Goal: Task Accomplishment & Management: Manage account settings

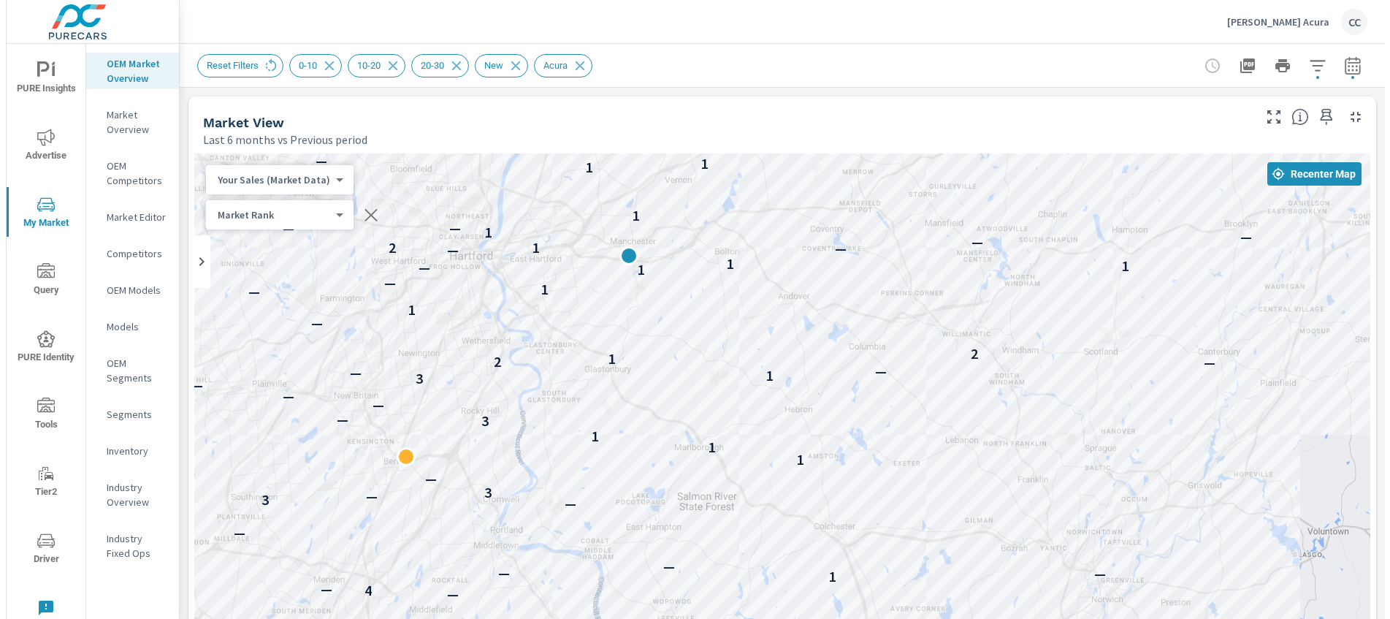
scroll to position [2093, 0]
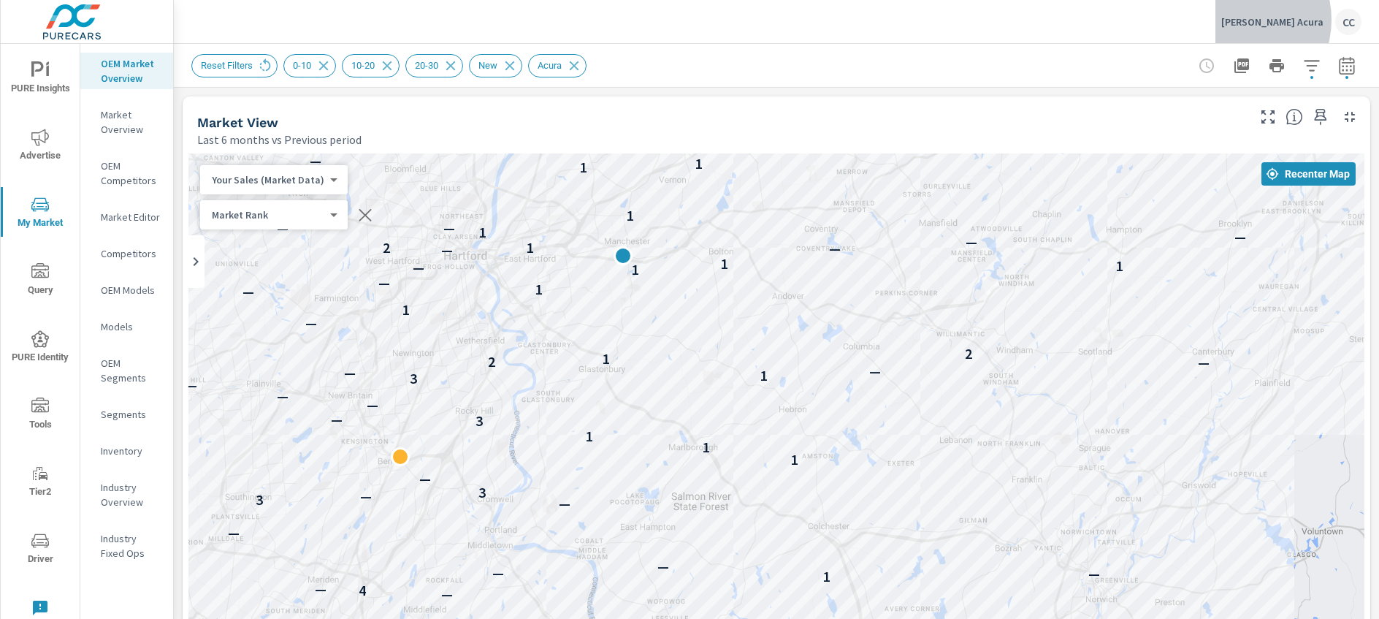
click at [1272, 20] on p "Schaller Acura" at bounding box center [1272, 21] width 102 height 13
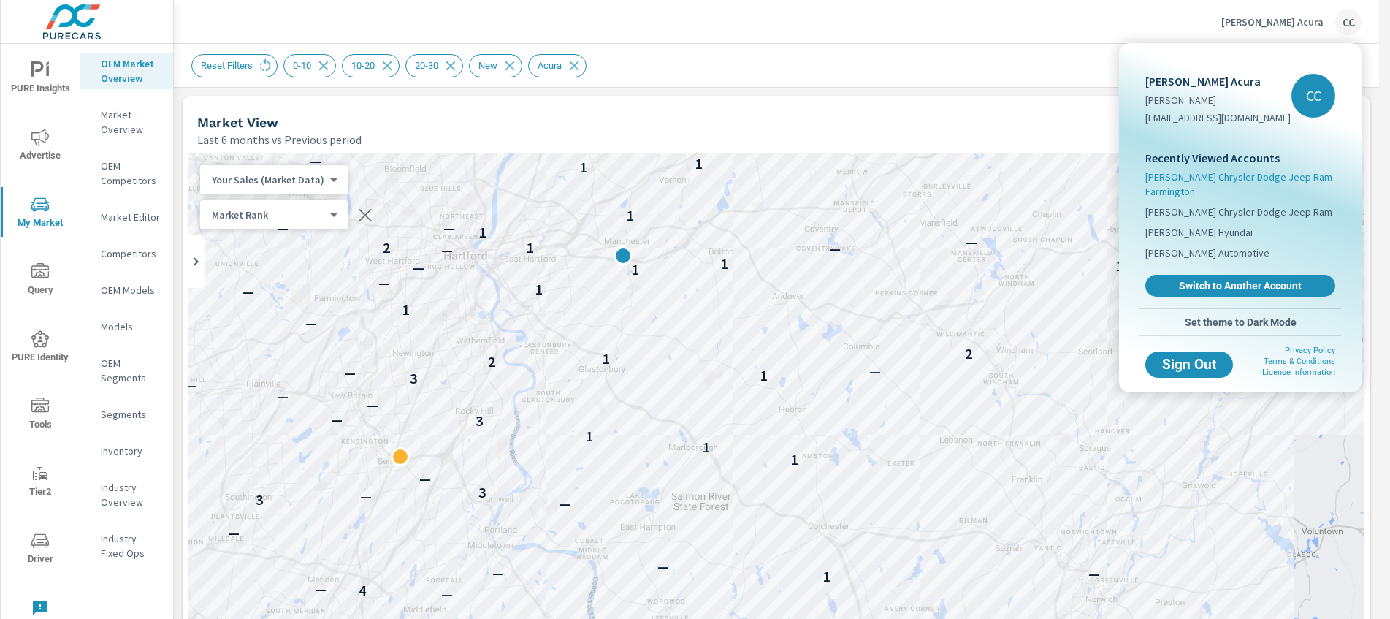
click at [1164, 183] on span "[PERSON_NAME] Chrysler Dodge Jeep Ram Farmington" at bounding box center [1240, 183] width 190 height 29
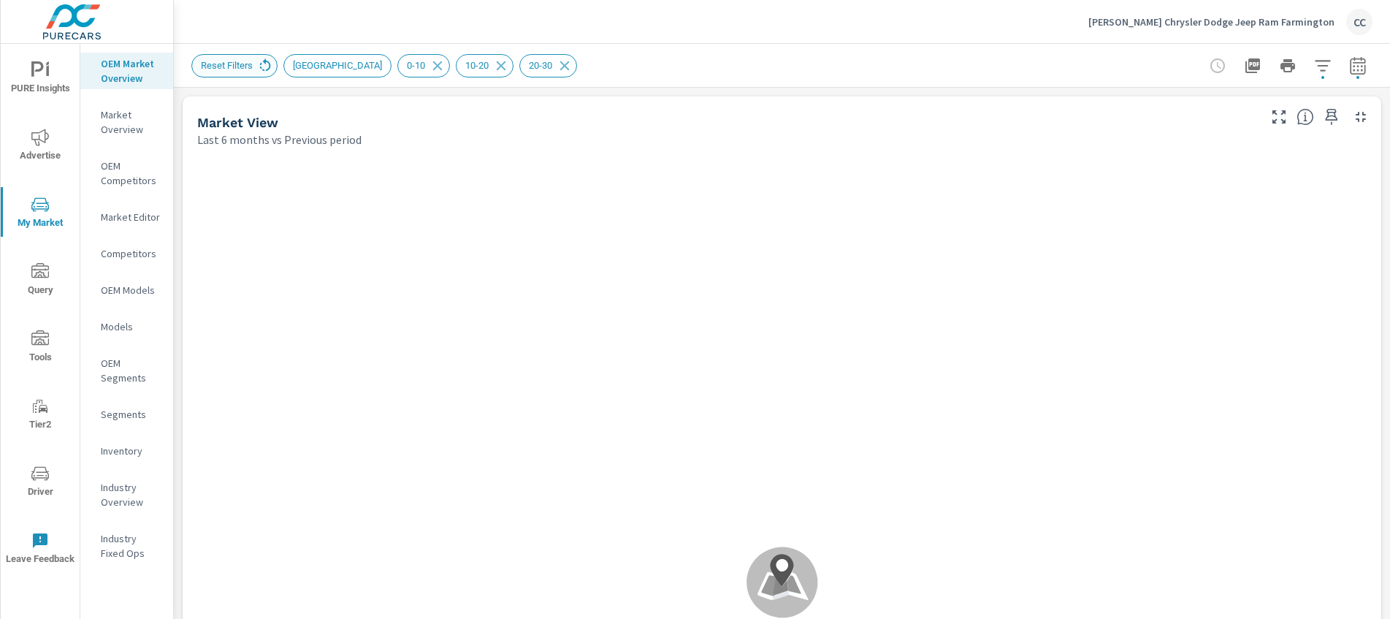
click at [271, 65] on icon at bounding box center [265, 64] width 11 height 12
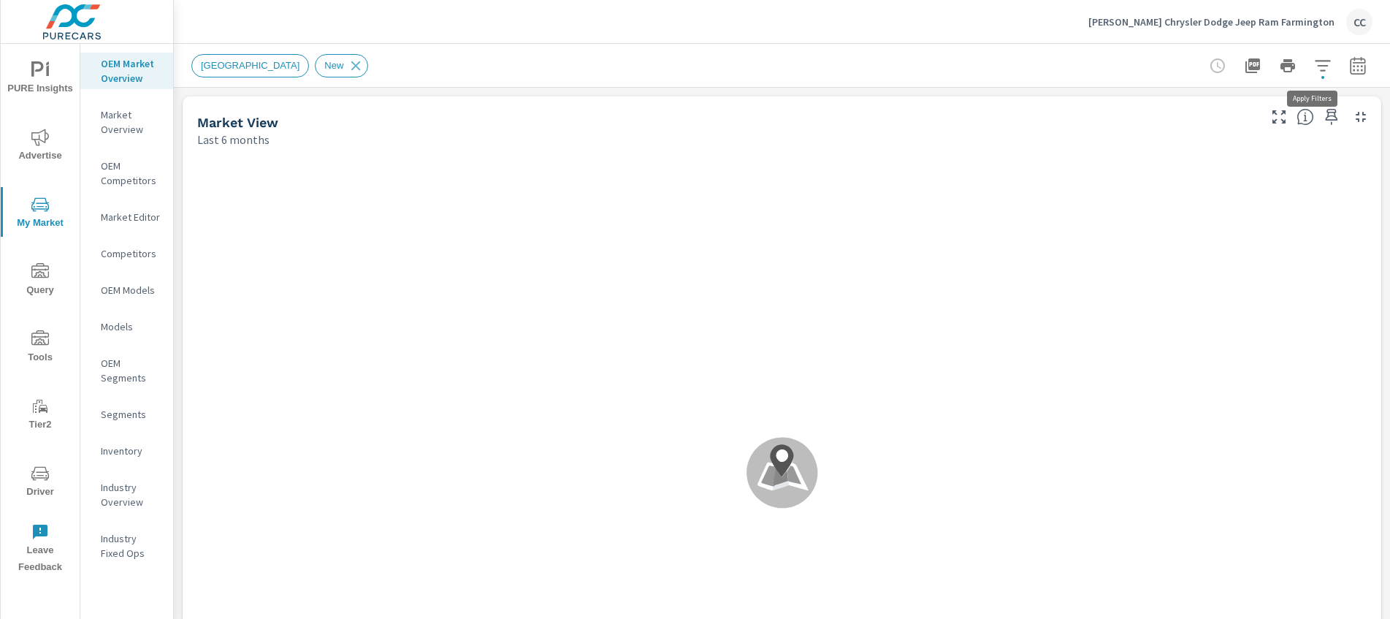
scroll to position [1, 0]
click at [1315, 70] on icon "button" at bounding box center [1322, 65] width 15 height 11
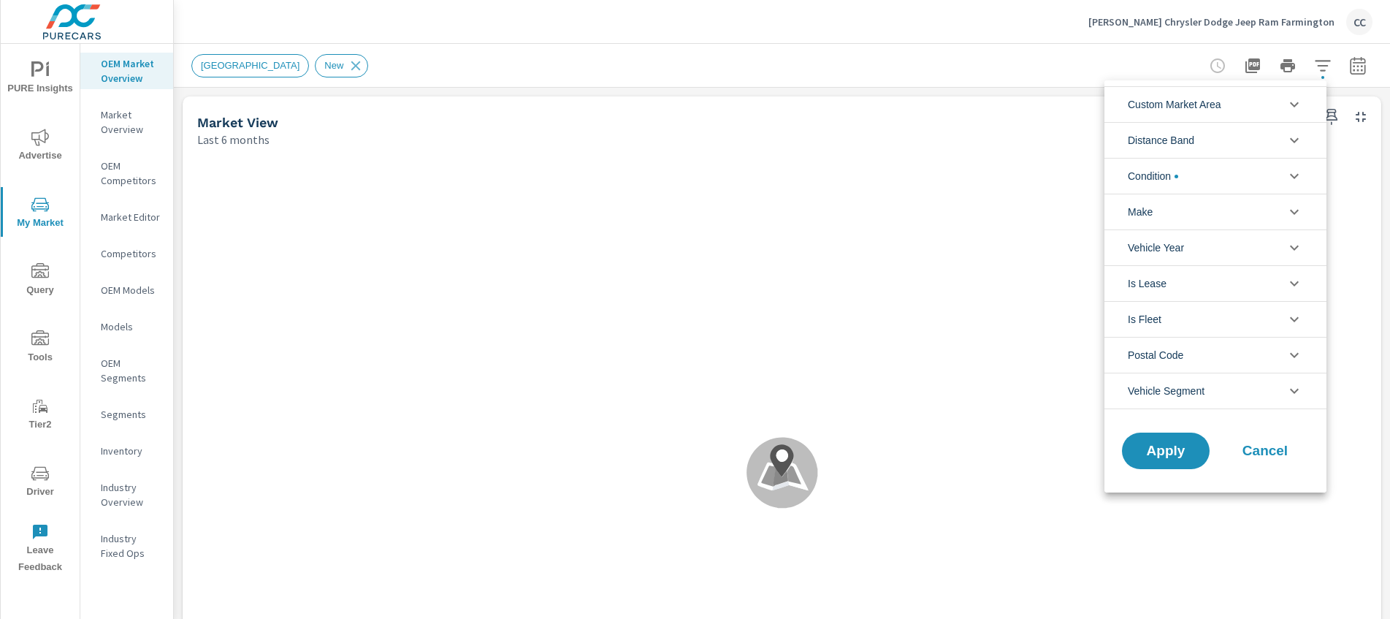
click at [1219, 102] on span "Custom Market Area" at bounding box center [1175, 104] width 94 height 35
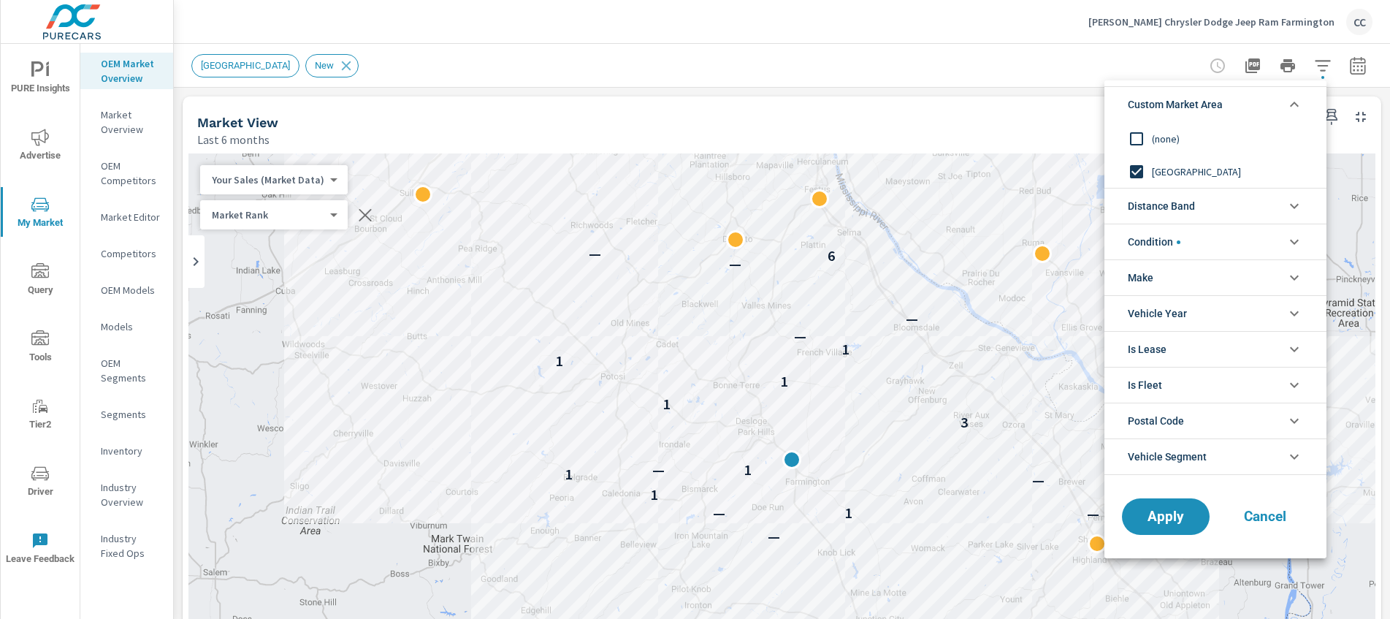
click at [1173, 201] on span "Distance Band" at bounding box center [1161, 205] width 67 height 35
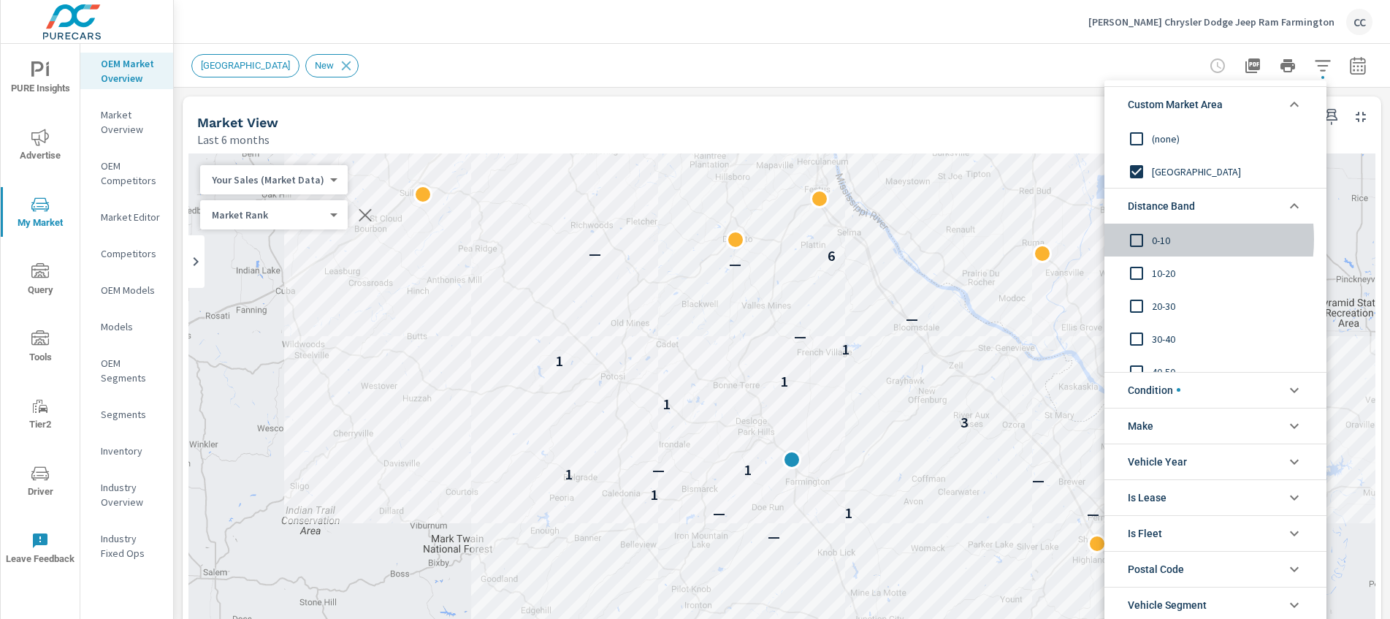
click at [1148, 239] on input "filter options" at bounding box center [1136, 240] width 31 height 31
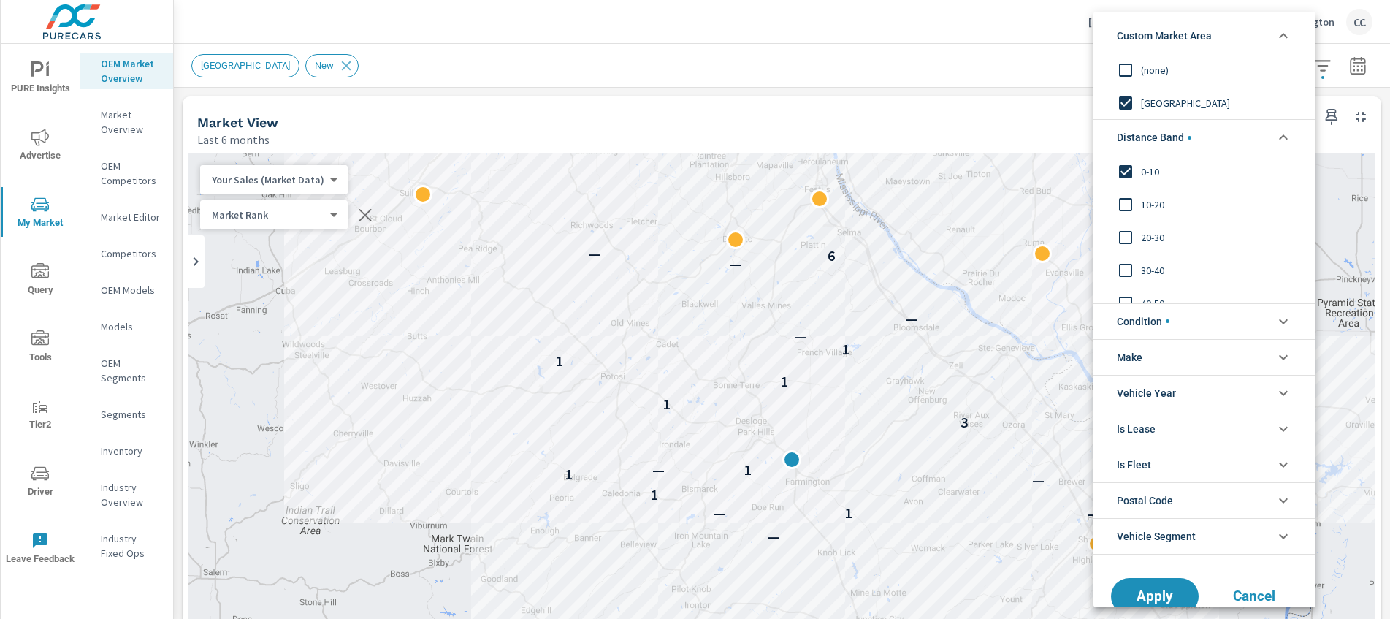
click at [1130, 70] on input "filter options" at bounding box center [1125, 70] width 31 height 31
click at [1140, 199] on input "filter options" at bounding box center [1125, 204] width 31 height 31
click at [1138, 237] on input "filter options" at bounding box center [1125, 237] width 31 height 31
click at [1146, 309] on span "Condition" at bounding box center [1143, 321] width 53 height 35
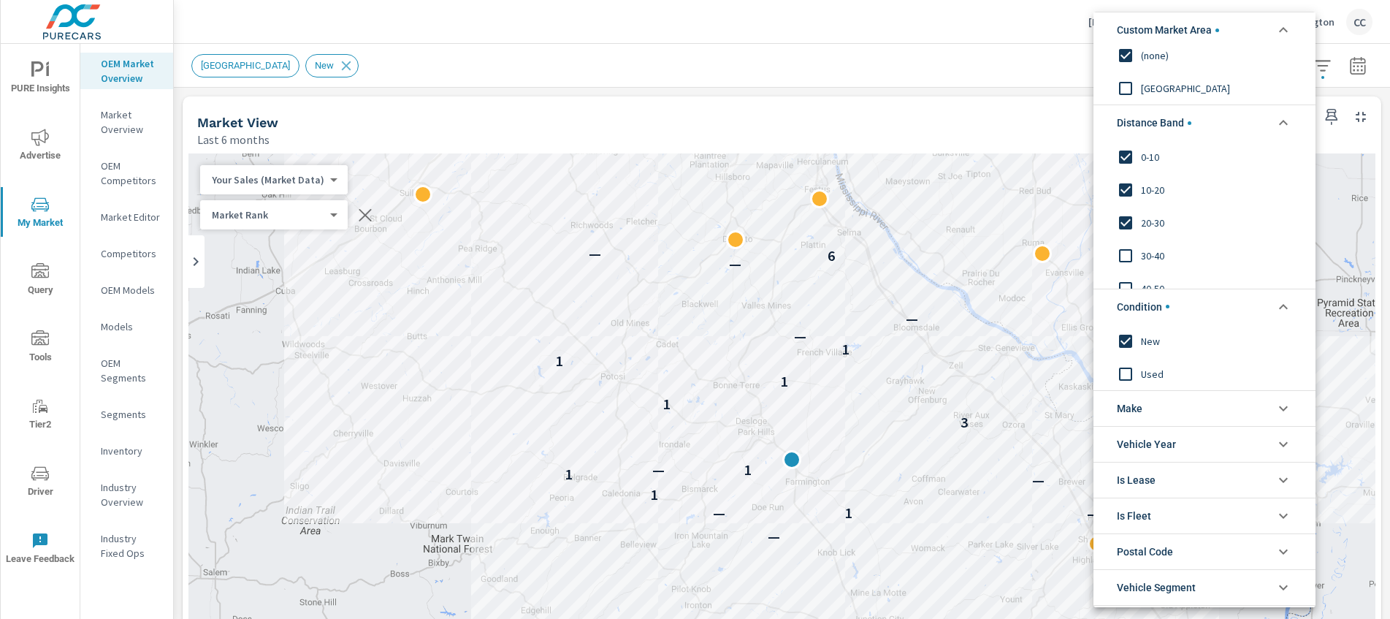
scroll to position [28, 0]
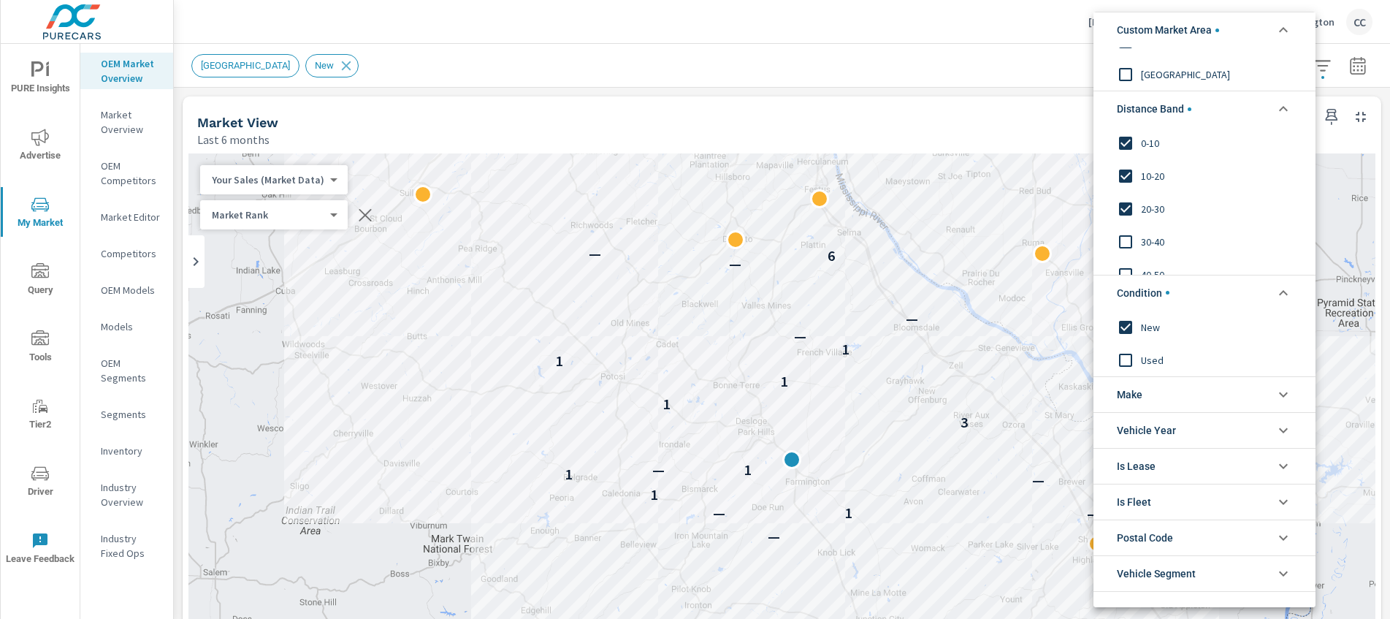
click at [1156, 394] on li "Make" at bounding box center [1205, 394] width 222 height 36
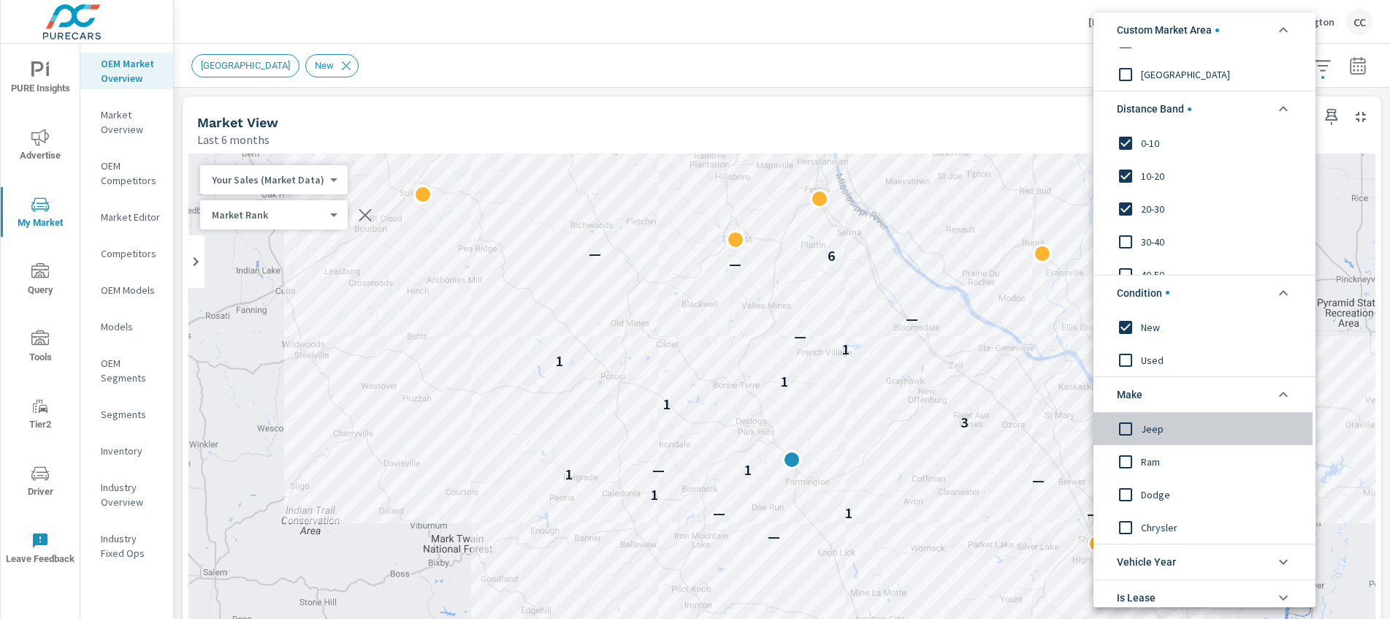
click at [1156, 434] on span "Jeep" at bounding box center [1221, 428] width 160 height 18
click at [1152, 463] on span "Ram" at bounding box center [1221, 461] width 160 height 18
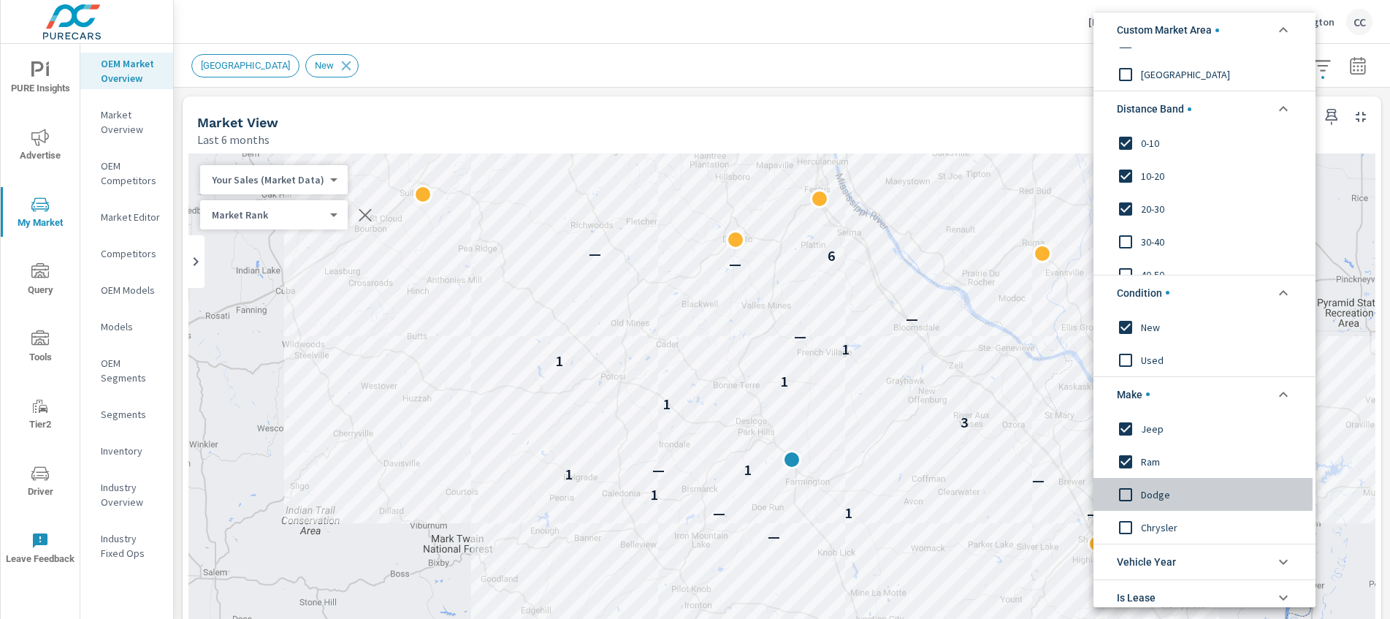
click at [1154, 492] on span "Dodge" at bounding box center [1221, 494] width 160 height 18
click at [1154, 527] on span "Chrysler" at bounding box center [1221, 527] width 160 height 18
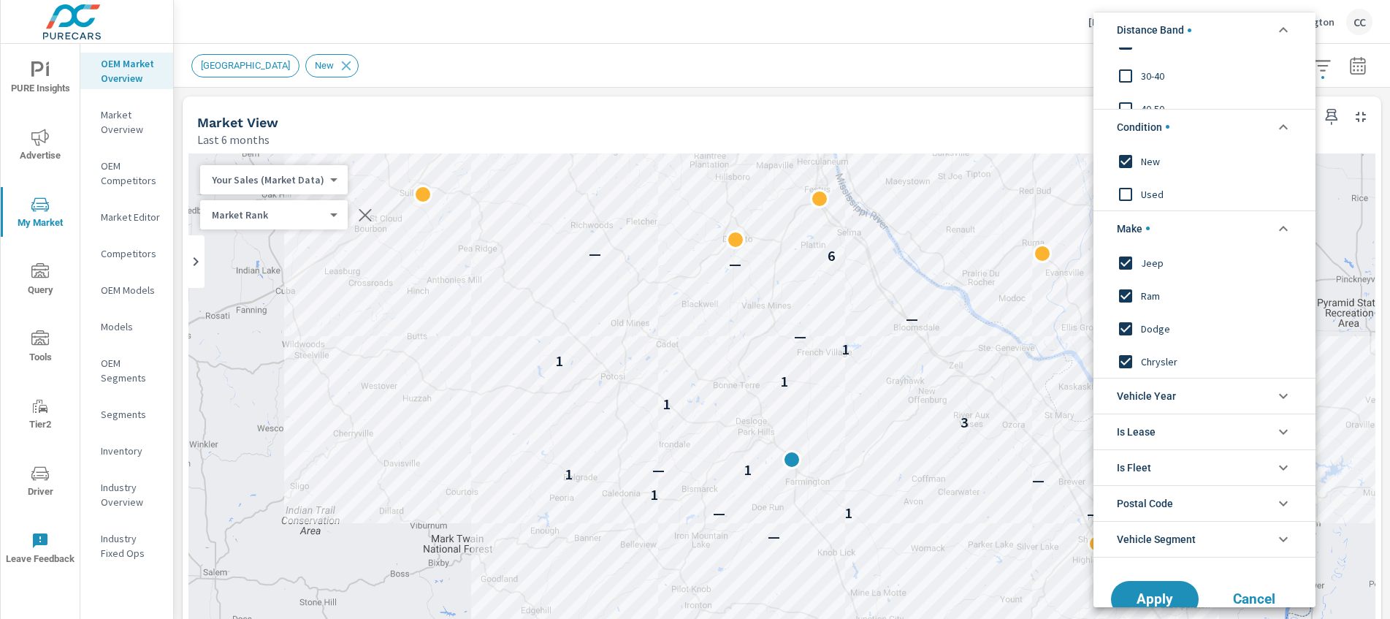
scroll to position [228, 0]
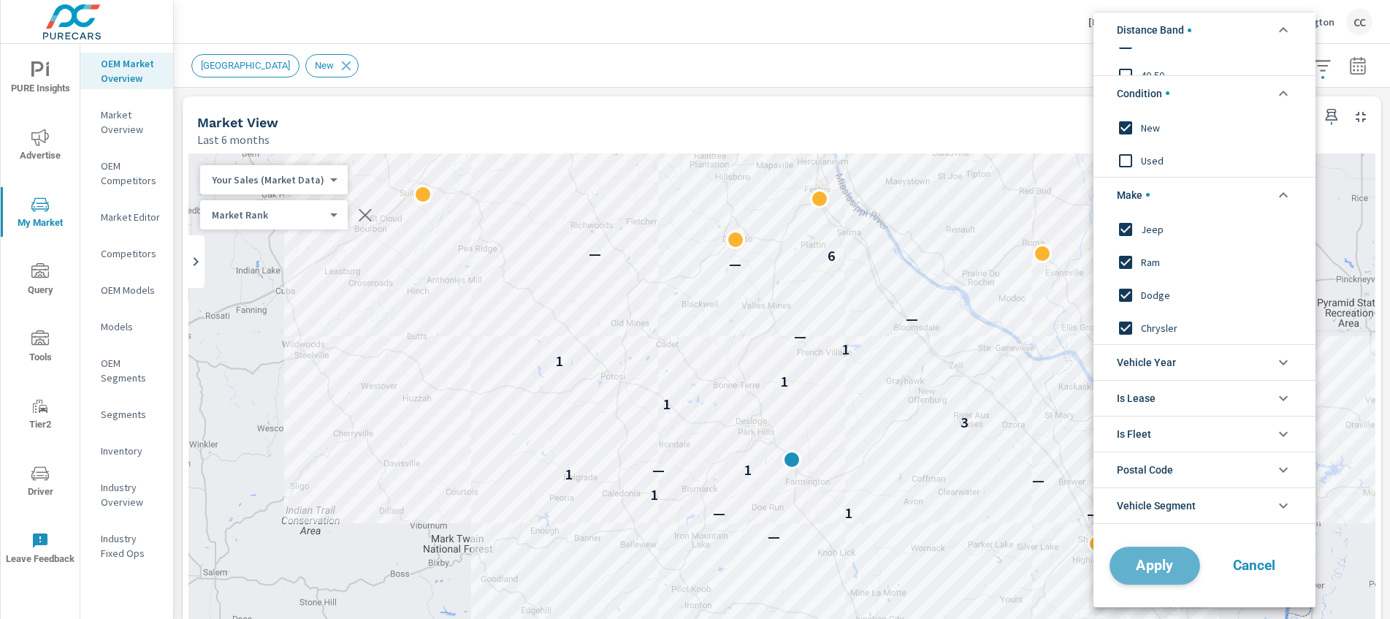
click at [1160, 563] on span "Apply" at bounding box center [1155, 565] width 60 height 14
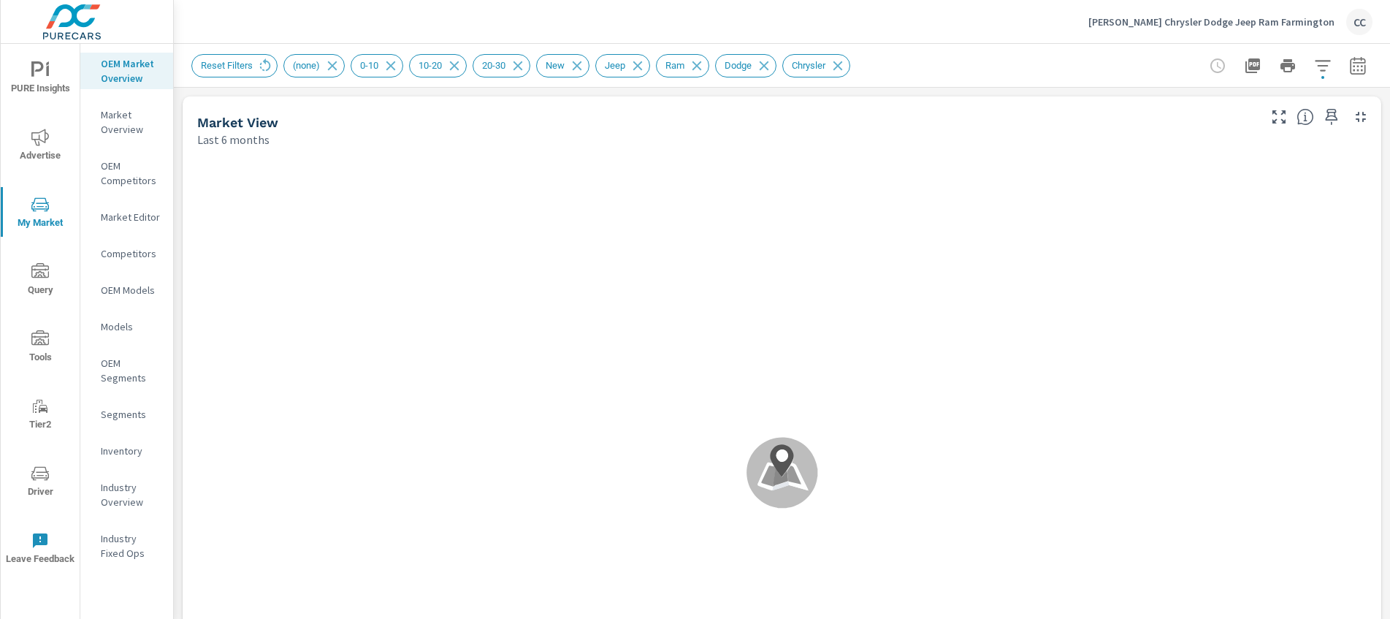
scroll to position [1, 0]
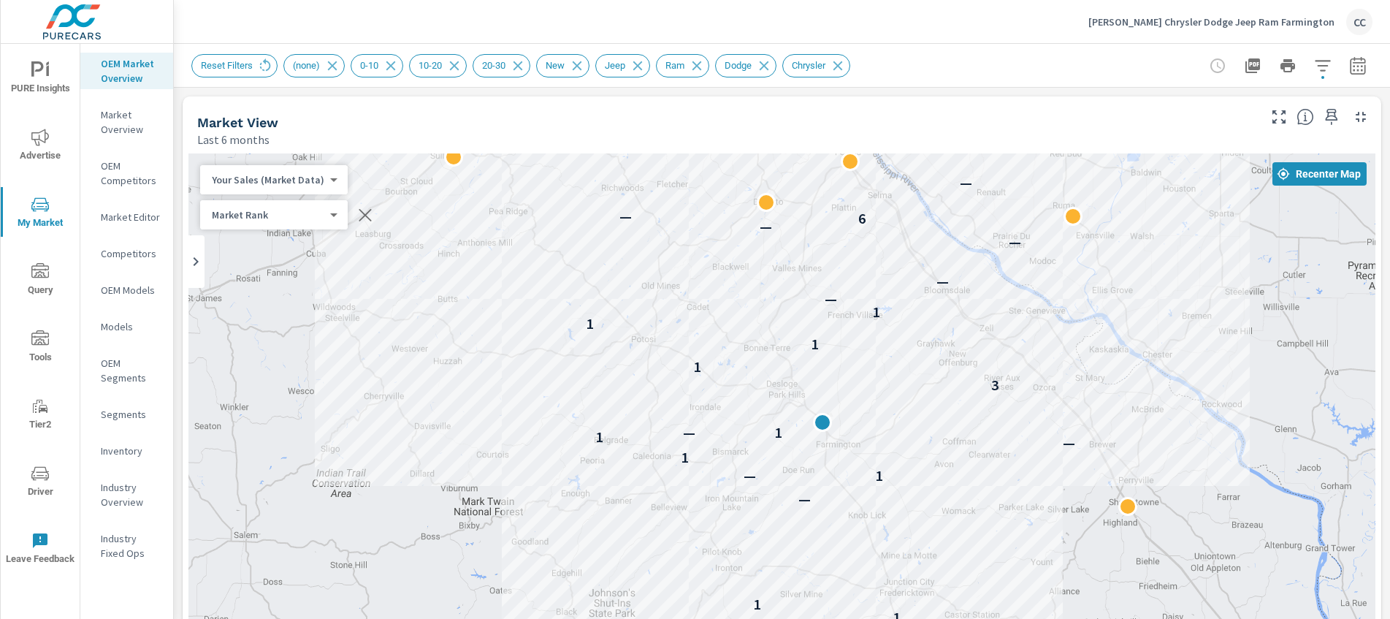
drag, startPoint x: 535, startPoint y: 294, endPoint x: 430, endPoint y: 321, distance: 108.6
click at [430, 321] on div "1 1 — 1 — 1 — 1 1 — 3 1 1 1 1 — — — — 6 — — —" at bounding box center [781, 449] width 1187 height 593
drag, startPoint x: 430, startPoint y: 321, endPoint x: 422, endPoint y: 324, distance: 8.6
click at [422, 324] on div "1 1 — 1 — 1 — 1 1 — 3 1 1 1 1 — — — — 6 — — —" at bounding box center [781, 449] width 1187 height 593
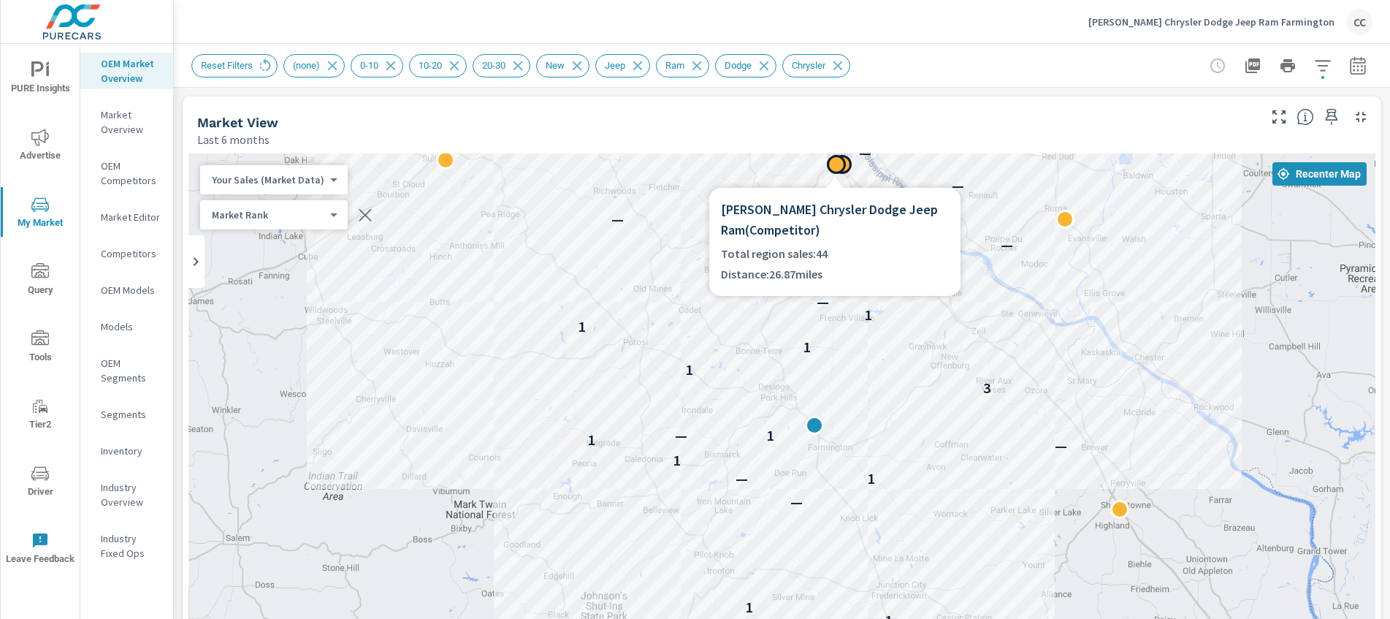
scroll to position [2107, 0]
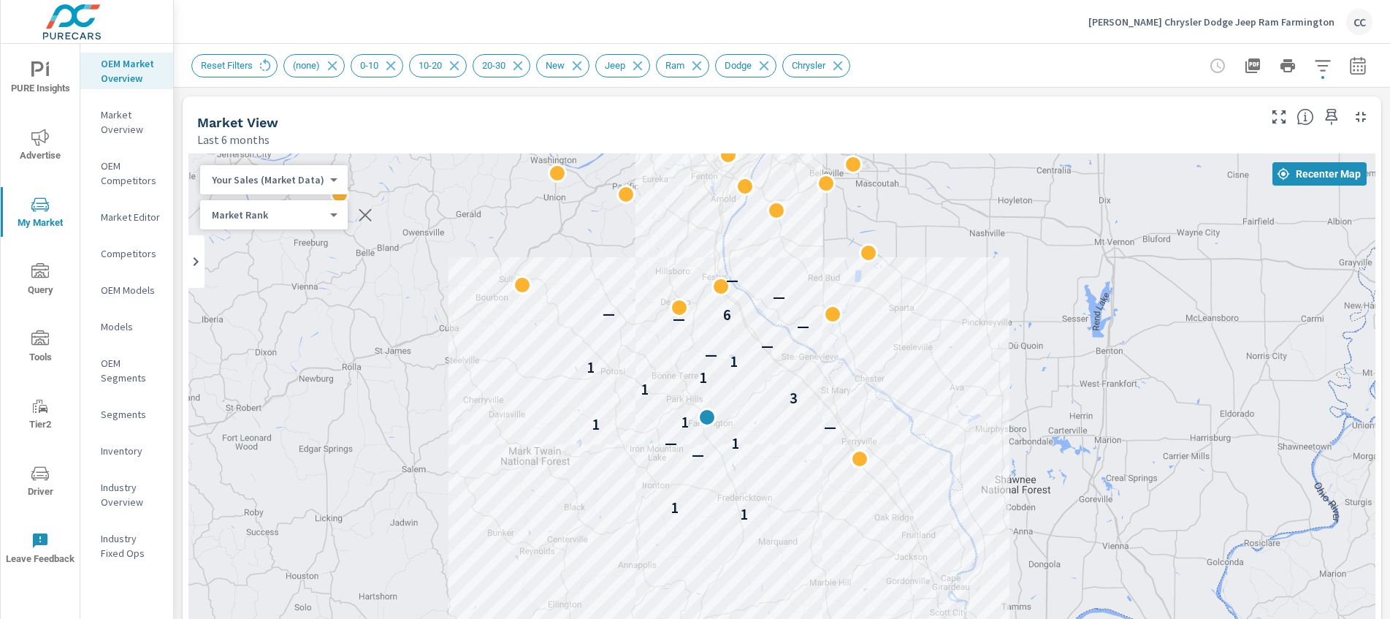
click at [1349, 72] on icon "button" at bounding box center [1358, 66] width 18 height 18
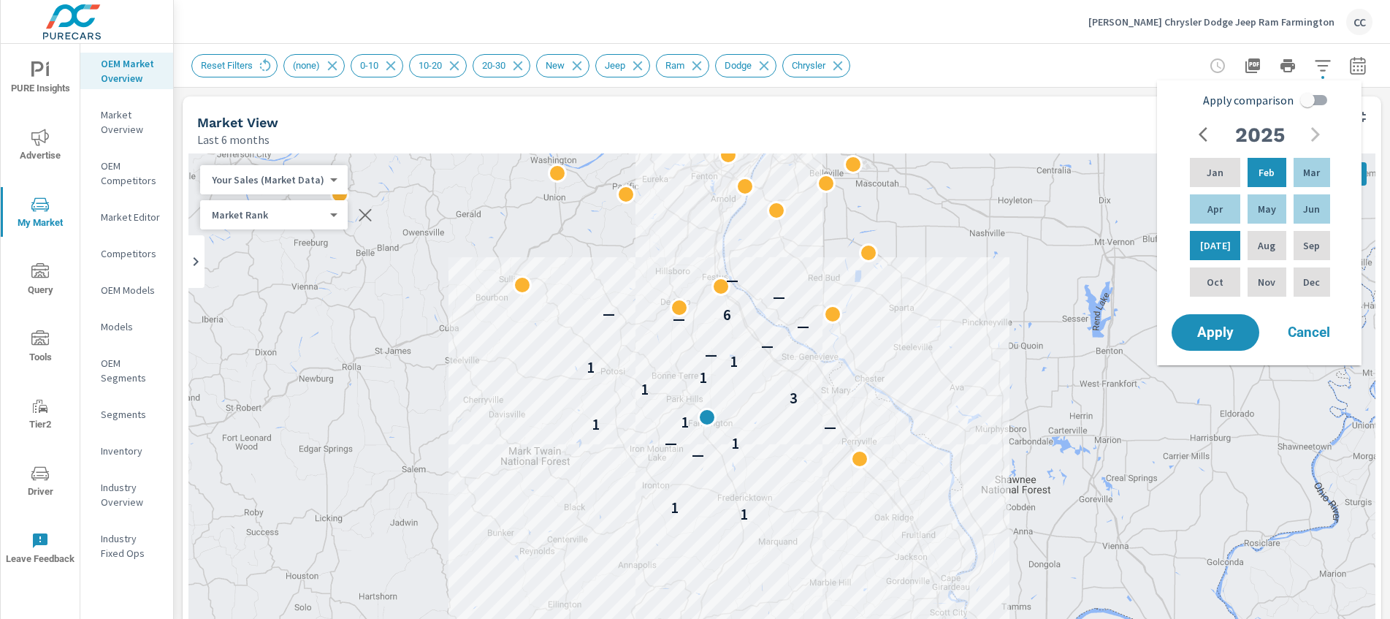
click at [1307, 101] on input "Apply comparison" at bounding box center [1307, 100] width 83 height 28
checkbox input "true"
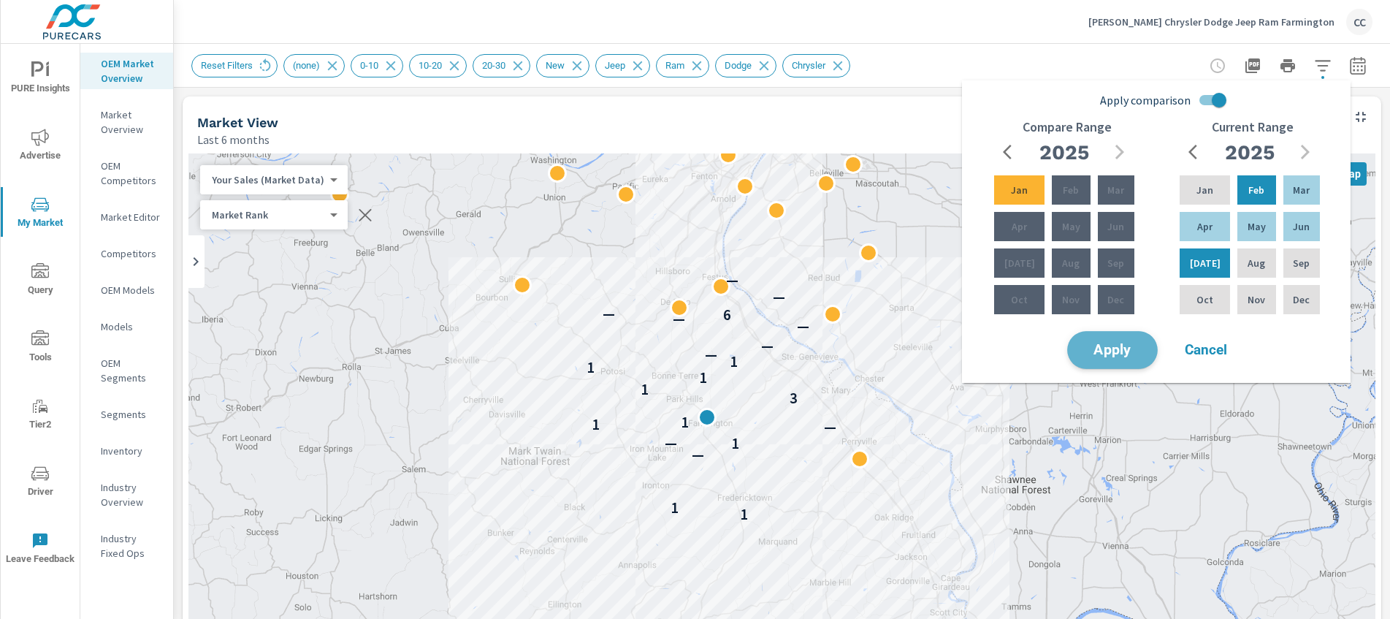
click at [1129, 349] on span "Apply" at bounding box center [1113, 350] width 60 height 14
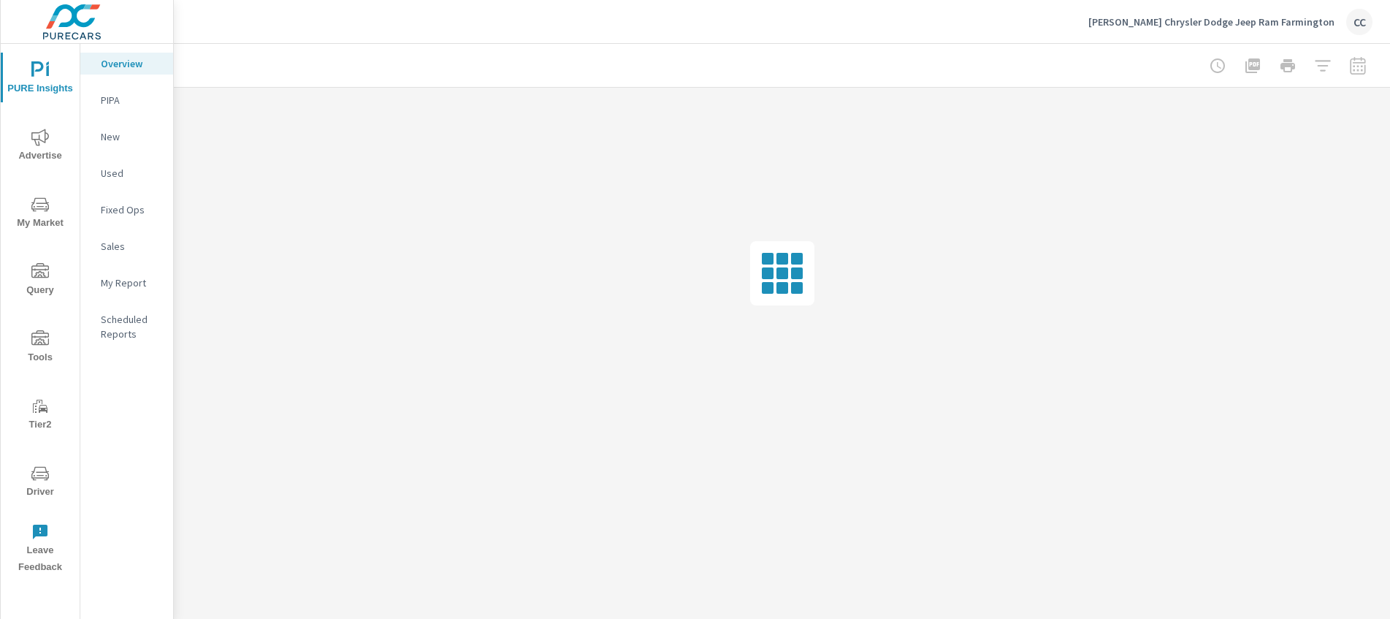
scroll to position [2107, 0]
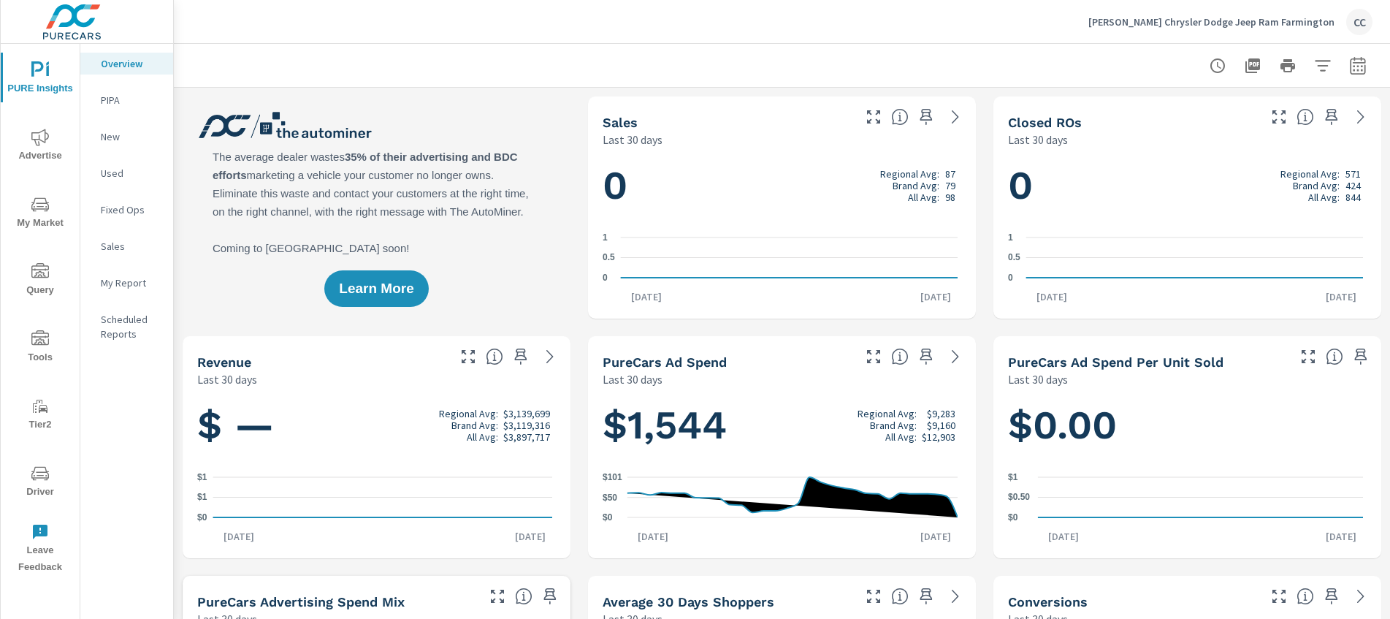
scroll to position [1254, 0]
click at [40, 137] on icon "nav menu" at bounding box center [40, 138] width 18 height 18
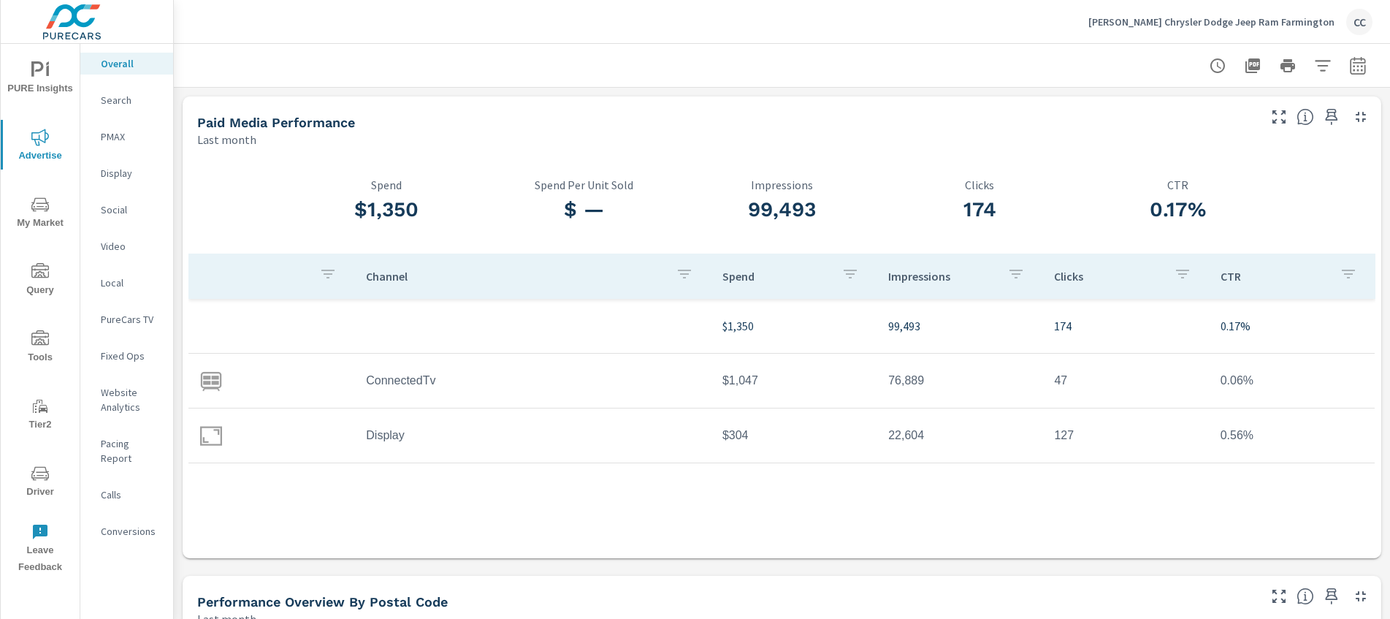
click at [137, 317] on p "PureCars TV" at bounding box center [131, 319] width 61 height 15
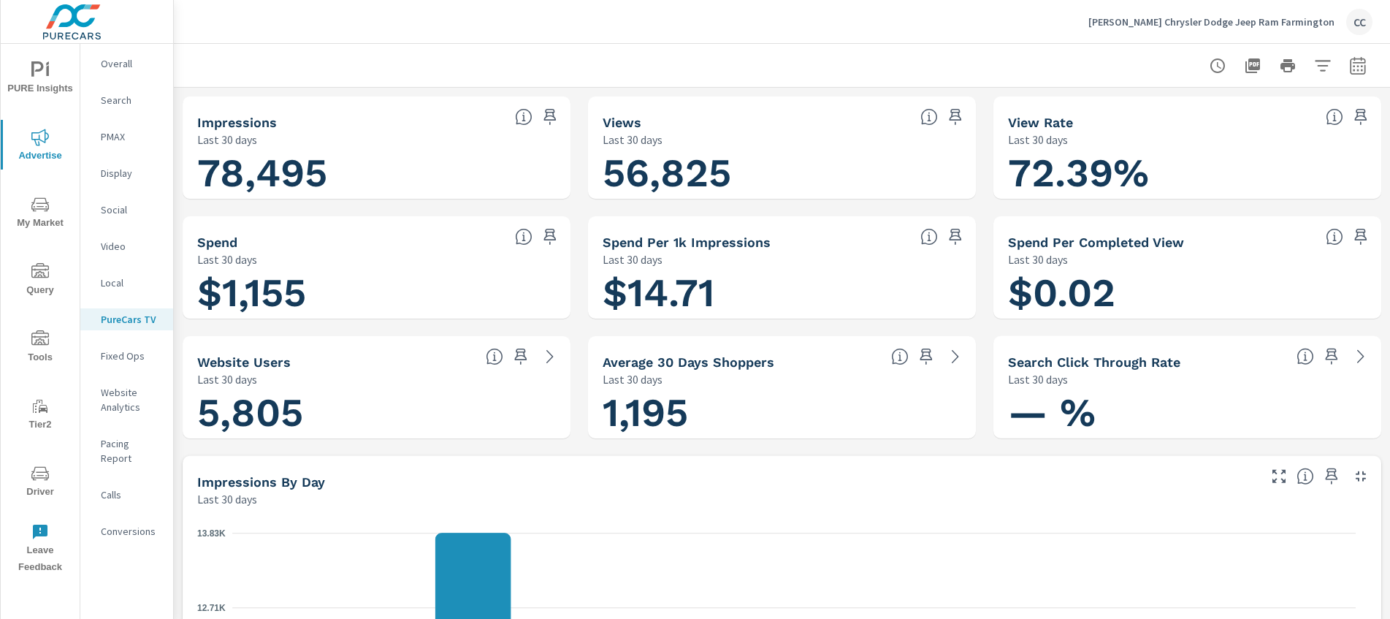
scroll to position [1, 0]
click at [147, 174] on p "Display" at bounding box center [131, 173] width 61 height 15
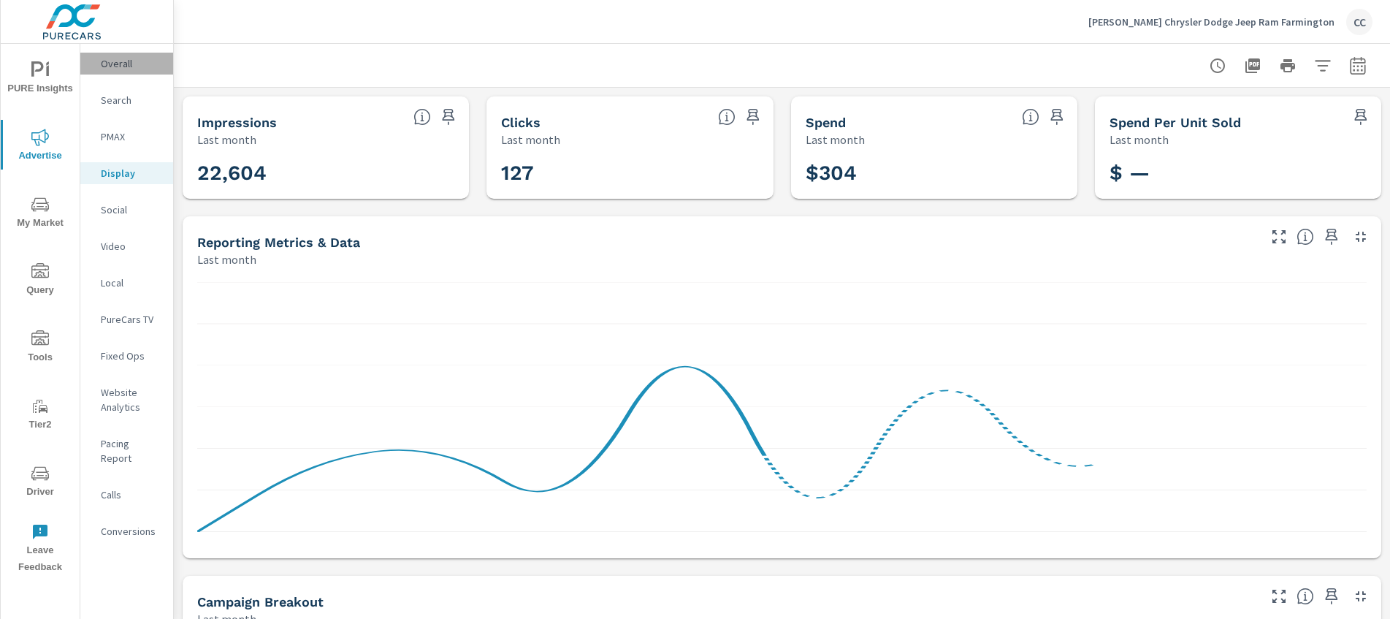
click at [124, 56] on p "Overall" at bounding box center [131, 63] width 61 height 15
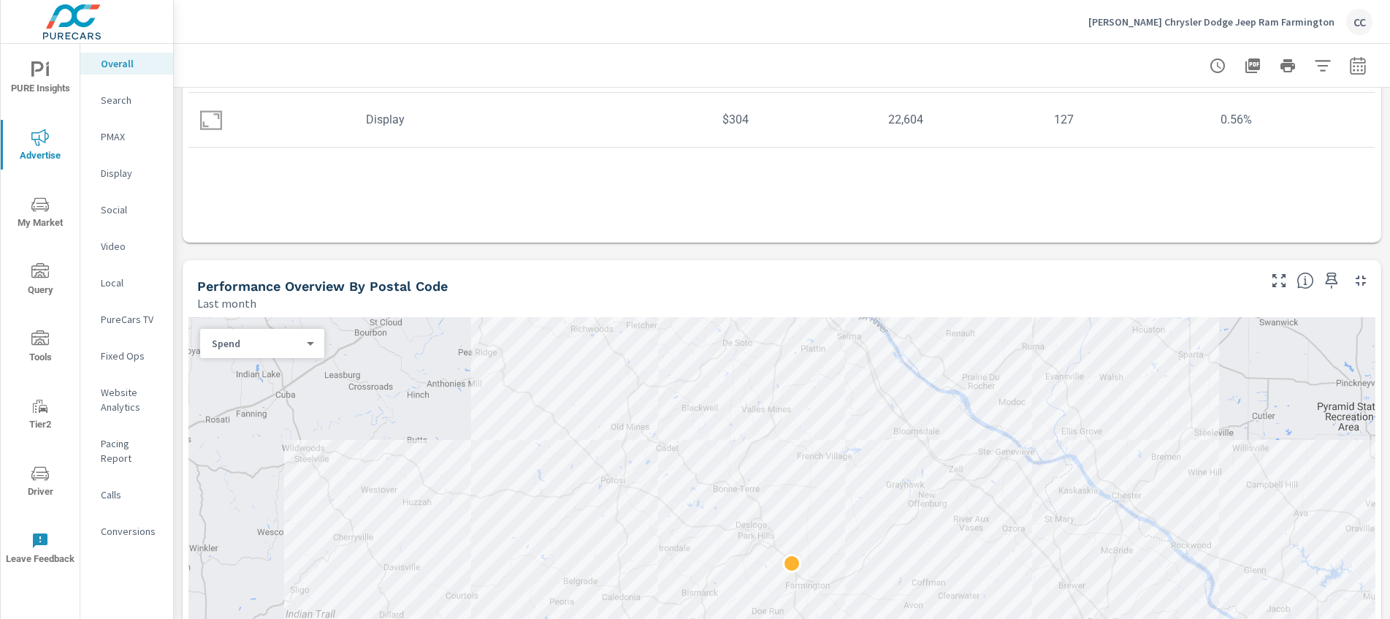
scroll to position [346, 0]
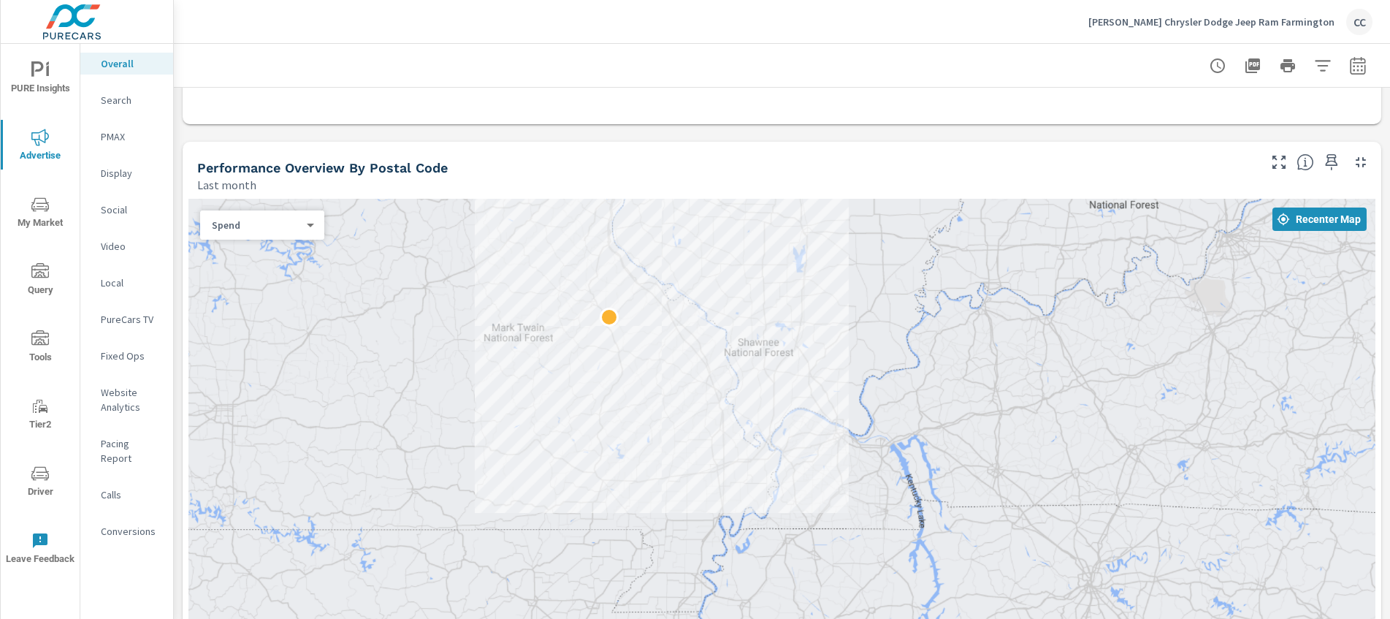
scroll to position [497, 0]
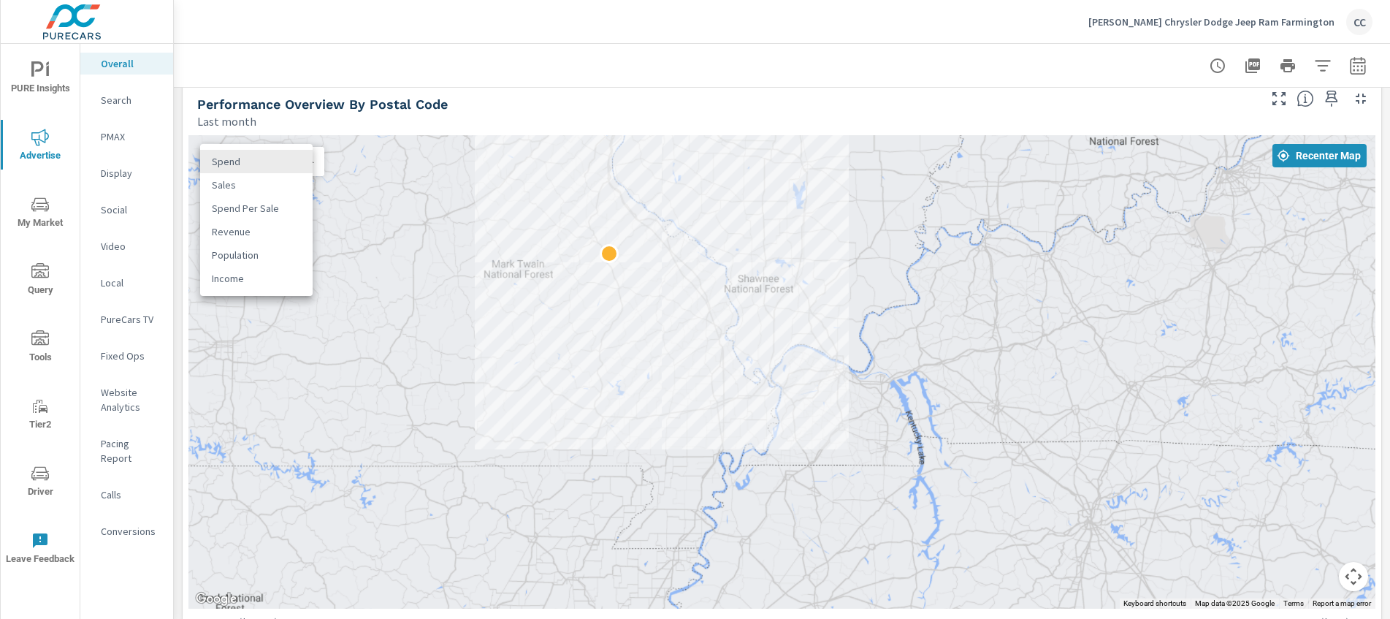
click at [309, 166] on body "PURE Insights Advertise My Market Query Tools Tier2 Driver Leave Feedback Overa…" at bounding box center [695, 309] width 1390 height 619
click at [373, 118] on div at bounding box center [695, 309] width 1390 height 619
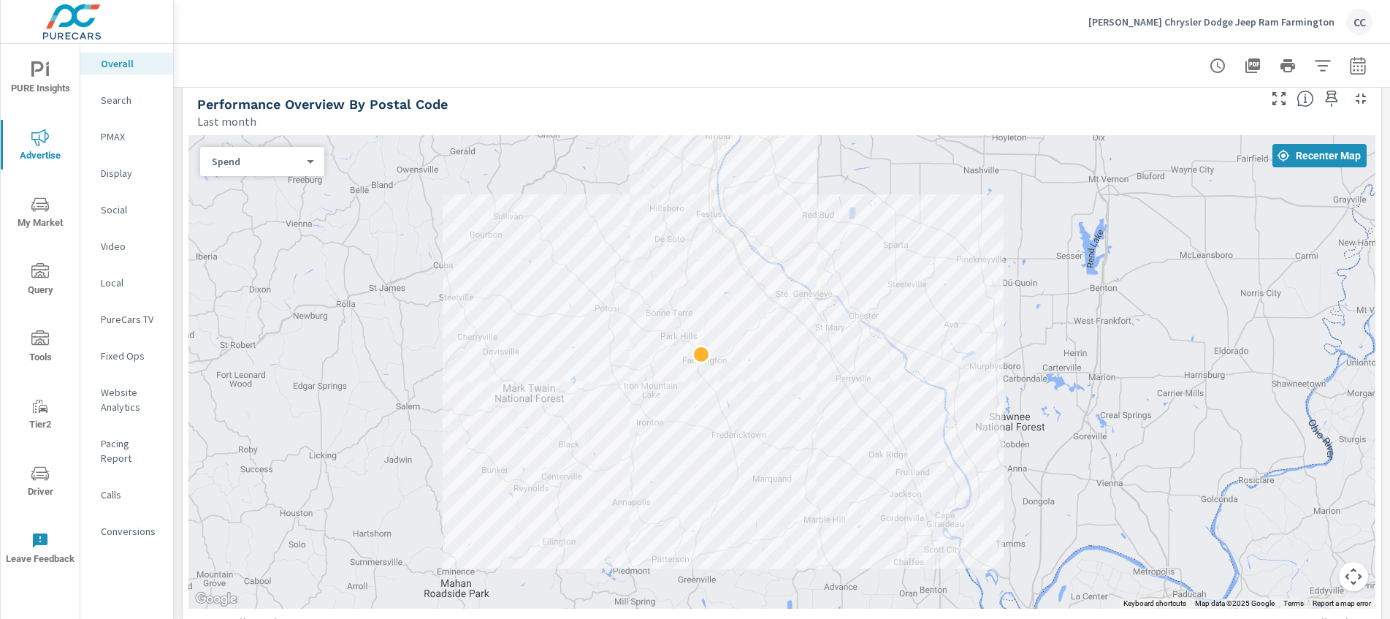
drag, startPoint x: 514, startPoint y: 240, endPoint x: 444, endPoint y: 346, distance: 127.0
click at [444, 346] on div at bounding box center [781, 371] width 1187 height 473
click at [37, 215] on span "My Market" at bounding box center [40, 214] width 70 height 36
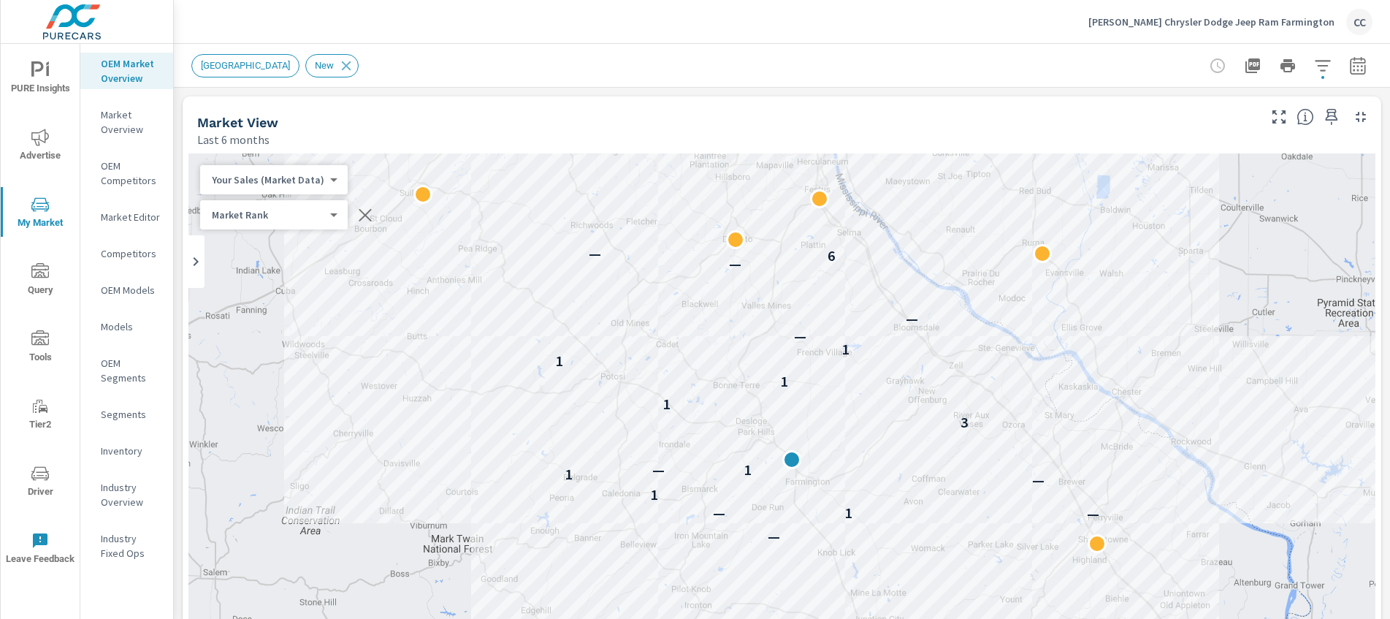
scroll to position [1, 0]
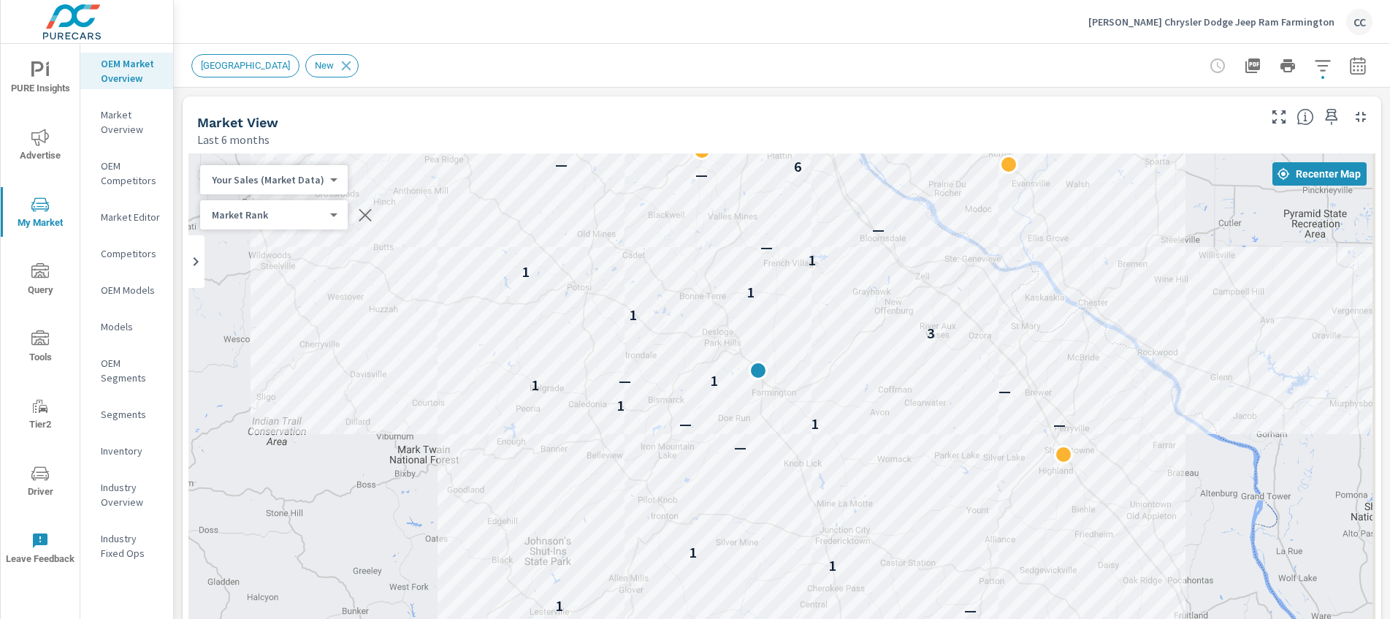
drag, startPoint x: 625, startPoint y: 263, endPoint x: 489, endPoint y: 160, distance: 170.5
click at [489, 160] on div "— 1 1 1 — — 1 — 1 — 1 1 — 3 1 1 1 1 — — — 6 —" at bounding box center [781, 449] width 1187 height 593
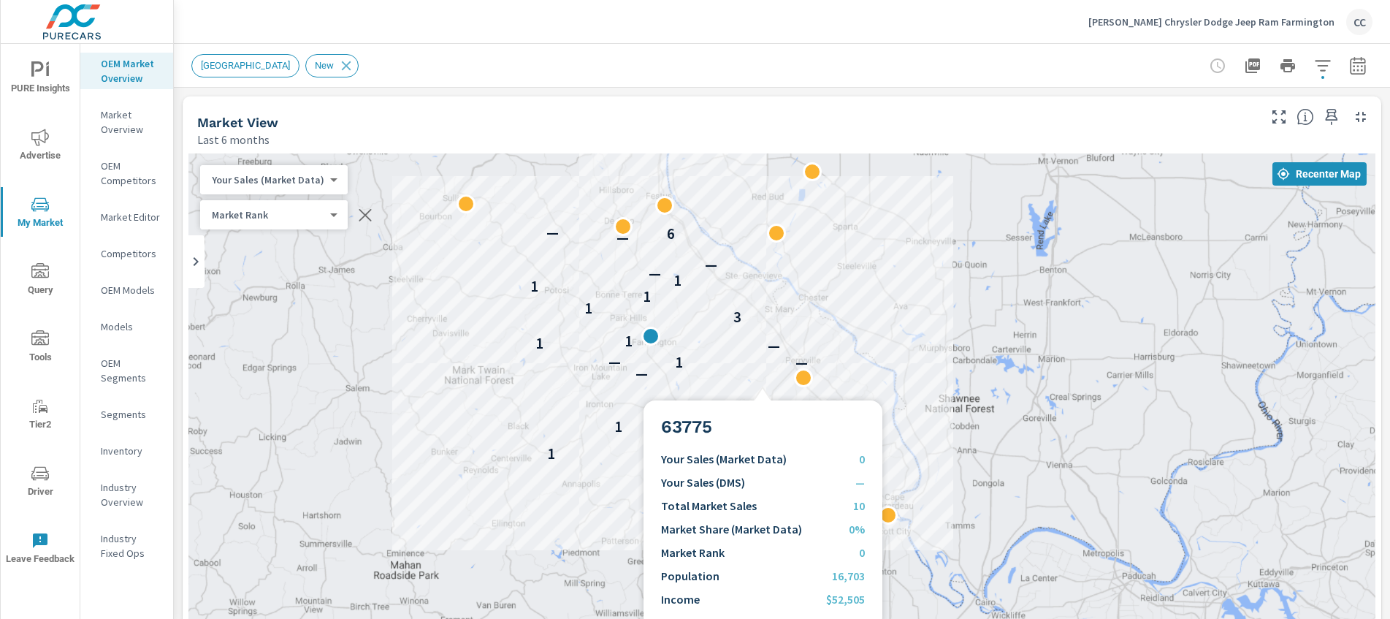
click at [763, 383] on div "— 1 1 1 — — 1 — — 1 1 3 1 1 1 1 — — — 6 —" at bounding box center [781, 449] width 1187 height 593
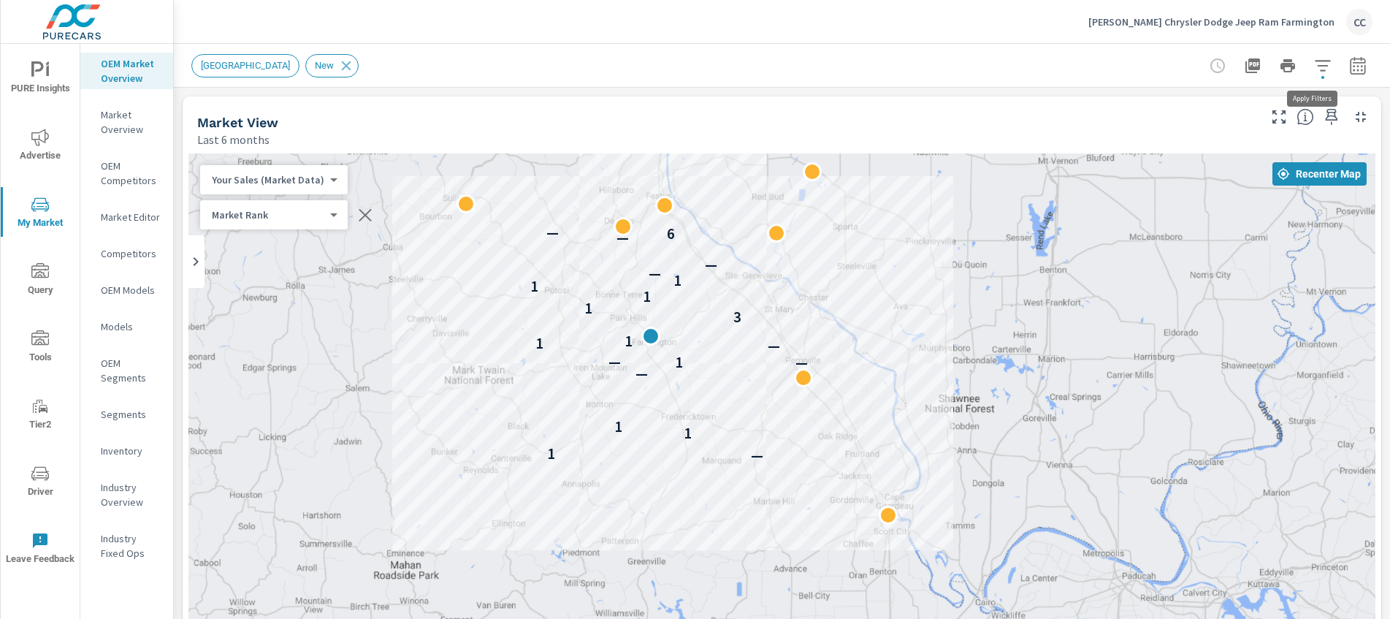
click at [1314, 66] on icon "button" at bounding box center [1323, 66] width 18 height 18
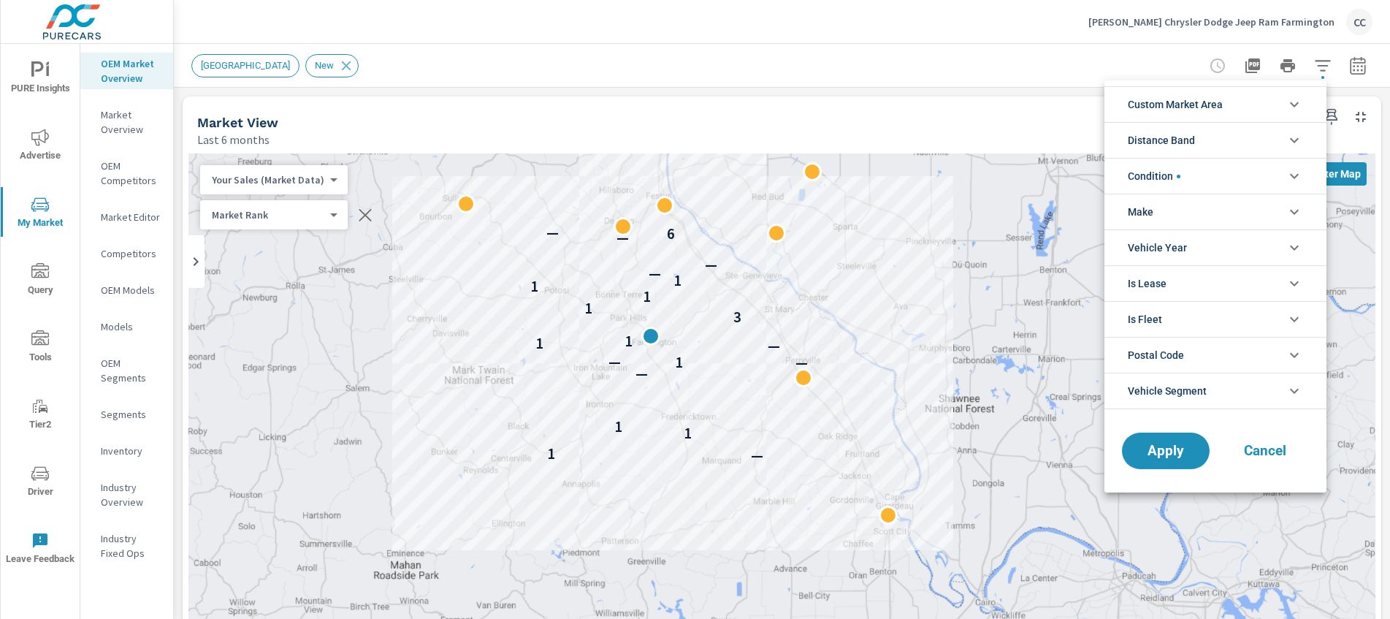
click at [1193, 180] on li "Condition" at bounding box center [1216, 176] width 222 height 36
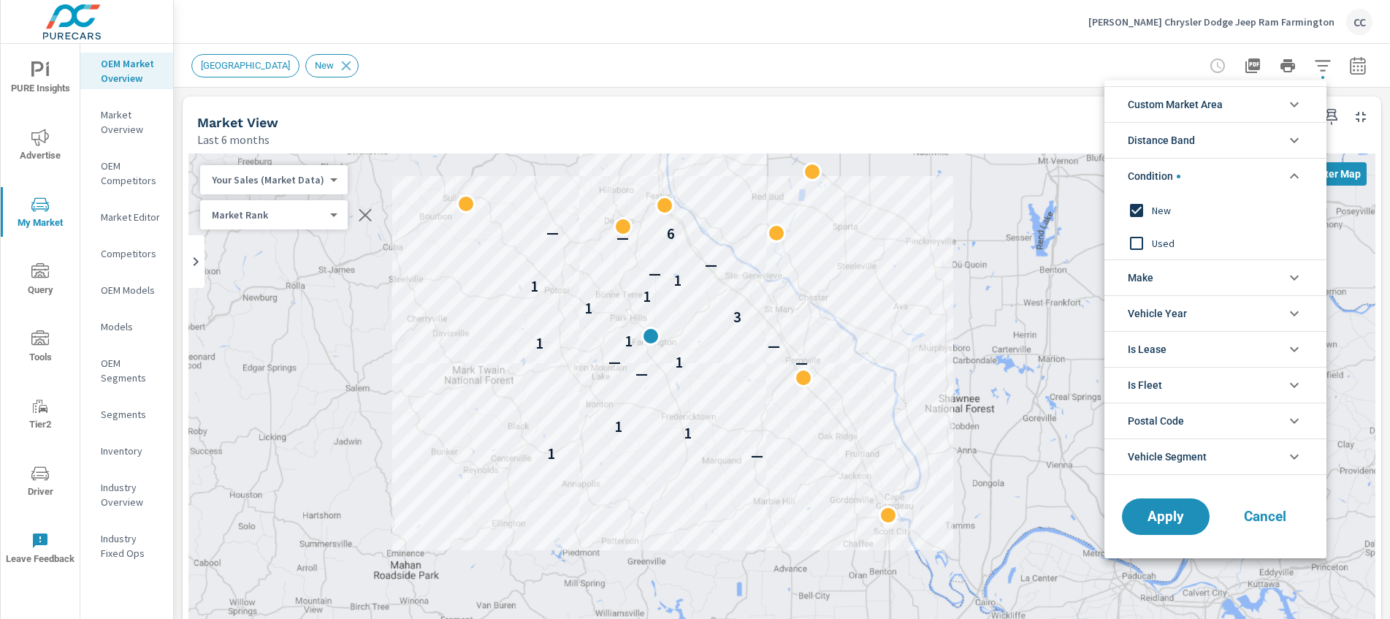
click at [1174, 283] on li "Make" at bounding box center [1216, 277] width 222 height 36
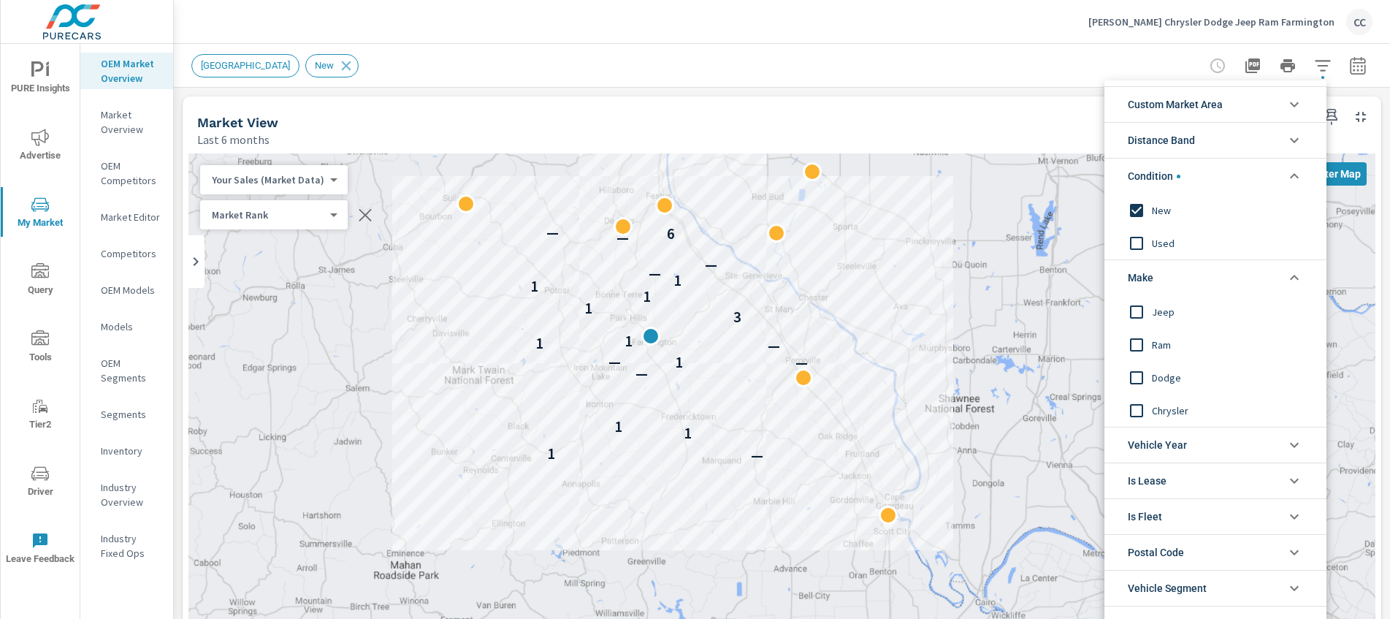
click at [969, 53] on div at bounding box center [695, 309] width 1390 height 619
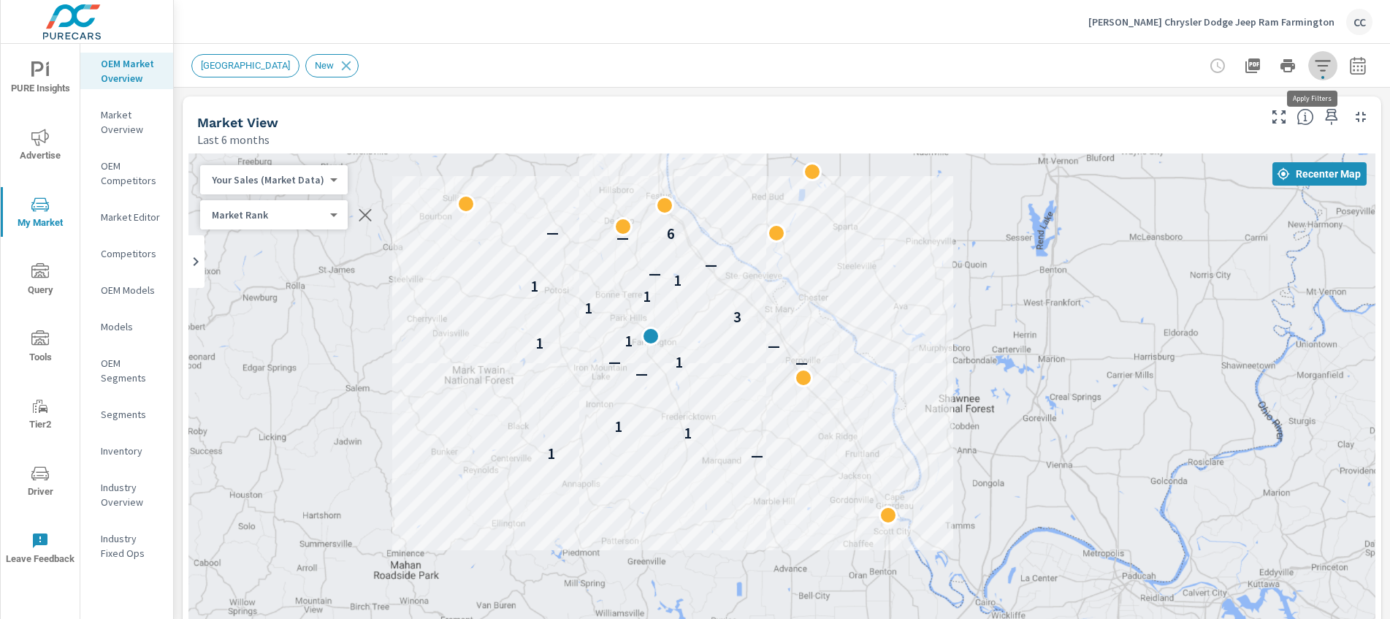
click at [1308, 54] on button "button" at bounding box center [1322, 65] width 29 height 29
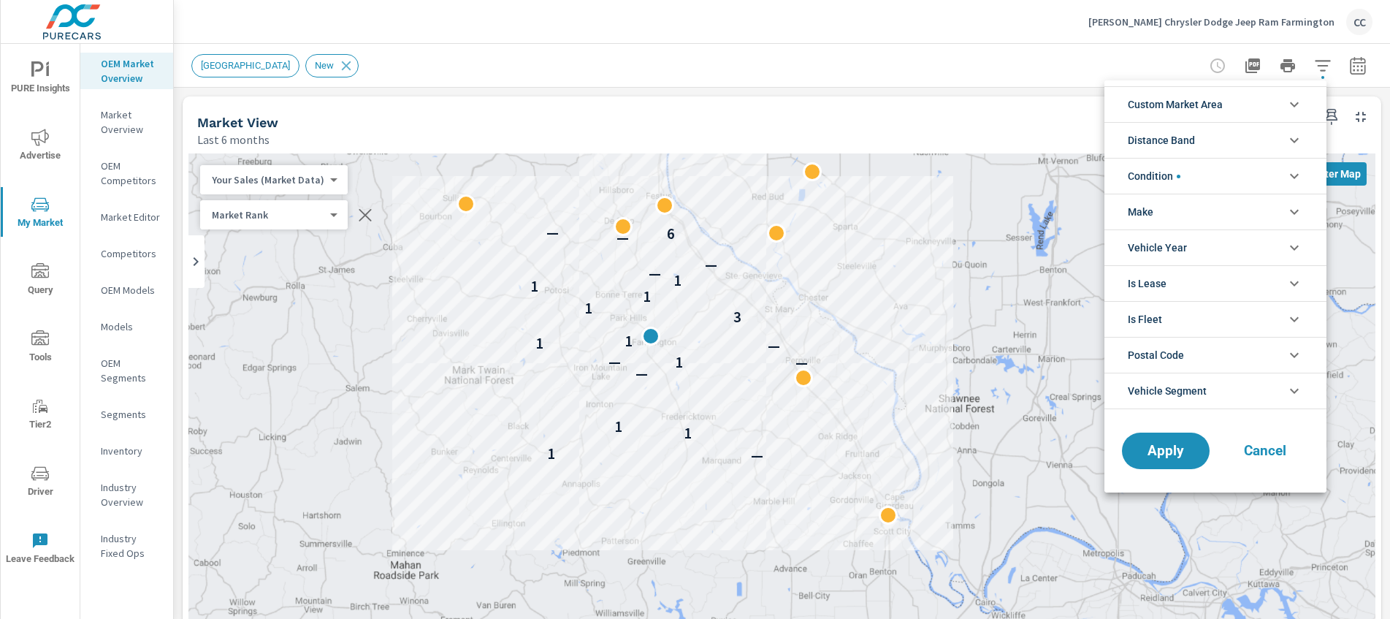
click at [1183, 105] on span "Custom Market Area" at bounding box center [1175, 104] width 95 height 35
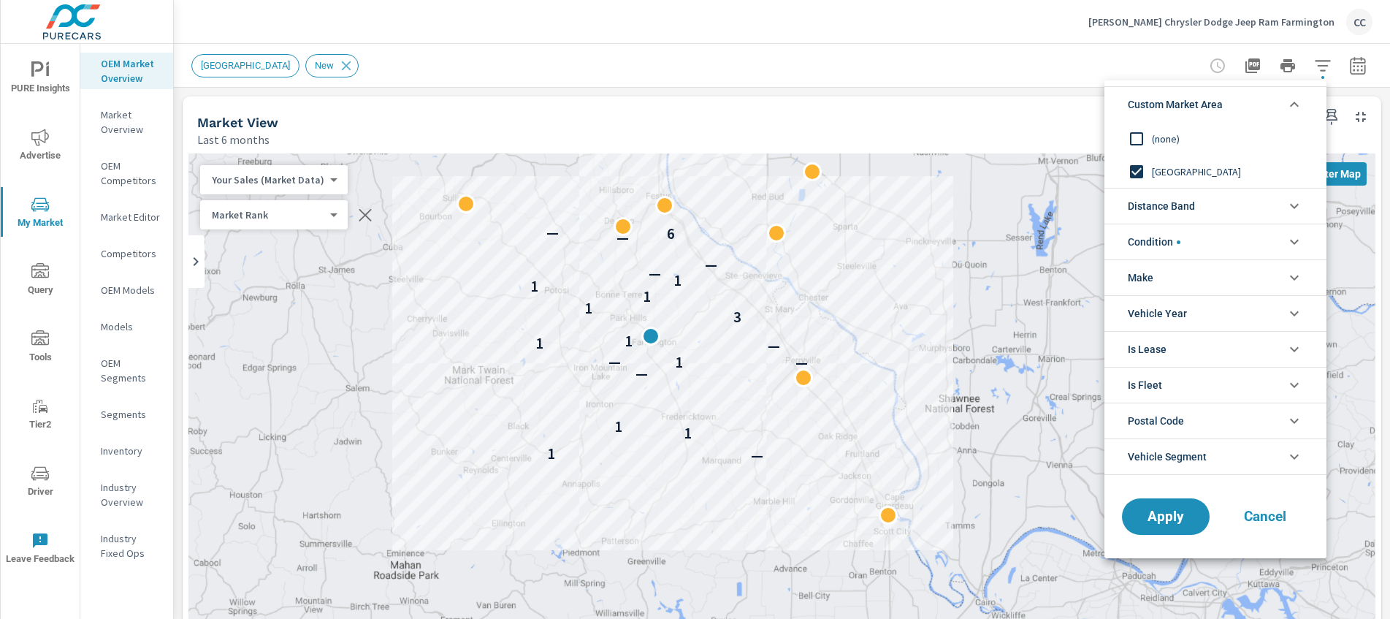
click at [918, 87] on div at bounding box center [695, 309] width 1390 height 619
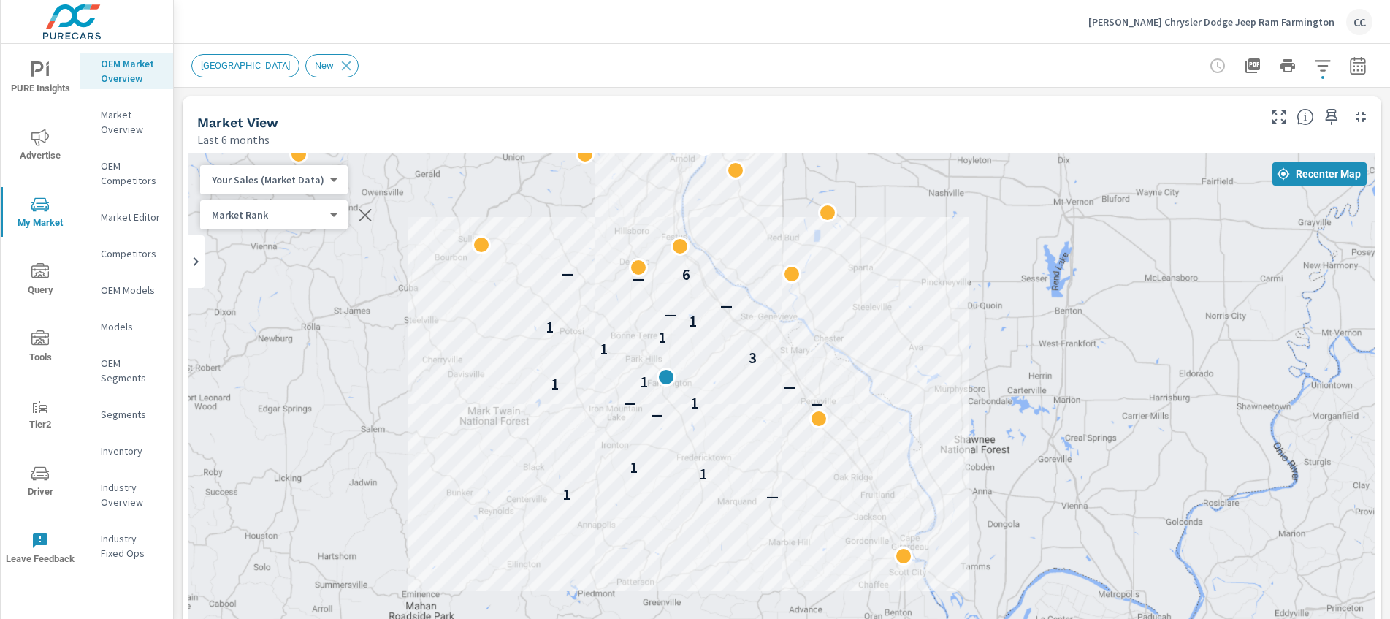
drag, startPoint x: 948, startPoint y: 273, endPoint x: 962, endPoint y: 317, distance: 46.2
click at [962, 317] on div "— 1 1 1 — — 1 — — 1 1 3 1 1 1 1 — — — 6 —" at bounding box center [781, 449] width 1187 height 593
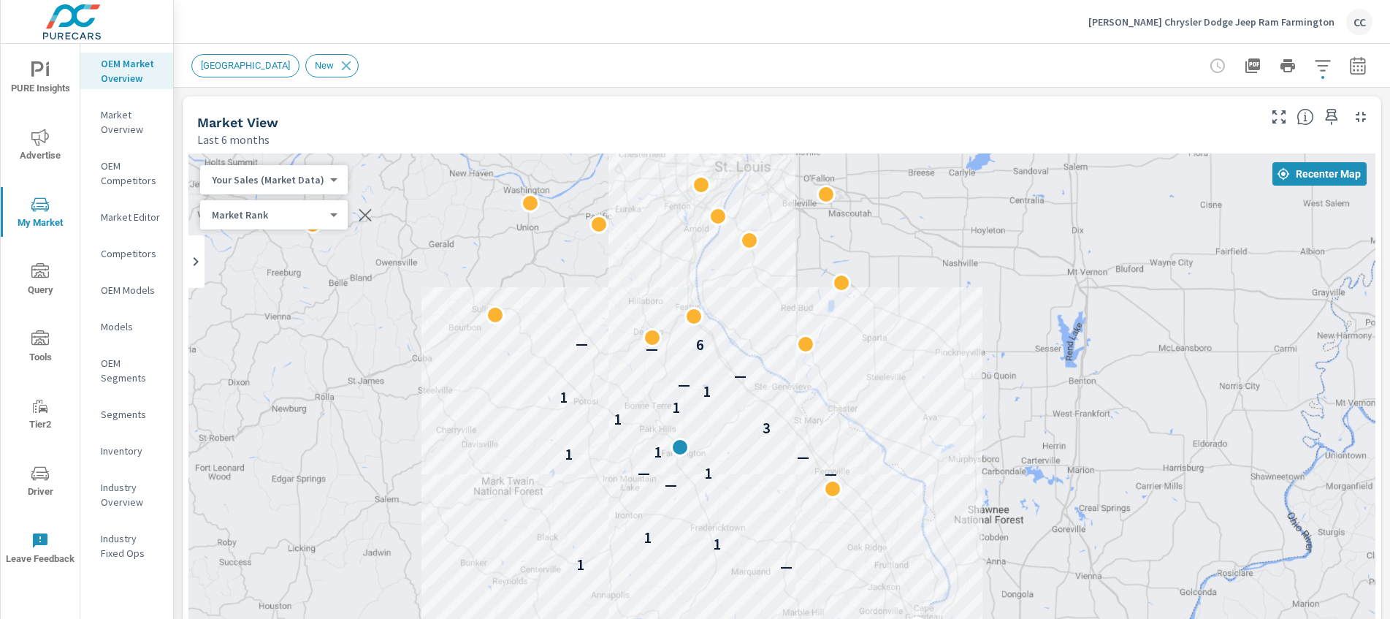
drag, startPoint x: 849, startPoint y: 313, endPoint x: 863, endPoint y: 392, distance: 79.4
click at [863, 392] on div "— 1 1 1 — — 1 — — 1 1 3 1 1 1 1 — — — 6 —" at bounding box center [781, 449] width 1187 height 593
click at [1318, 64] on icon "button" at bounding box center [1323, 66] width 18 height 18
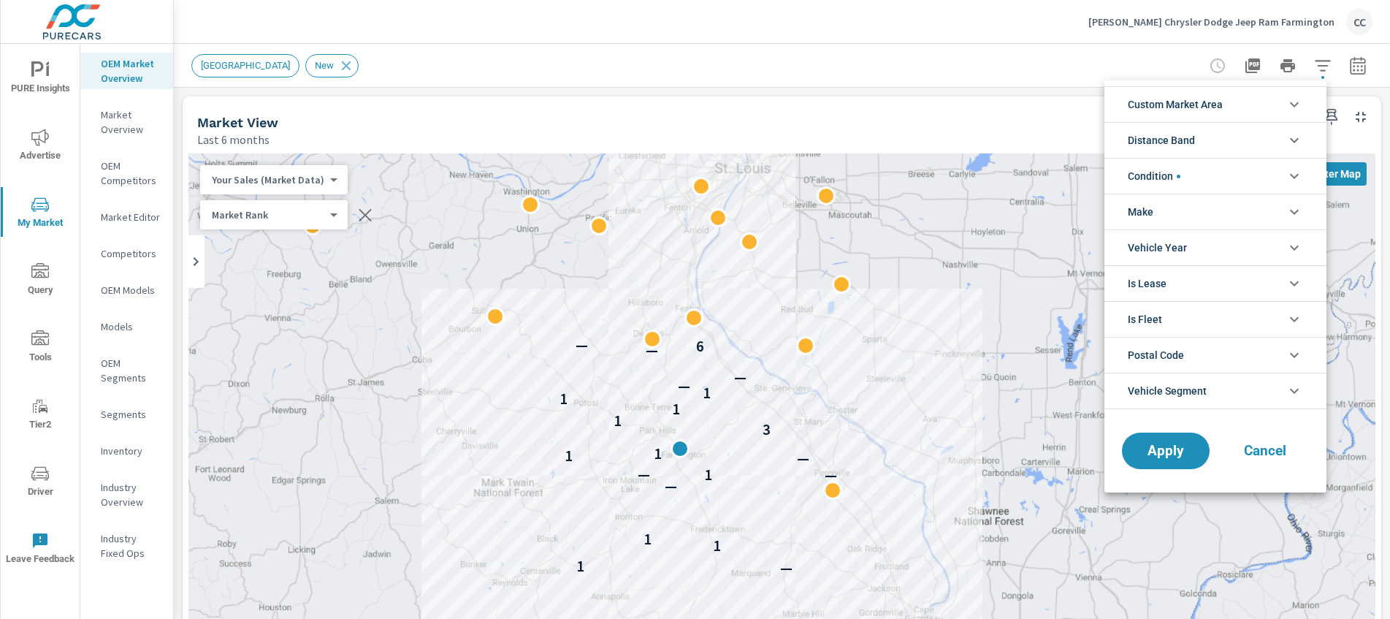
click at [1177, 109] on span "Custom Market Area" at bounding box center [1175, 104] width 95 height 35
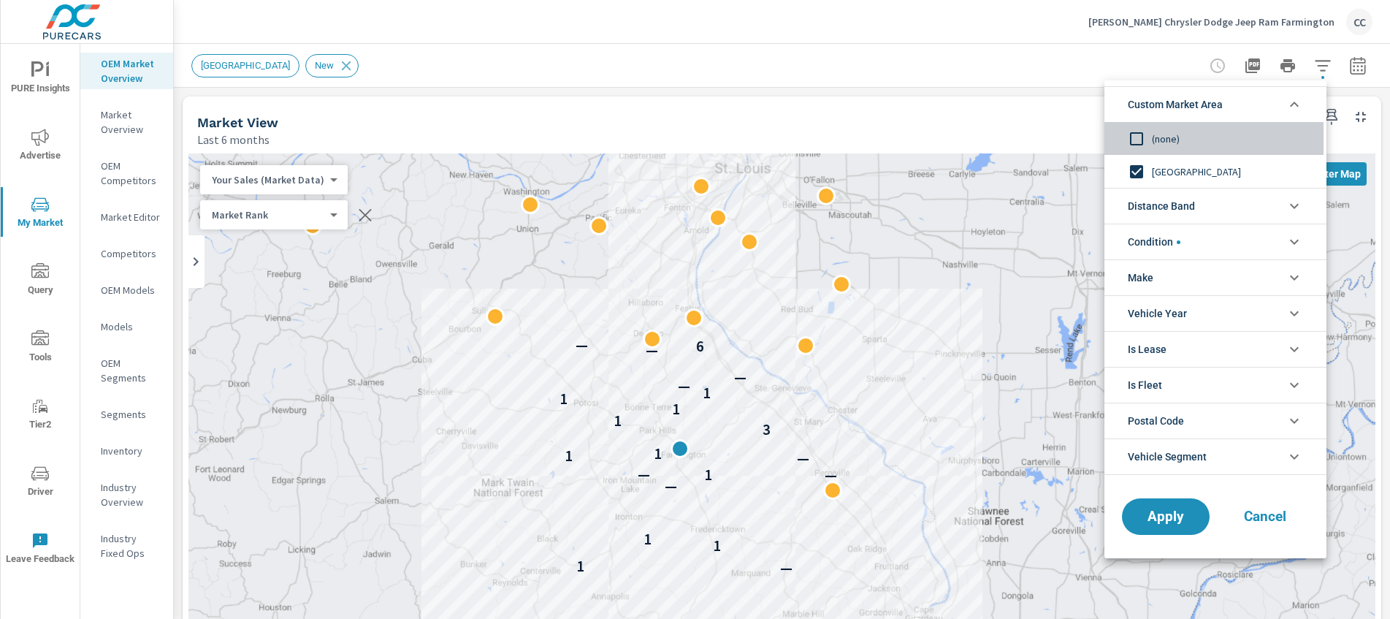
click at [1145, 137] on input "filter options" at bounding box center [1136, 138] width 31 height 31
click at [1155, 198] on span "Distance Band" at bounding box center [1161, 205] width 67 height 35
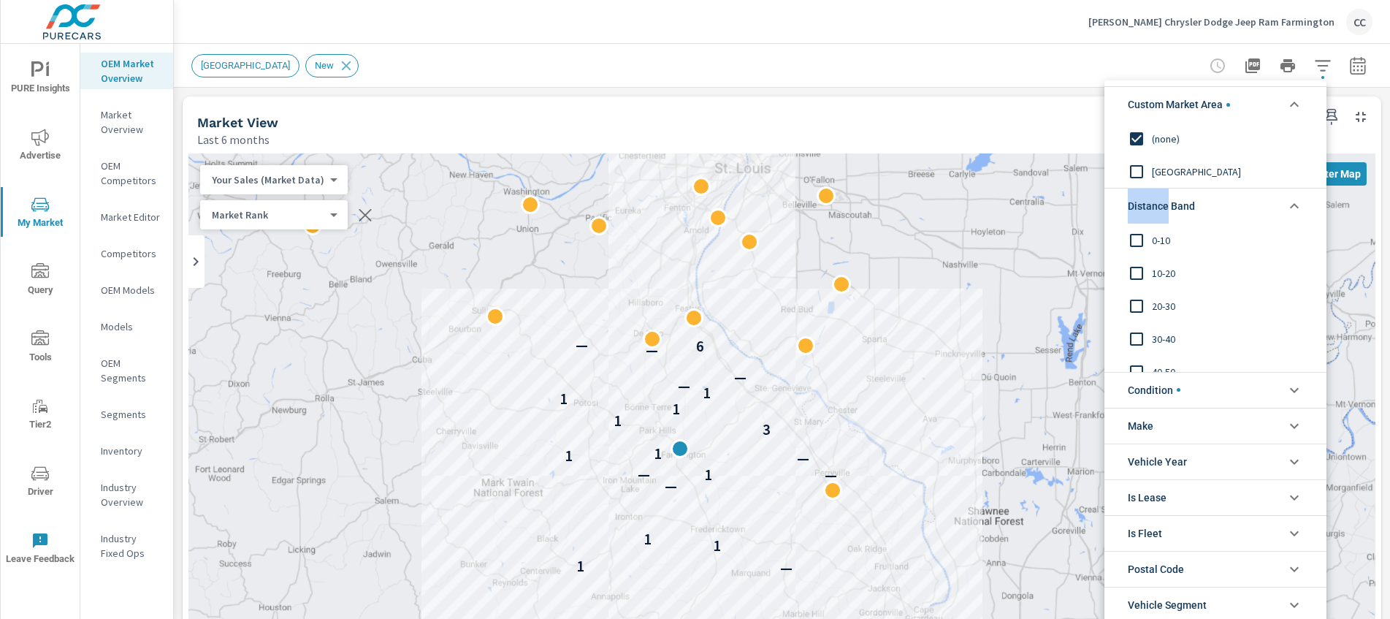
type textarea "Distance"
click at [1155, 198] on span "Distance Band" at bounding box center [1161, 205] width 67 height 35
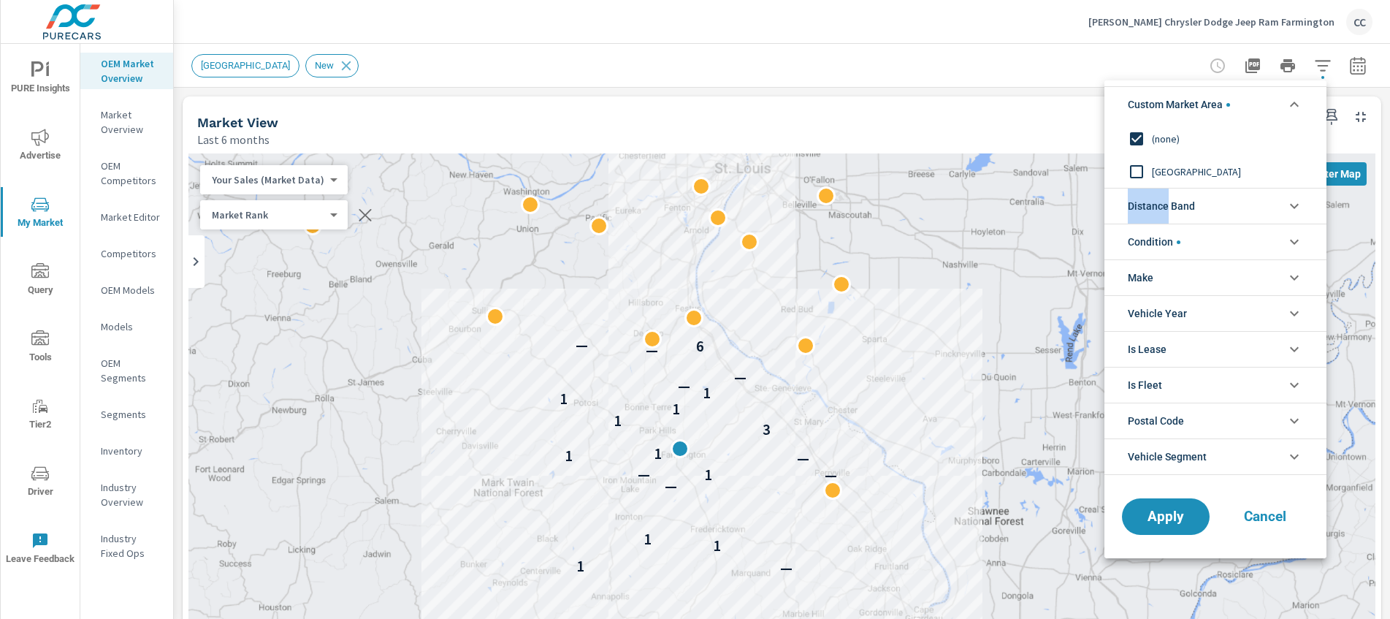
click at [1151, 205] on span "Distance Band" at bounding box center [1161, 205] width 67 height 35
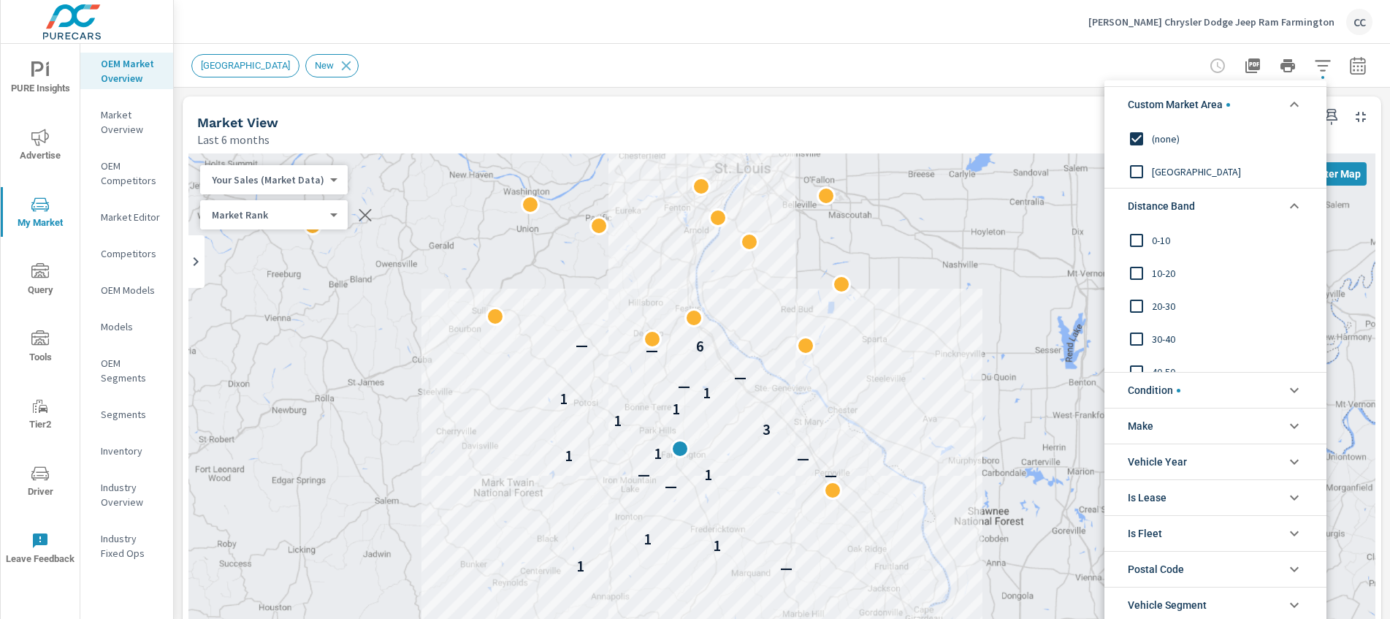
click at [1167, 242] on span "0-10" at bounding box center [1232, 241] width 160 height 18
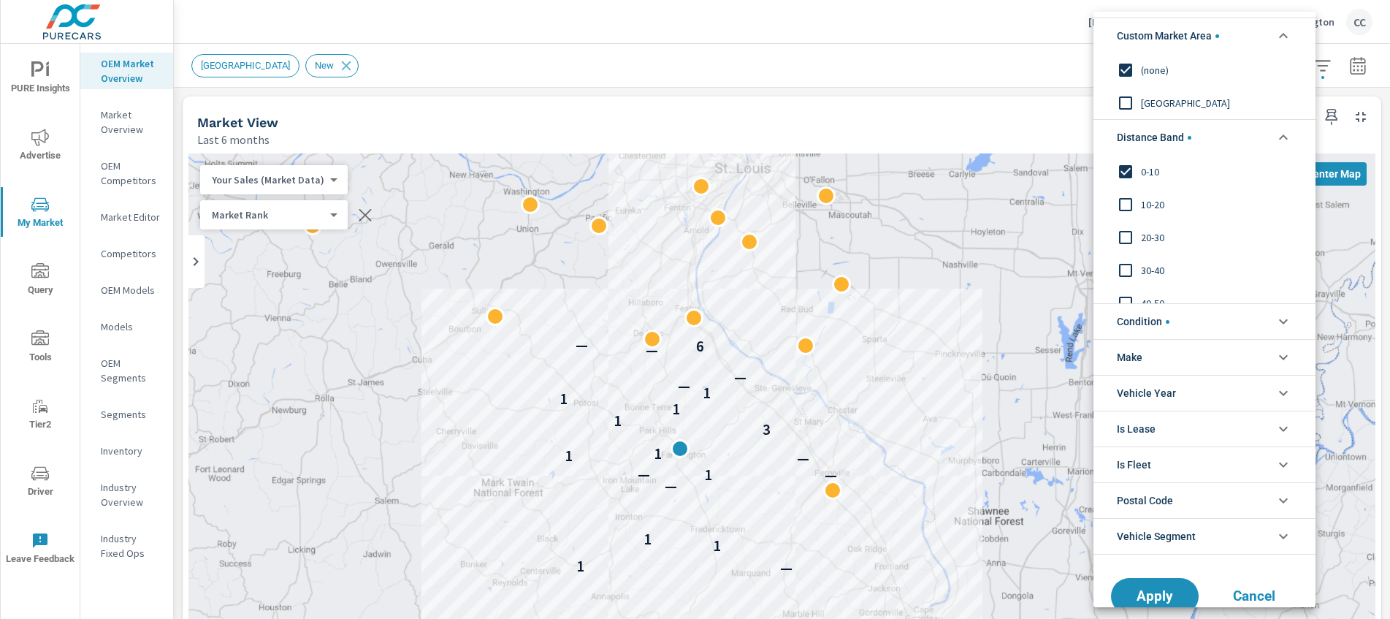
click at [1151, 205] on span "10-20" at bounding box center [1221, 205] width 160 height 18
click at [1153, 237] on span "20-30" at bounding box center [1221, 238] width 160 height 18
click at [1156, 589] on span "Apply" at bounding box center [1155, 596] width 60 height 14
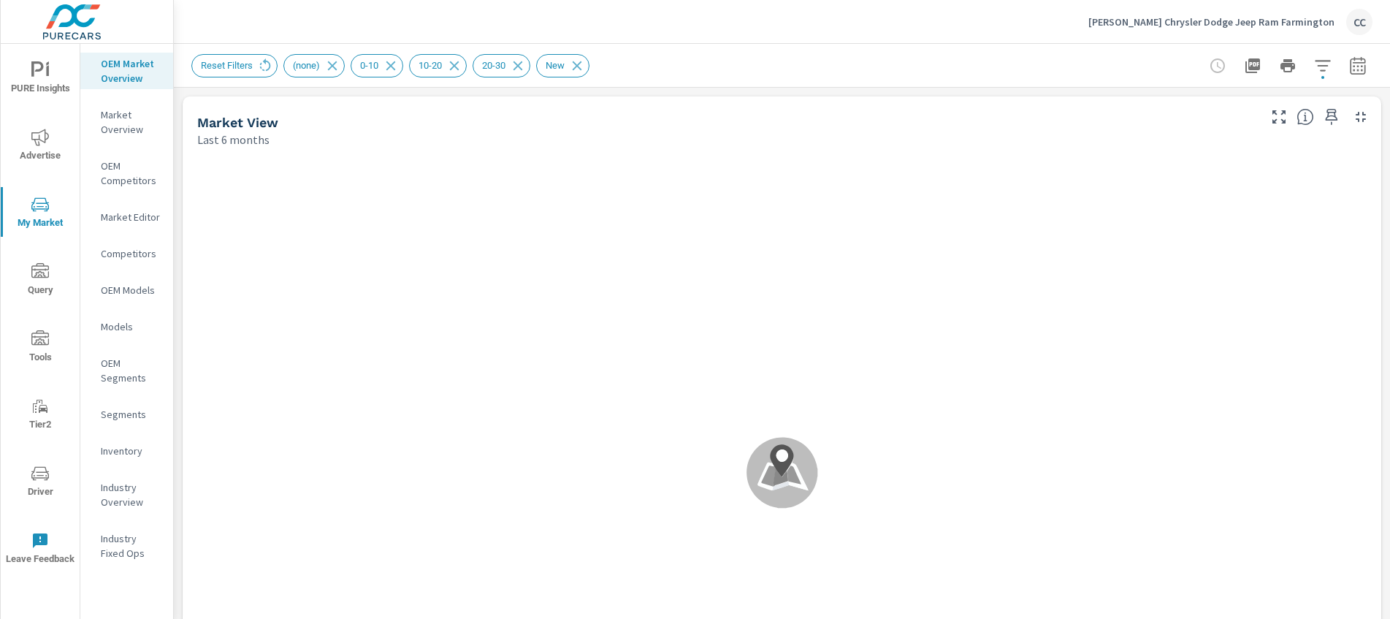
scroll to position [1, 0]
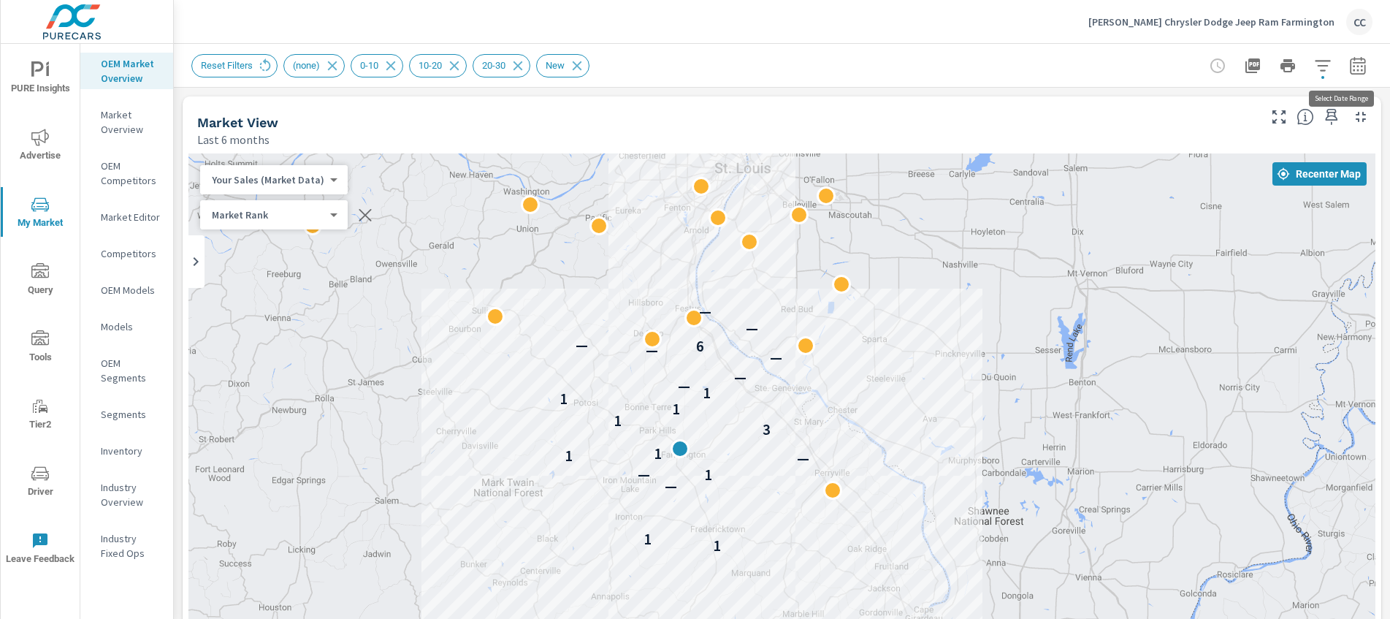
click at [1349, 70] on icon "button" at bounding box center [1358, 66] width 18 height 18
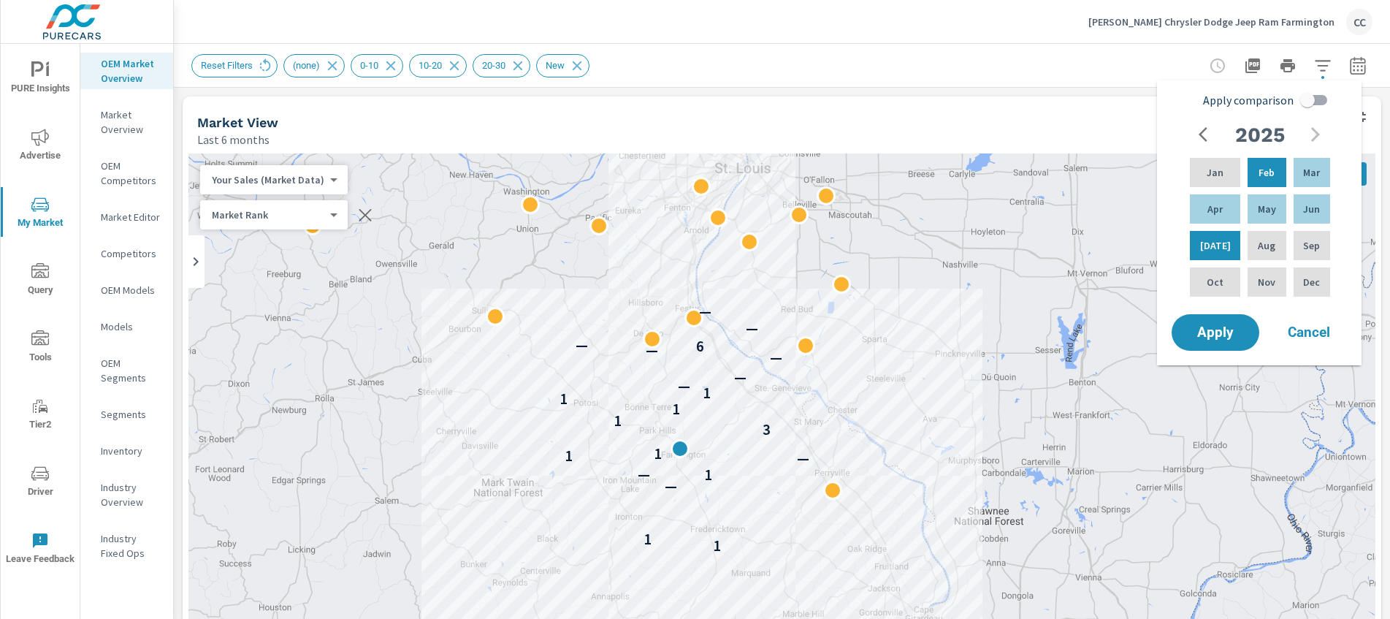
click at [1302, 103] on input "Apply comparison" at bounding box center [1307, 100] width 83 height 28
checkbox input "true"
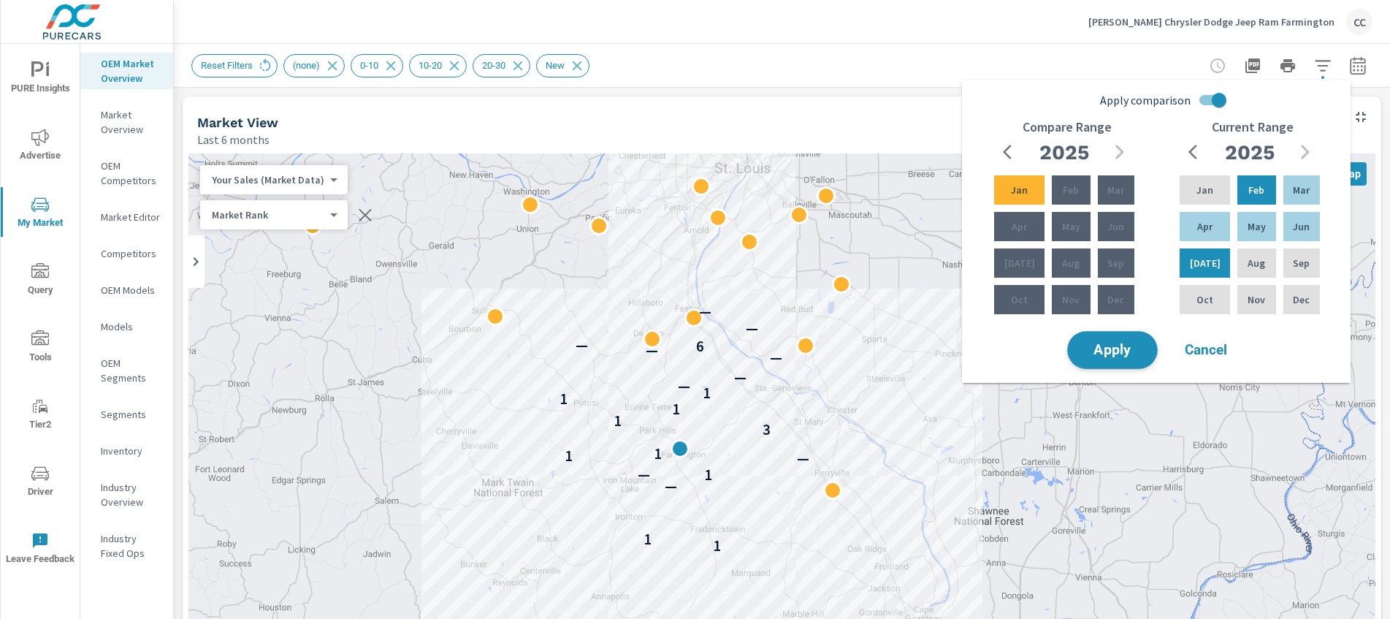
click at [1116, 354] on span "Apply" at bounding box center [1113, 350] width 60 height 14
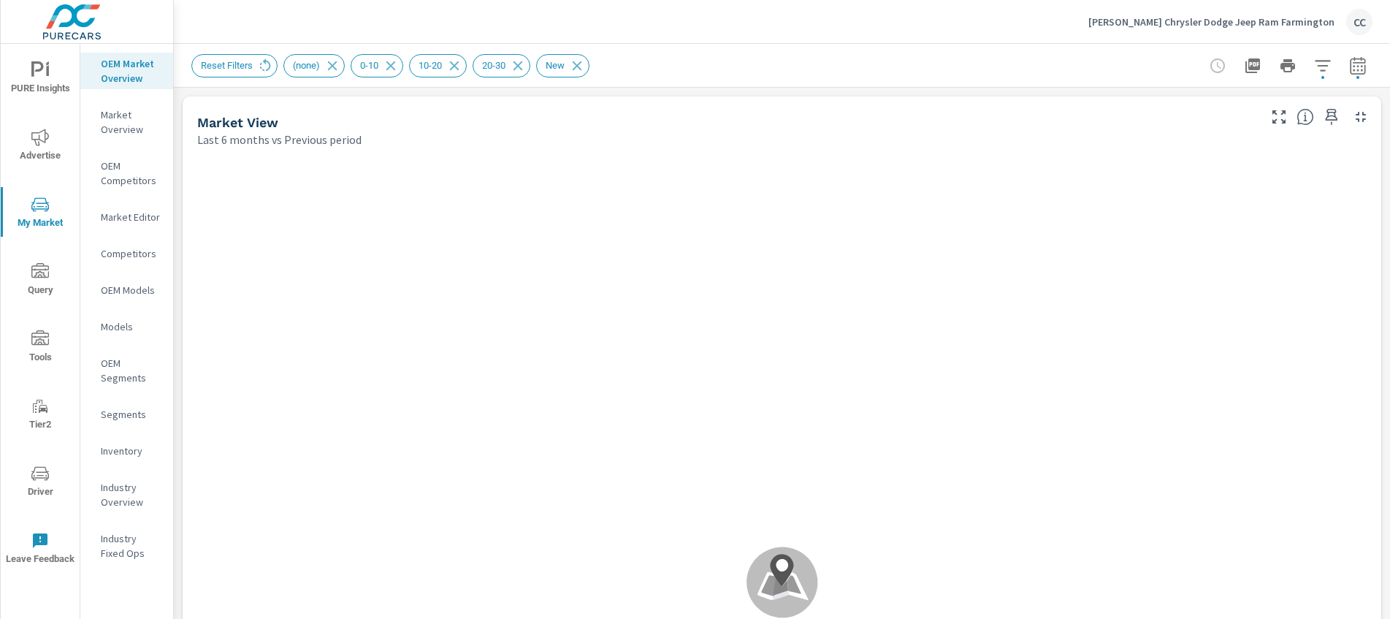
scroll to position [1, 0]
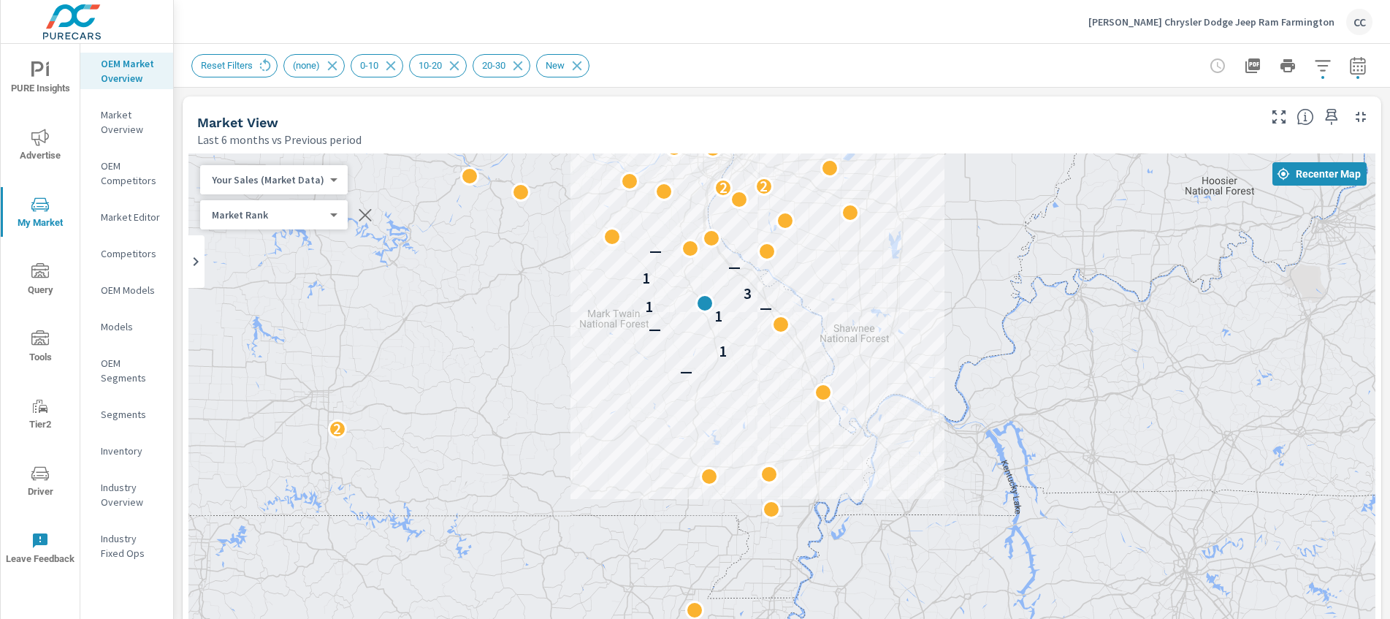
drag, startPoint x: 1013, startPoint y: 403, endPoint x: 841, endPoint y: 230, distance: 243.8
click at [852, 210] on div "2 — 1 — 1 — 1 3 1 — — — 2 2 2 2" at bounding box center [781, 559] width 1187 height 812
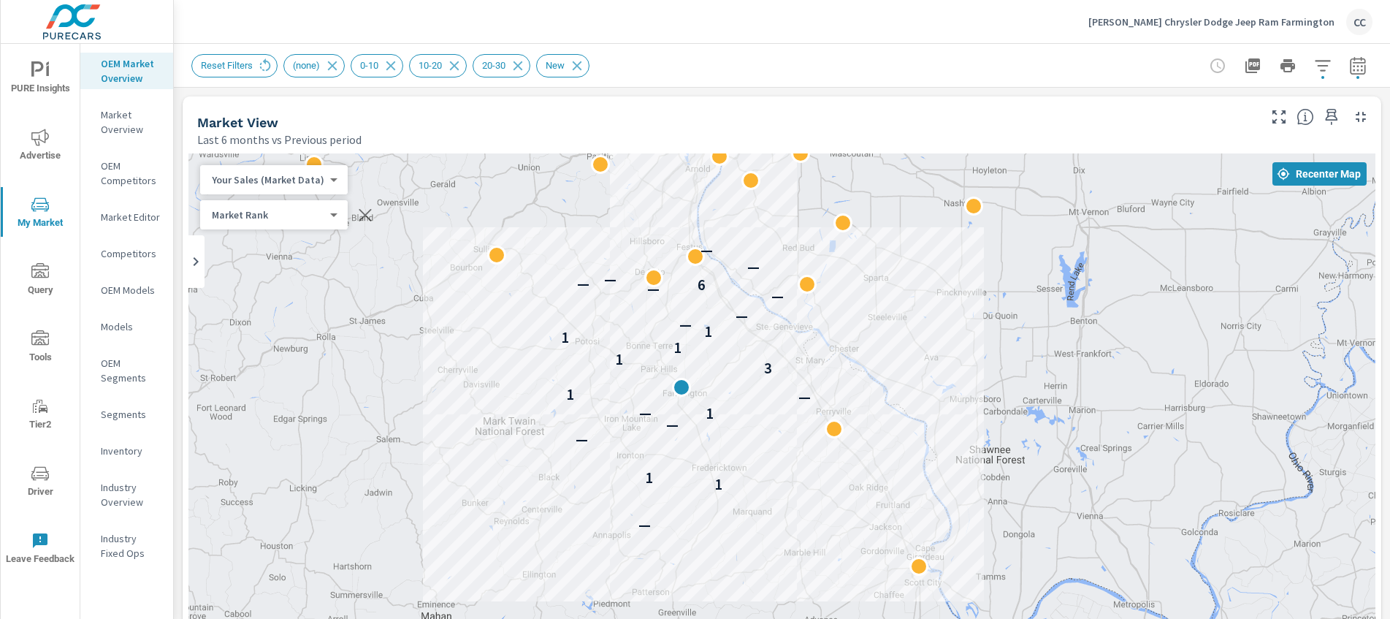
drag, startPoint x: 862, startPoint y: 288, endPoint x: 1009, endPoint y: 393, distance: 180.6
click at [1009, 393] on div "— 1 1 — — 1 — — 1 3 1 1 1 1 — — — — 6 — — — —" at bounding box center [781, 559] width 1187 height 812
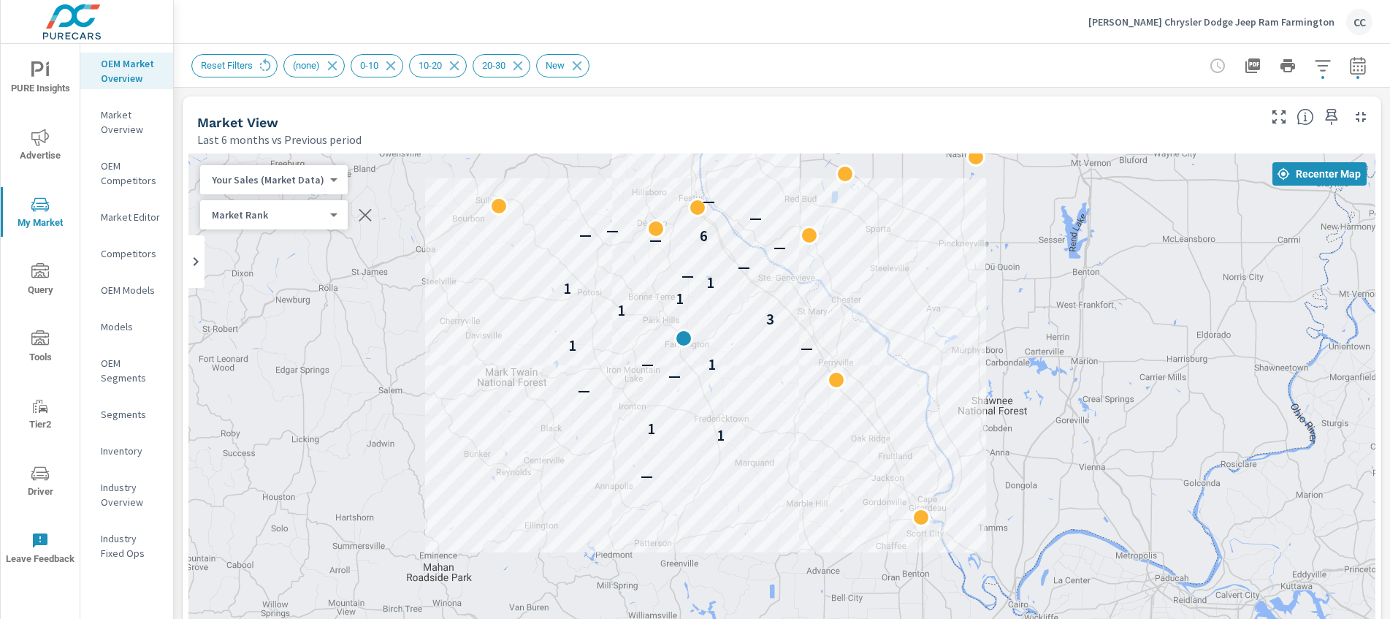
drag, startPoint x: 866, startPoint y: 487, endPoint x: 869, endPoint y: 436, distance: 50.5
click at [869, 436] on div "— 1 1 — — 1 — — 1 3 1 1 1 1 — — — — 6 — — — —" at bounding box center [781, 559] width 1187 height 812
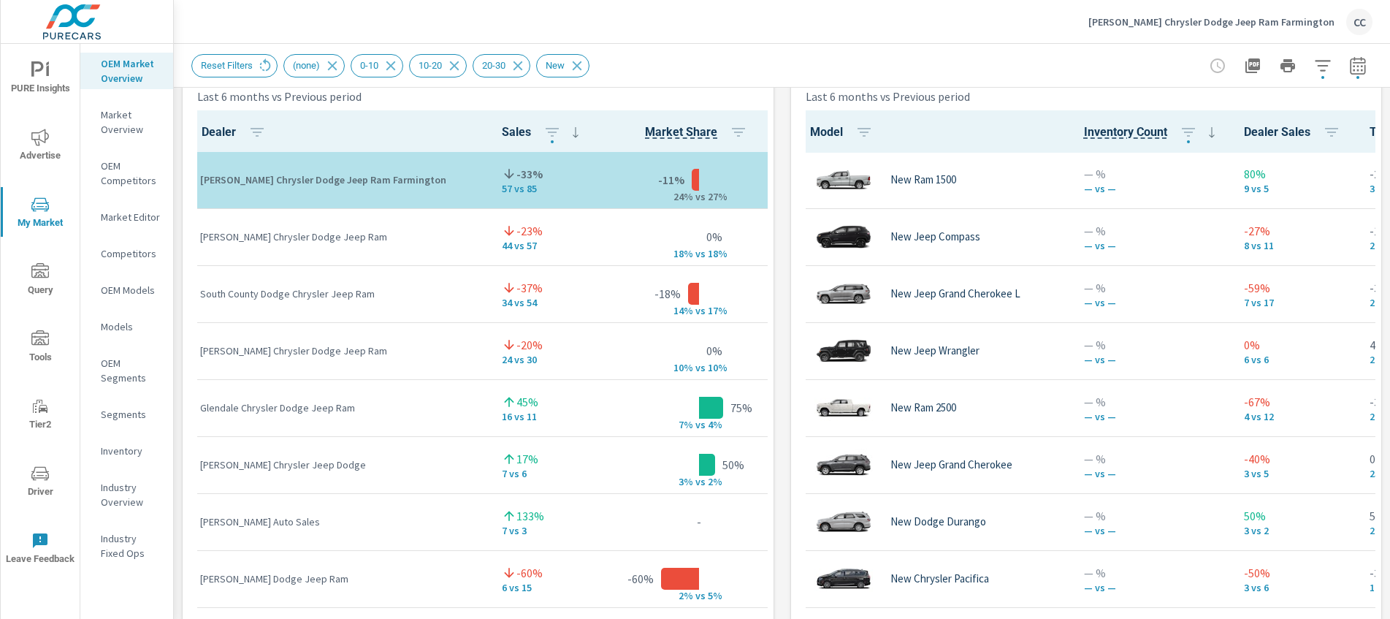
scroll to position [984, 0]
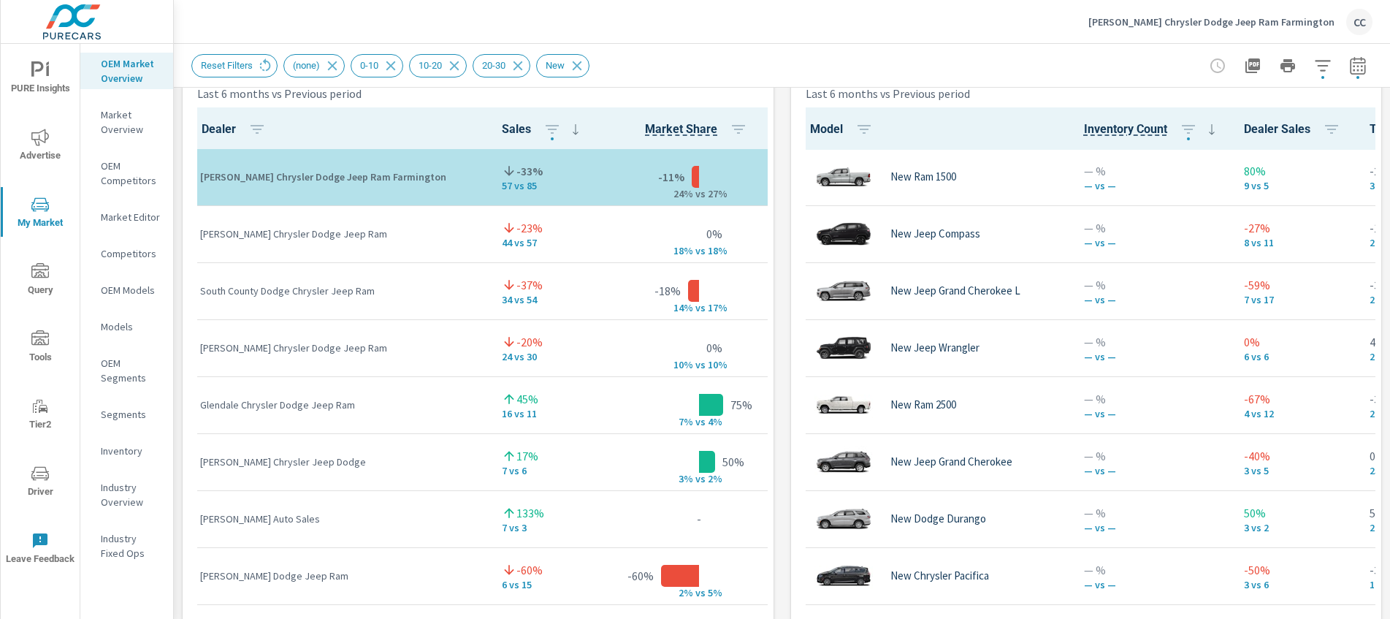
click at [1368, 329] on div "Model Inventory Count Dealer Sales Total Market Sales Market Share Market Rank …" at bounding box center [1086, 458] width 591 height 713
drag, startPoint x: 1385, startPoint y: 107, endPoint x: 1364, endPoint y: 346, distance: 239.8
click at [1364, 345] on div "Model Inventory Count Dealer Sales Total Market Sales Market Share Market Rank …" at bounding box center [1086, 458] width 591 height 713
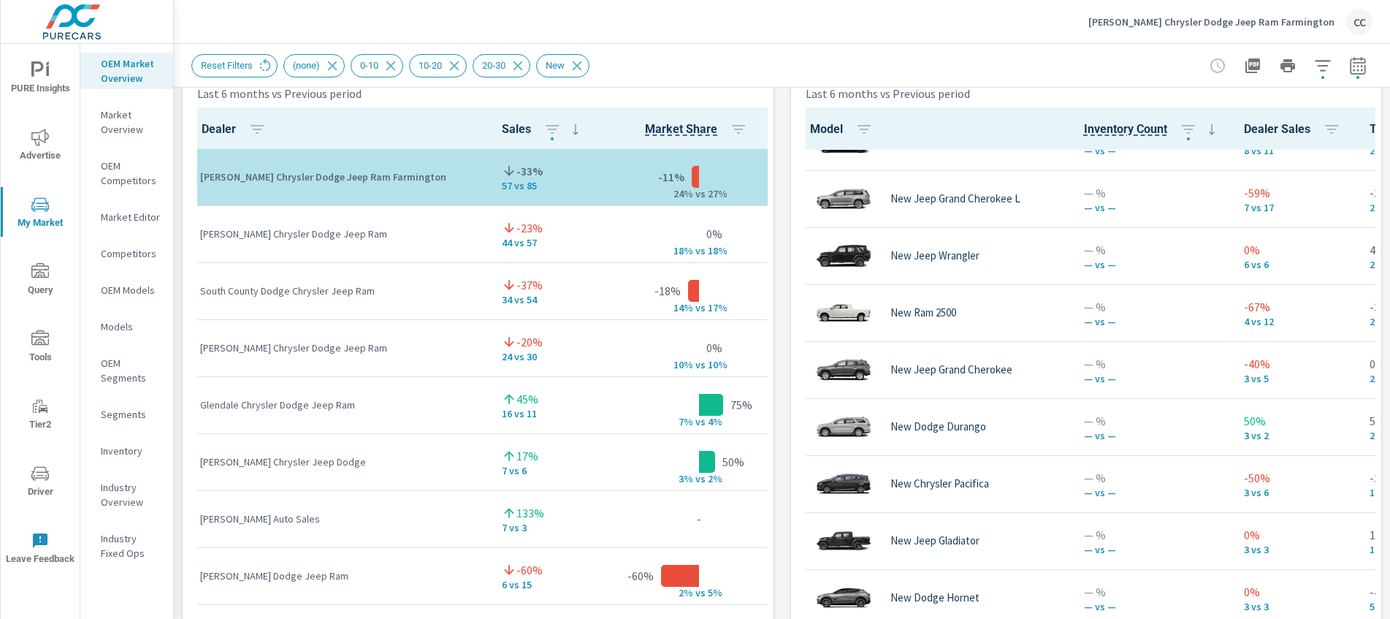
scroll to position [108, 0]
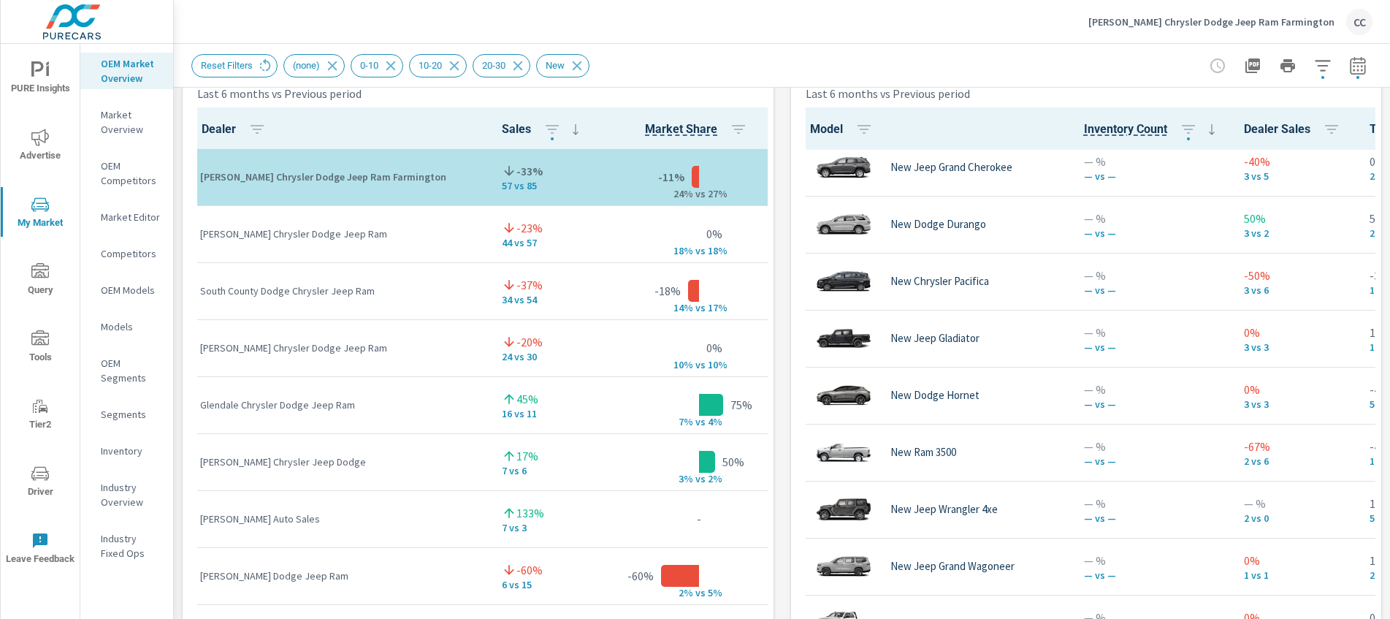
scroll to position [259, 0]
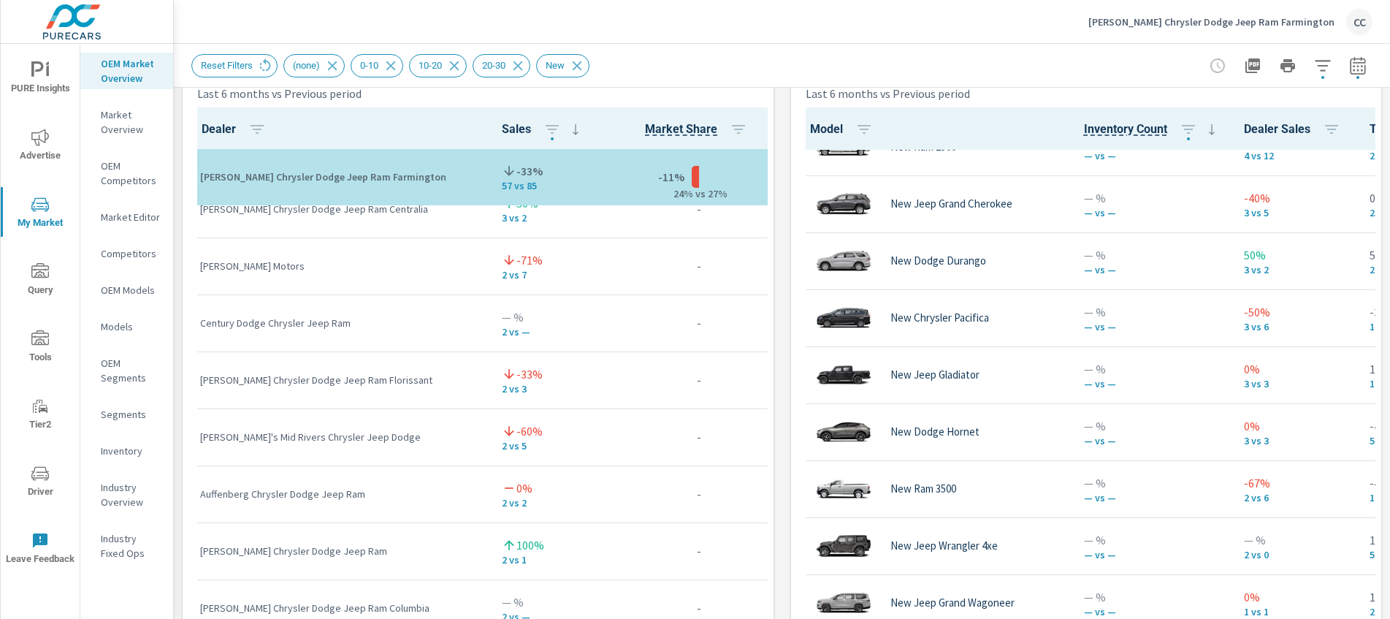
scroll to position [779, 0]
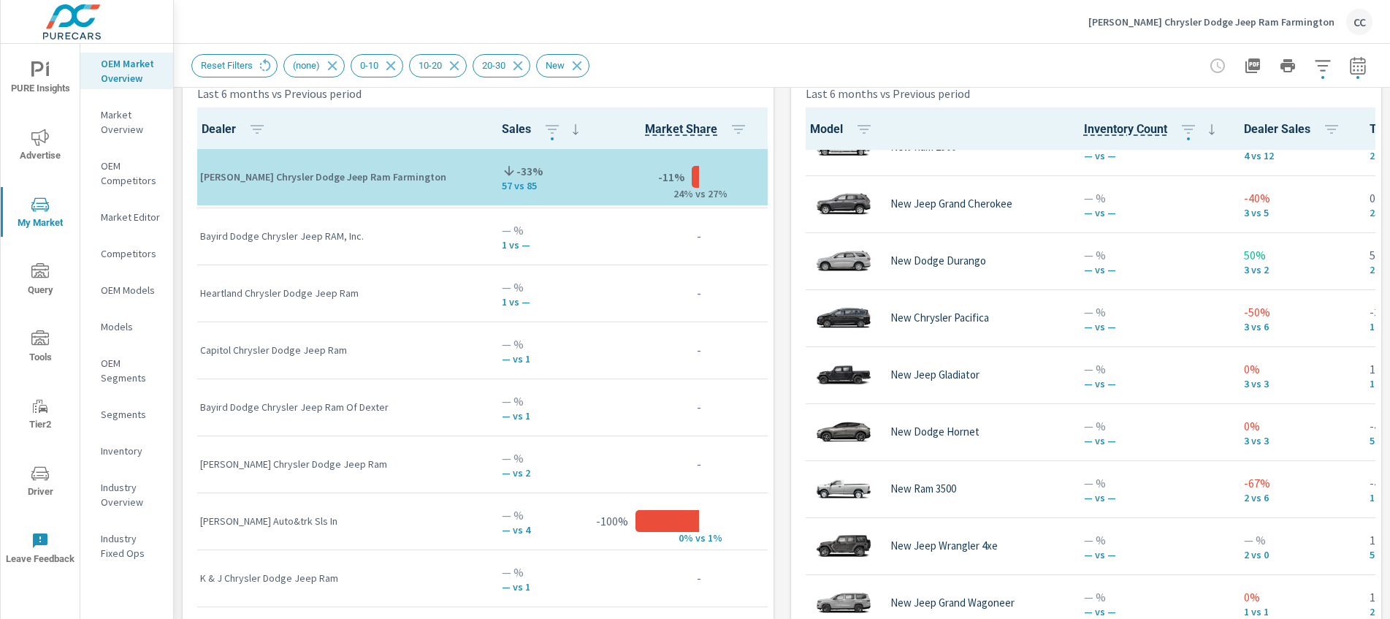
scroll to position [1434, 0]
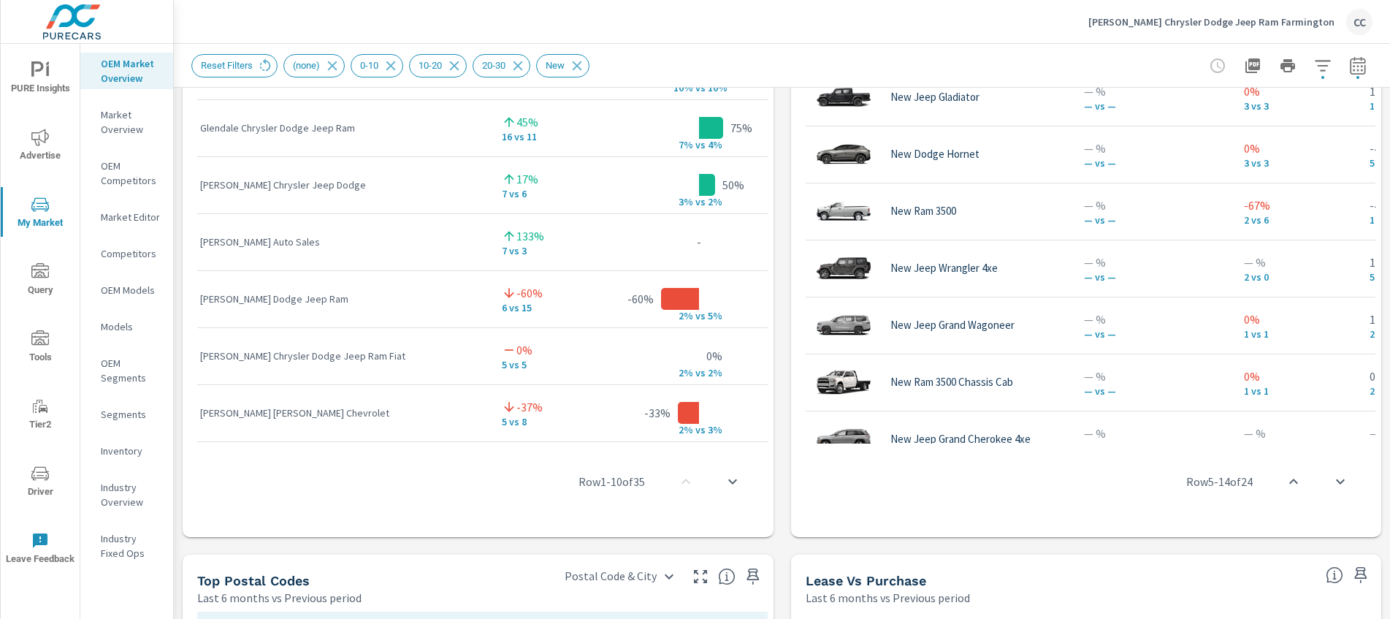
scroll to position [743, 0]
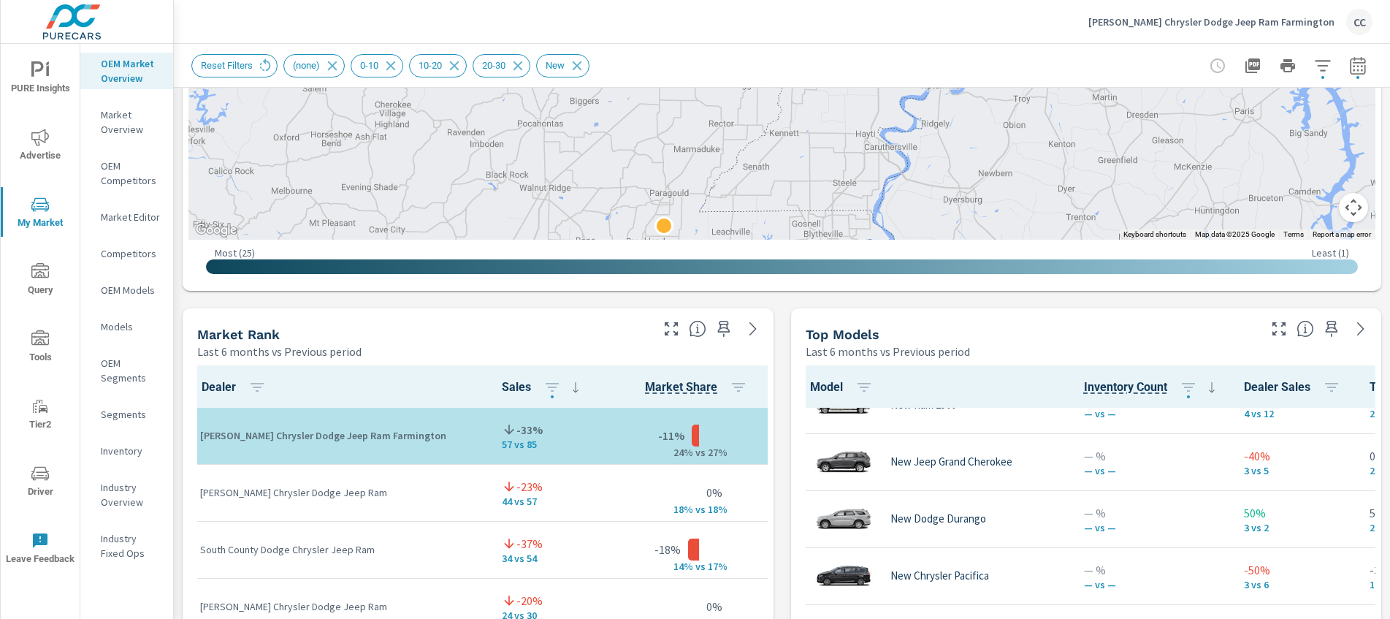
scroll to position [717, 0]
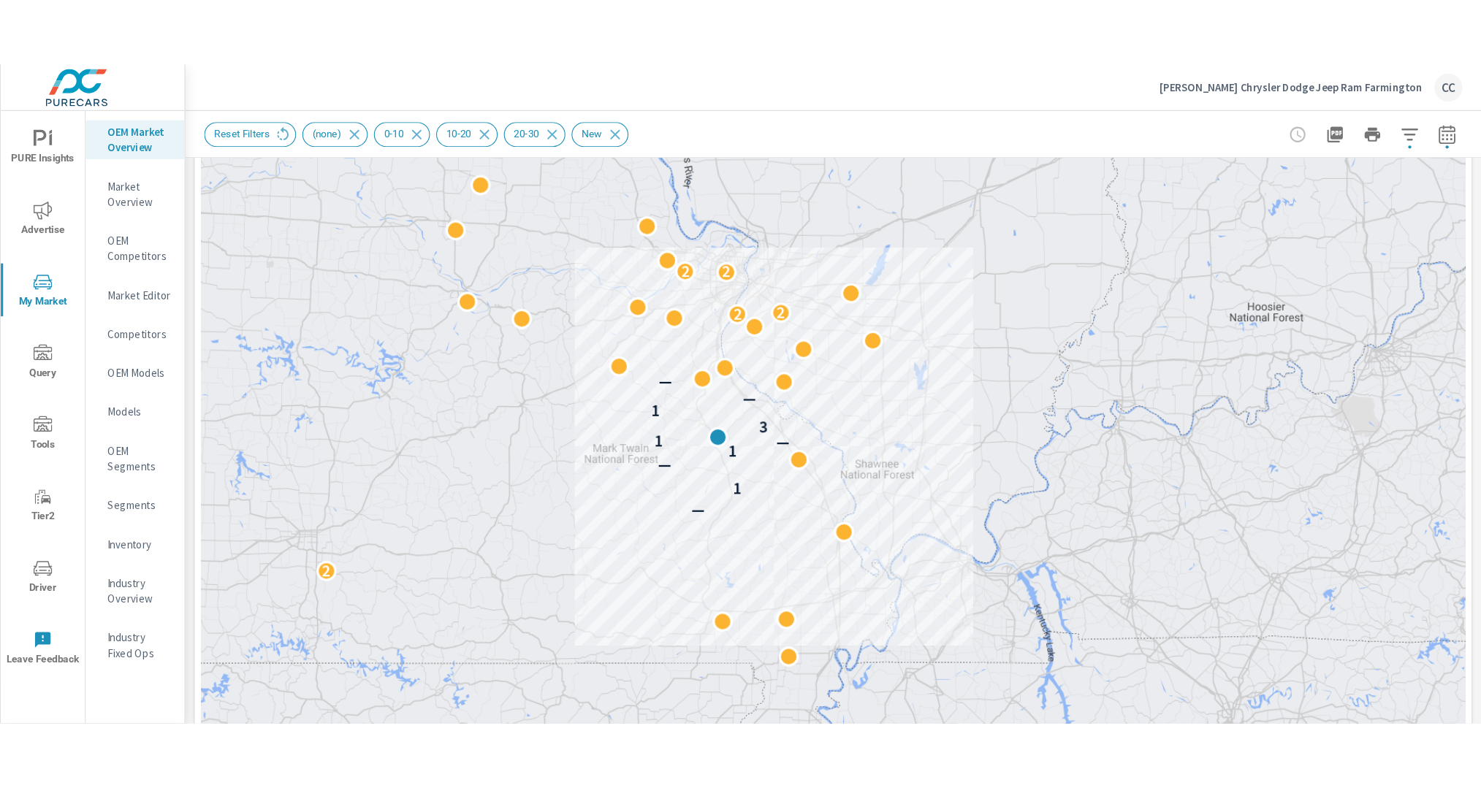
scroll to position [274, 0]
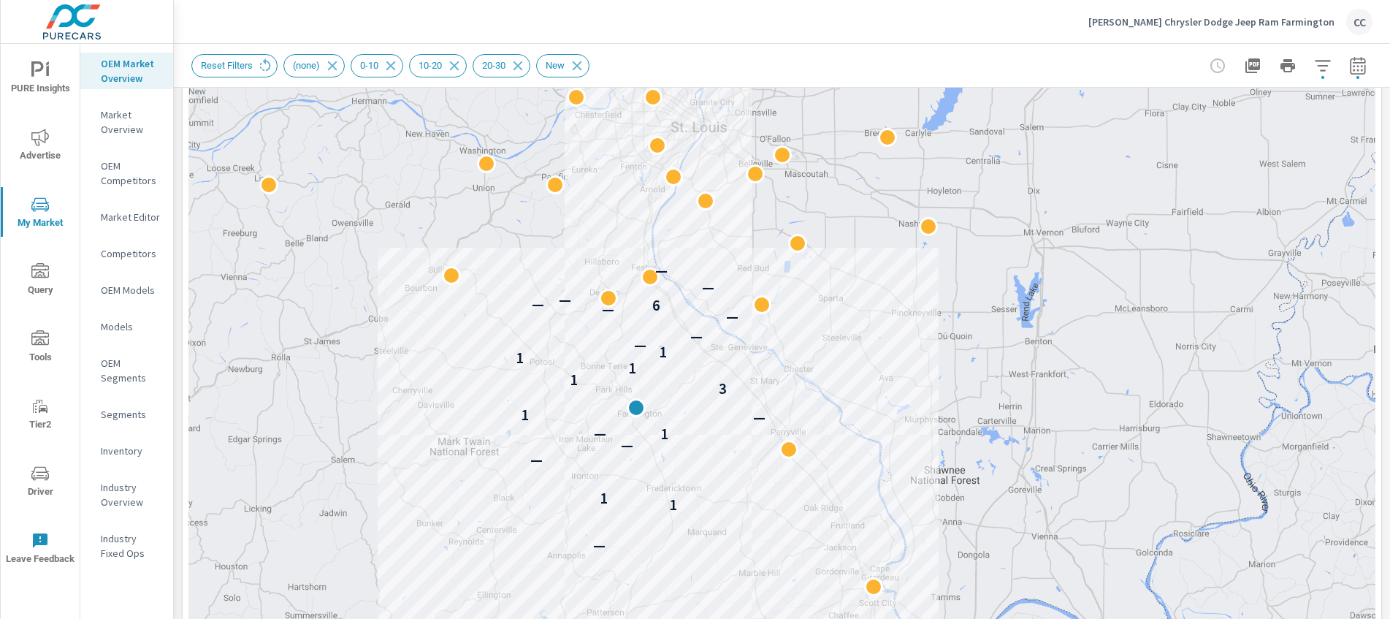
drag, startPoint x: 695, startPoint y: 296, endPoint x: 395, endPoint y: 352, distance: 305.5
click at [395, 352] on div "— 1 1 — — 1 — — 1 3 1 1 1 1 — — — — 6 — — — —" at bounding box center [781, 285] width 1187 height 812
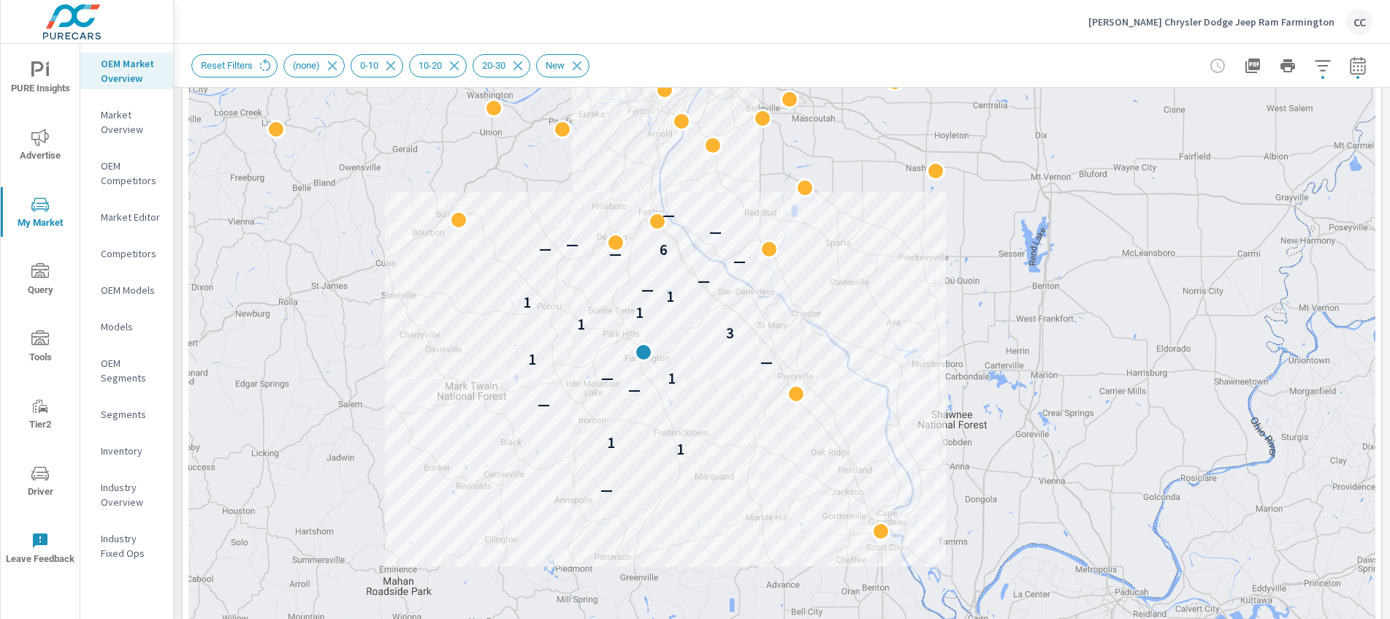
drag, startPoint x: 412, startPoint y: 348, endPoint x: 419, endPoint y: 291, distance: 58.2
click at [419, 291] on div "— 1 1 — — 1 — — 1 3 1 1 1 1 — — — — 6 — — — —" at bounding box center [781, 285] width 1187 height 812
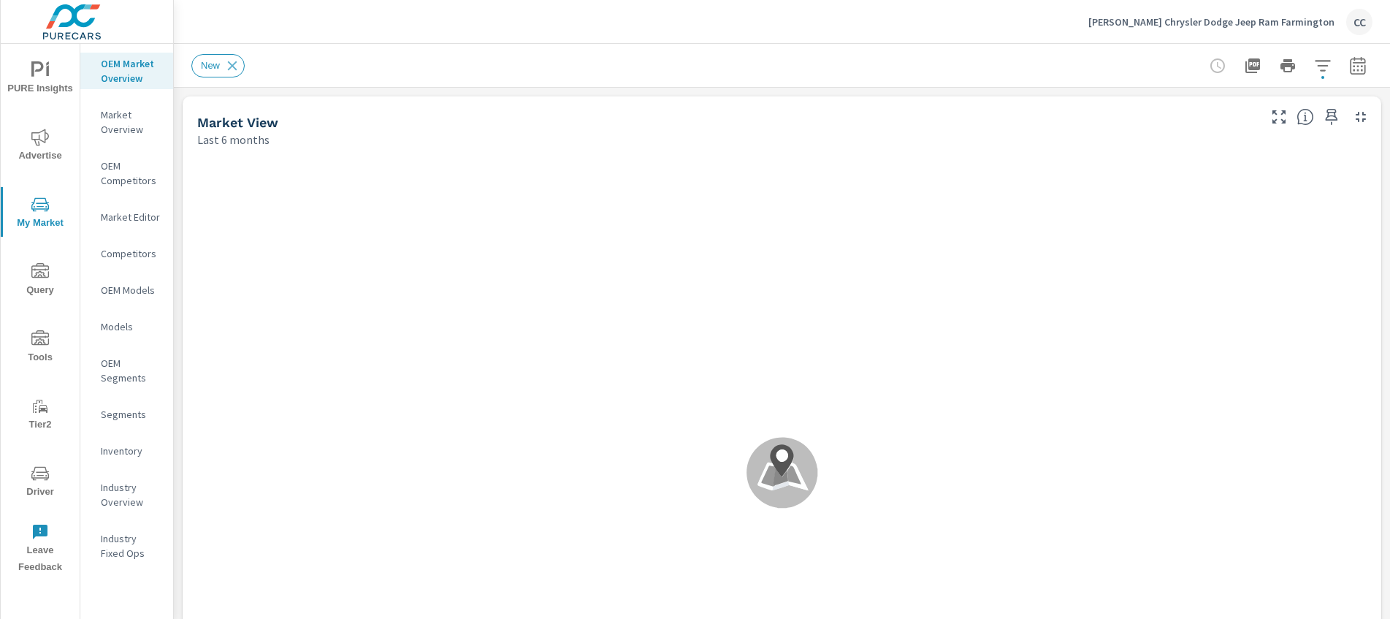
scroll to position [1, 0]
click at [1315, 71] on icon "button" at bounding box center [1322, 65] width 15 height 11
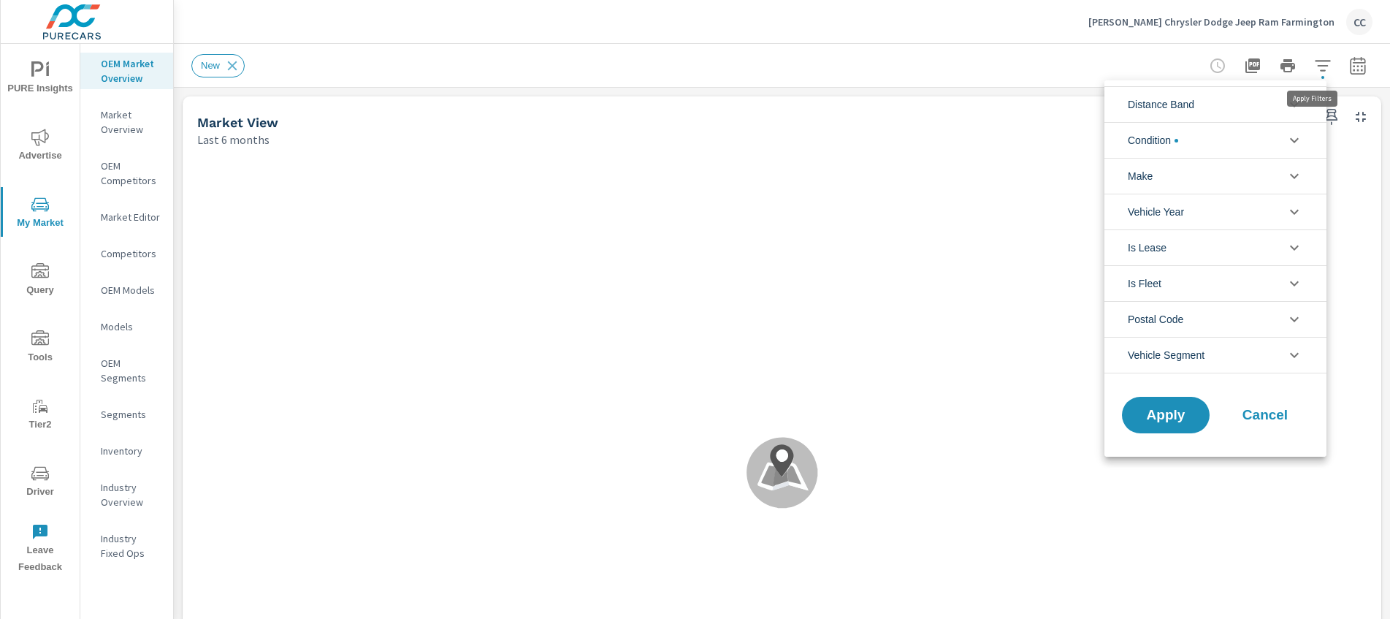
scroll to position [229, 0]
click at [1202, 107] on li "Distance Band" at bounding box center [1216, 104] width 222 height 36
type textarea "0-10 10-20 20-30 30-40 40-50 50-60"
click at [1202, 107] on li "Distance Band" at bounding box center [1216, 104] width 222 height 36
click at [1203, 107] on li "Distance Band" at bounding box center [1216, 104] width 222 height 36
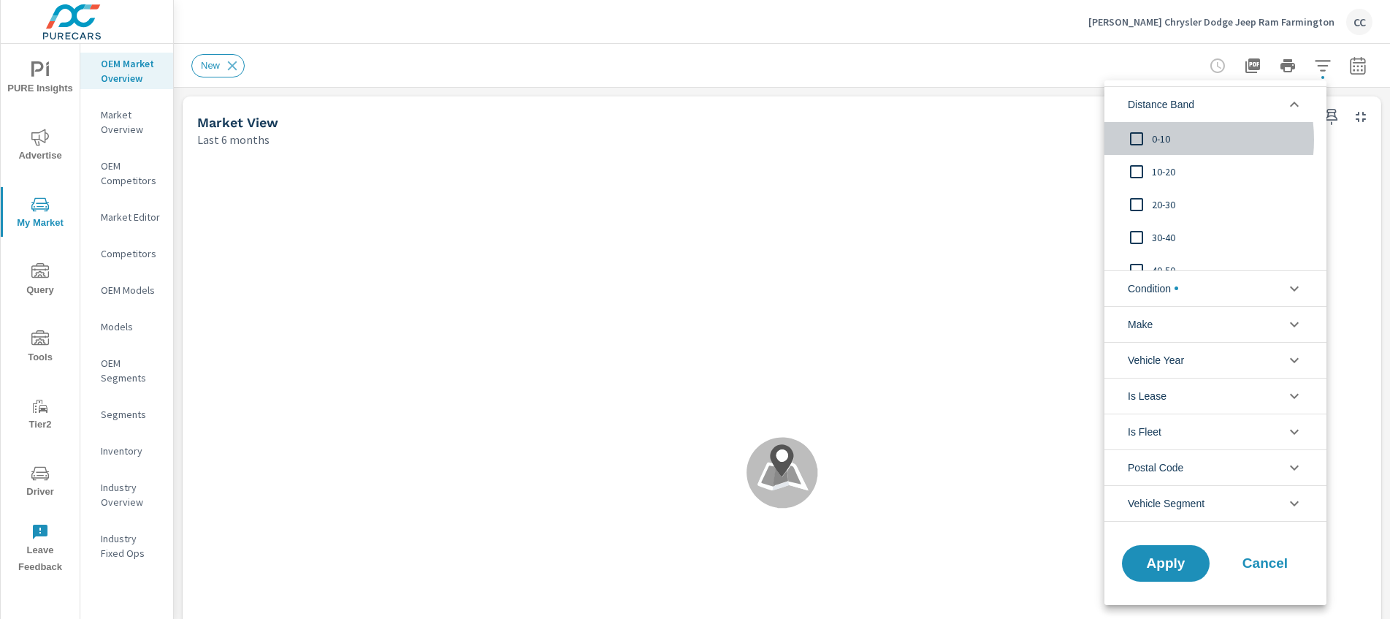
click at [1160, 140] on span "0-10" at bounding box center [1232, 139] width 160 height 18
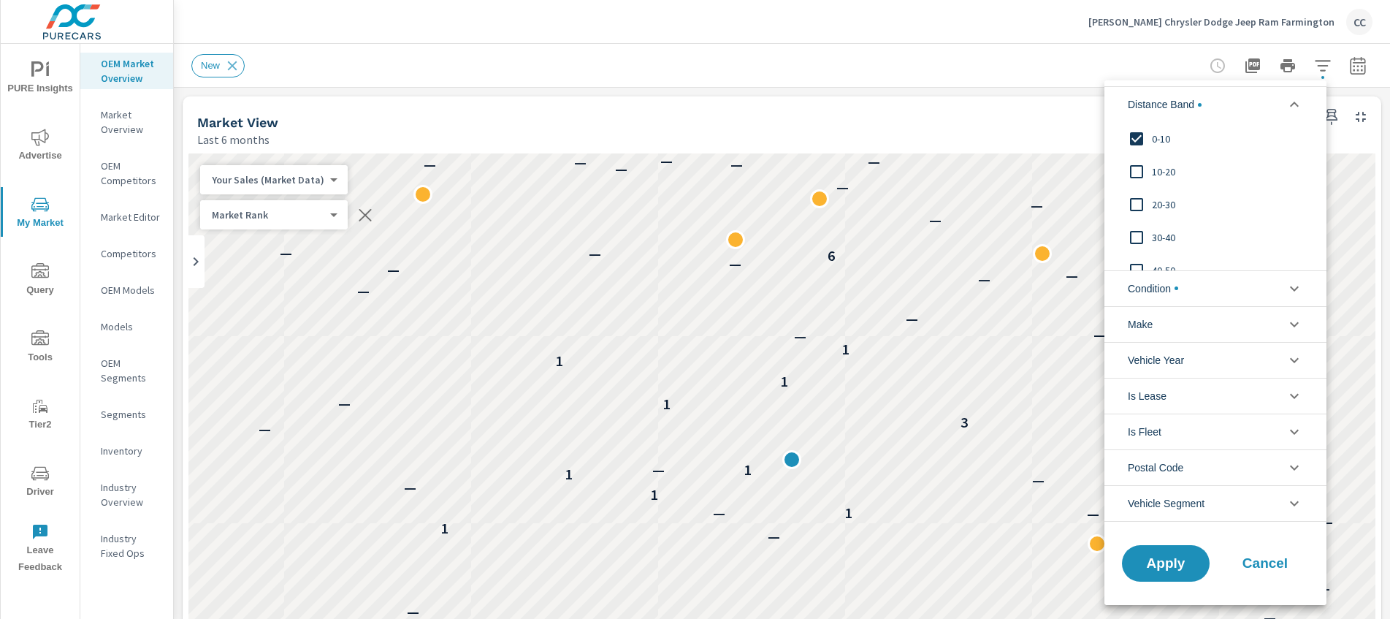
click at [1151, 175] on input "filter options" at bounding box center [1136, 171] width 31 height 31
click at [1151, 203] on input "filter options" at bounding box center [1136, 204] width 31 height 31
click at [1162, 282] on span "Condition" at bounding box center [1154, 288] width 53 height 35
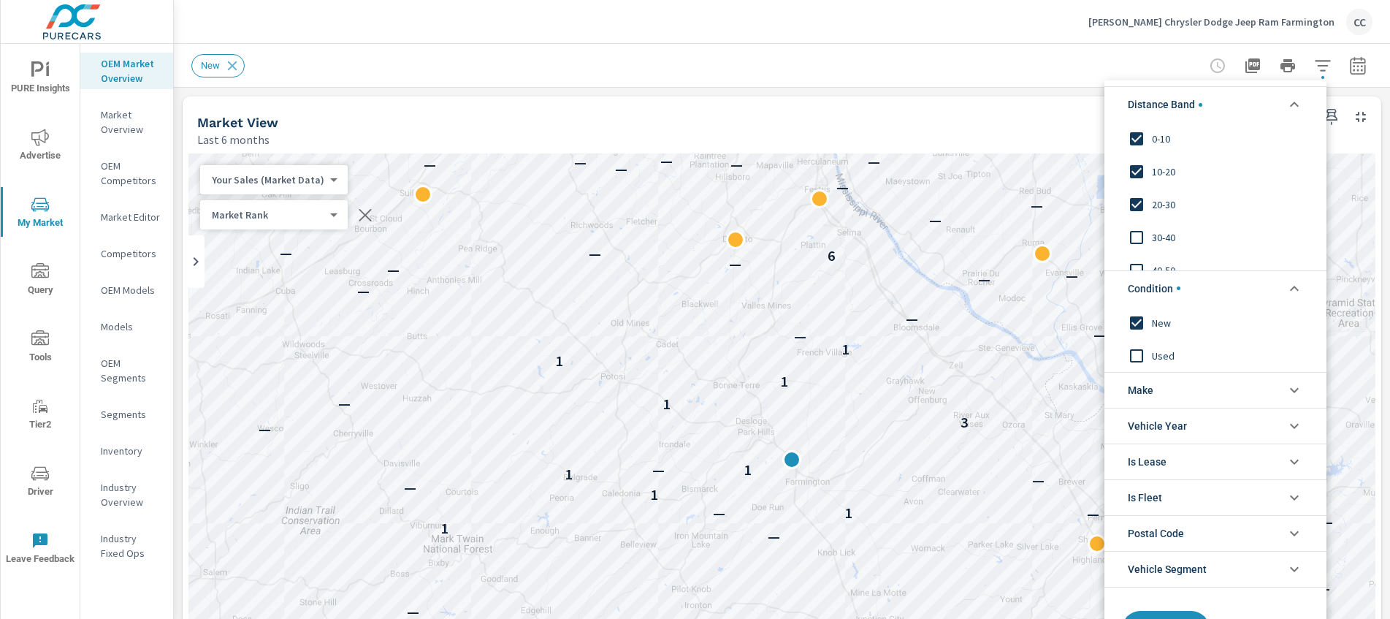
drag, startPoint x: 1385, startPoint y: 198, endPoint x: 1378, endPoint y: 256, distance: 58.2
click at [1378, 256] on div at bounding box center [695, 309] width 1390 height 619
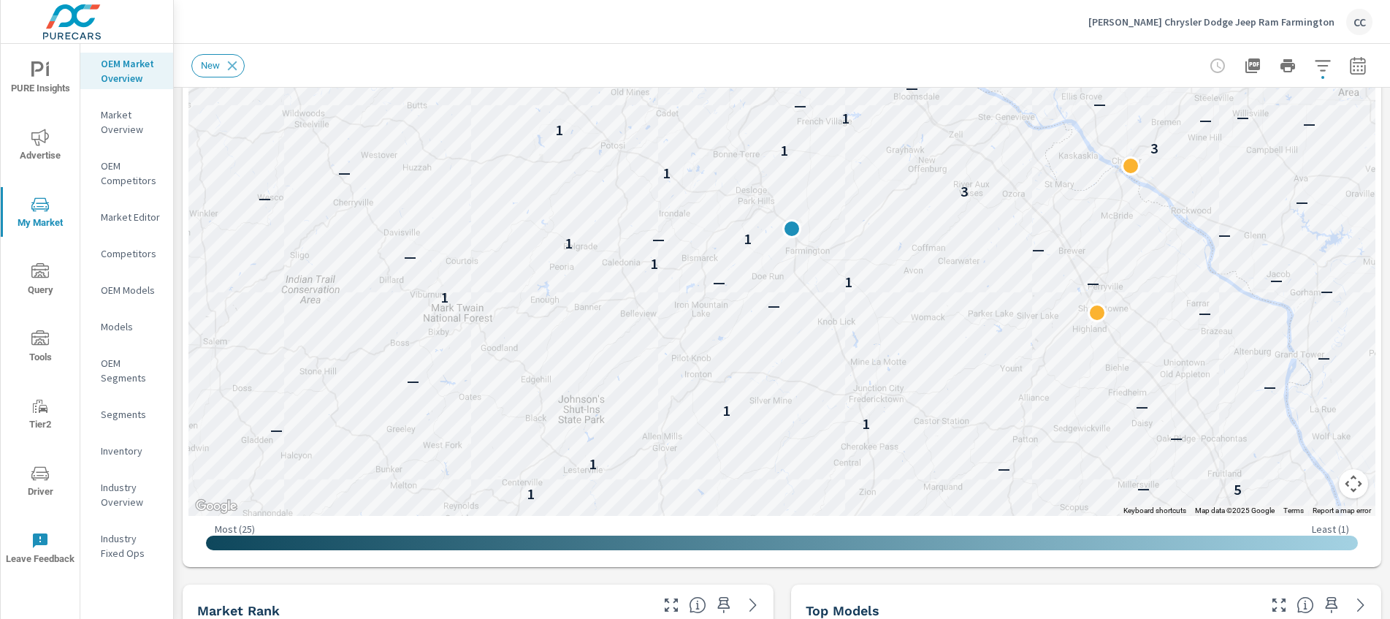
scroll to position [328, 0]
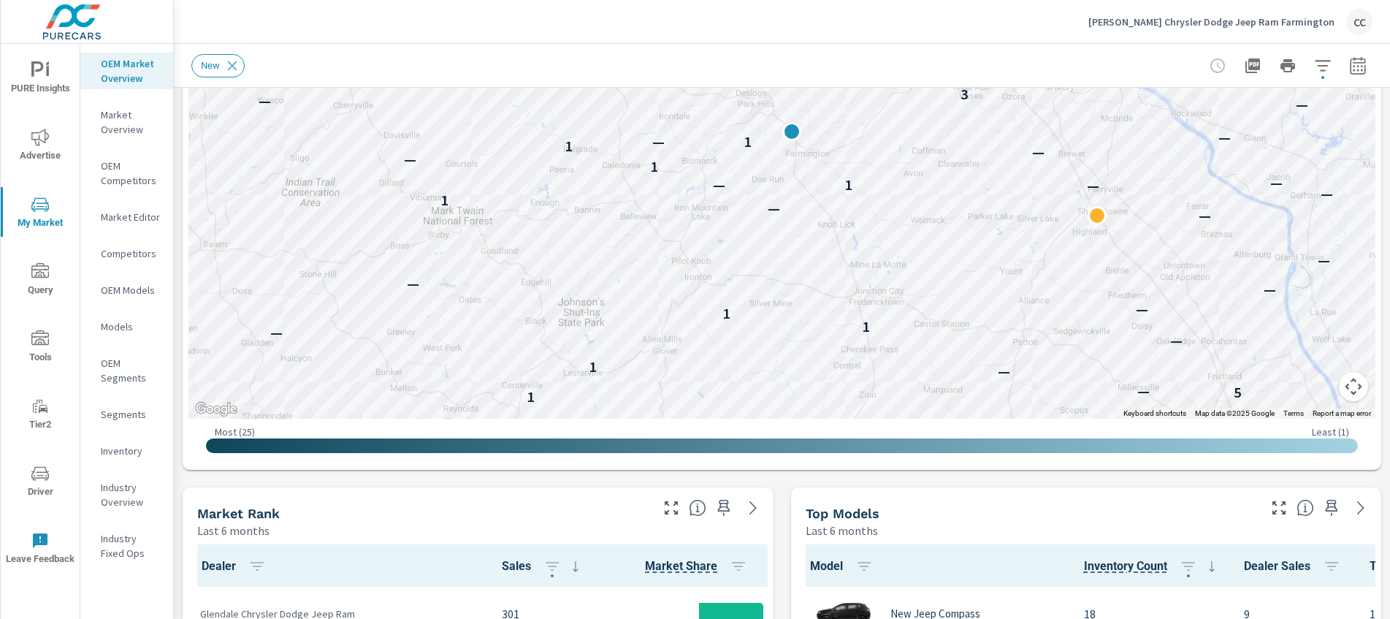
drag, startPoint x: 1362, startPoint y: 262, endPoint x: 1362, endPoint y: 194, distance: 67.9
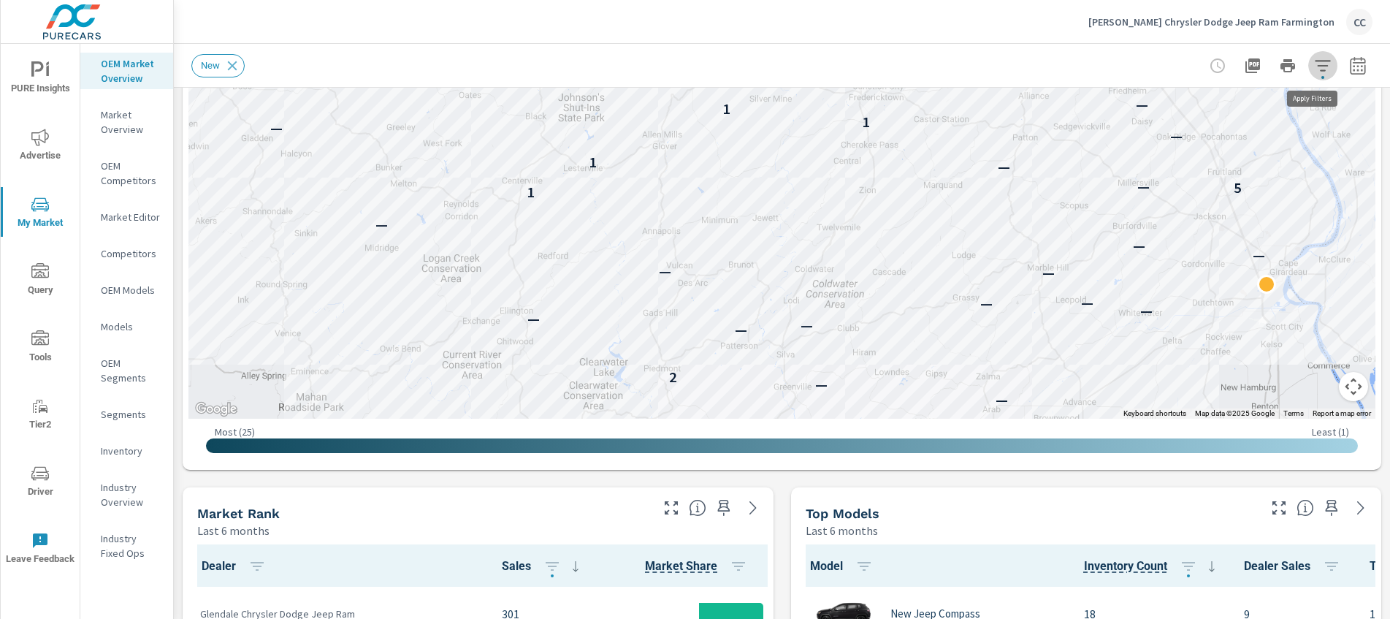
click at [1314, 61] on icon "button" at bounding box center [1323, 66] width 18 height 18
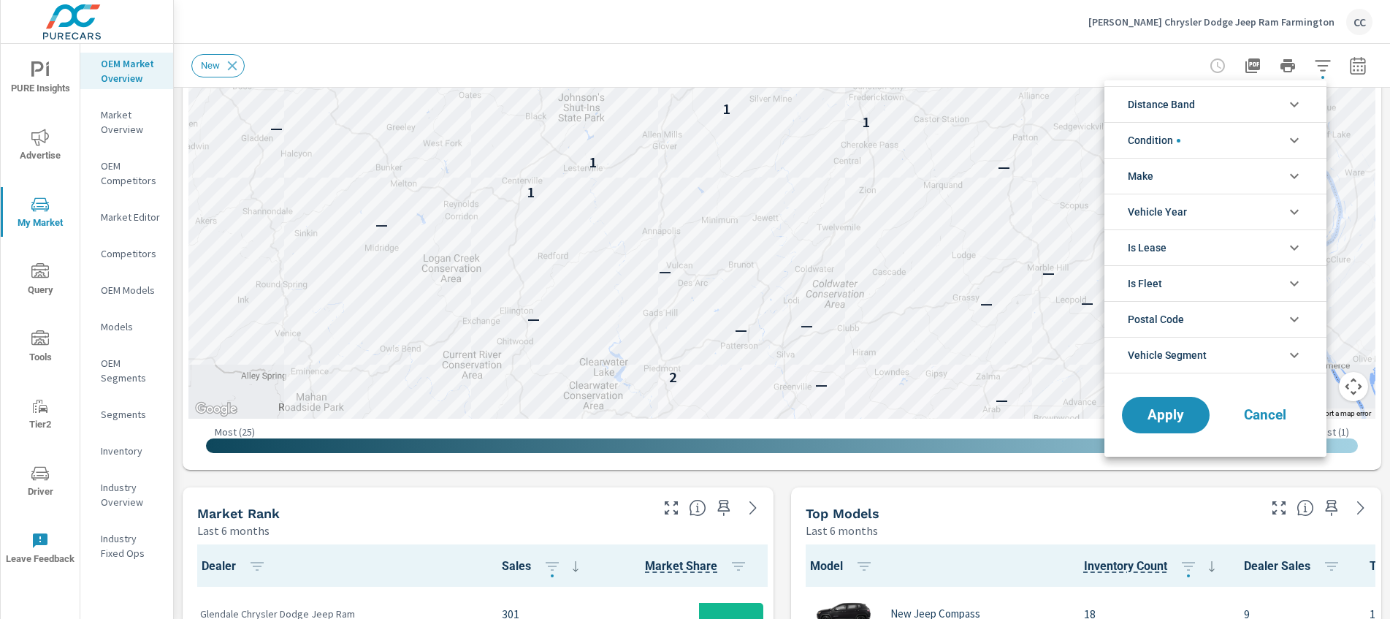
click at [1168, 104] on span "Distance Band" at bounding box center [1161, 104] width 67 height 35
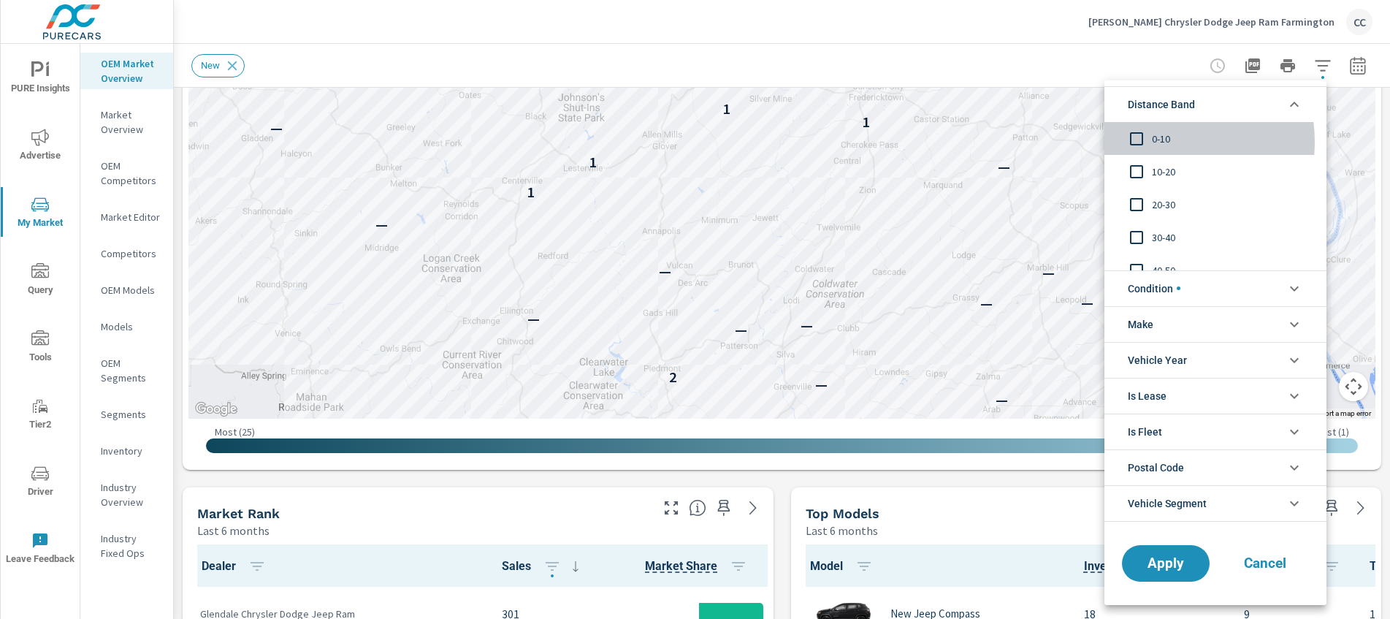
click at [1159, 142] on span "0-10" at bounding box center [1232, 139] width 160 height 18
click at [1155, 169] on span "10-20" at bounding box center [1232, 172] width 160 height 18
click at [1159, 197] on span "20-30" at bounding box center [1232, 205] width 160 height 18
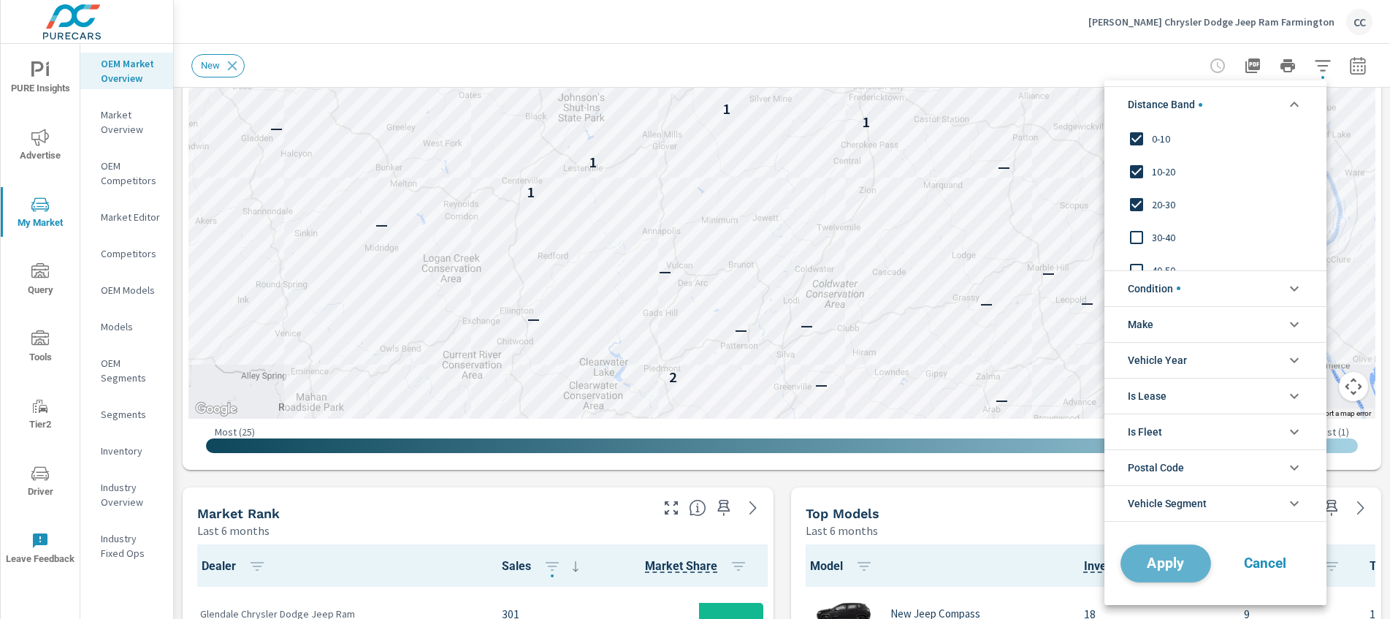
click at [1169, 563] on span "Apply" at bounding box center [1166, 563] width 60 height 14
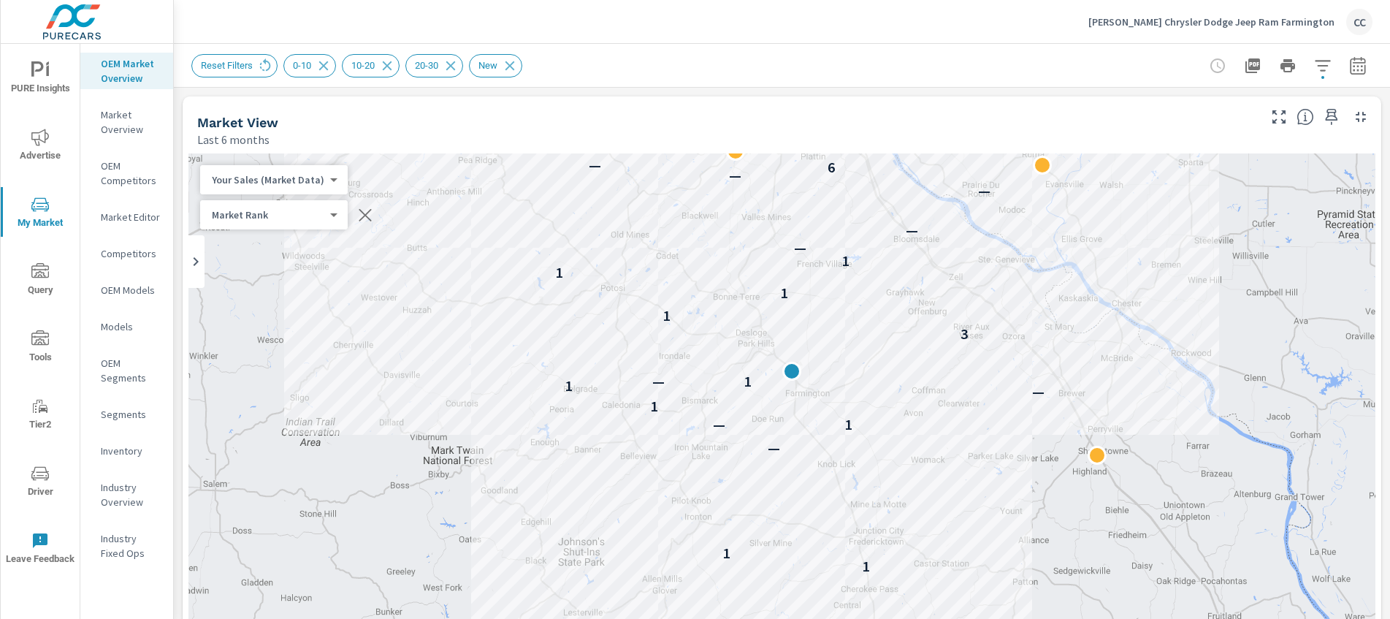
scroll to position [1, 0]
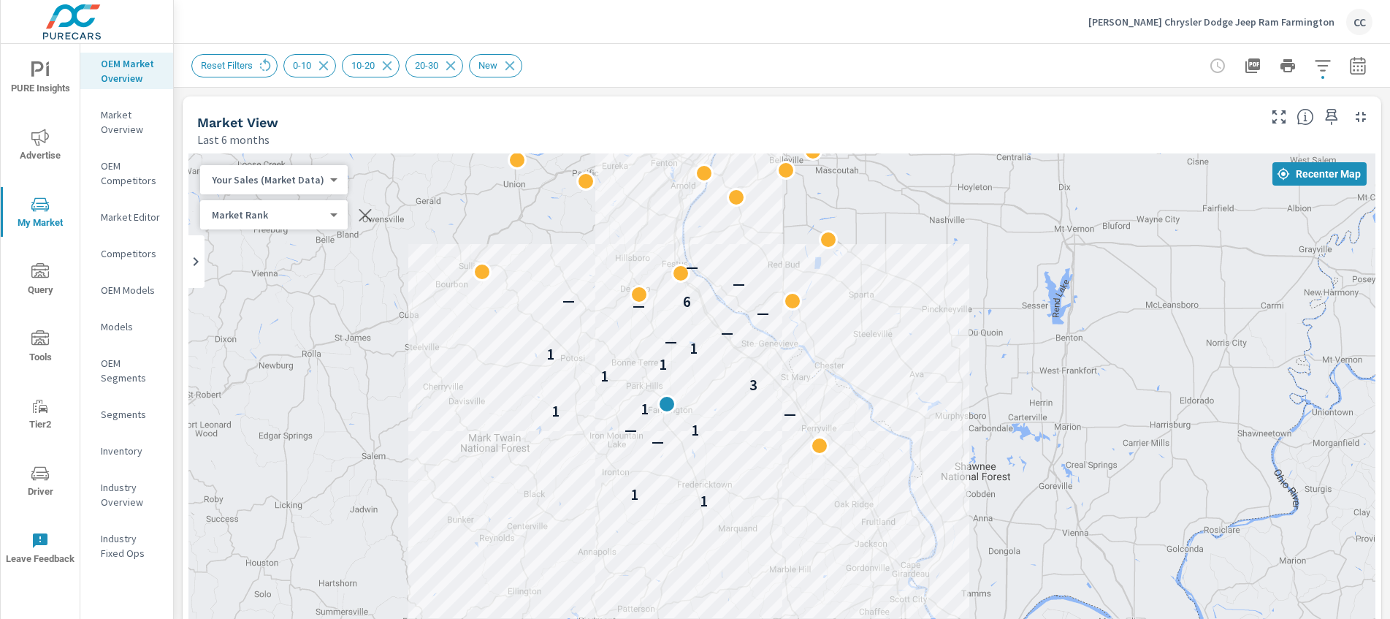
drag, startPoint x: 1090, startPoint y: 261, endPoint x: 902, endPoint y: 304, distance: 192.6
click at [799, 384] on div "1 1 — 1 — — 1 1 3 1 1 1 1 — — — — 6 — — —" at bounding box center [781, 449] width 1187 height 593
click at [1350, 73] on icon "button" at bounding box center [1357, 65] width 15 height 18
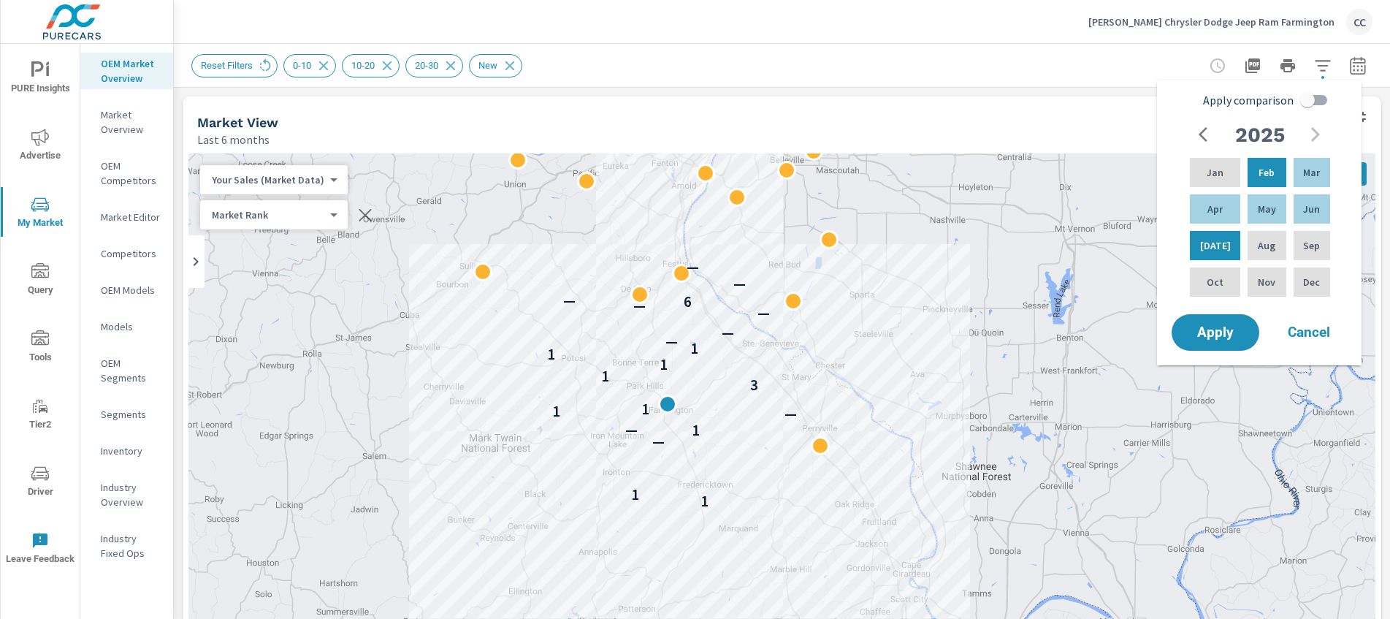
click at [1309, 96] on input "Apply comparison" at bounding box center [1307, 100] width 83 height 28
checkbox input "true"
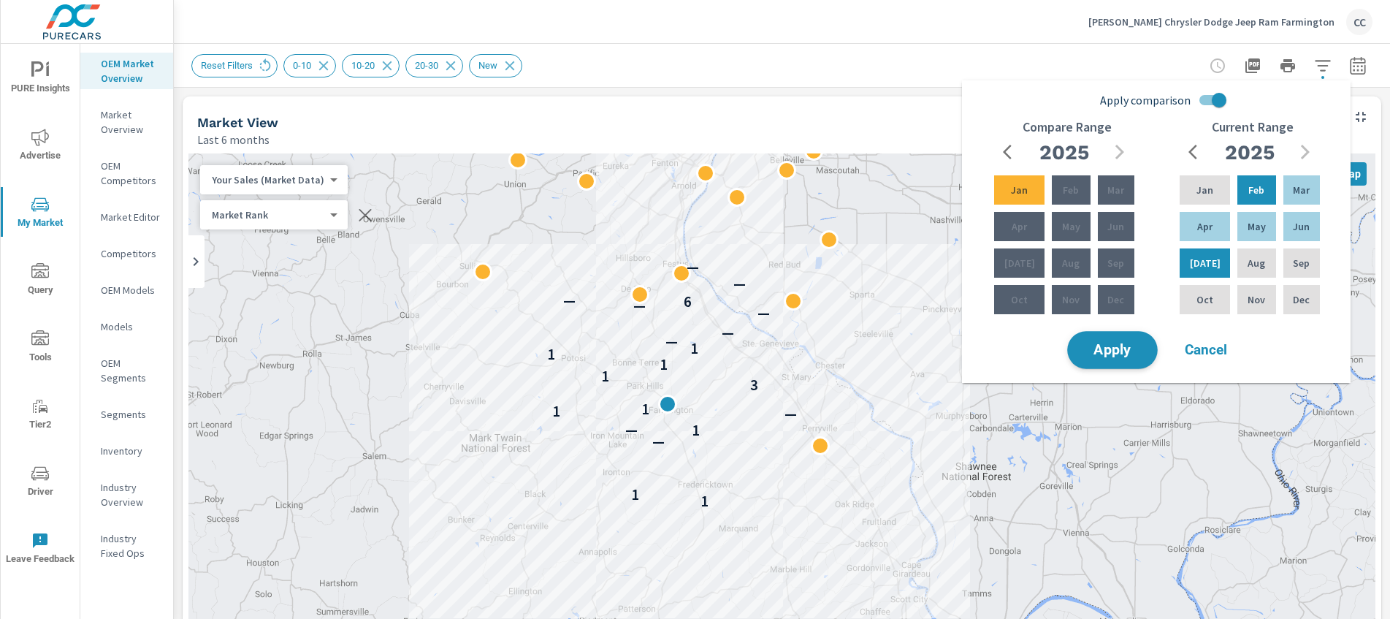
click at [1122, 356] on span "Apply" at bounding box center [1113, 350] width 60 height 14
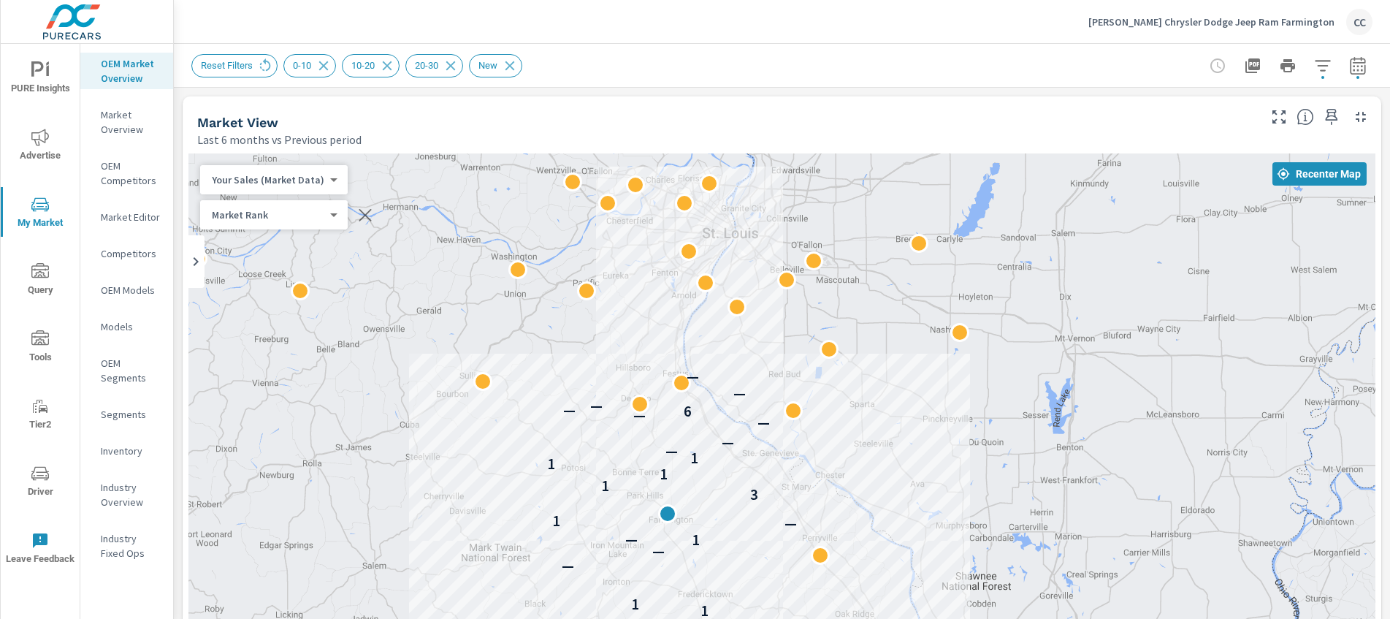
scroll to position [229, 0]
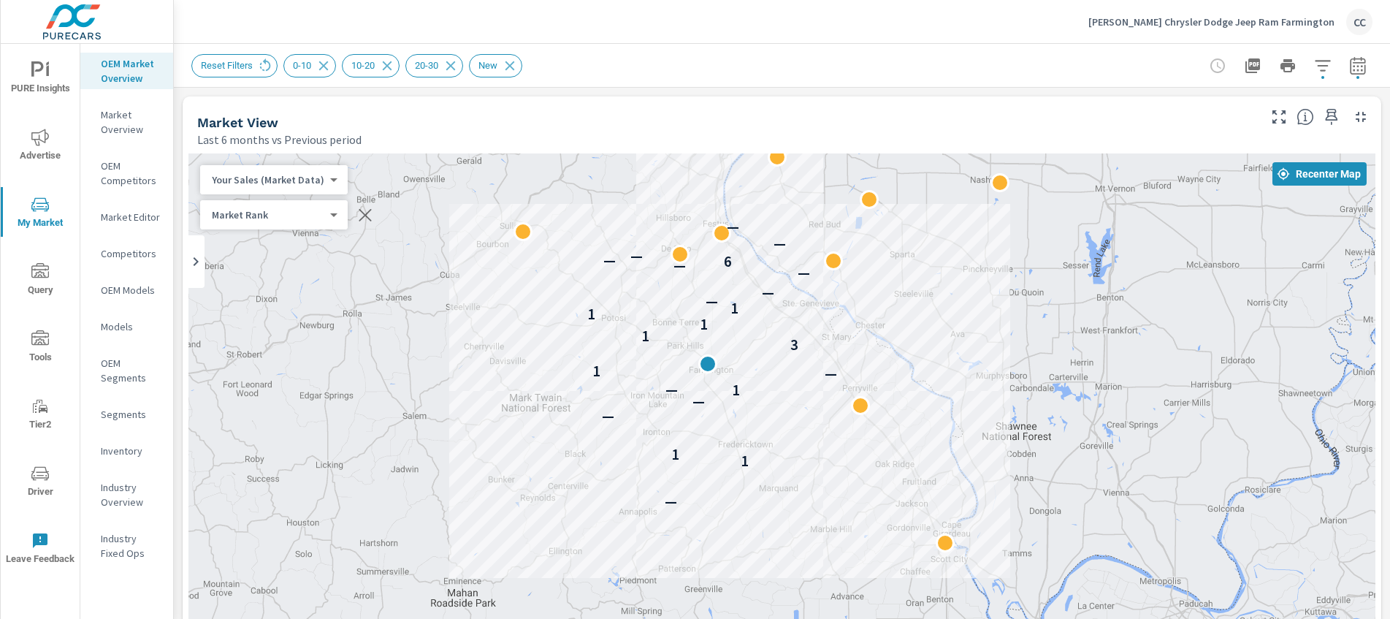
drag, startPoint x: 947, startPoint y: 384, endPoint x: 987, endPoint y: 234, distance: 155.1
click at [987, 234] on div "— 1 1 — — 1 — — 1 3 1 1 1 1 — — — — 6 — — — —" at bounding box center [781, 559] width 1187 height 812
click at [1316, 73] on icon "button" at bounding box center [1323, 66] width 18 height 18
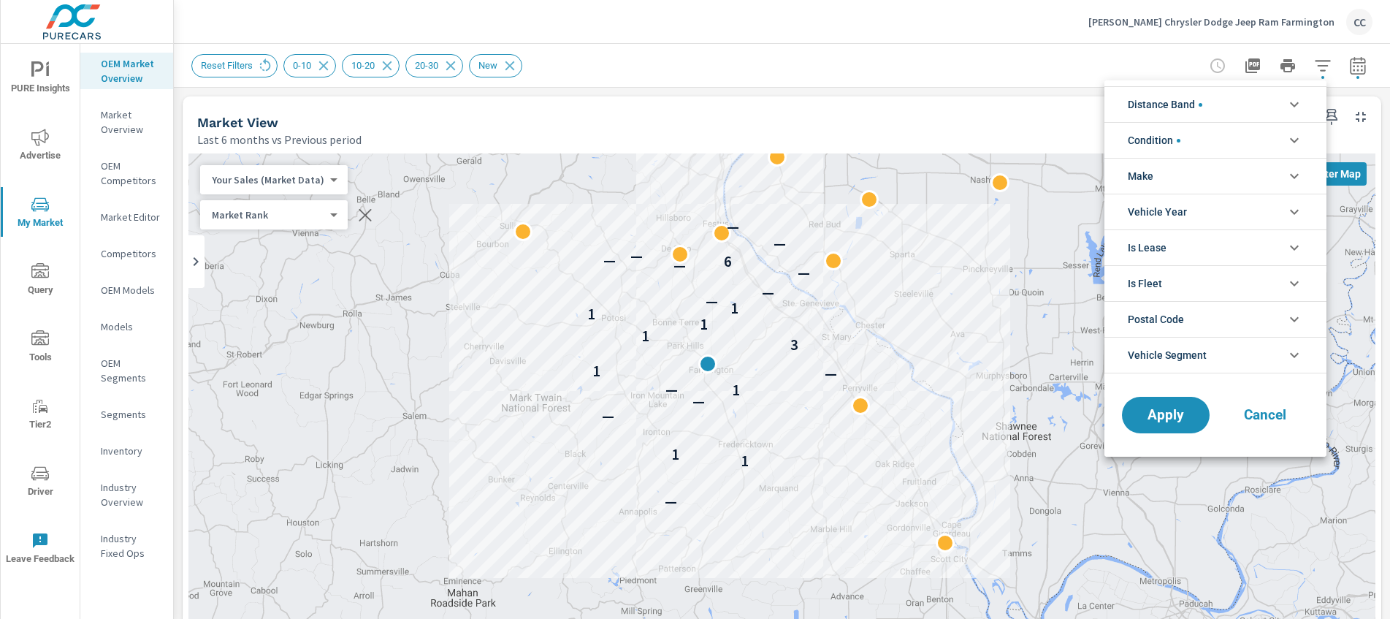
click at [1194, 180] on li "Make" at bounding box center [1216, 176] width 222 height 36
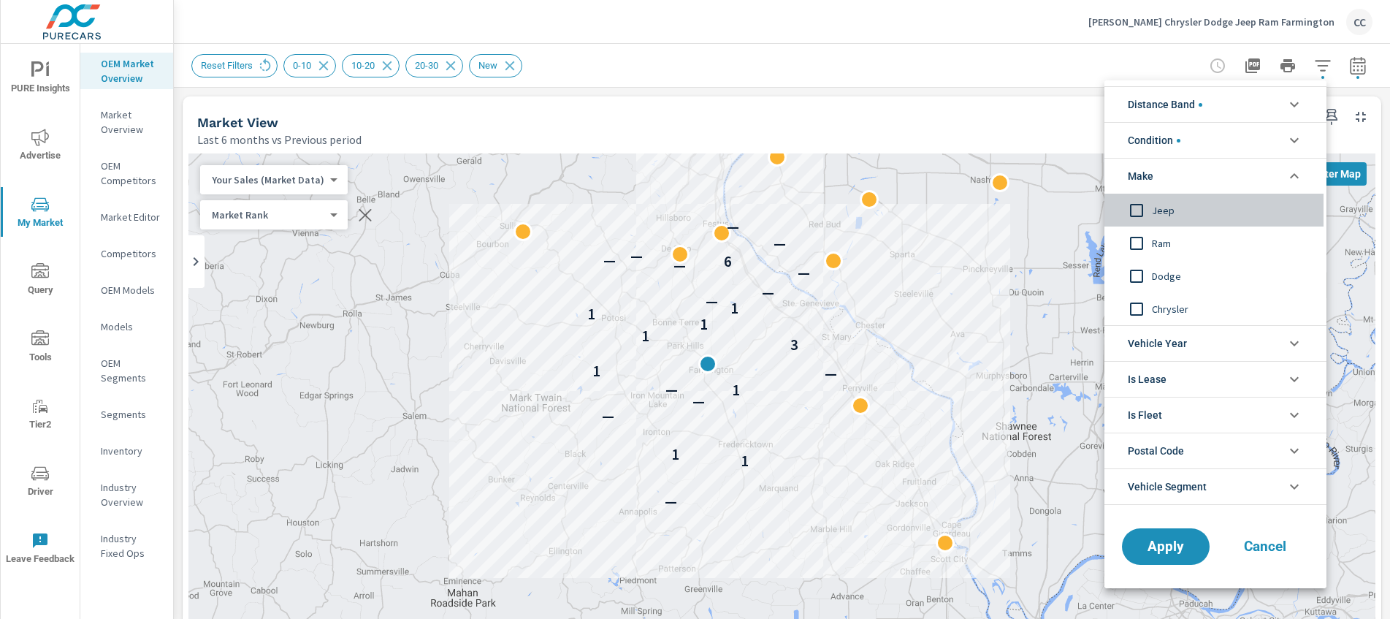
click at [1175, 211] on span "Jeep" at bounding box center [1232, 211] width 160 height 18
click at [1162, 243] on span "Ram" at bounding box center [1232, 244] width 160 height 18
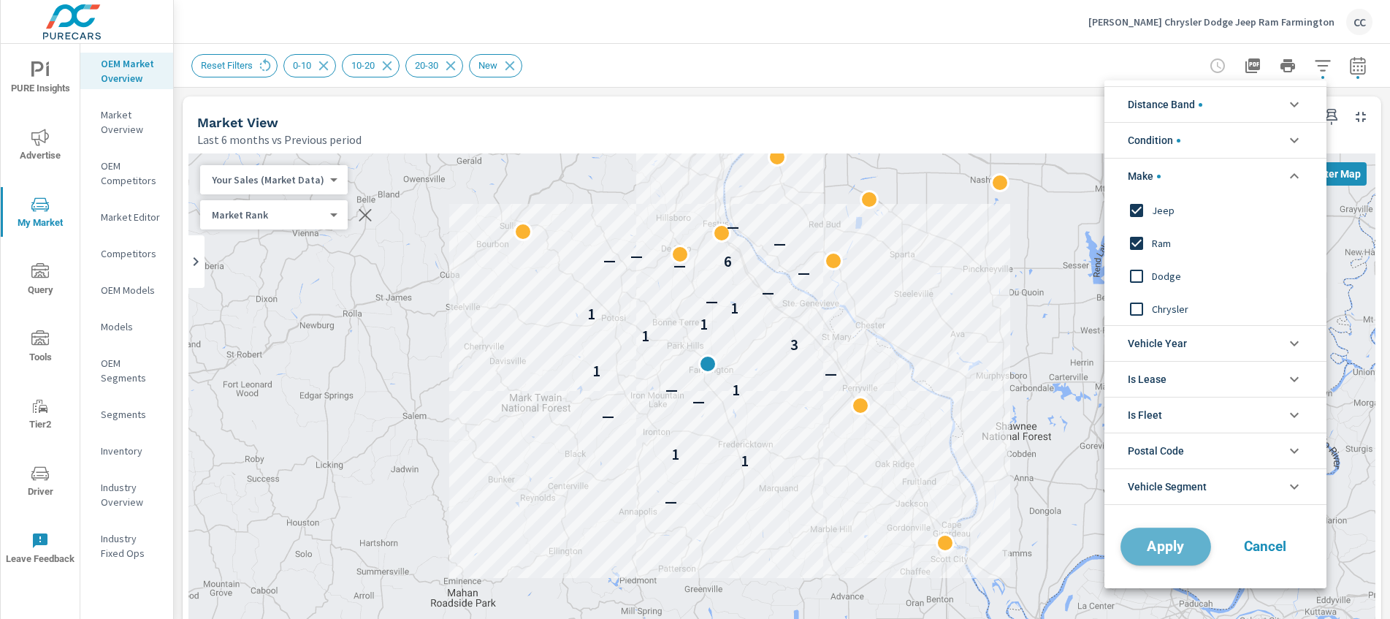
click at [1165, 547] on span "Apply" at bounding box center [1166, 547] width 60 height 14
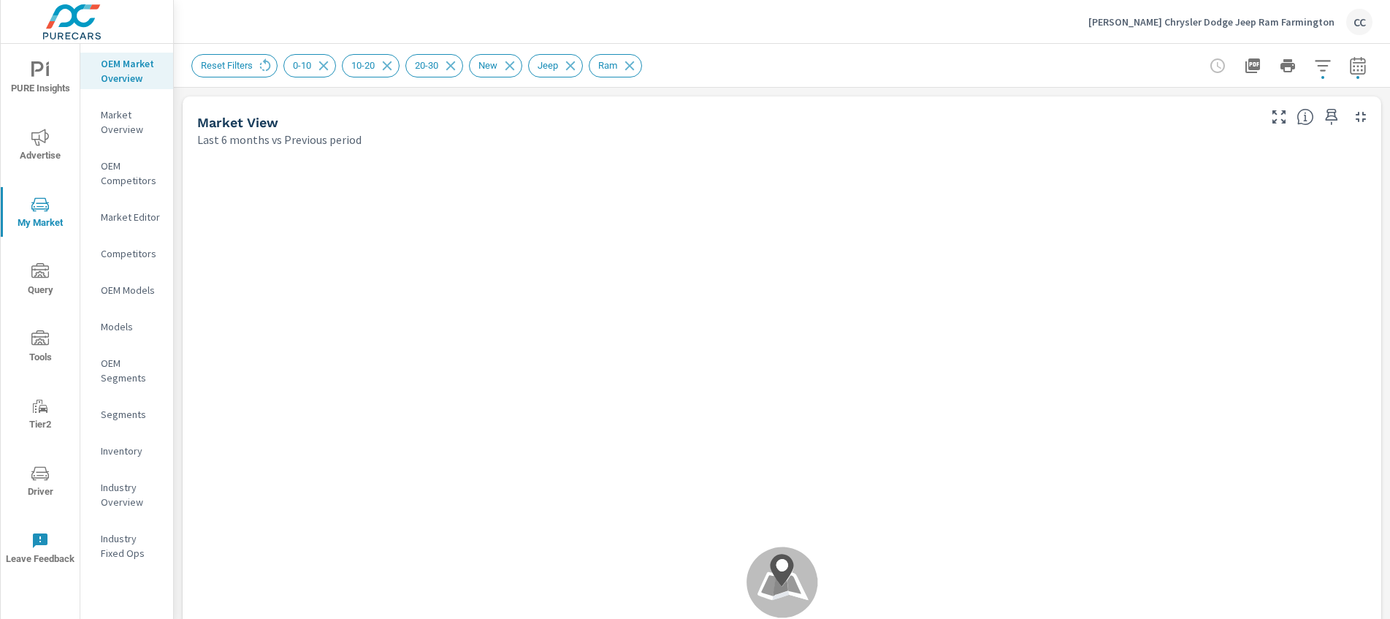
scroll to position [1, 0]
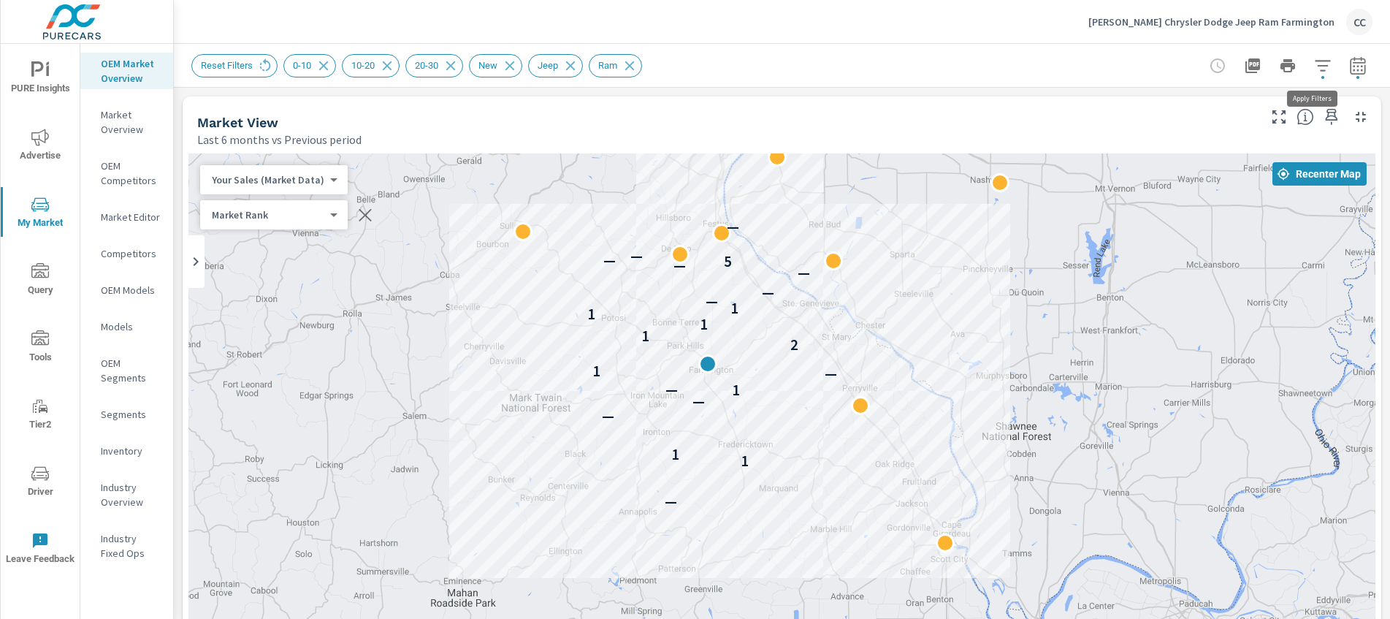
click at [1314, 69] on icon "button" at bounding box center [1323, 66] width 18 height 18
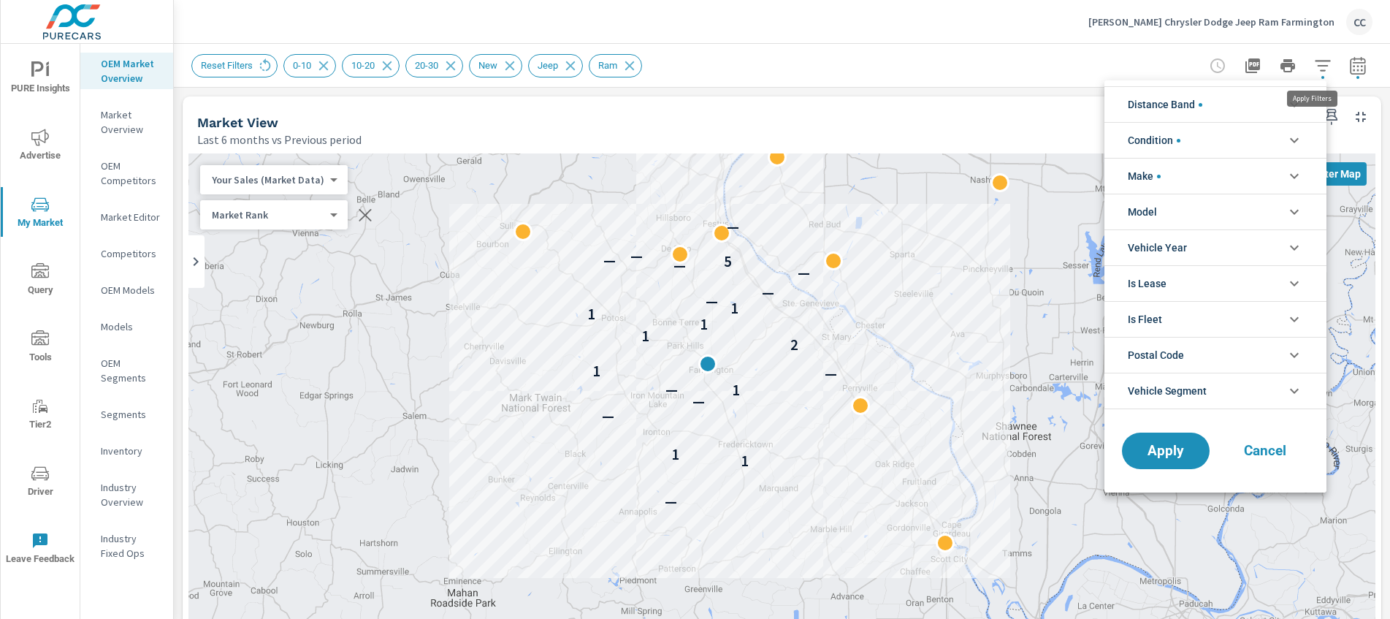
scroll to position [33, 0]
click at [1224, 180] on li "Make" at bounding box center [1216, 176] width 222 height 36
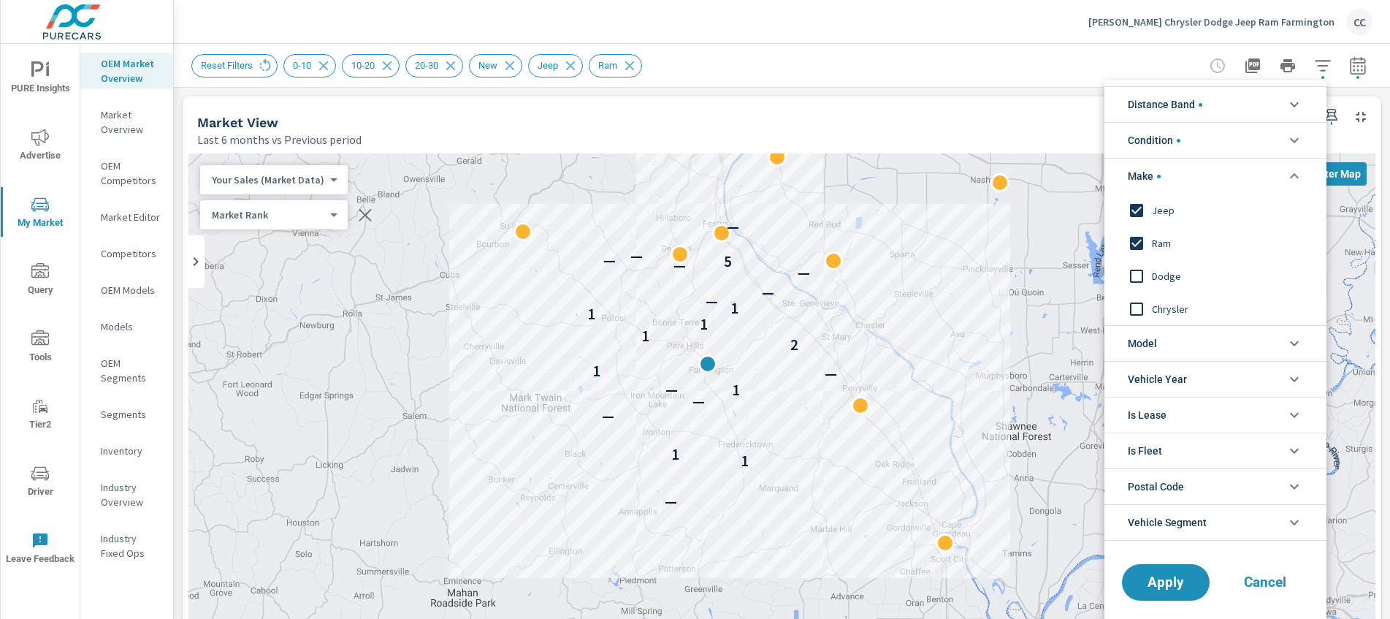
scroll to position [0, 0]
click at [1173, 213] on span "Jeep" at bounding box center [1232, 211] width 160 height 18
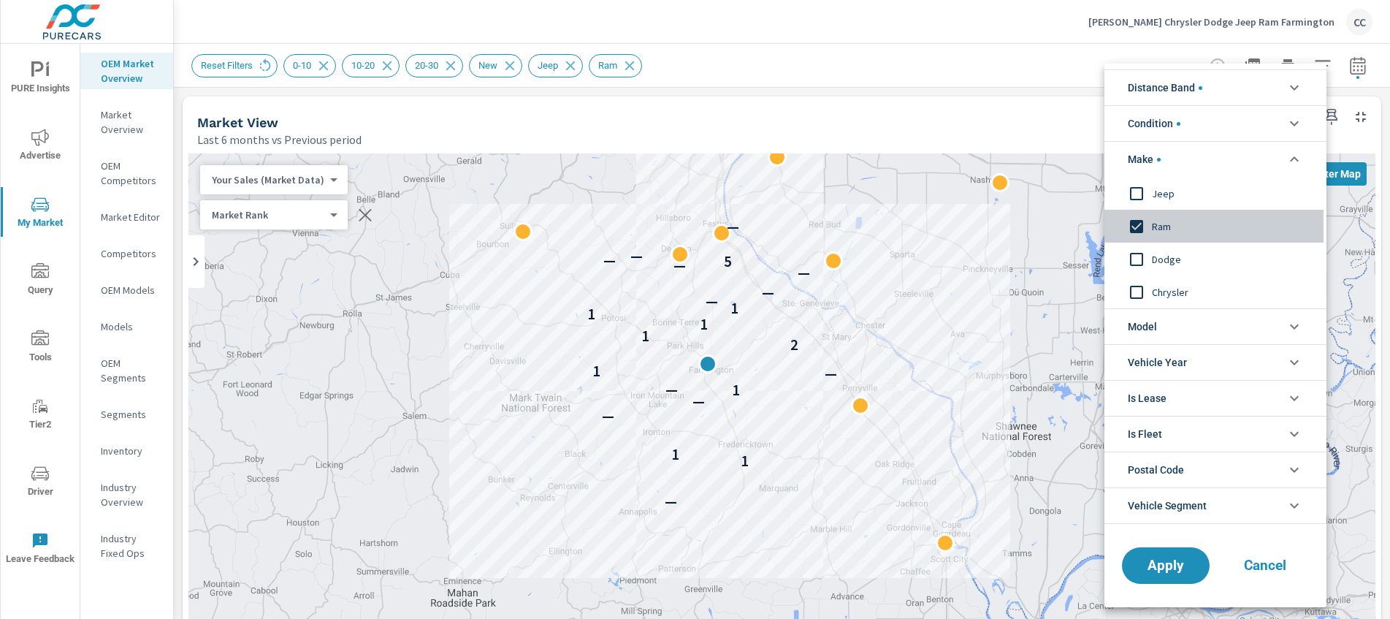
click at [1164, 230] on span "Ram" at bounding box center [1232, 227] width 160 height 18
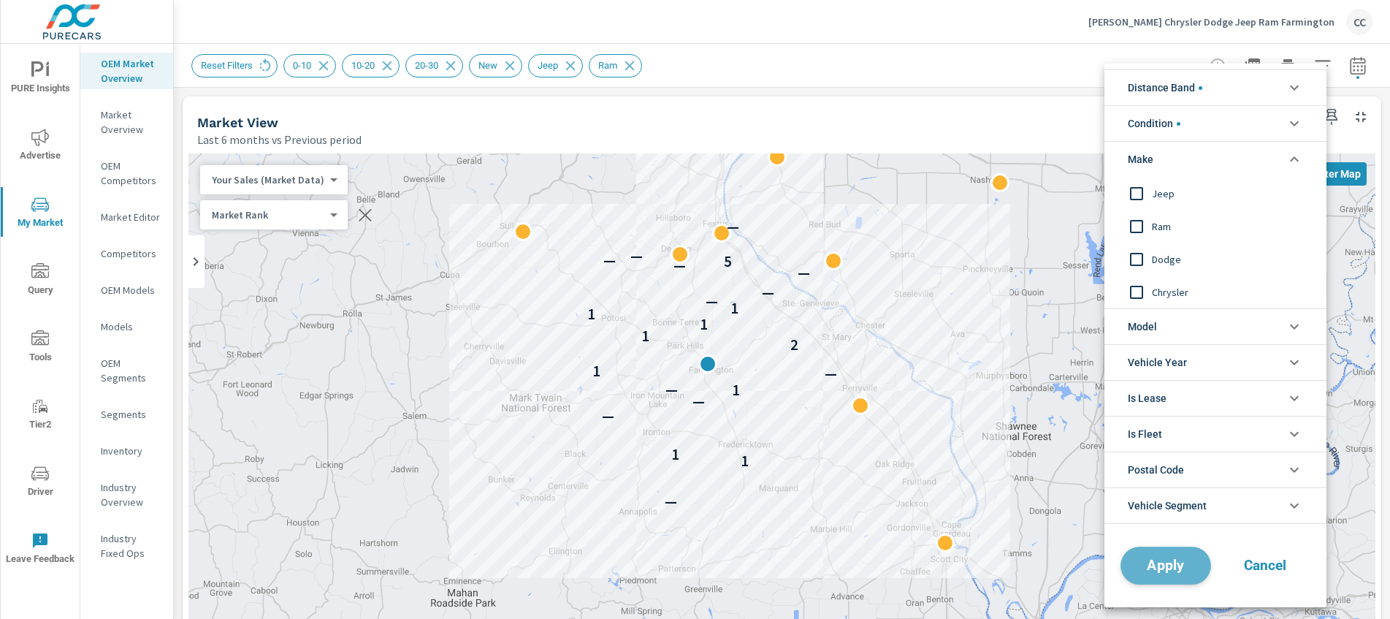
click at [1169, 571] on span "Apply" at bounding box center [1166, 566] width 60 height 14
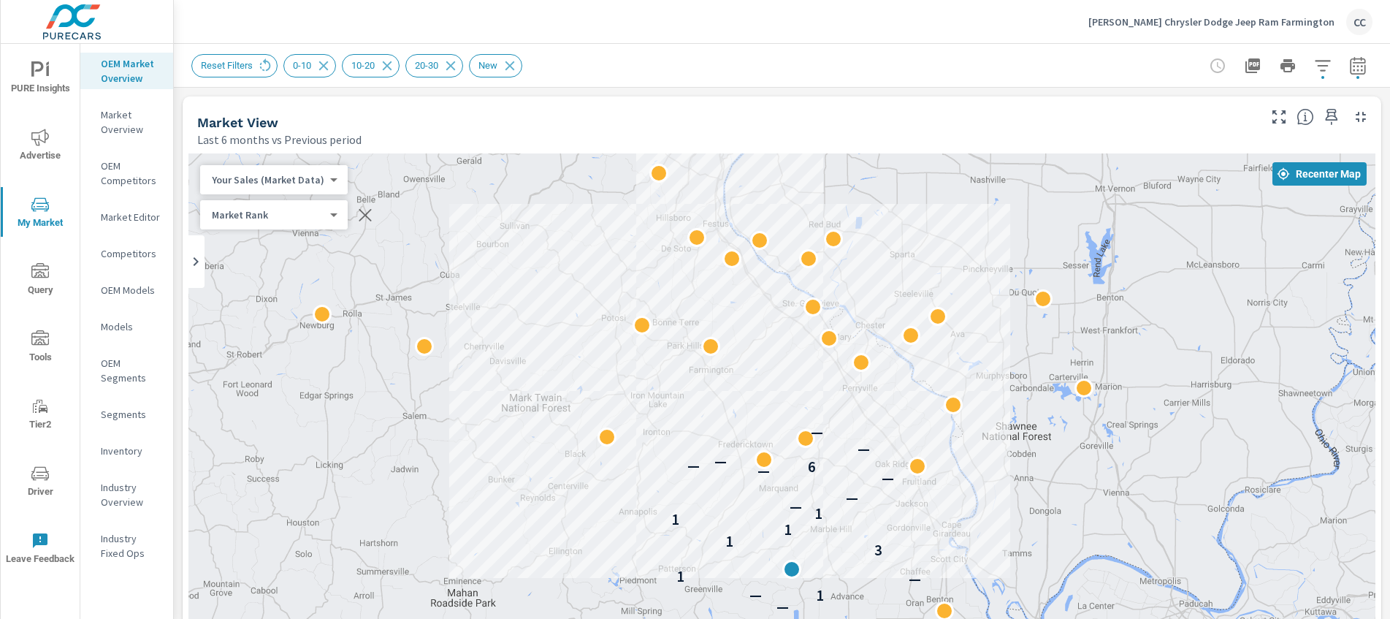
scroll to position [229, 0]
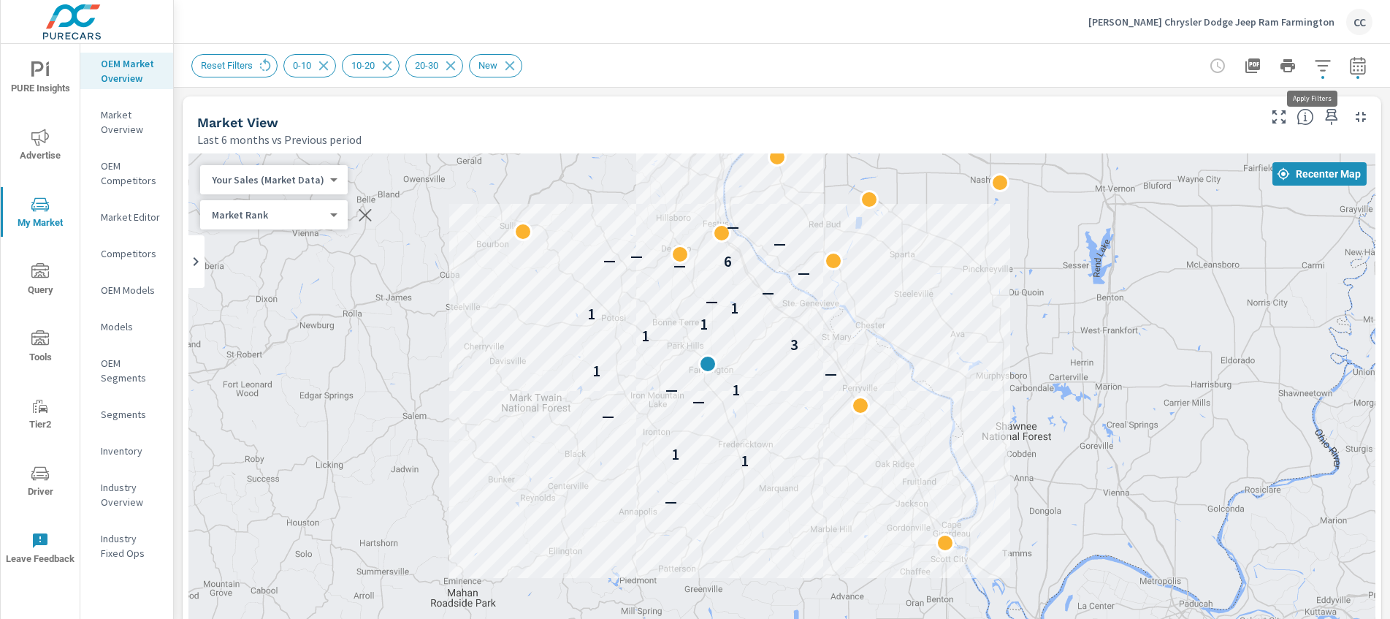
click at [1323, 69] on button "button" at bounding box center [1322, 65] width 29 height 29
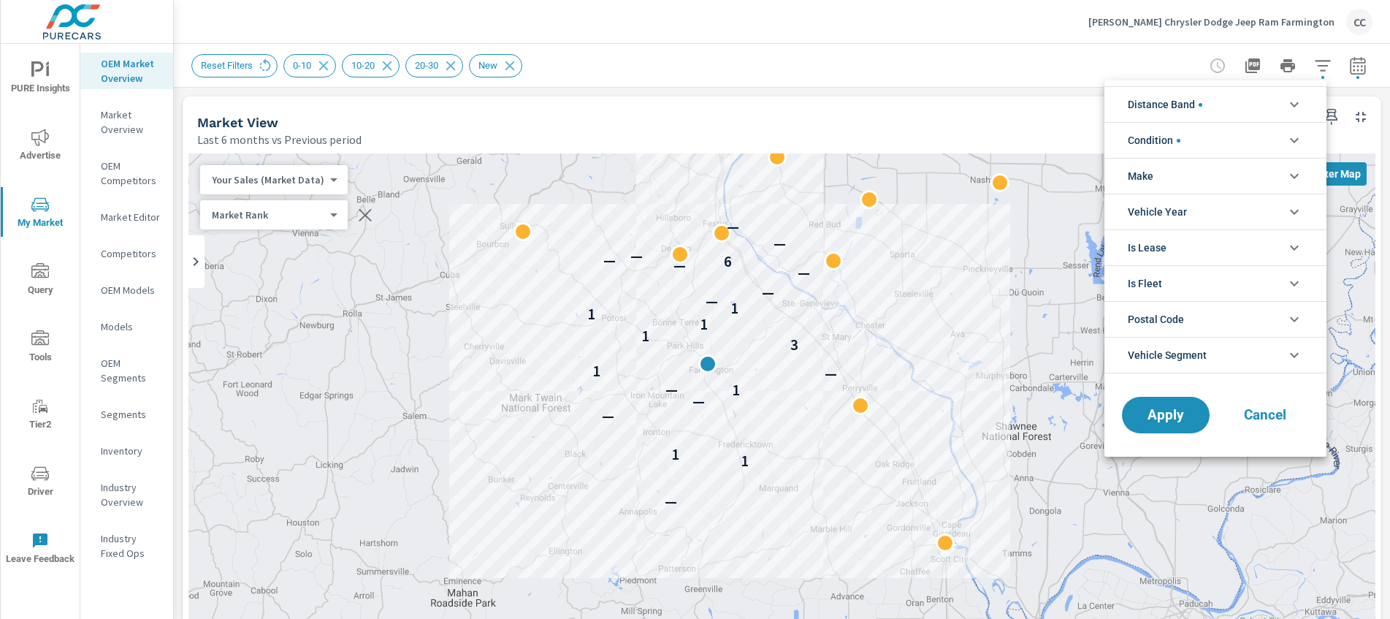
click at [1166, 106] on span "Distance Band" at bounding box center [1165, 104] width 75 height 35
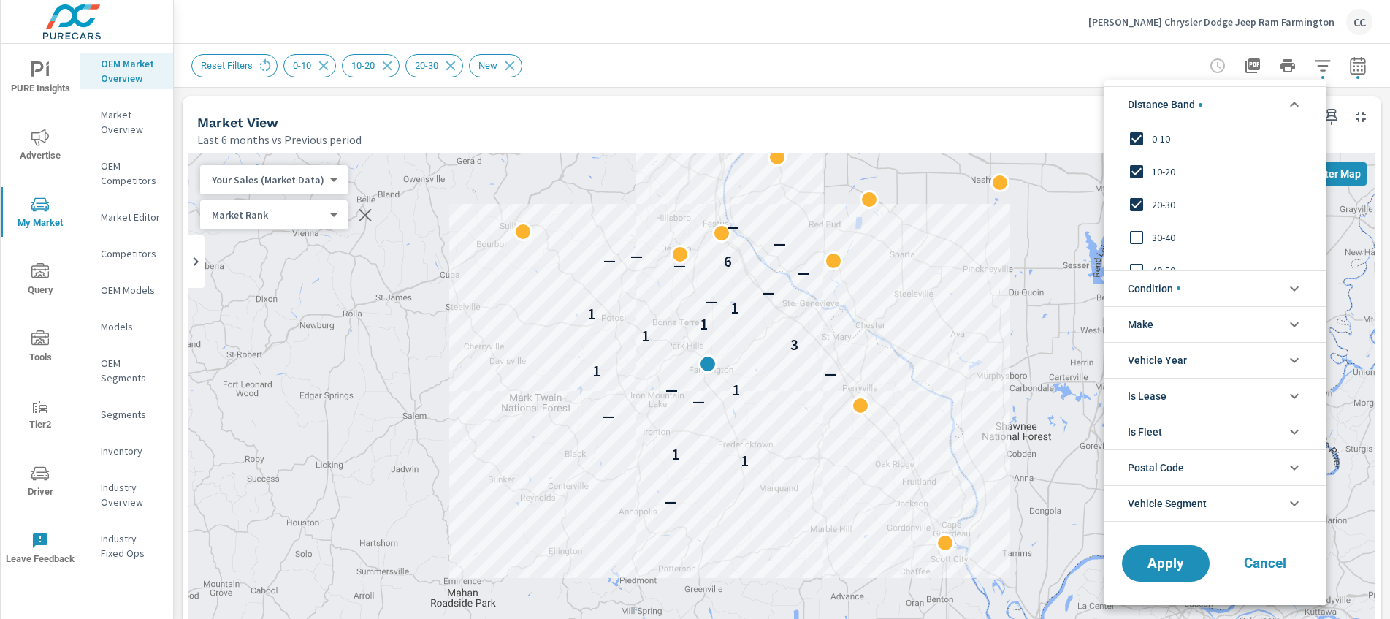
click at [1179, 319] on li "Make" at bounding box center [1216, 324] width 222 height 36
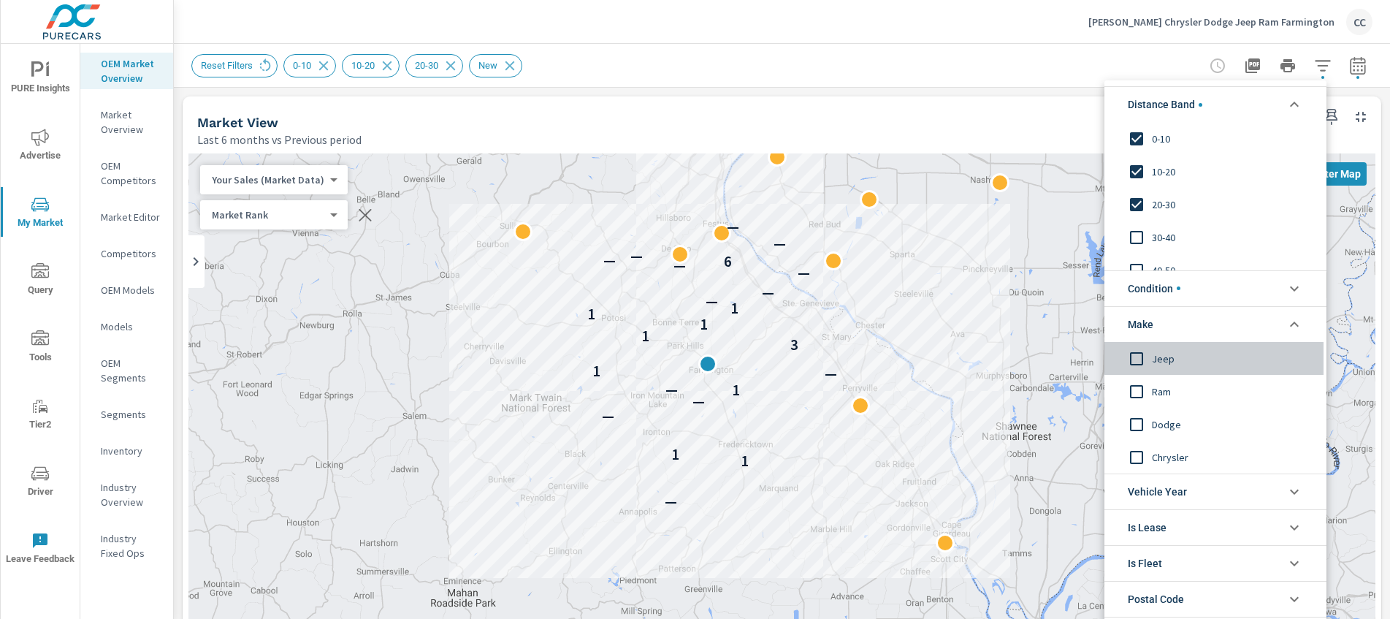
click at [1159, 361] on span "Jeep" at bounding box center [1232, 358] width 160 height 18
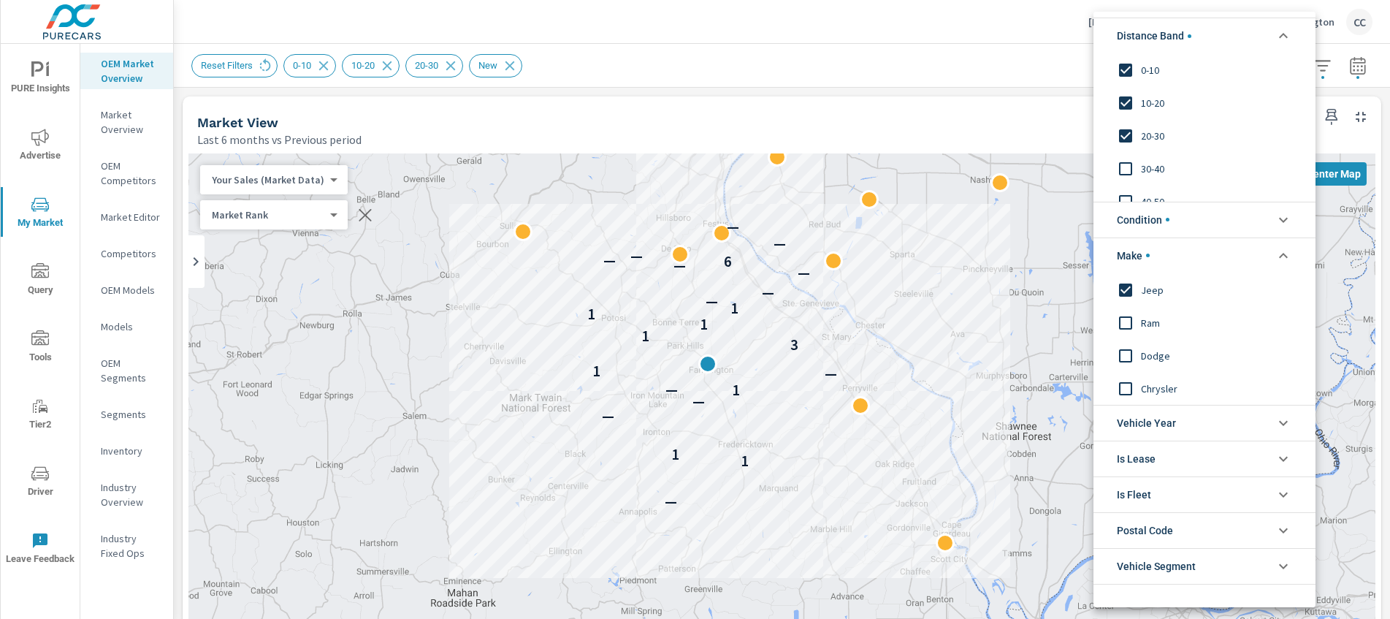
click at [1156, 324] on span "Ram" at bounding box center [1221, 322] width 160 height 18
click at [1168, 229] on span "Condition" at bounding box center [1143, 219] width 53 height 35
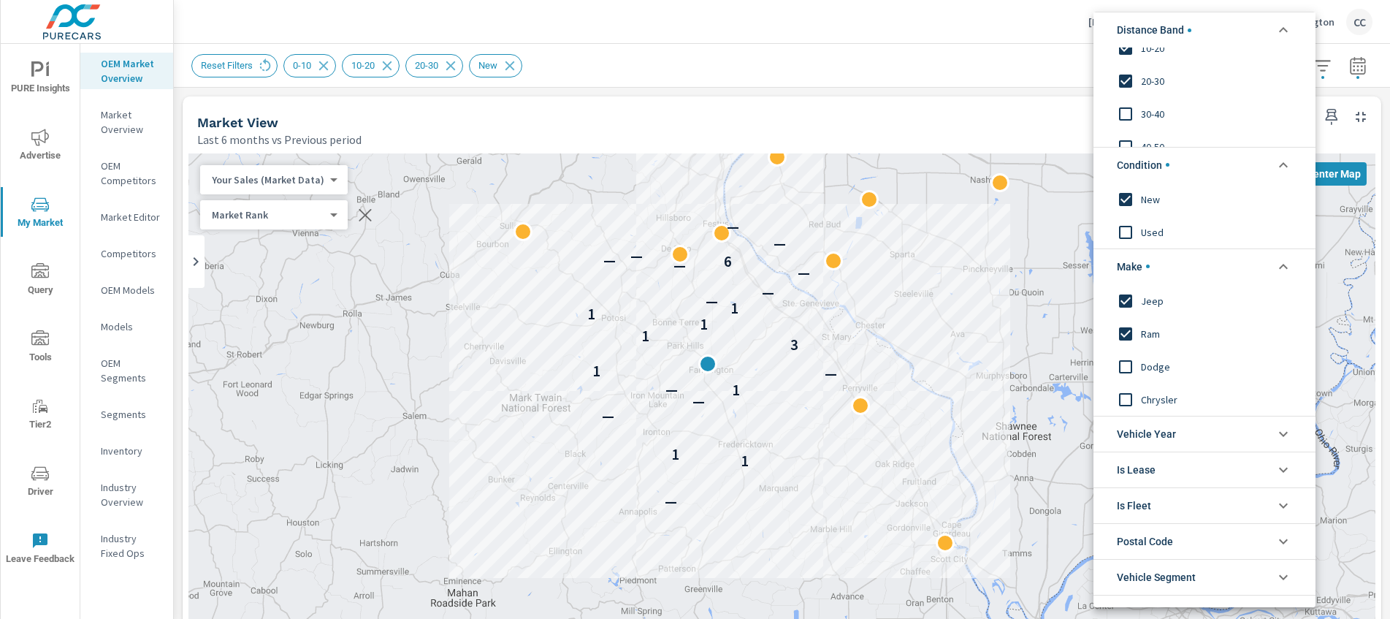
scroll to position [126, 0]
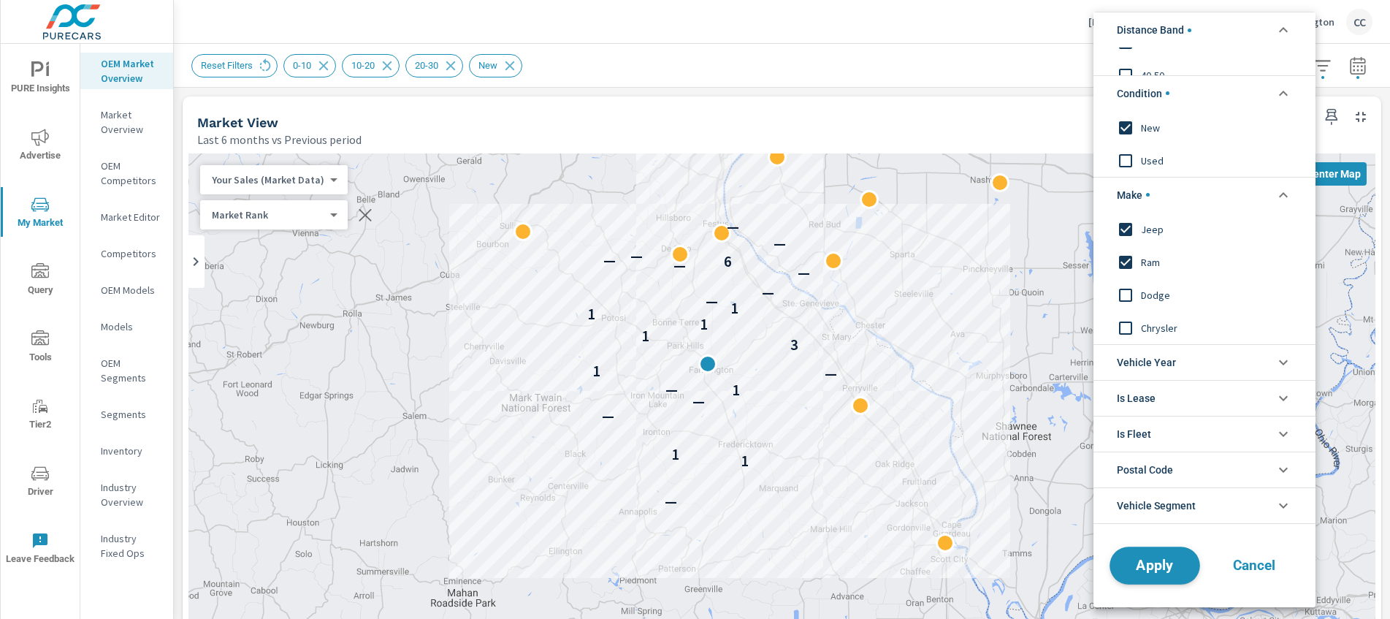
click at [1173, 571] on span "Apply" at bounding box center [1155, 565] width 60 height 14
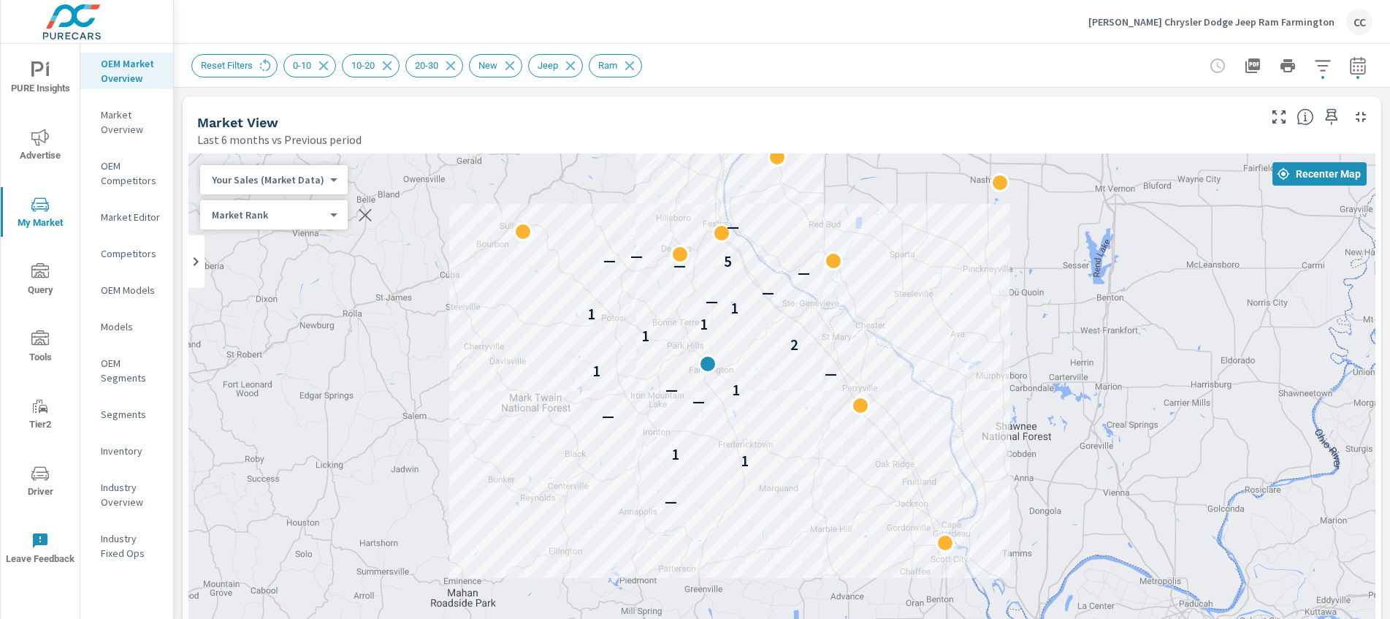
scroll to position [229, 0]
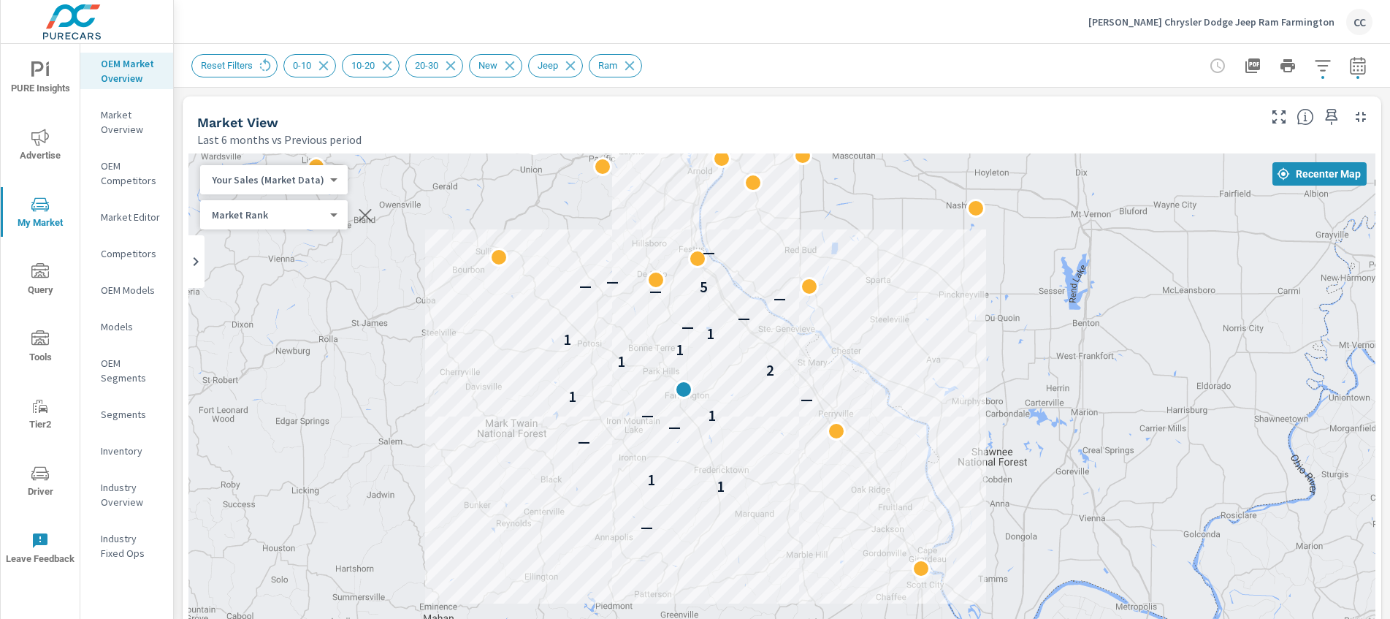
drag, startPoint x: 941, startPoint y: 321, endPoint x: 916, endPoint y: 348, distance: 36.7
click at [916, 348] on div "— 1 1 — — 1 — — 1 2 1 1 1 1 — — — — 5 — — —" at bounding box center [781, 559] width 1187 height 812
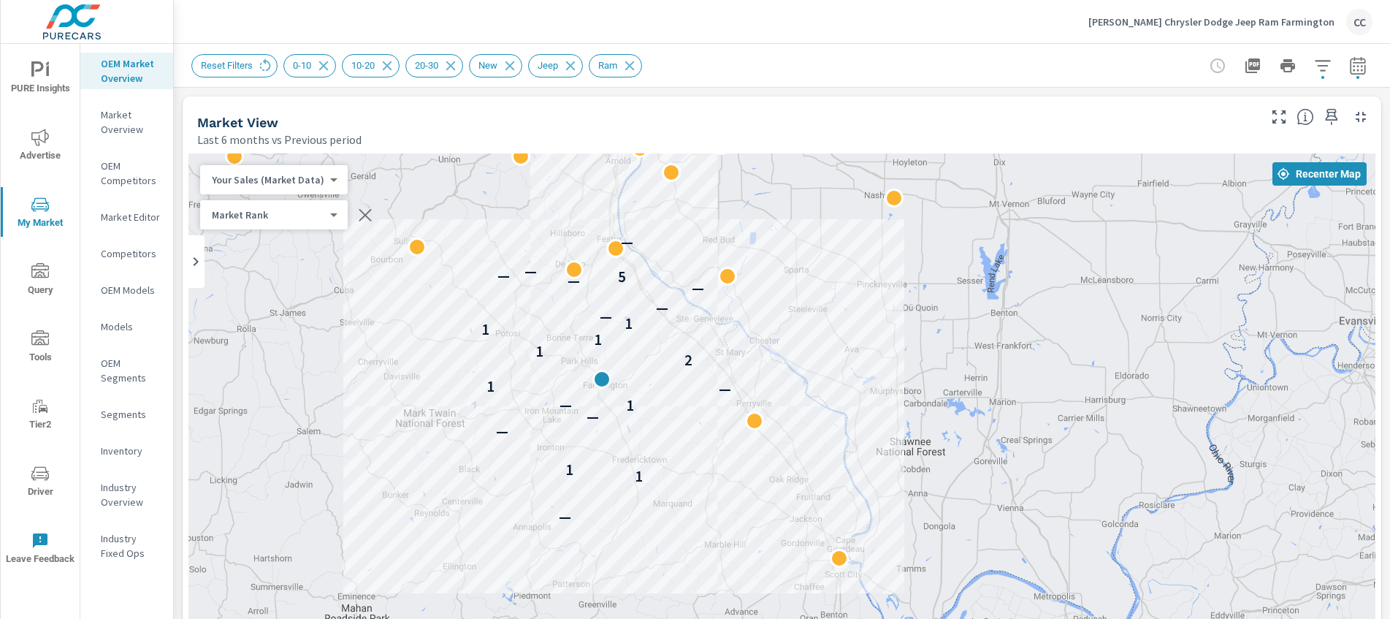
drag, startPoint x: 424, startPoint y: 425, endPoint x: 359, endPoint y: 411, distance: 66.6
click at [359, 411] on div "— 1 1 — — 1 — — 1 2 1 1 1 1 — — — — 5 — — —" at bounding box center [781, 559] width 1187 height 812
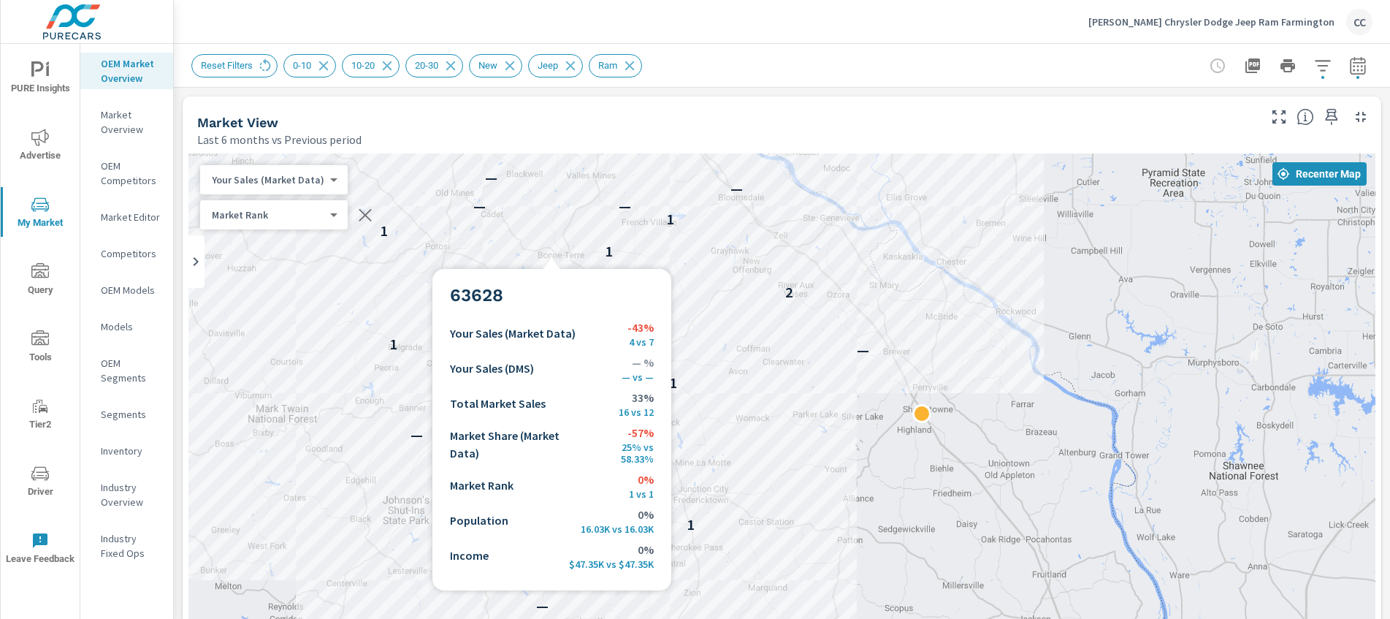
drag, startPoint x: 552, startPoint y: 251, endPoint x: 542, endPoint y: 289, distance: 38.4
click at [551, 254] on div "— 1 1 — — 1 — 1 — 1 1 — — 2 1 1 1 1 — — — — — — 5 — — —" at bounding box center [781, 559] width 1187 height 812
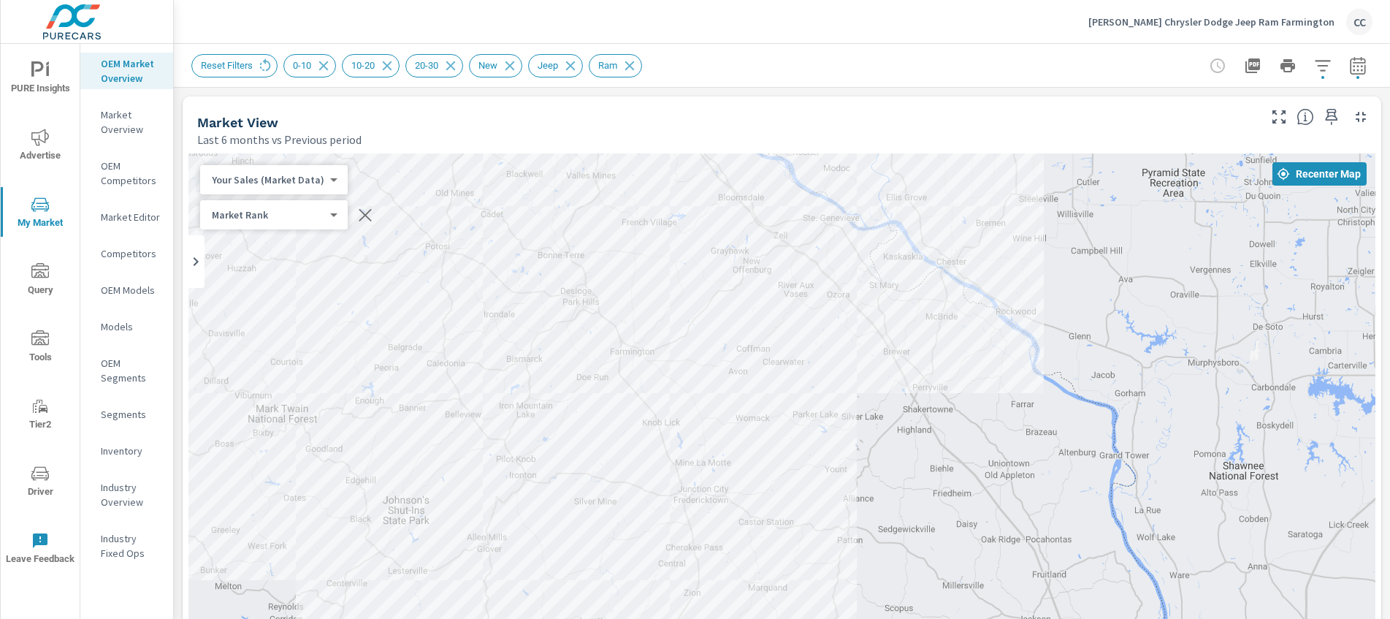
drag, startPoint x: 542, startPoint y: 289, endPoint x: 533, endPoint y: 345, distance: 56.9
click at [533, 345] on div "— 1 1 — — 1 — 1 — 1 1 — — 2 1 1 1 1 — — — — — — 5 — — —" at bounding box center [781, 559] width 1187 height 812
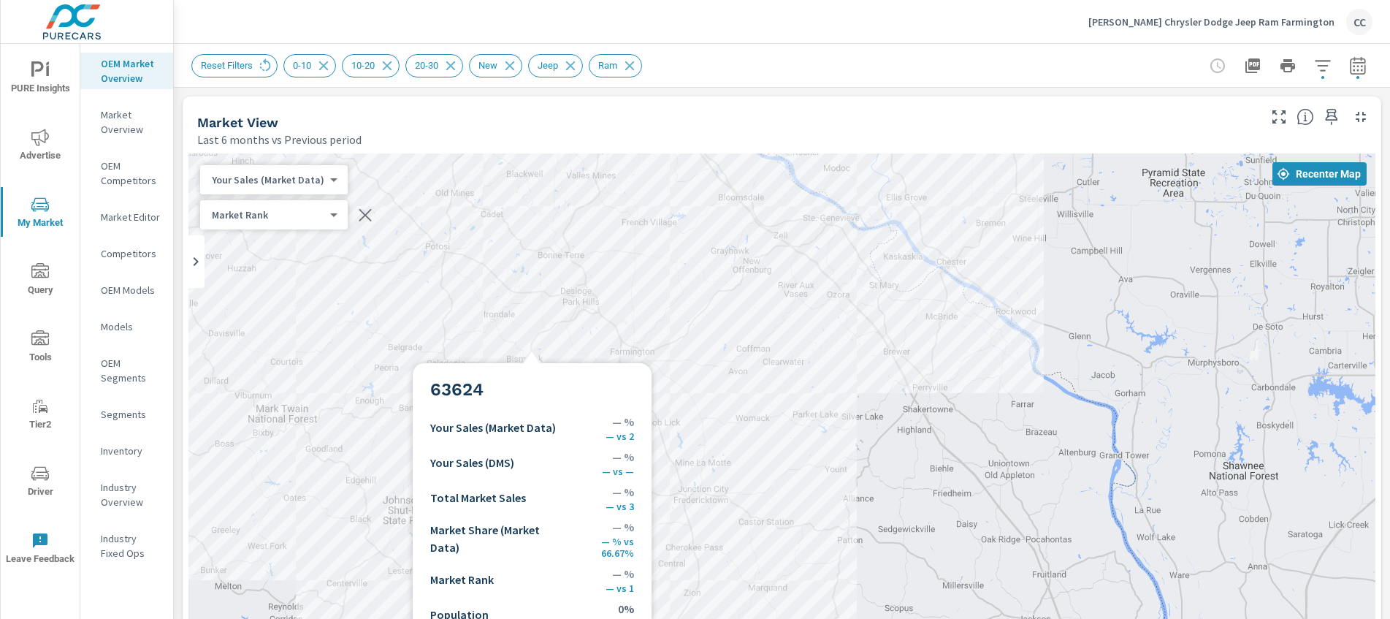
click at [530, 351] on div "— 1 1 — — 1 — 1 — 1 1 — — 2 1 1 1 1 — — — — — — 5 — — —" at bounding box center [781, 559] width 1187 height 812
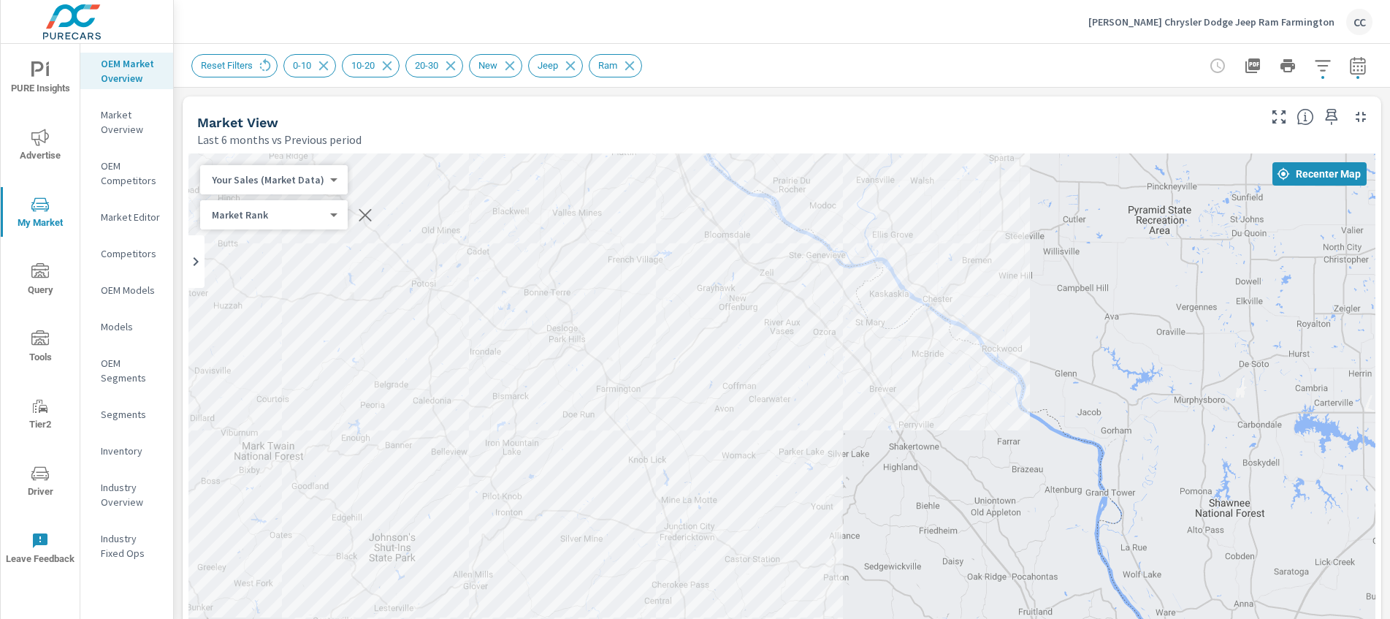
drag, startPoint x: 527, startPoint y: 361, endPoint x: 489, endPoint y: 441, distance: 88.9
click at [494, 434] on div "— 1 1 — — 1 — 1 — 1 1 — — 2 1 1 1 1 — — — — — — 5 — — —" at bounding box center [781, 559] width 1187 height 812
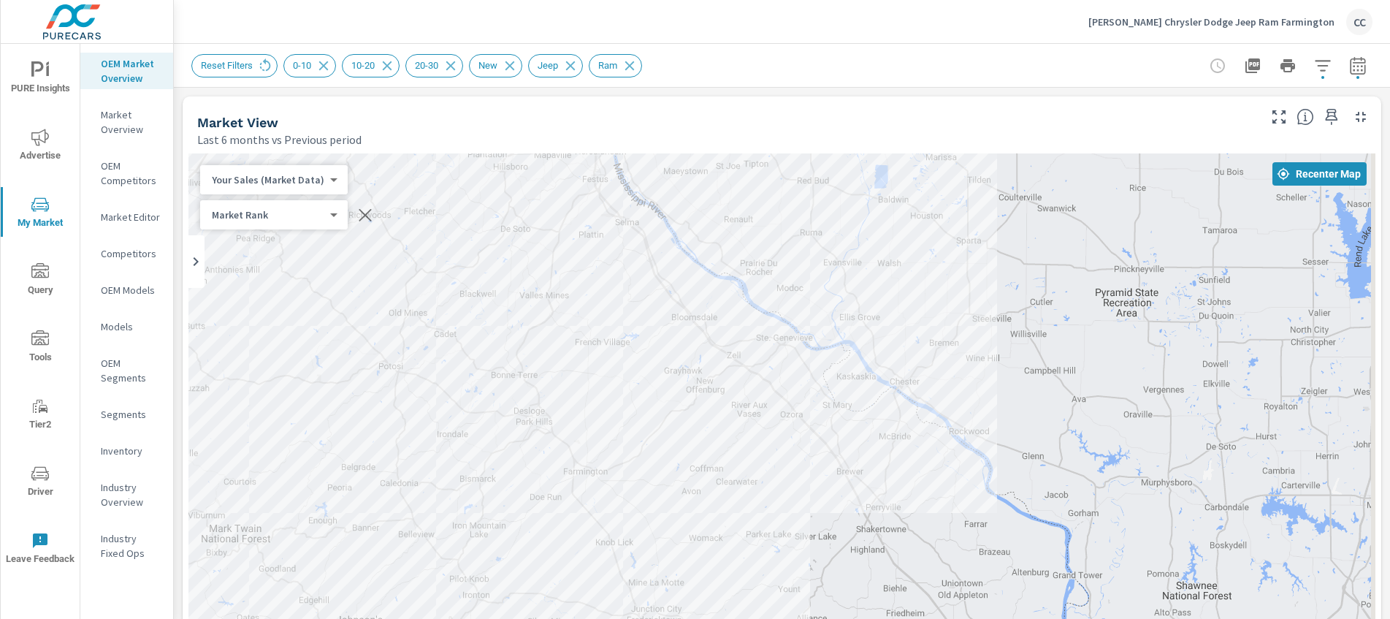
drag, startPoint x: 489, startPoint y: 441, endPoint x: 476, endPoint y: 485, distance: 45.8
click at [476, 485] on div "— 1 1 — — 1 — 1 — 1 1 — — 2 1 1 1 1 — — — — — — 5 — — —" at bounding box center [781, 559] width 1187 height 812
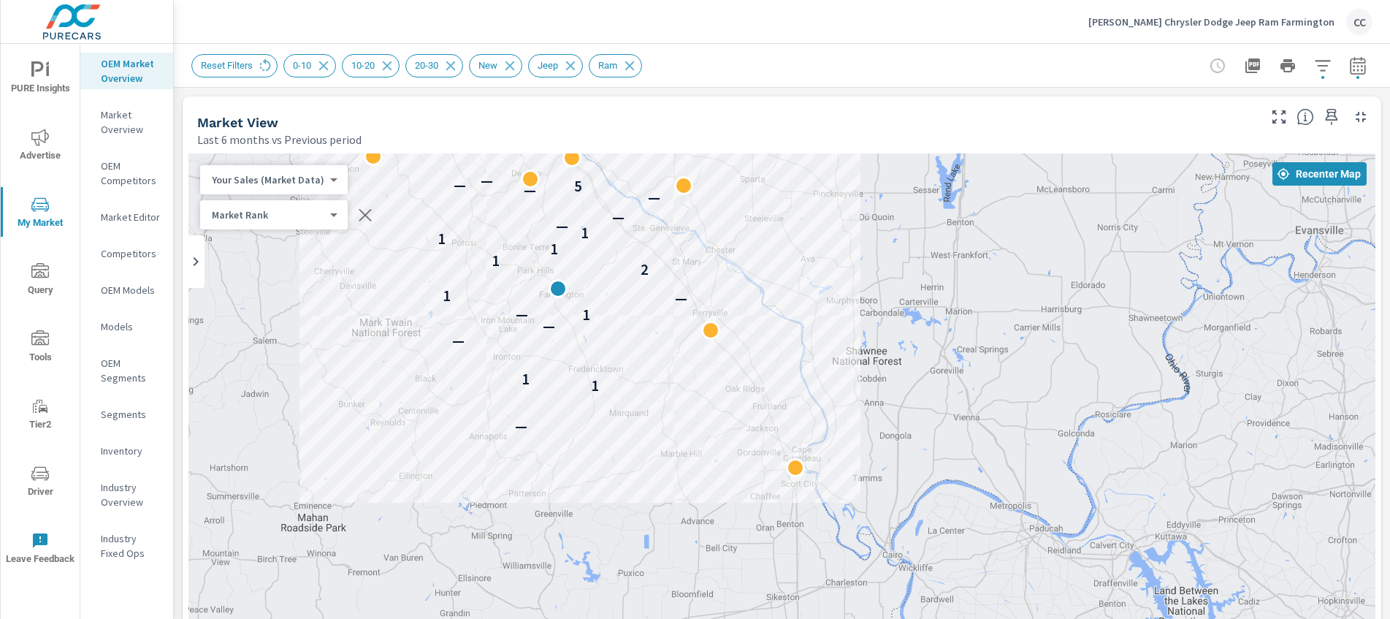
drag, startPoint x: 855, startPoint y: 412, endPoint x: 722, endPoint y: 277, distance: 189.6
click at [722, 277] on div "— 1 1 — — 1 — — 1 2 1 1 1 1 — — — — 5 — — —" at bounding box center [781, 559] width 1187 height 812
click at [600, 497] on div "— 1 1 — — 1 — — 1 2 1 1 1 1 — — — — 5 — — —" at bounding box center [781, 559] width 1187 height 812
click at [600, 496] on div "— 1 1 — — 1 — — 1 2 1 1 1 1 — — — — 5 — — —" at bounding box center [781, 559] width 1187 height 812
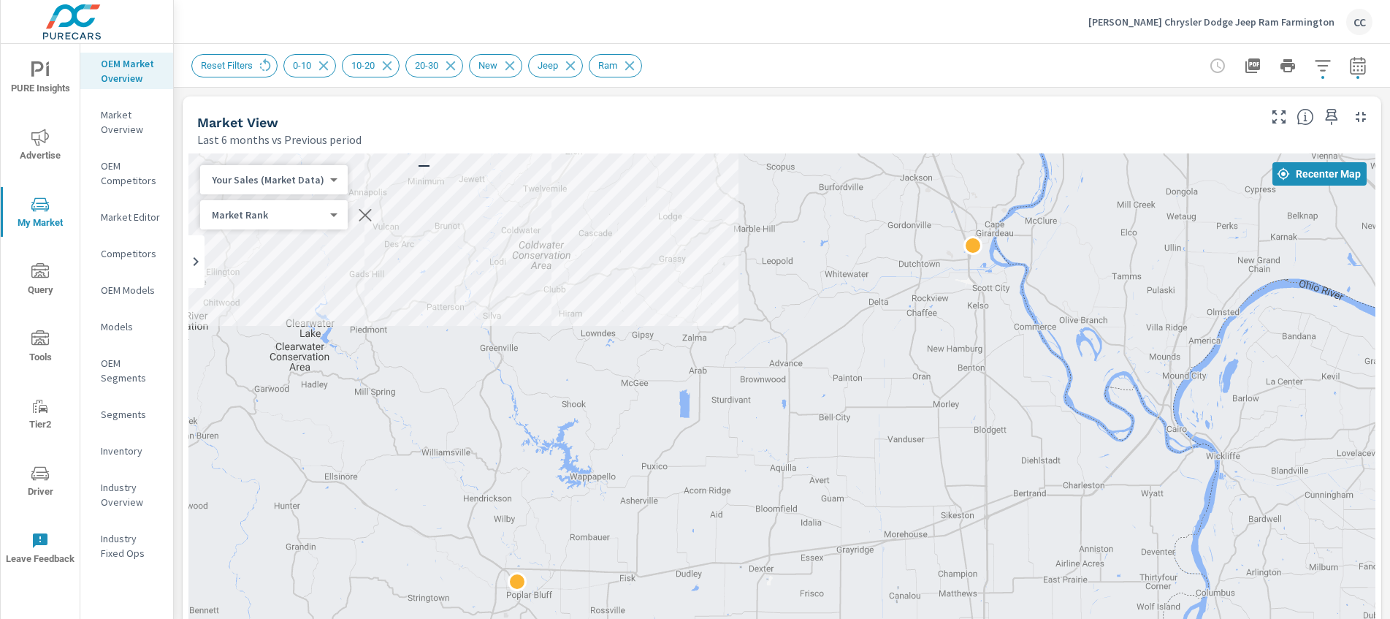
drag, startPoint x: 647, startPoint y: 465, endPoint x: 644, endPoint y: 271, distance: 194.3
click at [644, 271] on div "— 1 1 — — 1 — 1 — 1 1 — — 2 1 1 1 1 — — — — — — 5 — — —" at bounding box center [781, 559] width 1187 height 812
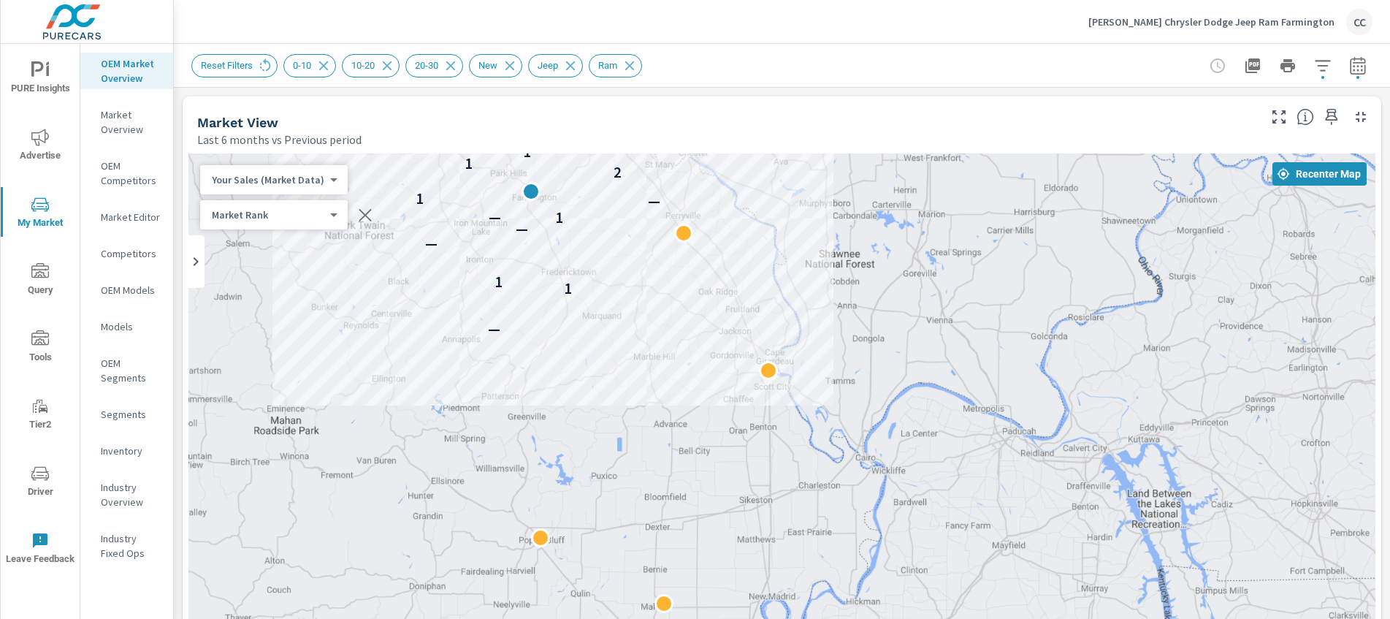
click at [344, 294] on div "— 1 1 — — 1 — — 1 2 1 1 1 1 — — — — 5 — — —" at bounding box center [781, 559] width 1187 height 812
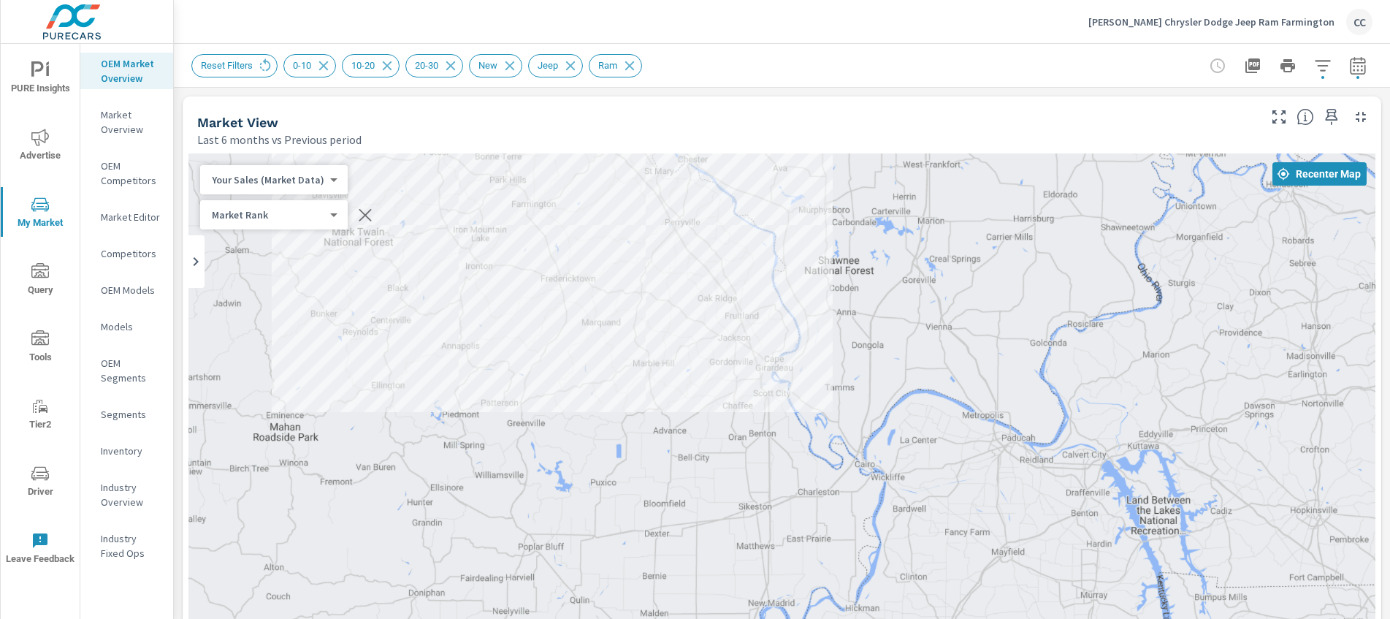
drag, startPoint x: 344, startPoint y: 294, endPoint x: 346, endPoint y: 380, distance: 86.2
click at [343, 344] on div "— 1 1 — — 1 — — 1 2 1 1 1 1 — — — — 5 — — —" at bounding box center [781, 559] width 1187 height 812
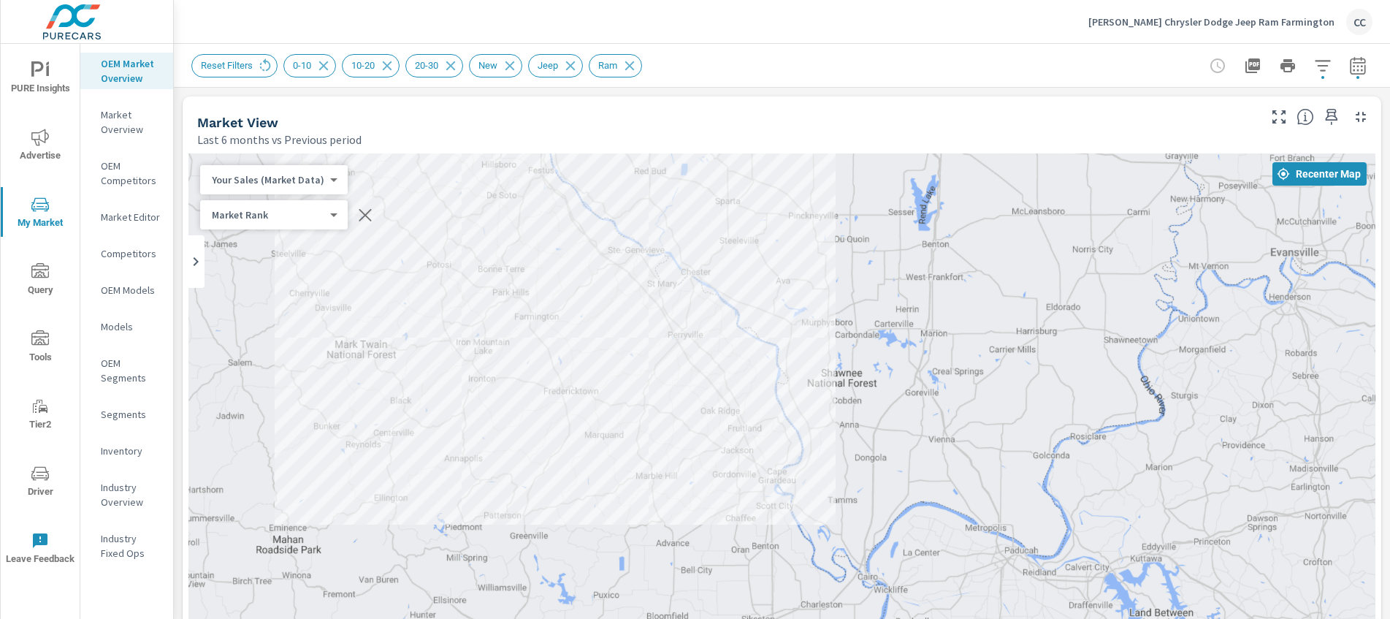
drag, startPoint x: 346, startPoint y: 380, endPoint x: 348, endPoint y: 451, distance: 71.7
click at [348, 451] on div "— 1 1 — — 1 — — 1 2 1 1 1 1 — — — — 5 — — —" at bounding box center [781, 559] width 1187 height 812
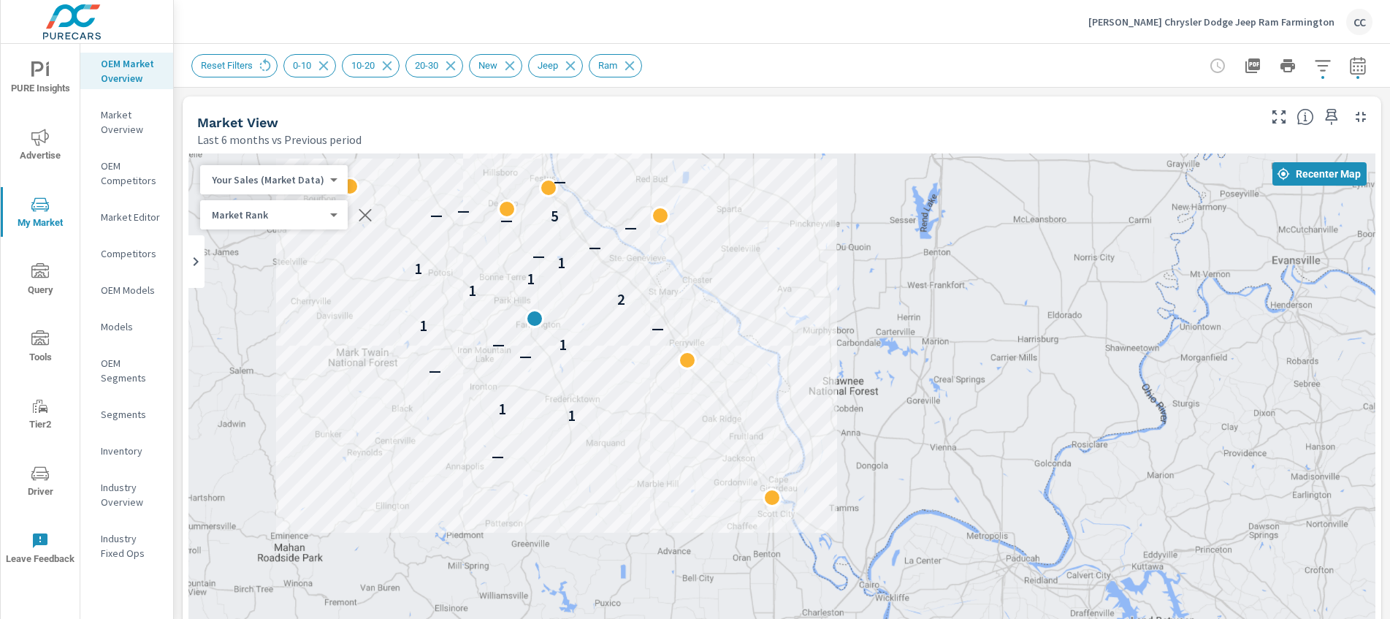
click at [316, 441] on div "— 1 1 — — 1 — — 1 2 1 1 1 1 — — — — 5 — — —" at bounding box center [781, 559] width 1187 height 812
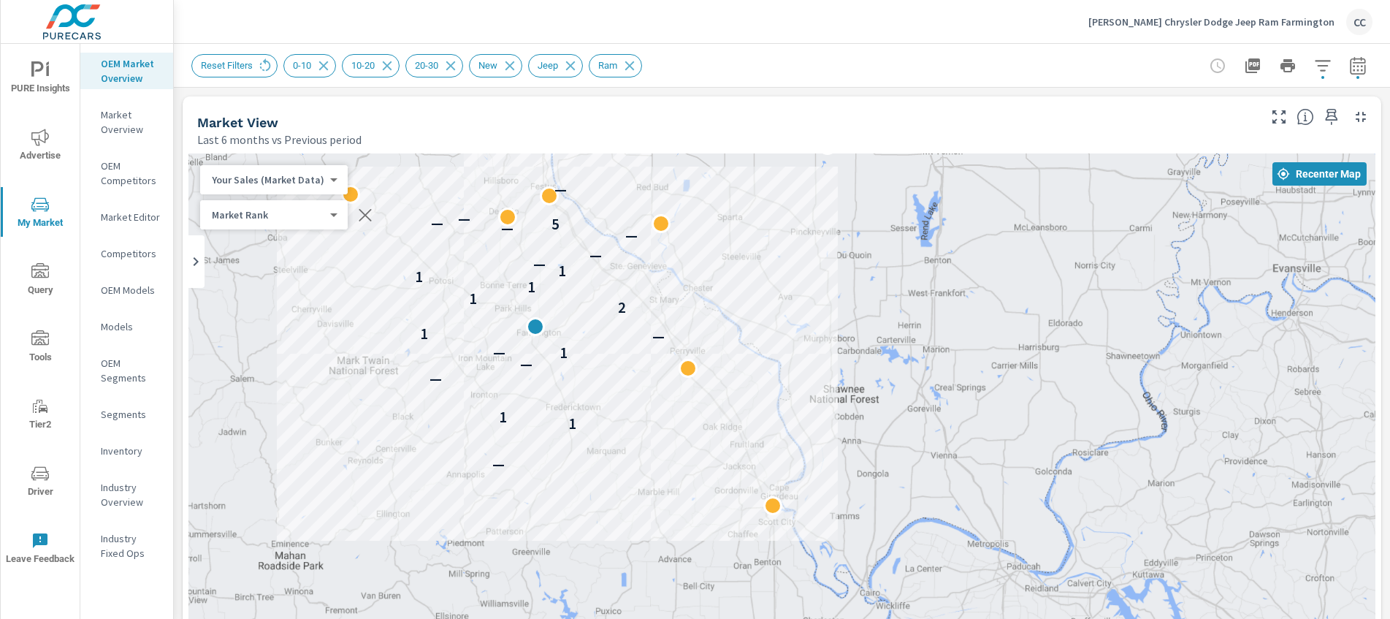
drag, startPoint x: 321, startPoint y: 475, endPoint x: 321, endPoint y: 482, distance: 7.3
click at [321, 482] on div "— 1 1 — — 1 — — 1 2 1 1 1 1 — — — — 5 — — —" at bounding box center [781, 559] width 1187 height 812
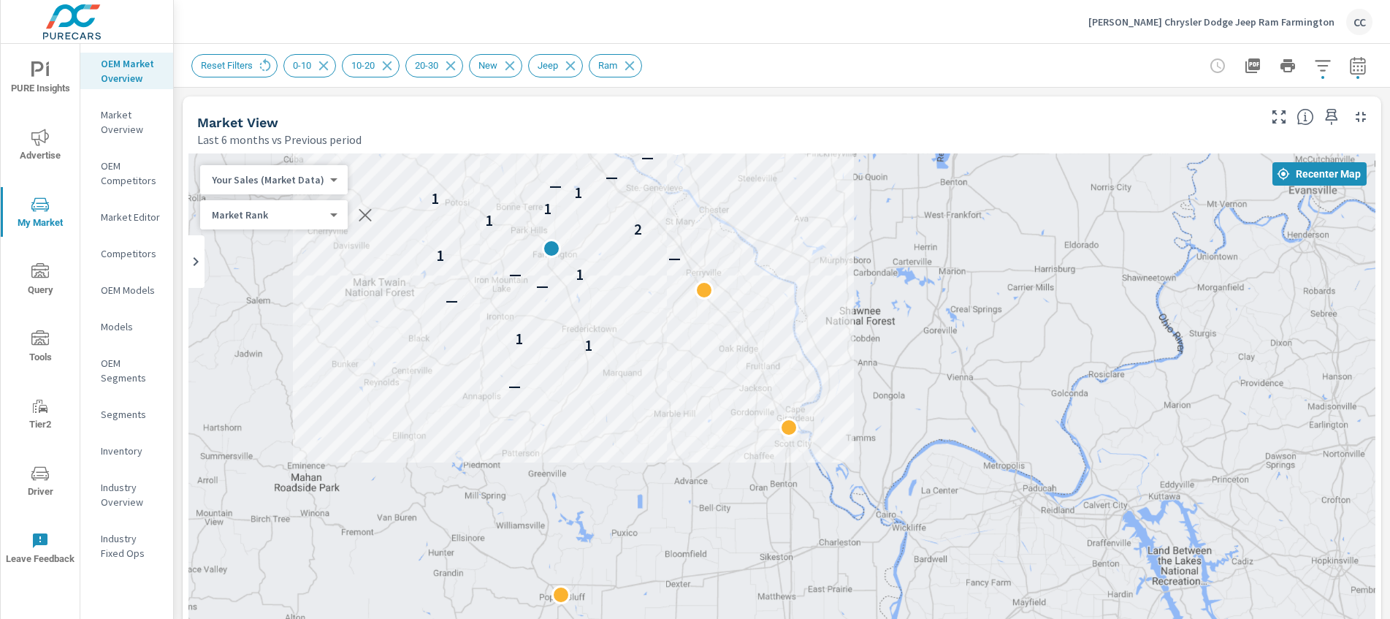
drag, startPoint x: 657, startPoint y: 415, endPoint x: 674, endPoint y: 333, distance: 83.5
click at [674, 333] on div "— 1 1 — — 1 — — 1 2 1 1 1 1 — — — — 5 — — —" at bounding box center [781, 559] width 1187 height 812
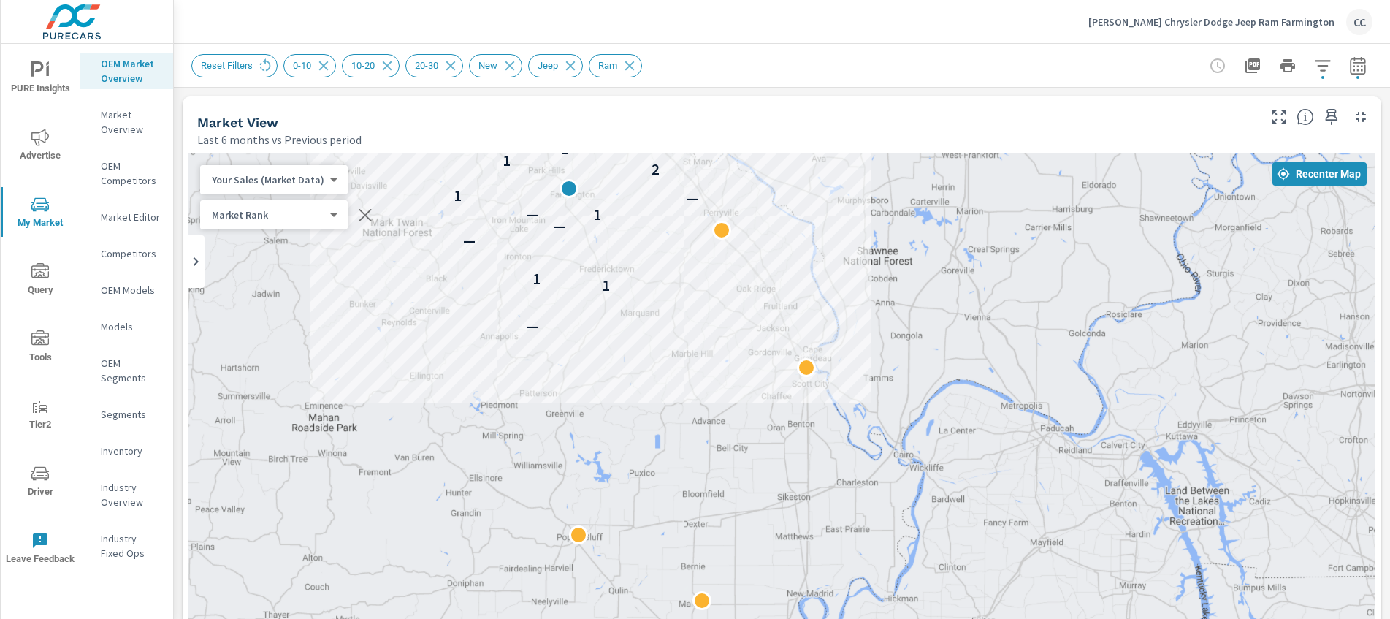
drag, startPoint x: 380, startPoint y: 562, endPoint x: 397, endPoint y: 500, distance: 63.8
click at [397, 500] on div "— 1 1 — — 1 — — 1 2 1 1 1 1 — — — — 5 — — —" at bounding box center [781, 559] width 1187 height 812
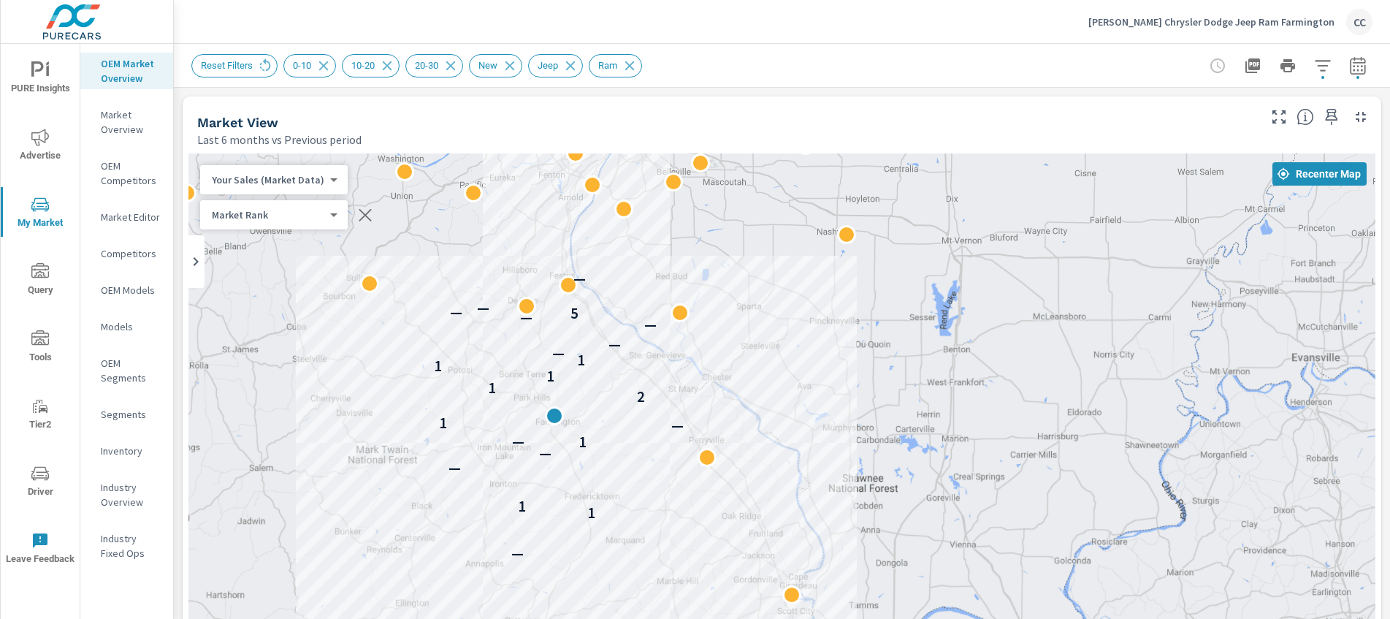
drag, startPoint x: 740, startPoint y: 302, endPoint x: 725, endPoint y: 531, distance: 229.9
click at [725, 531] on div "— 1 1 — — 1 — — 1 2 1 1 1 1 — — — — 5 — — —" at bounding box center [781, 559] width 1187 height 812
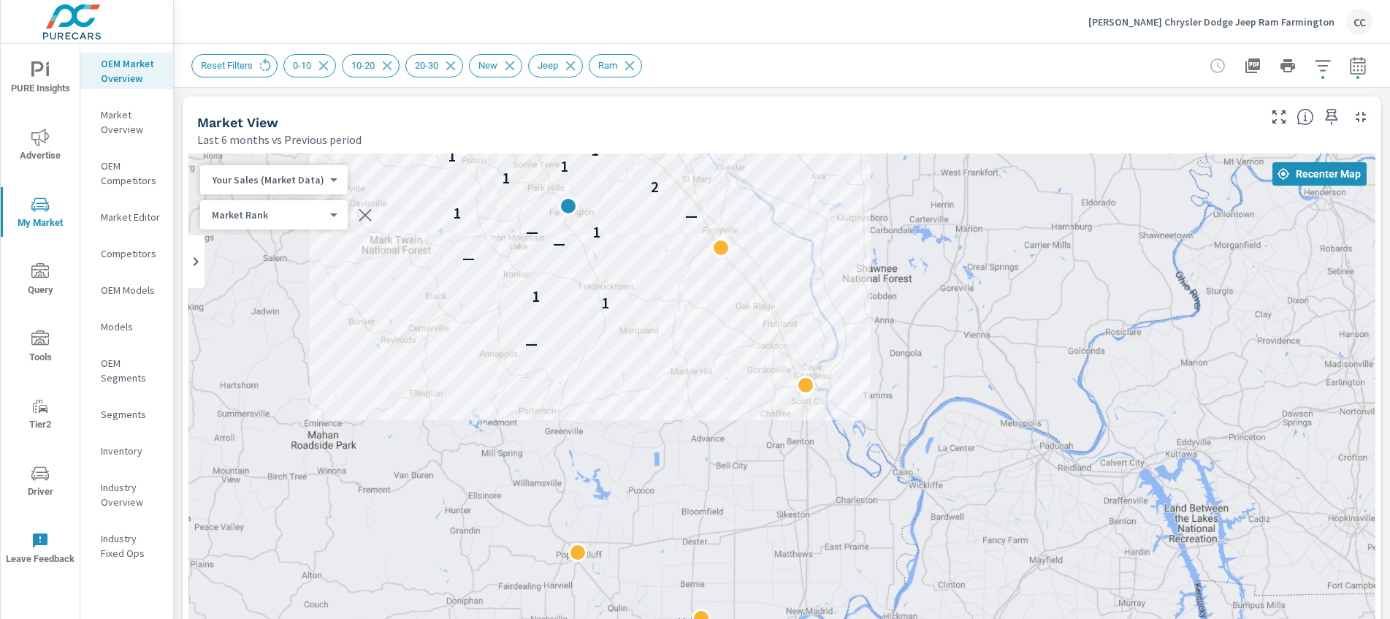
drag, startPoint x: 652, startPoint y: 554, endPoint x: 666, endPoint y: 342, distance: 212.3
click at [666, 342] on div "— 1 1 — — 1 — — 1 2 1 1 1 1 — — — — 5 — — —" at bounding box center [781, 559] width 1187 height 812
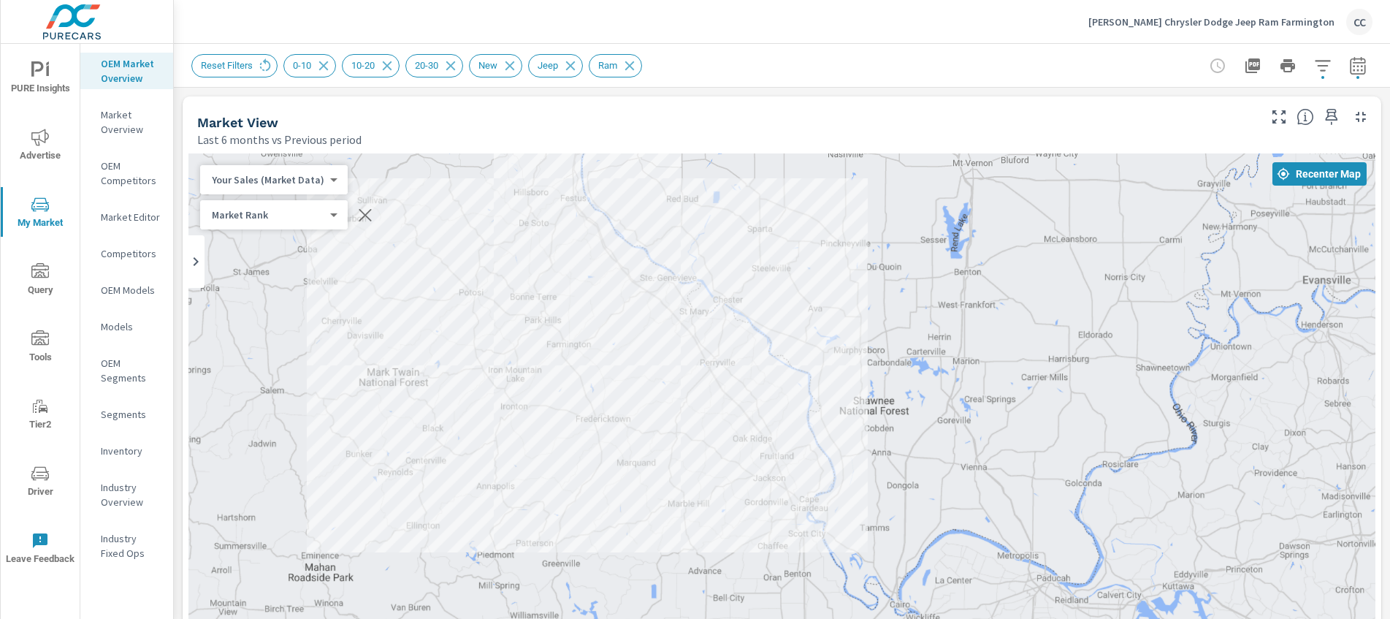
drag, startPoint x: 669, startPoint y: 276, endPoint x: 666, endPoint y: 412, distance: 135.9
click at [666, 412] on div "— 1 1 — — 1 — — 1 2 1 1 1 1 — — — — 5 — — —" at bounding box center [781, 559] width 1187 height 812
click at [116, 216] on p "Market Editor" at bounding box center [131, 217] width 61 height 15
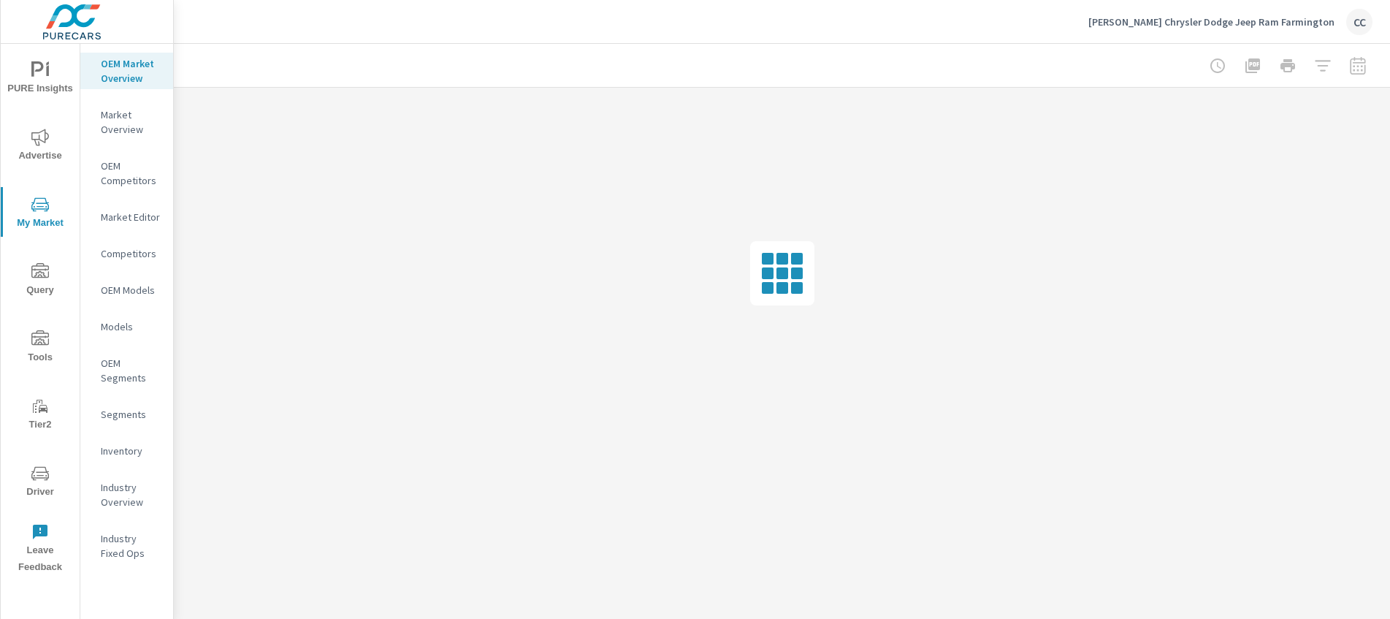
scroll to position [2107, 0]
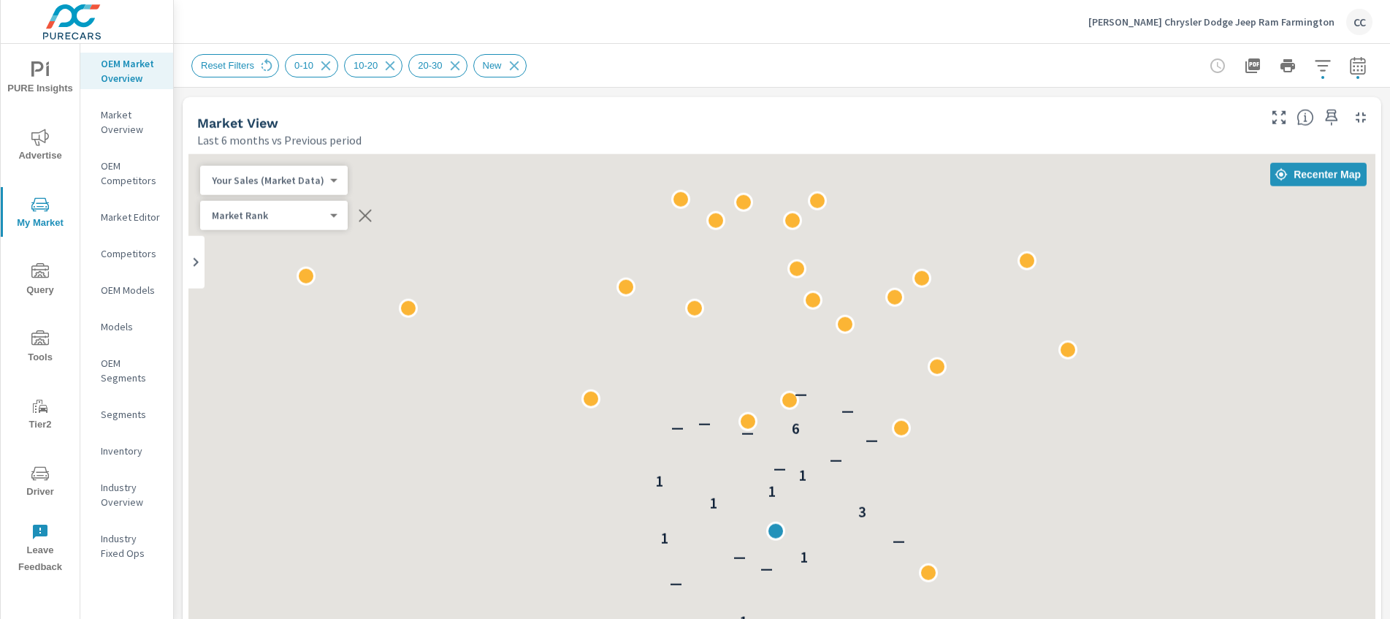
scroll to position [229, 0]
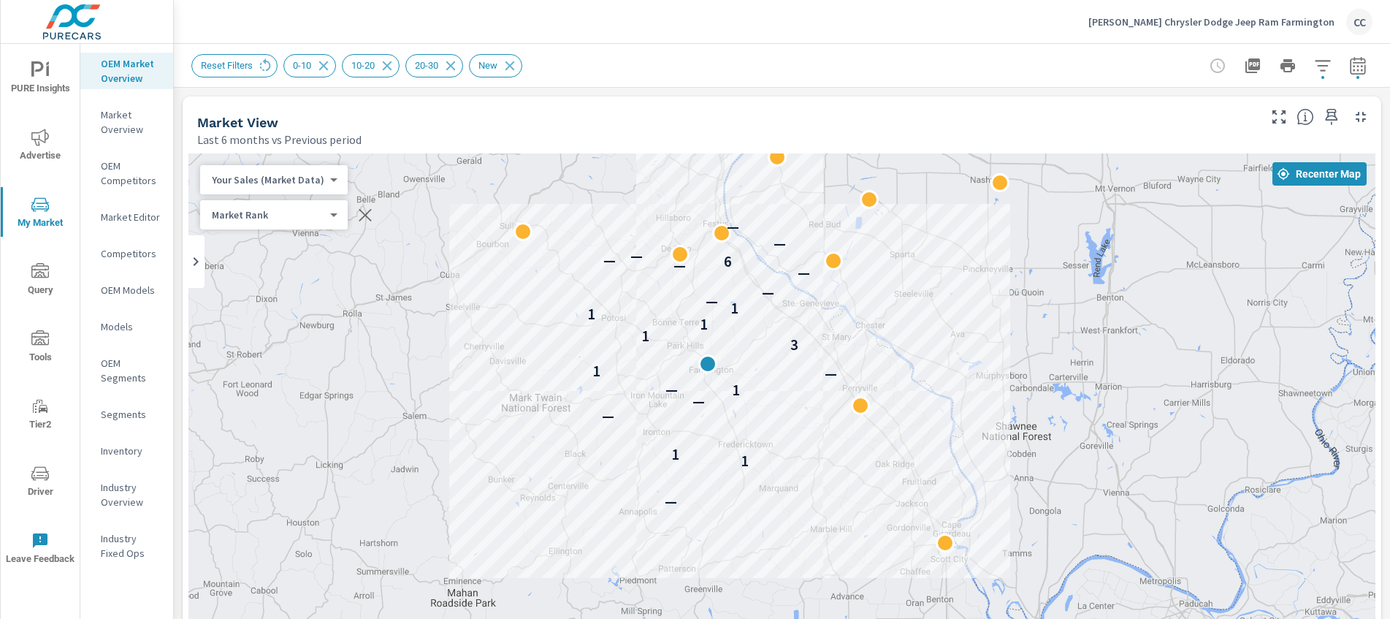
click at [1311, 30] on div "[PERSON_NAME] Chrysler Dodge Jeep Ram Farmington CC" at bounding box center [1230, 22] width 284 height 26
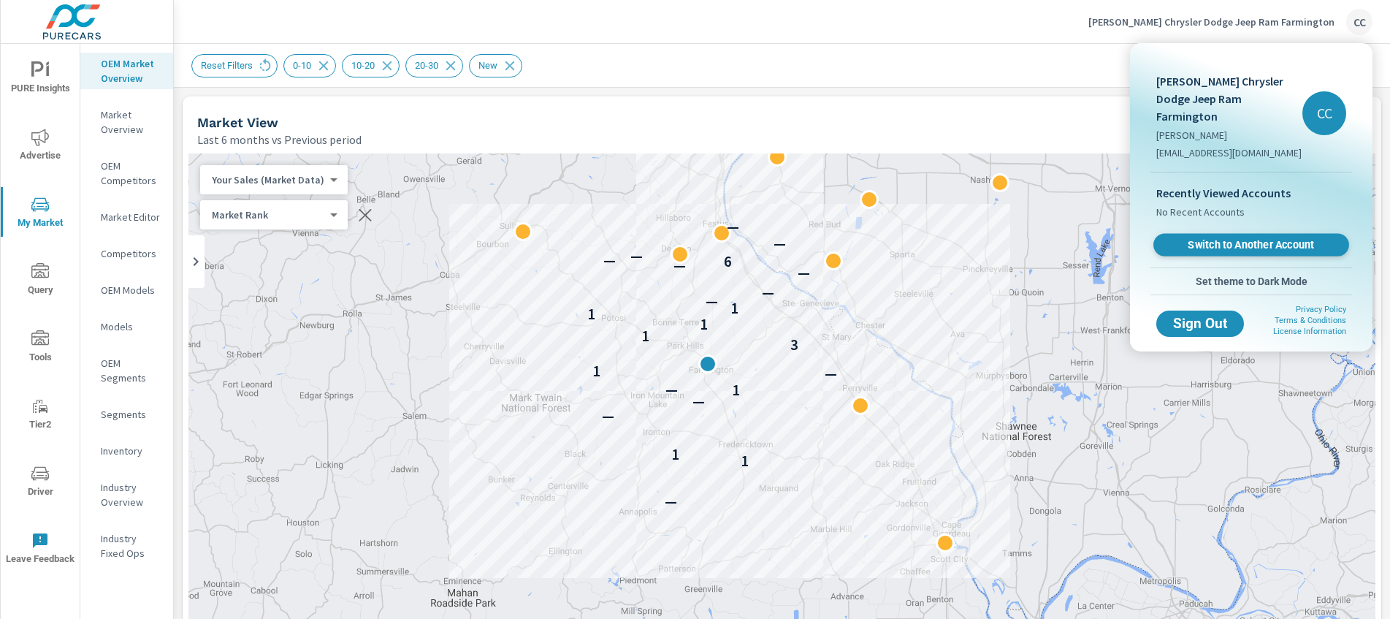
click at [1248, 238] on span "Switch to Another Account" at bounding box center [1251, 245] width 179 height 14
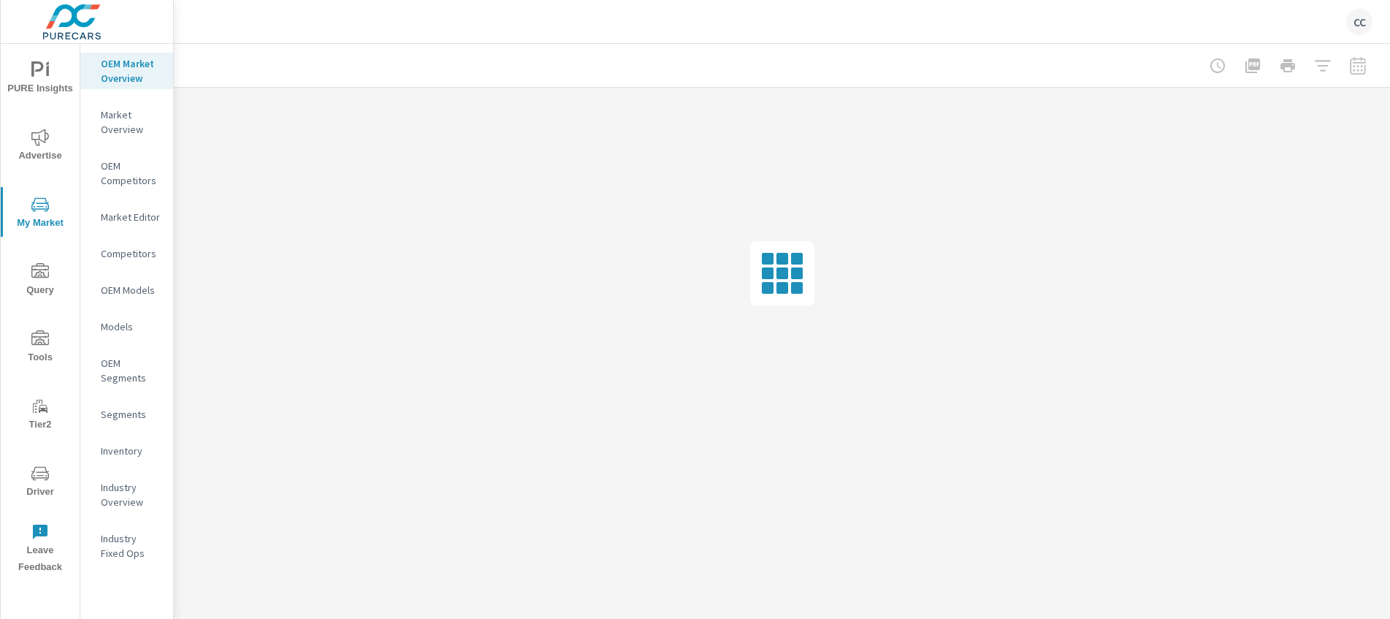
scroll to position [2107, 0]
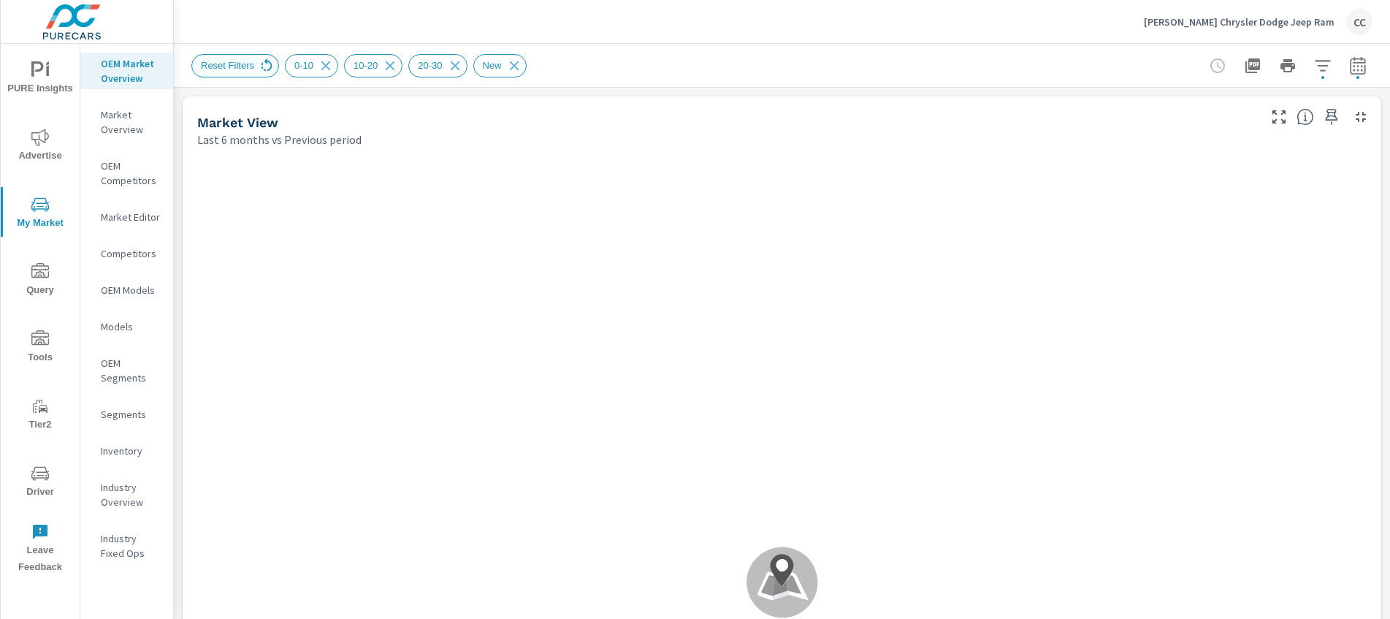
click at [269, 64] on icon at bounding box center [267, 66] width 16 height 16
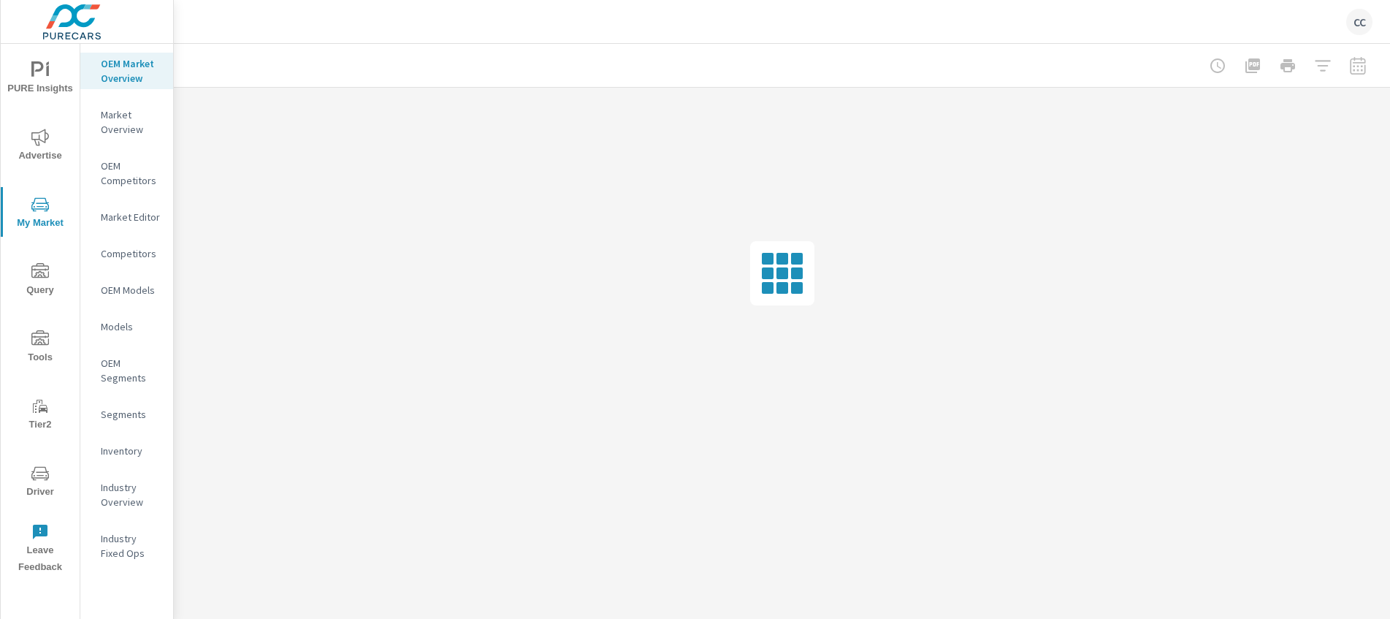
scroll to position [2107, 0]
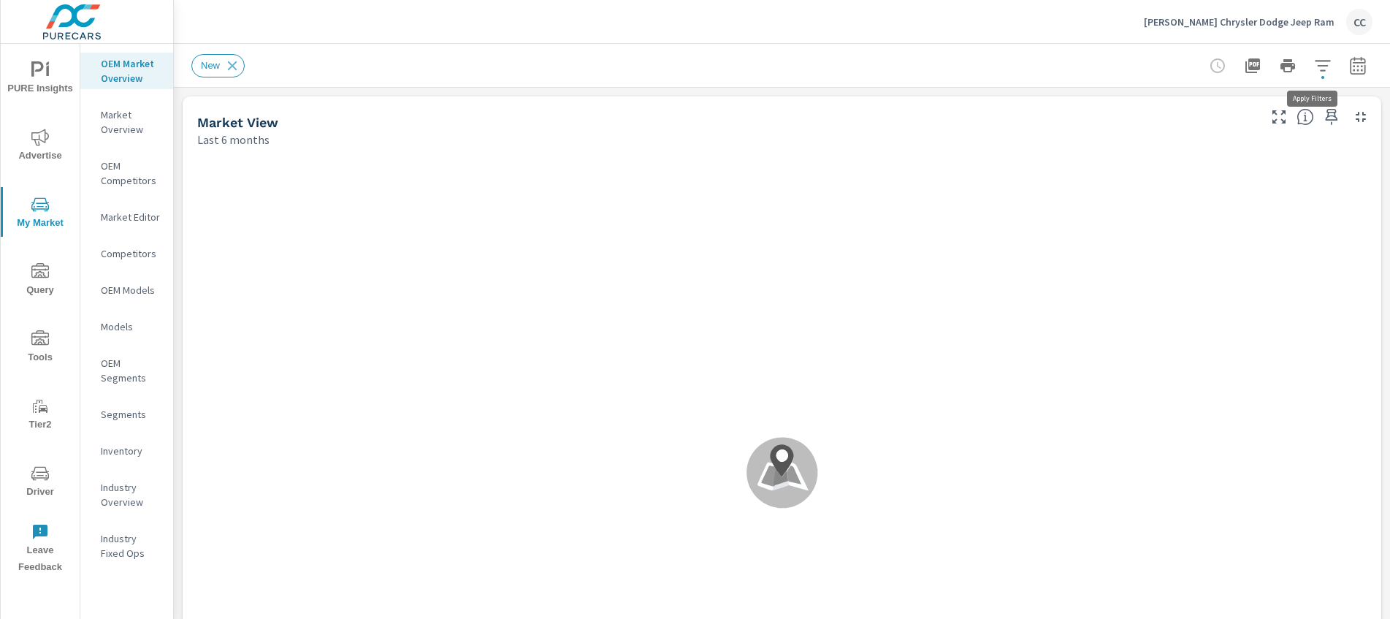
click at [1315, 70] on icon "button" at bounding box center [1323, 66] width 18 height 18
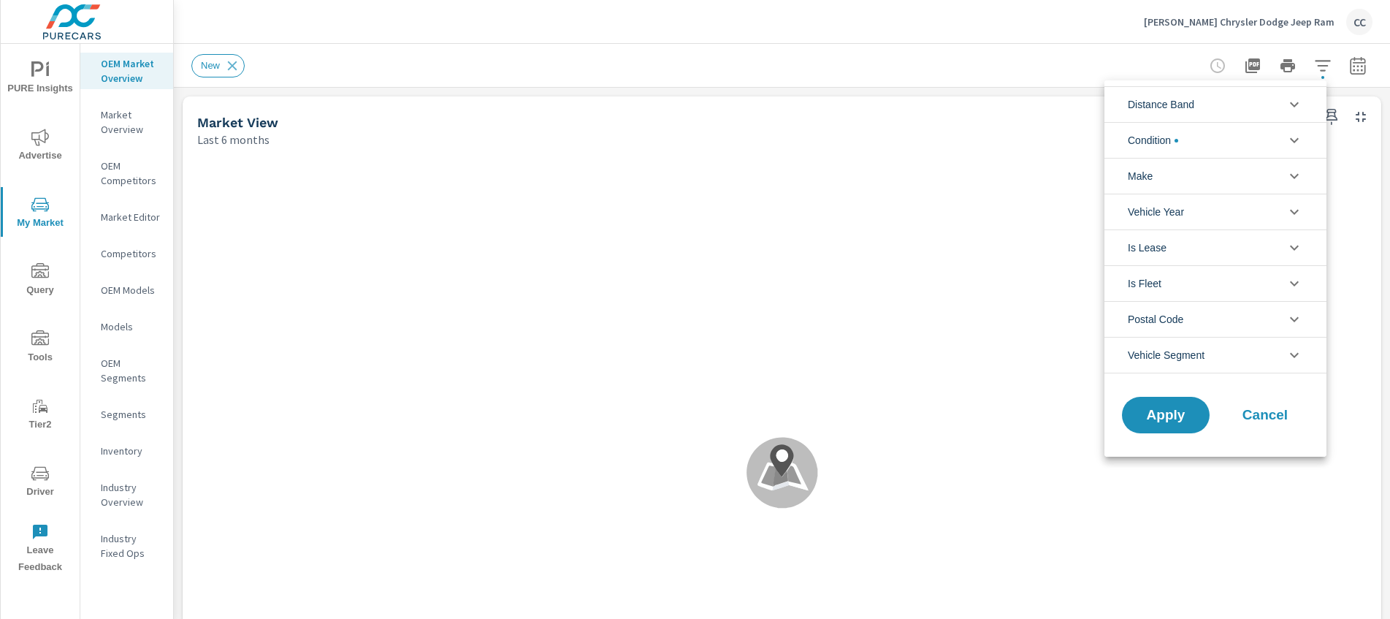
click at [1194, 102] on span "Distance Band" at bounding box center [1161, 104] width 66 height 35
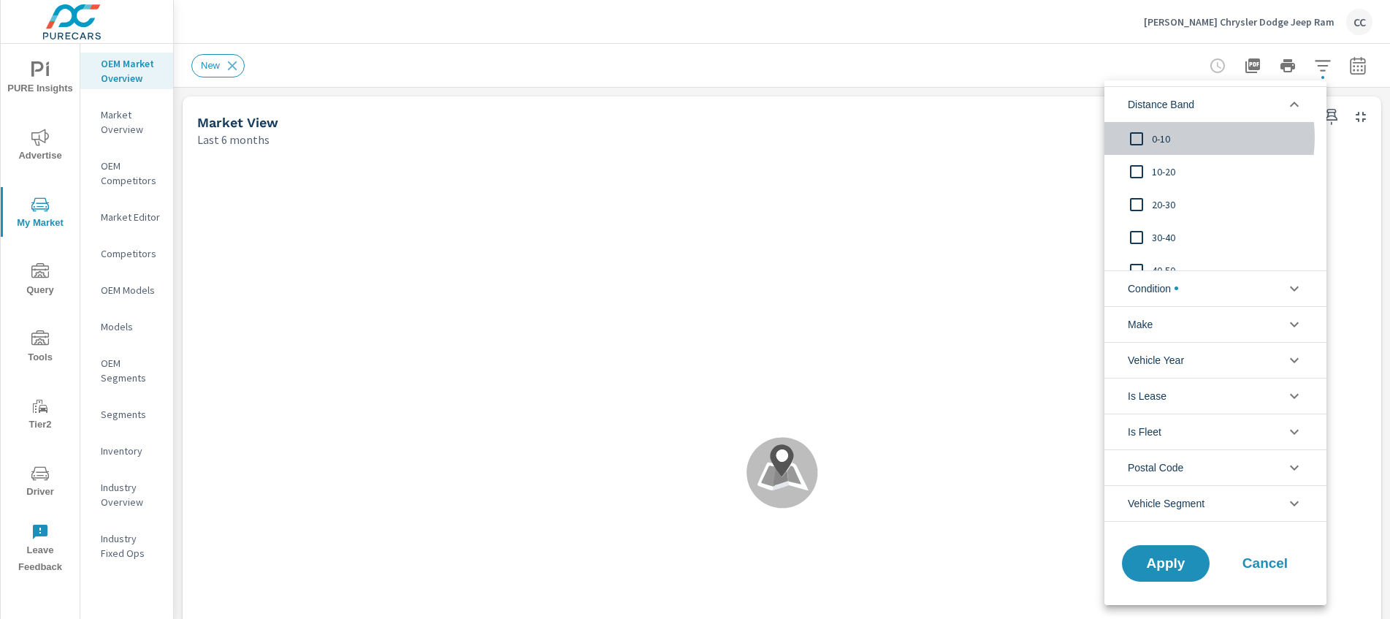
click at [1176, 137] on span "0-10" at bounding box center [1232, 139] width 160 height 18
click at [1158, 170] on span "10-20" at bounding box center [1232, 172] width 160 height 18
click at [1157, 201] on span "20-30" at bounding box center [1232, 205] width 160 height 18
click at [1157, 291] on span "Condition" at bounding box center [1153, 288] width 50 height 35
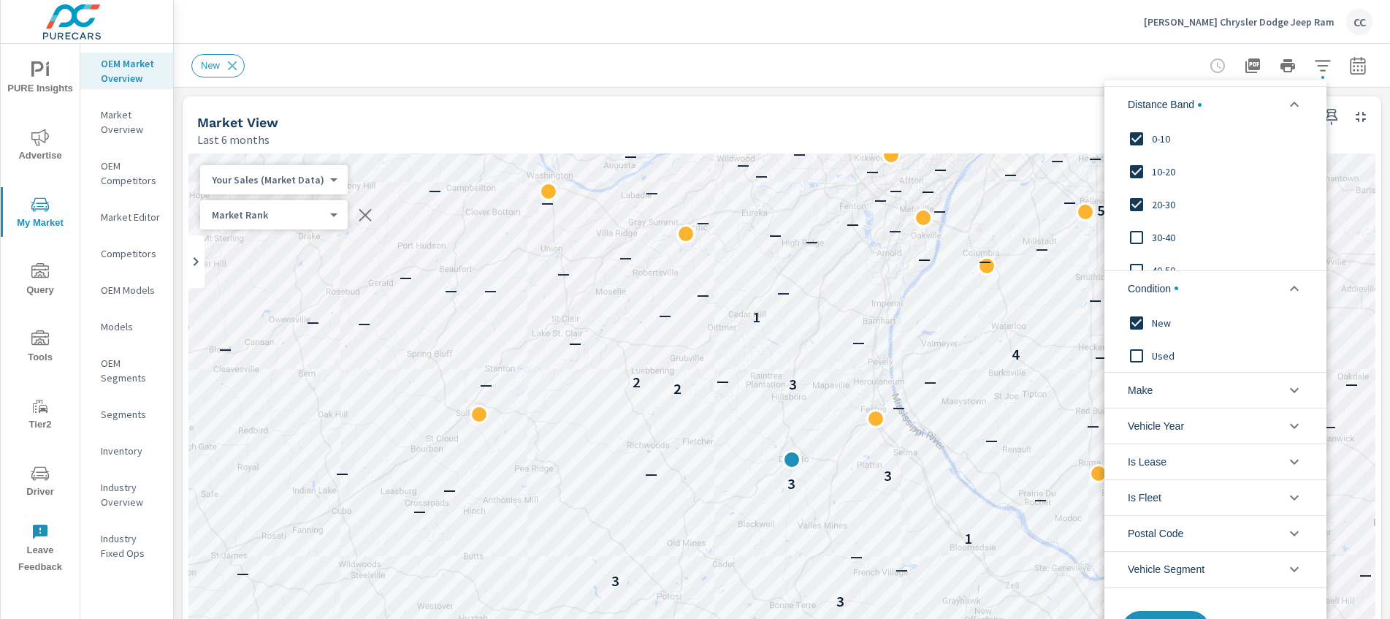
drag, startPoint x: 1384, startPoint y: 182, endPoint x: 1381, endPoint y: 220, distance: 38.1
click at [1381, 220] on div at bounding box center [695, 309] width 1390 height 619
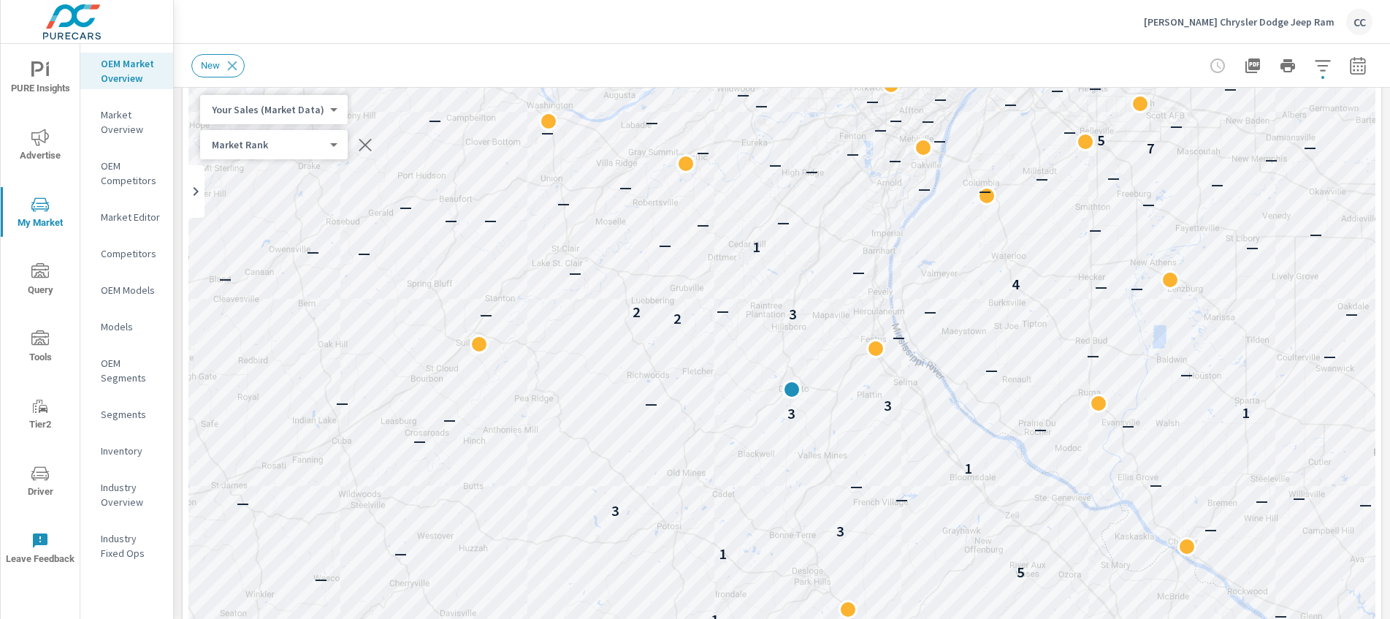
scroll to position [0, 0]
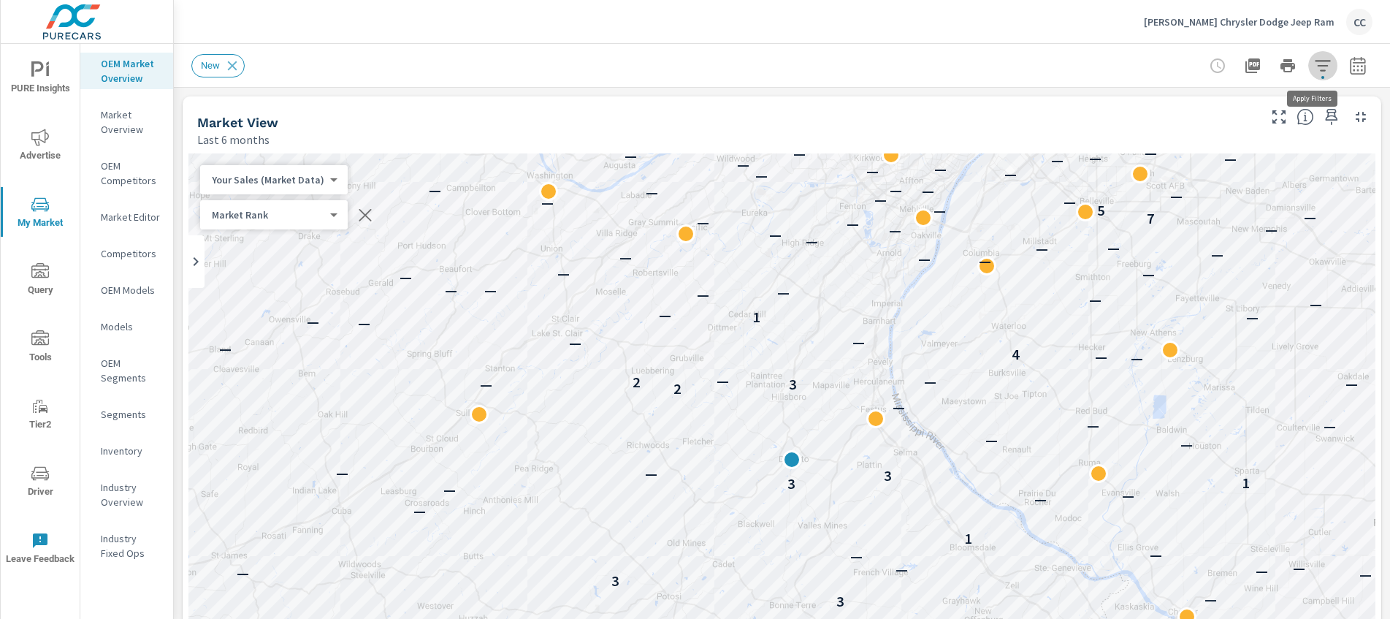
click at [1319, 72] on icon "button" at bounding box center [1323, 66] width 18 height 18
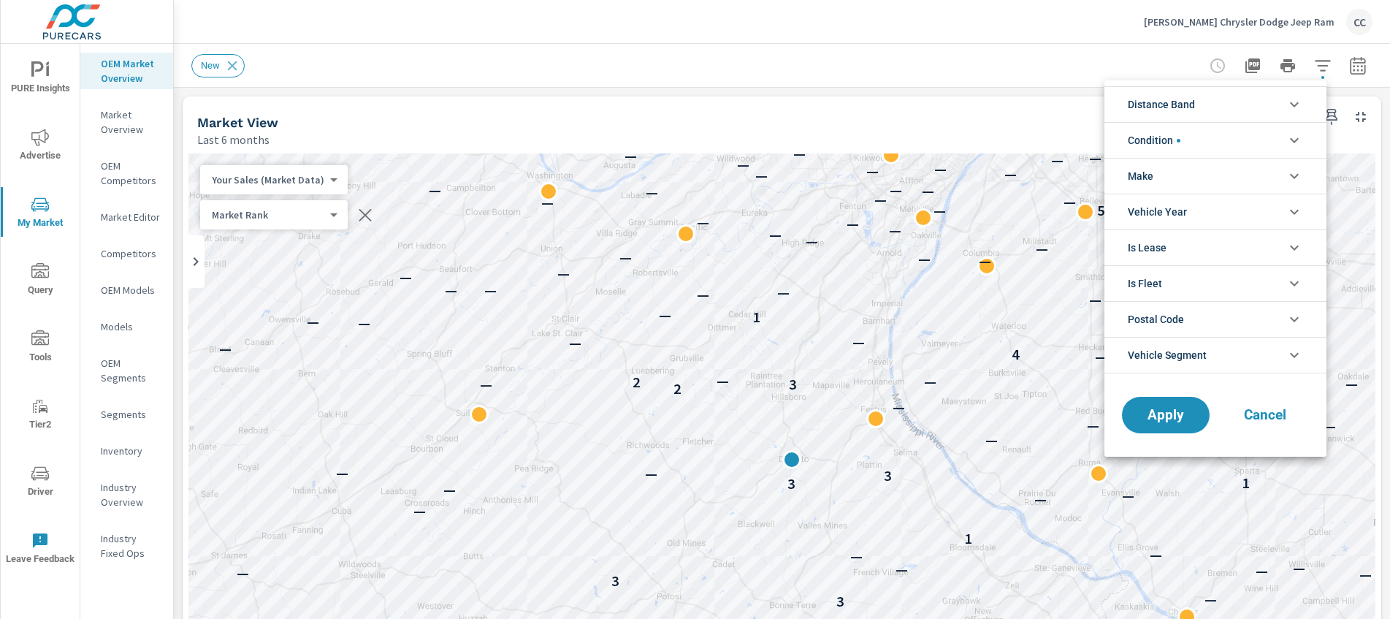
click at [1183, 175] on li "Make" at bounding box center [1216, 176] width 222 height 36
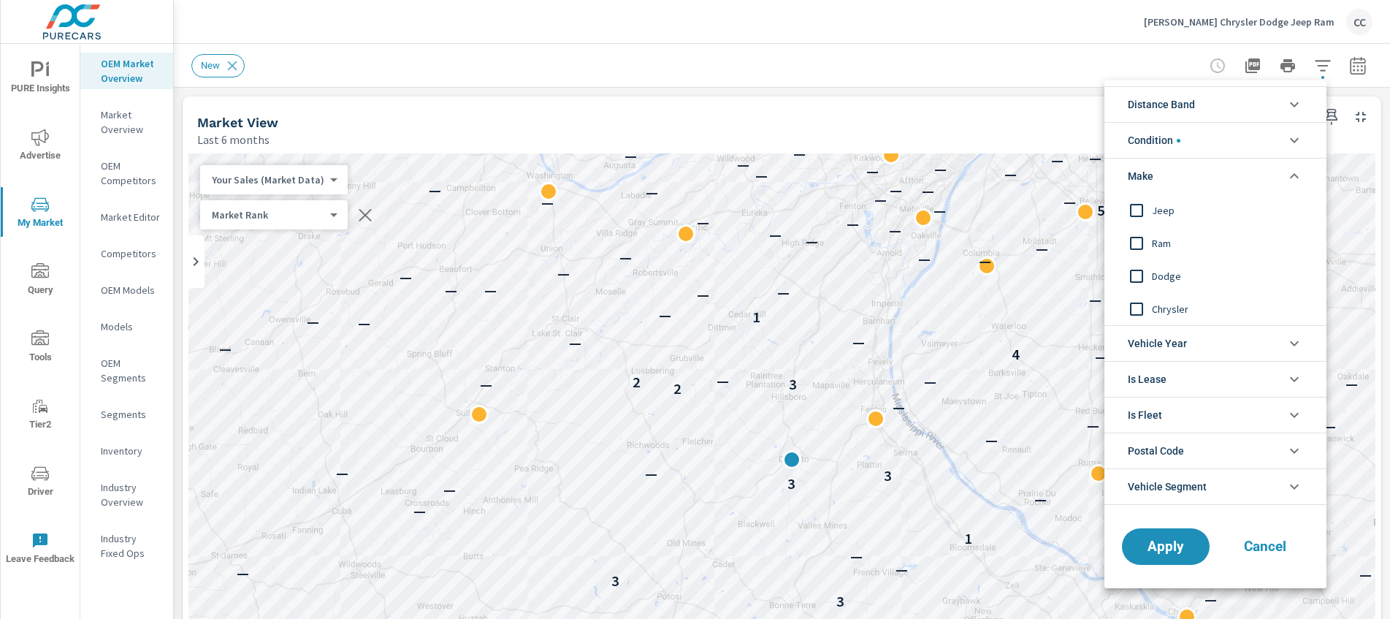
click at [1169, 215] on span "Jeep" at bounding box center [1232, 211] width 160 height 18
click at [1159, 243] on span "Ram" at bounding box center [1232, 244] width 160 height 18
click at [1154, 547] on span "Apply" at bounding box center [1166, 547] width 60 height 14
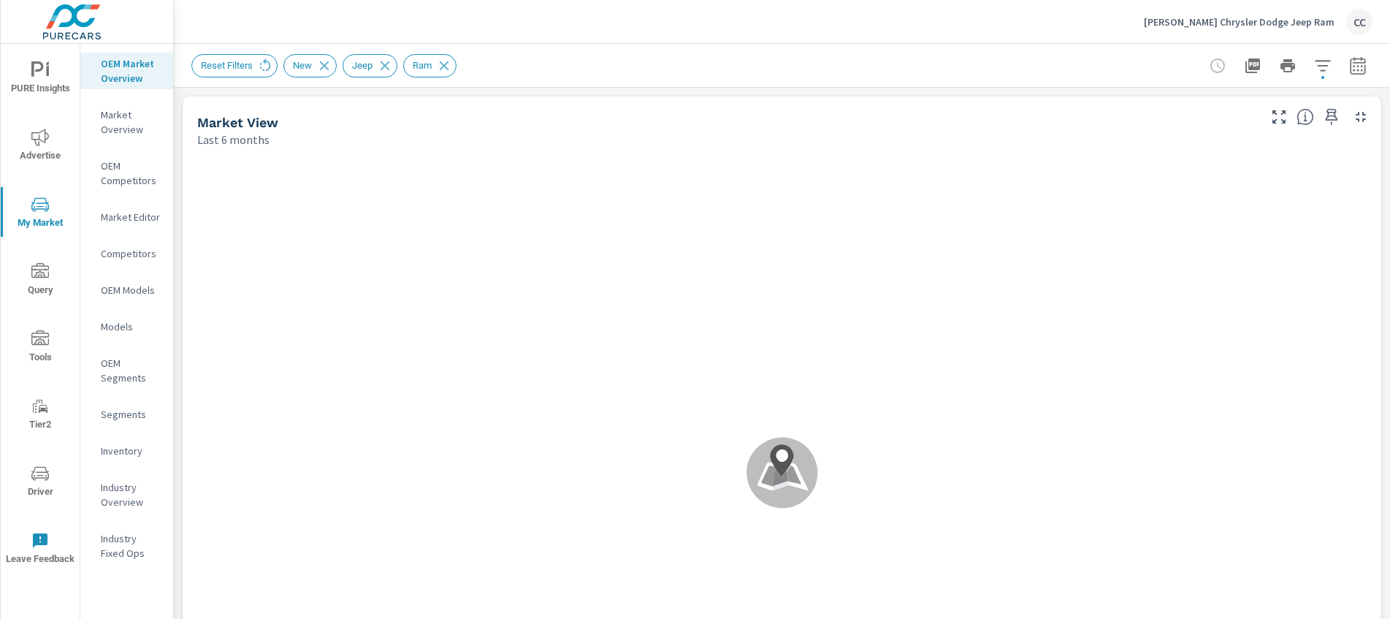
scroll to position [1, 0]
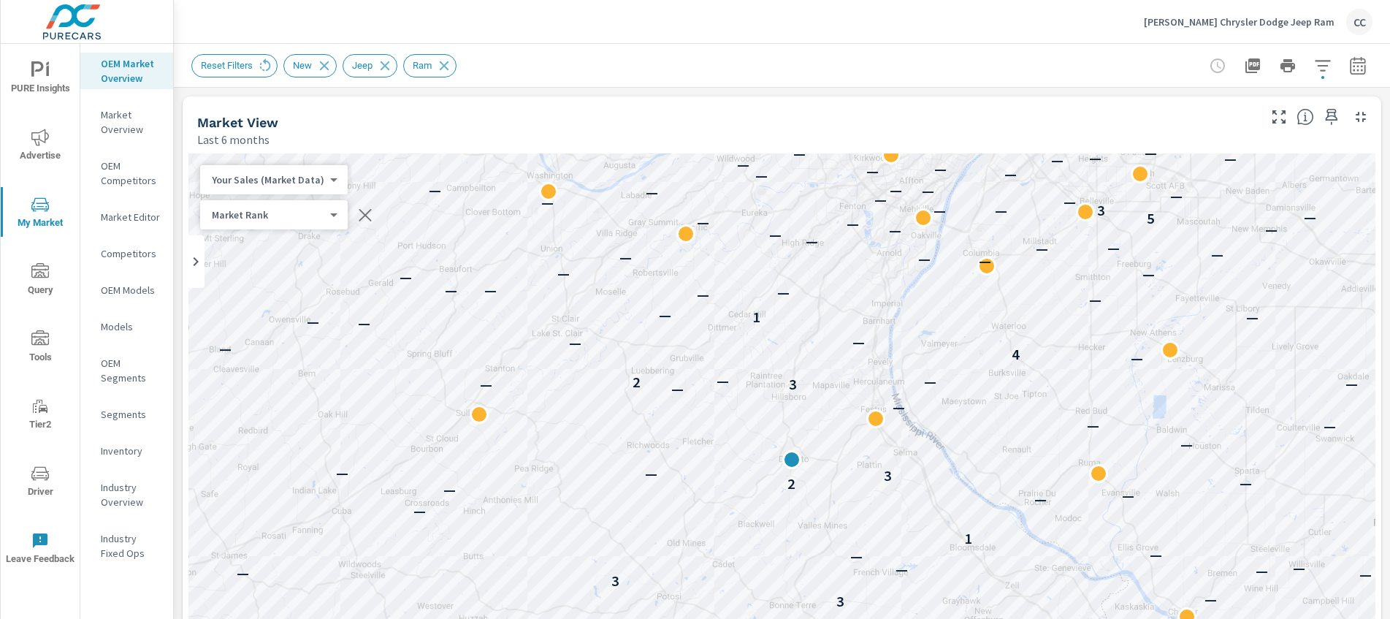
click at [1315, 64] on icon "button" at bounding box center [1322, 65] width 15 height 11
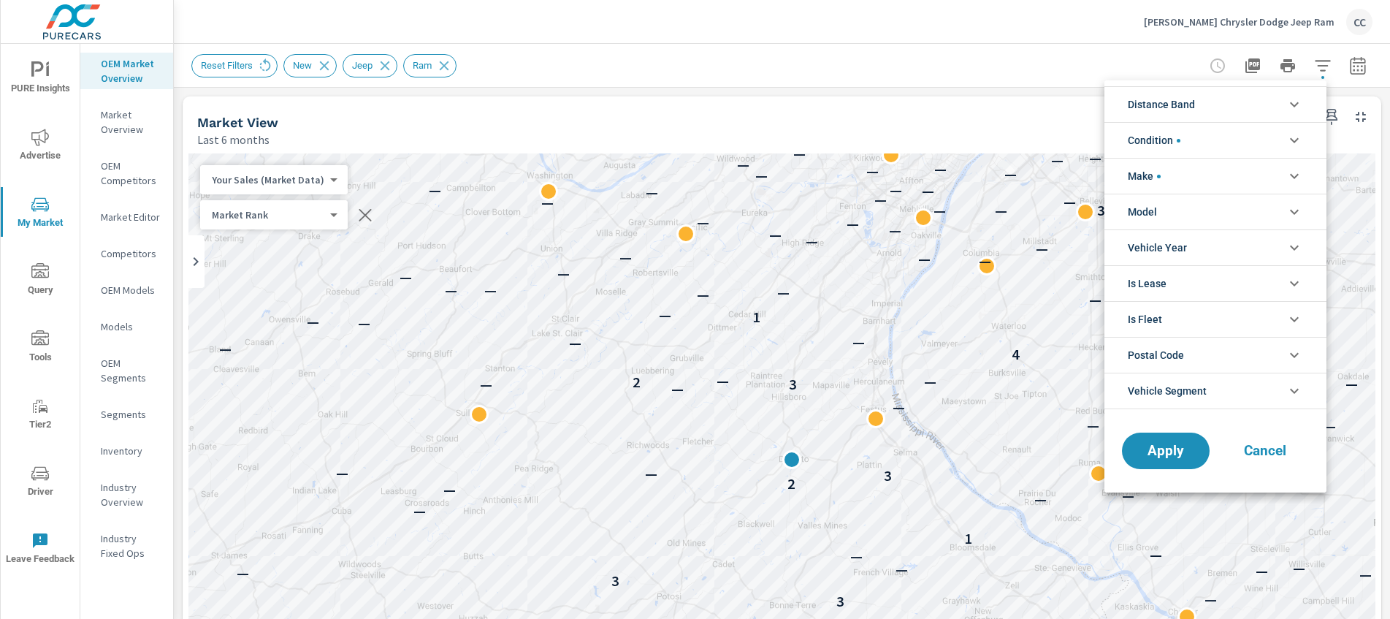
scroll to position [33, 0]
click at [1188, 178] on li "Make" at bounding box center [1216, 176] width 222 height 36
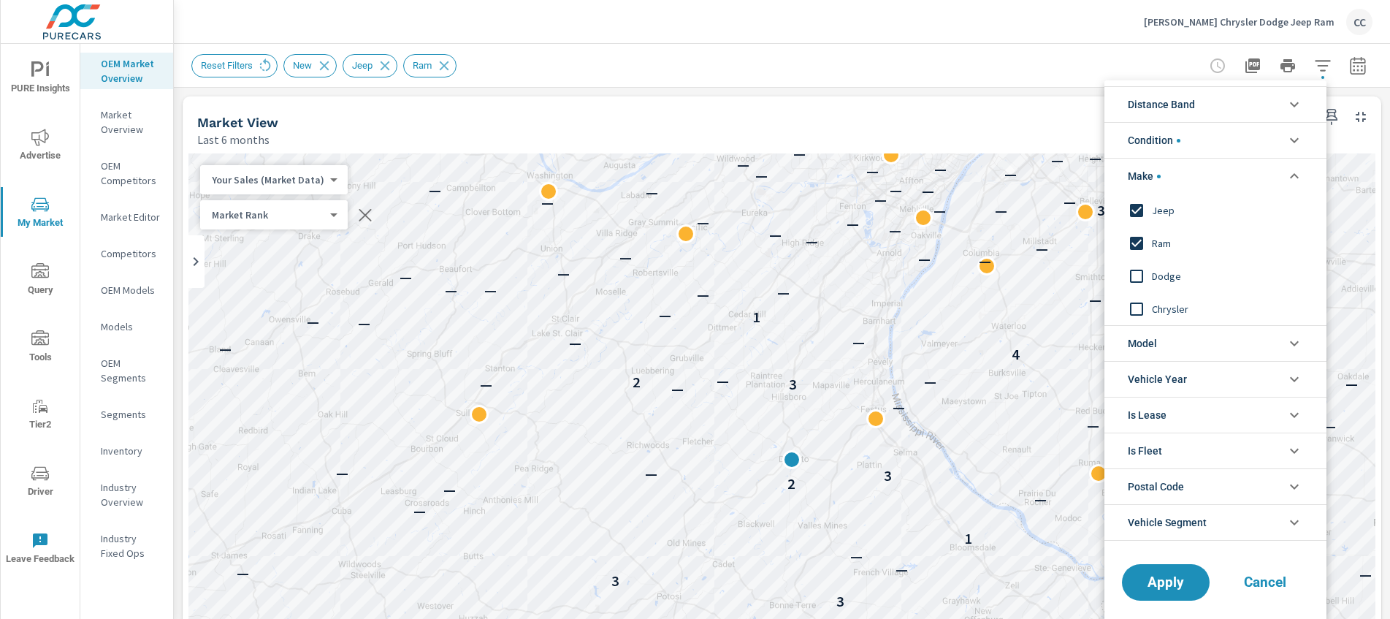
scroll to position [0, 0]
click at [1350, 71] on div at bounding box center [695, 309] width 1390 height 619
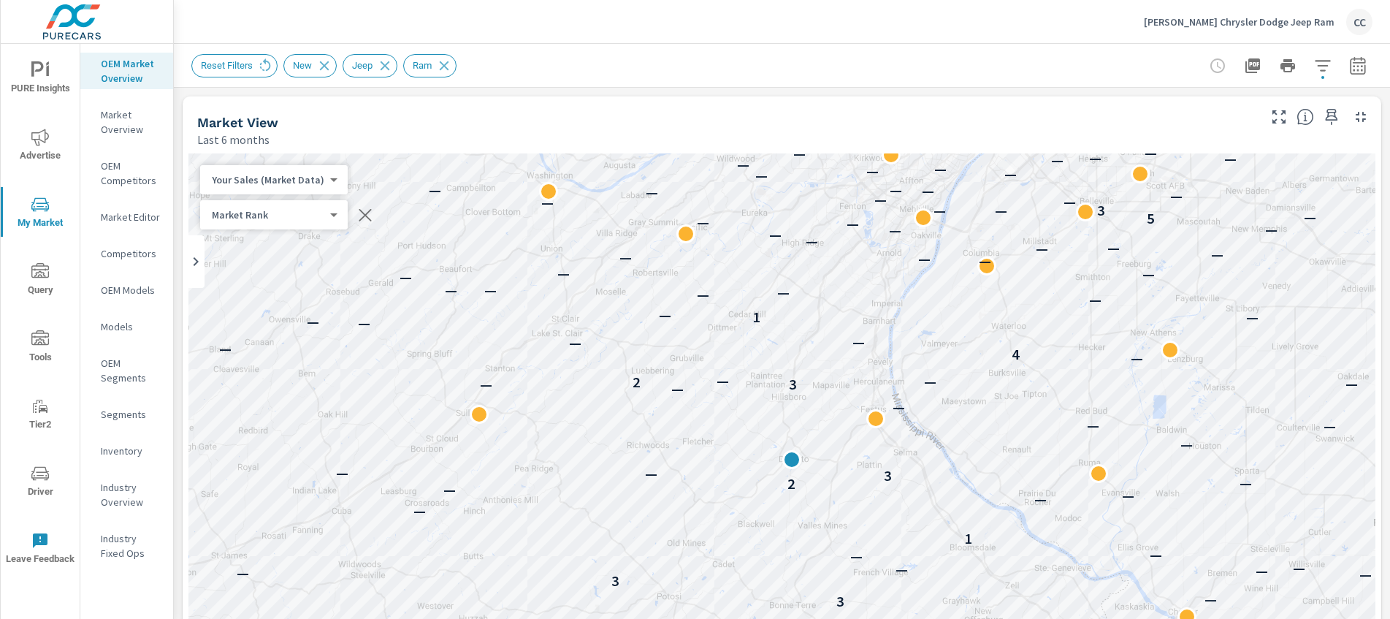
click at [1349, 69] on icon "button" at bounding box center [1358, 66] width 18 height 18
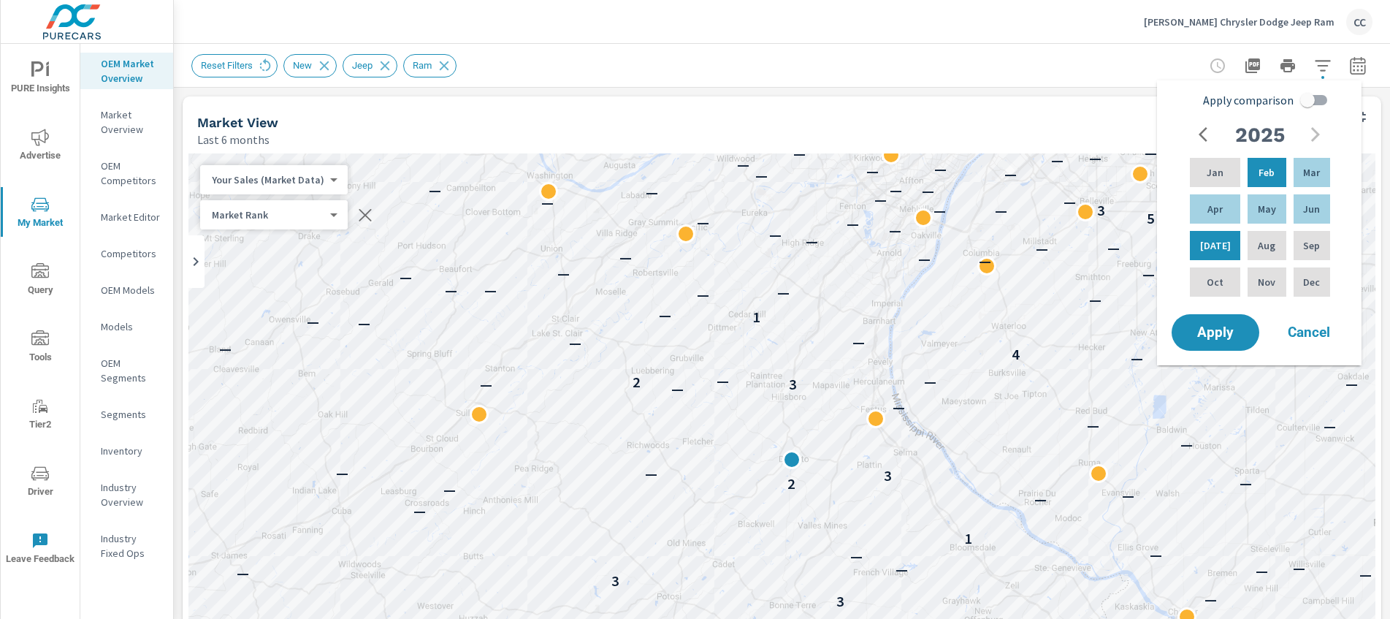
click at [1300, 101] on input "Apply comparison" at bounding box center [1307, 100] width 83 height 28
checkbox input "true"
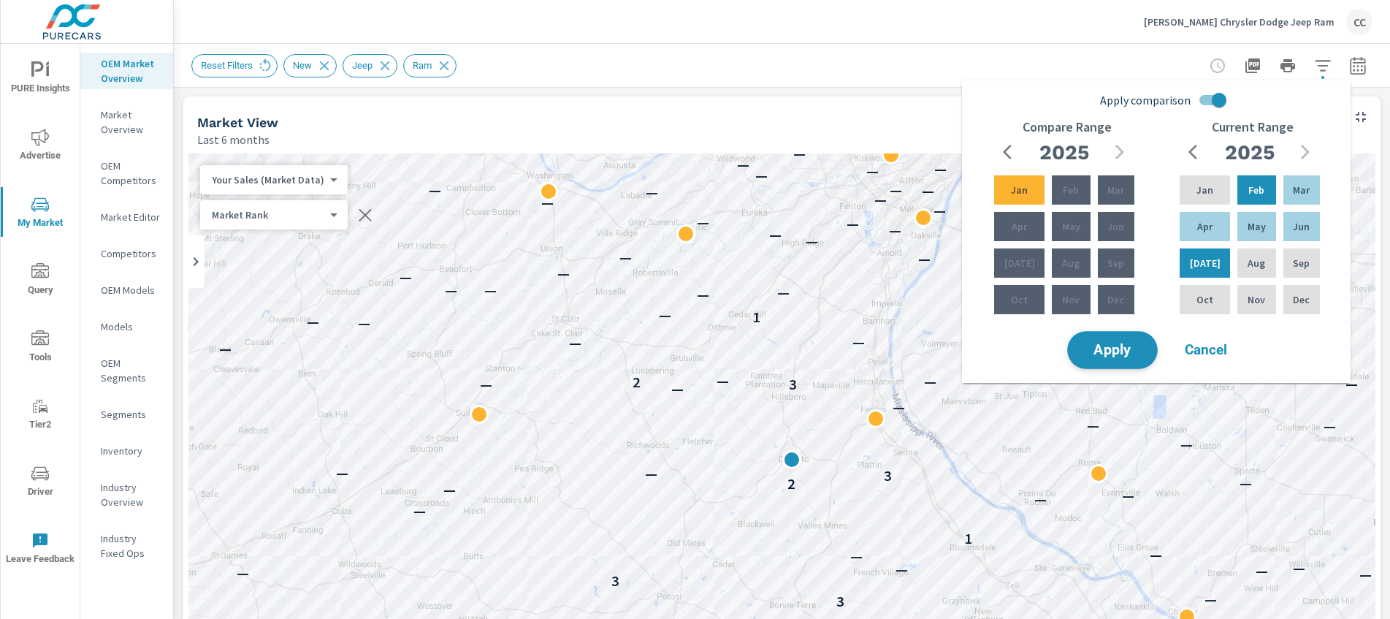
click at [1137, 346] on span "Apply" at bounding box center [1113, 350] width 60 height 14
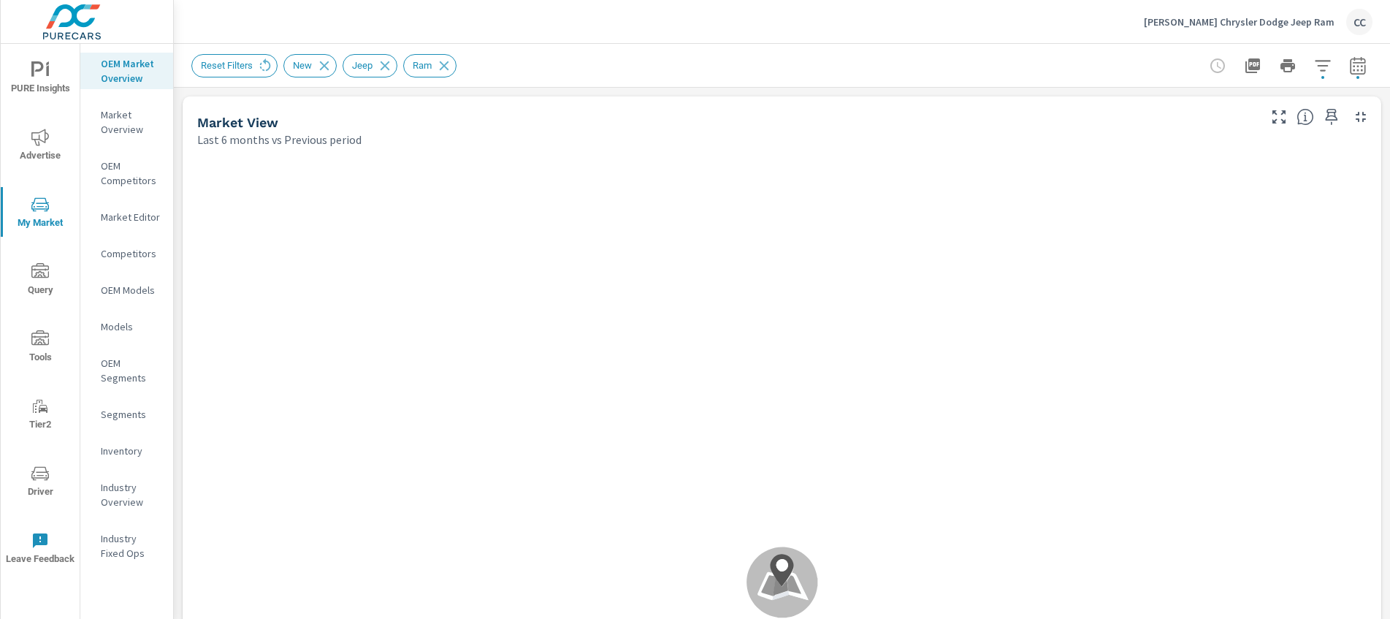
scroll to position [1, 0]
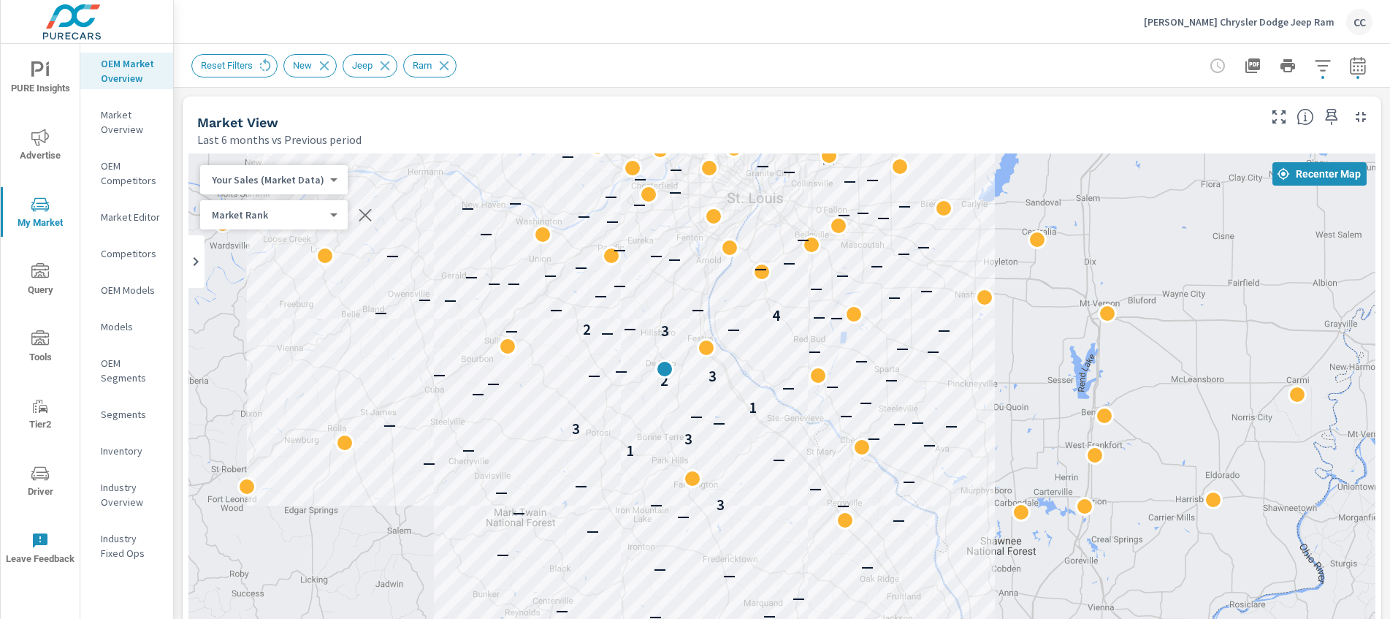
drag, startPoint x: 748, startPoint y: 333, endPoint x: 514, endPoint y: 247, distance: 249.8
click at [514, 247] on div "— — — — — — — — — — — — — — — 3 — — — — — — — 1 — — 3 — 3 — — — — — — — 1 — — —…" at bounding box center [781, 559] width 1187 height 812
click at [1314, 68] on icon "button" at bounding box center [1323, 66] width 18 height 18
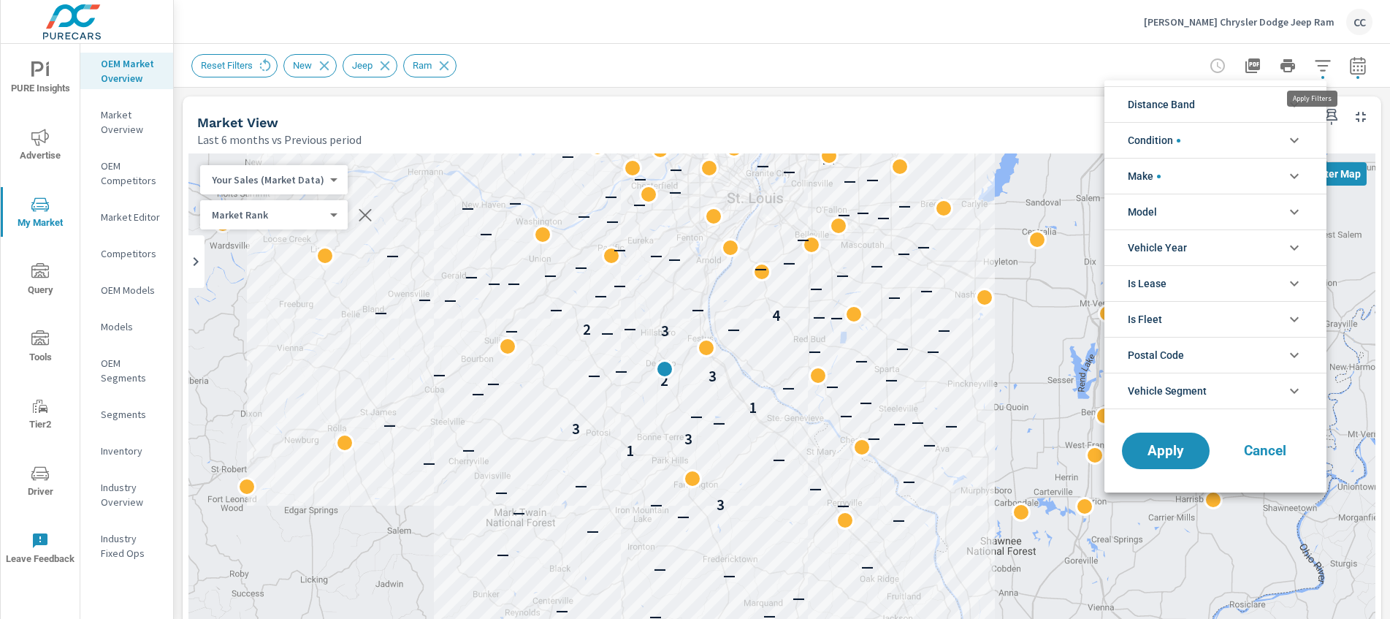
scroll to position [33, 0]
click at [1000, 74] on div at bounding box center [695, 309] width 1390 height 619
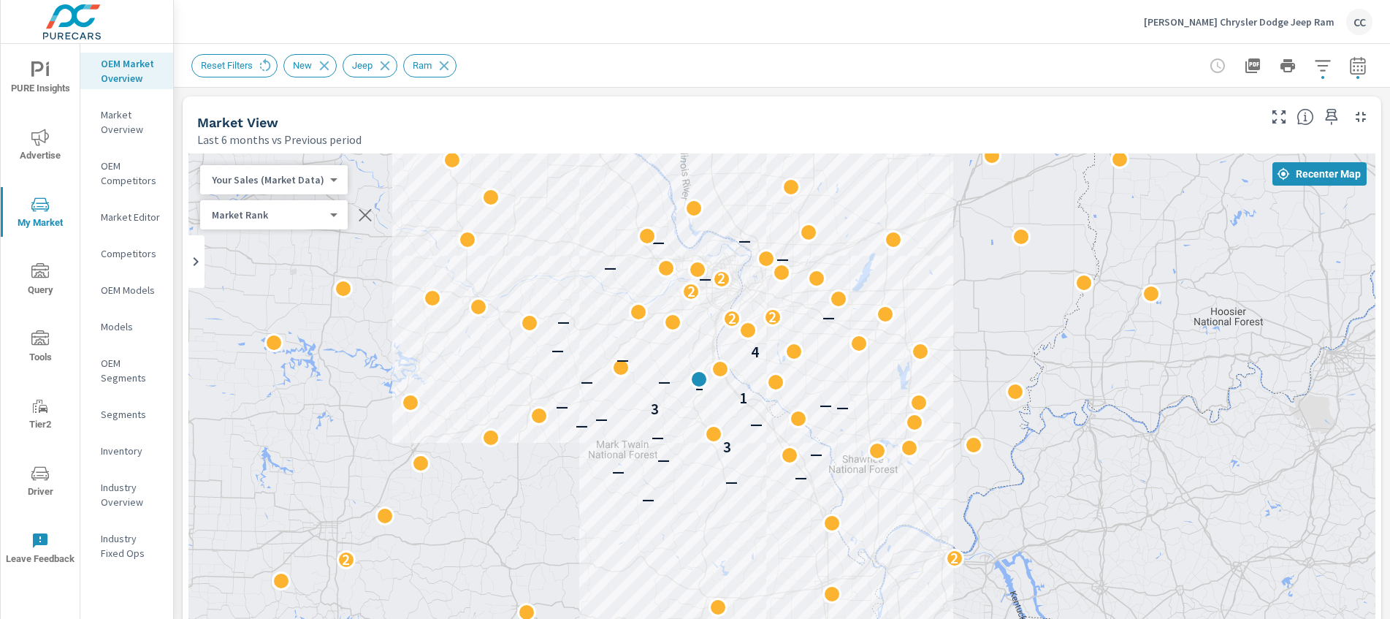
drag, startPoint x: 956, startPoint y: 343, endPoint x: 885, endPoint y: 368, distance: 75.3
click at [888, 368] on div "2 2 — — — — — — 3 — — — — 3 — — — 1 2 — — — 4 — — 2 — 2 2 — 2 — — — — 2" at bounding box center [781, 559] width 1187 height 812
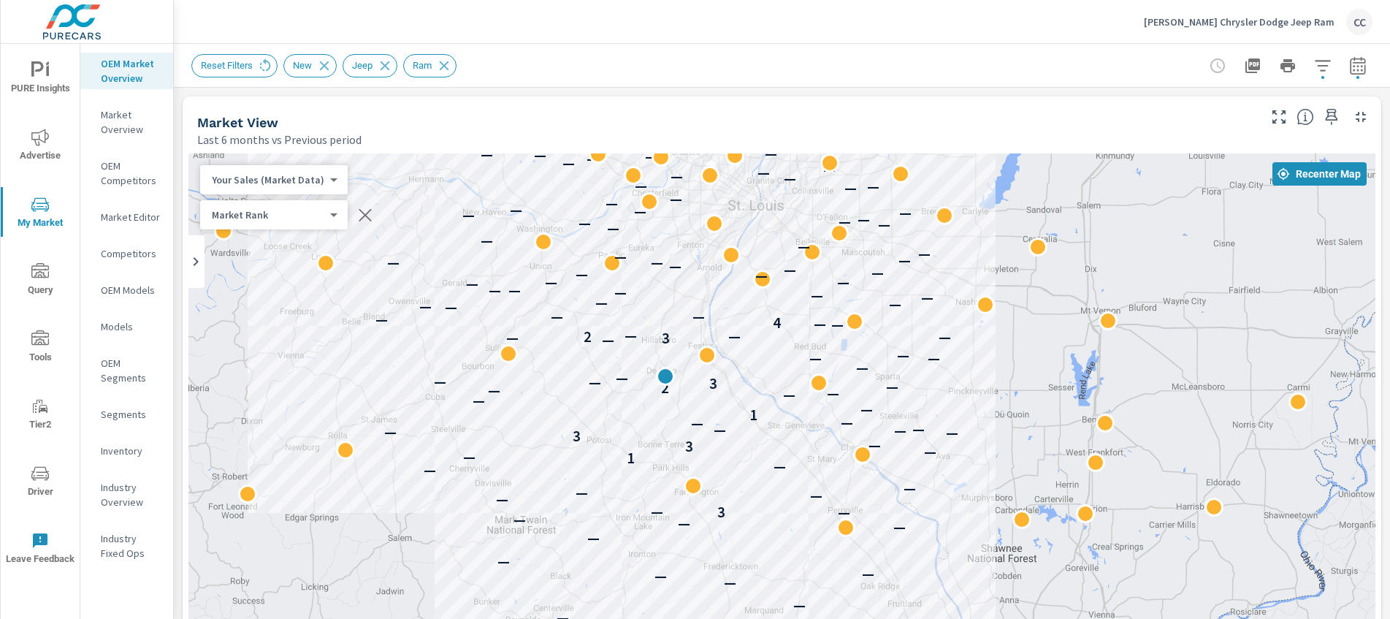
drag, startPoint x: 771, startPoint y: 394, endPoint x: 940, endPoint y: 389, distance: 168.8
click at [940, 389] on div "— — — — — — — — — — — — — — — 3 — — — — — — — 1 — — 3 — 3 — — — — — — — 1 — — —…" at bounding box center [781, 559] width 1187 height 812
click at [1314, 66] on icon "button" at bounding box center [1323, 66] width 18 height 18
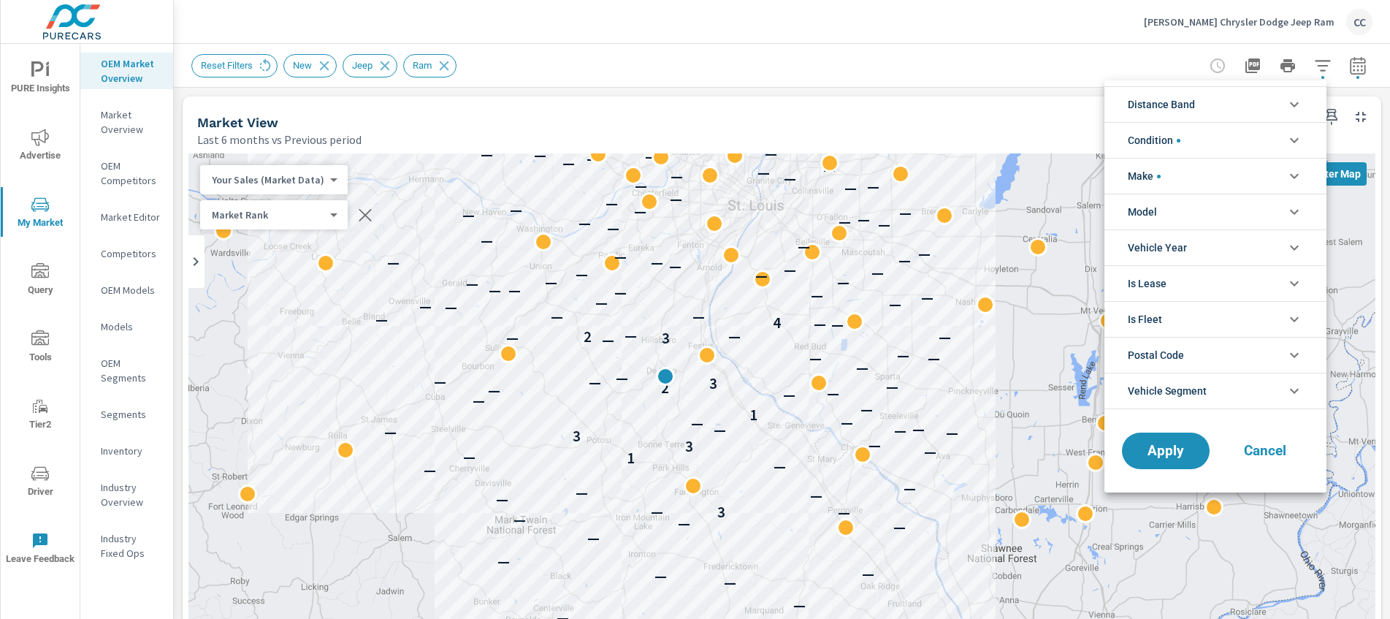
scroll to position [33, 0]
click at [1191, 211] on li "Model" at bounding box center [1216, 212] width 222 height 36
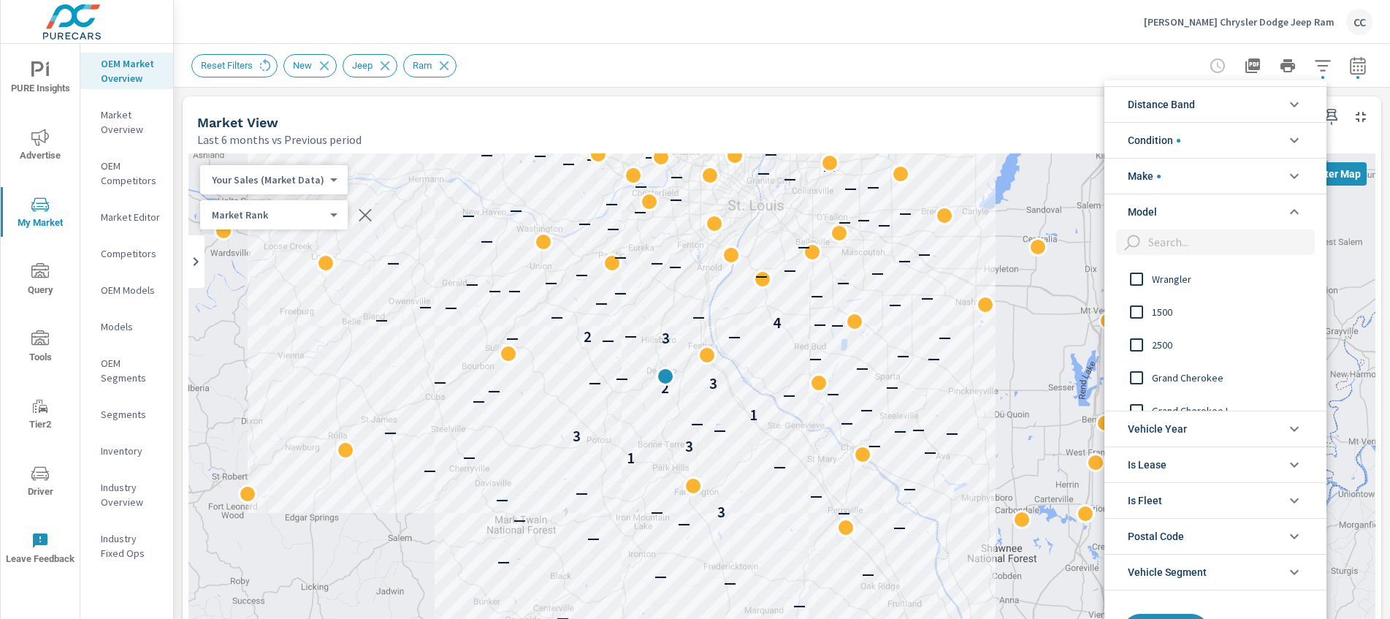
click at [1029, 69] on div at bounding box center [695, 309] width 1390 height 619
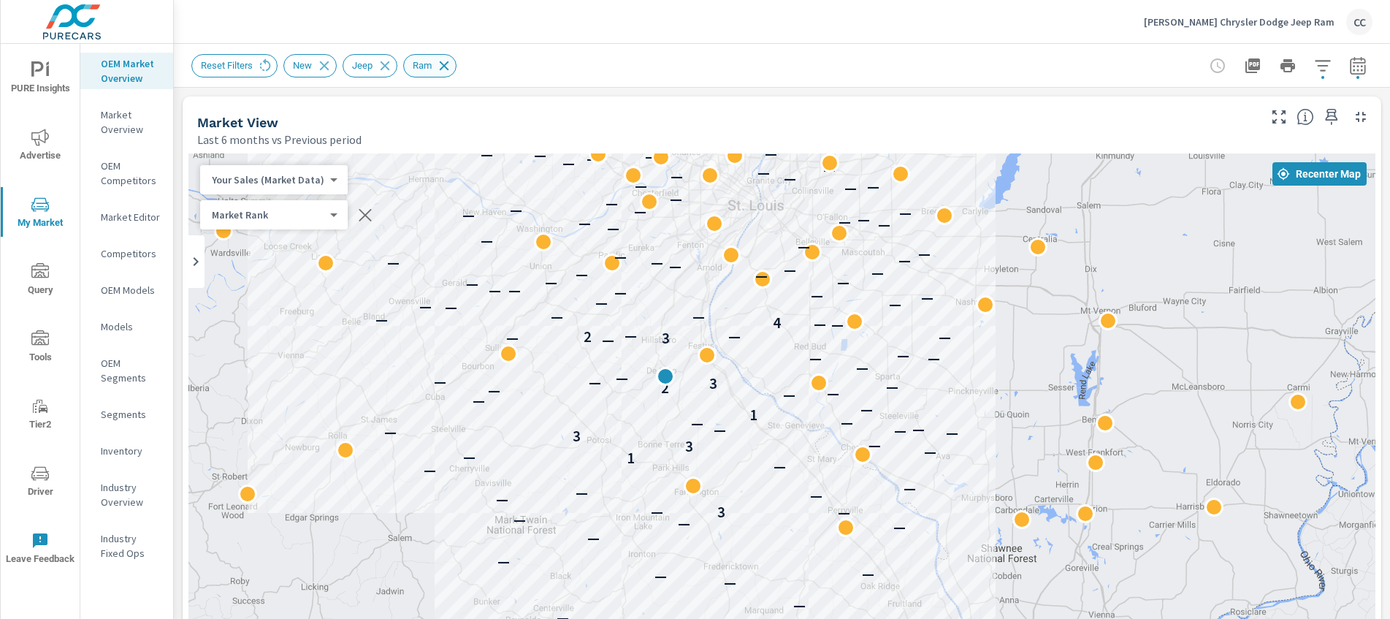
click at [452, 68] on icon at bounding box center [444, 66] width 16 height 16
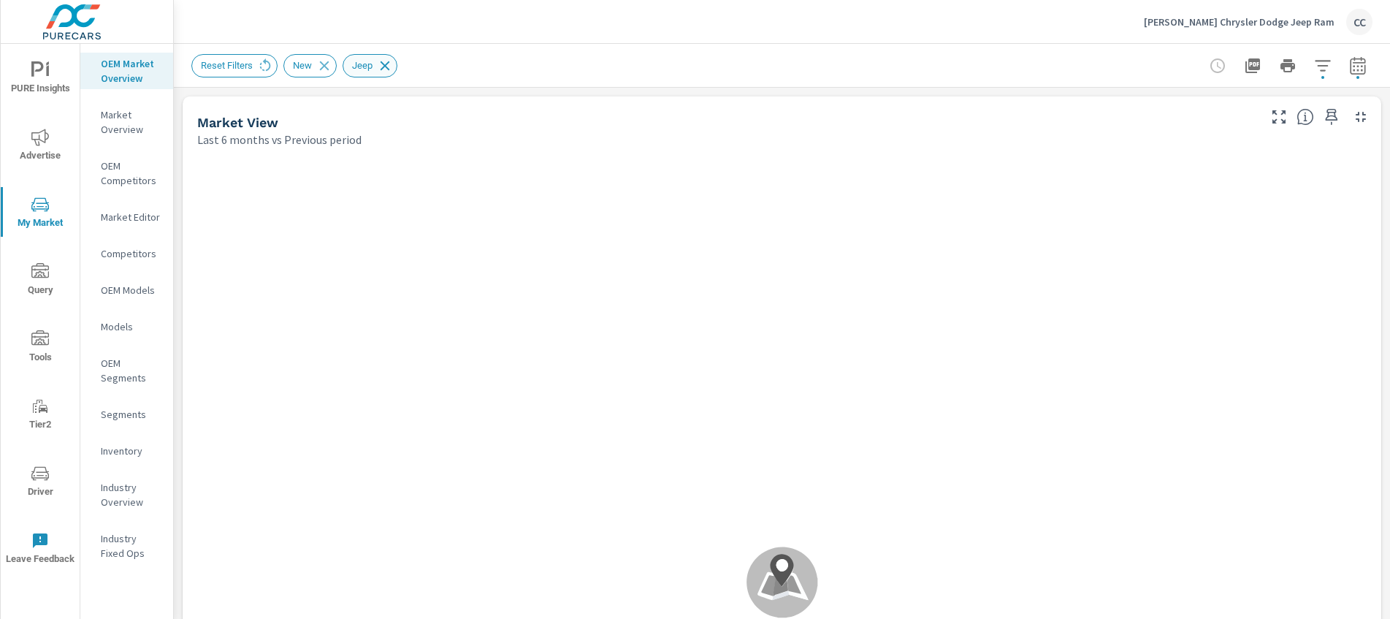
click at [392, 67] on icon at bounding box center [385, 66] width 16 height 16
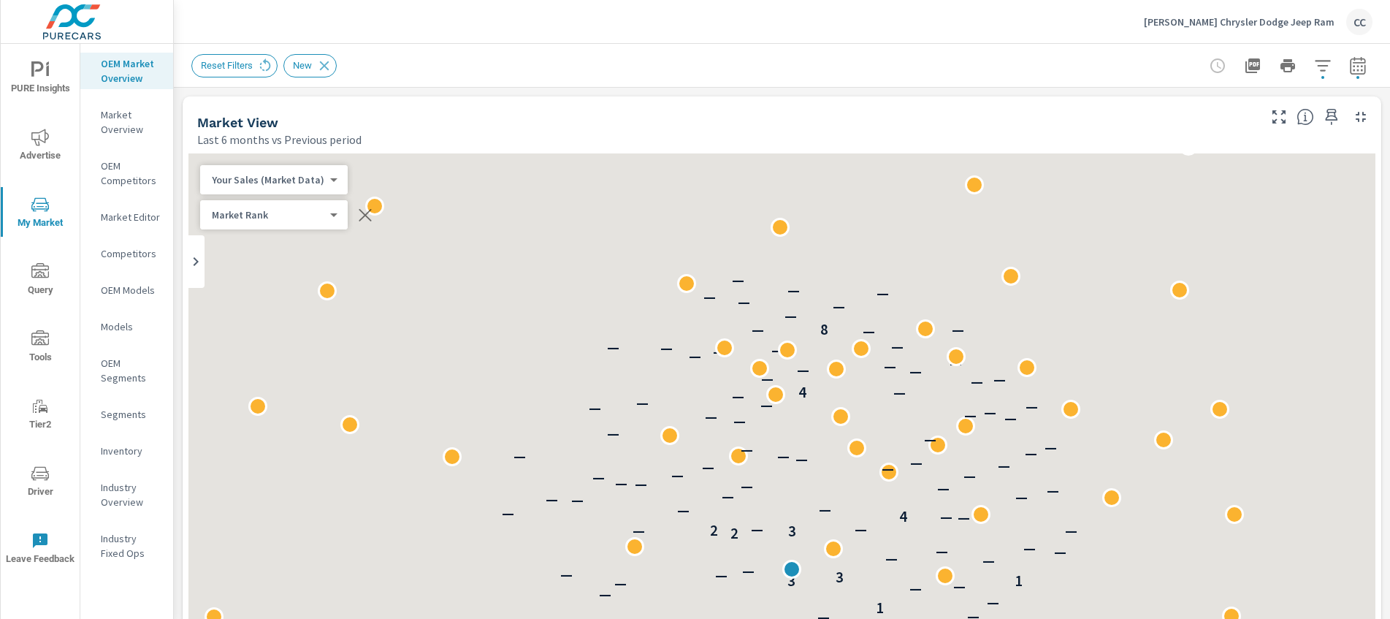
scroll to position [1, 0]
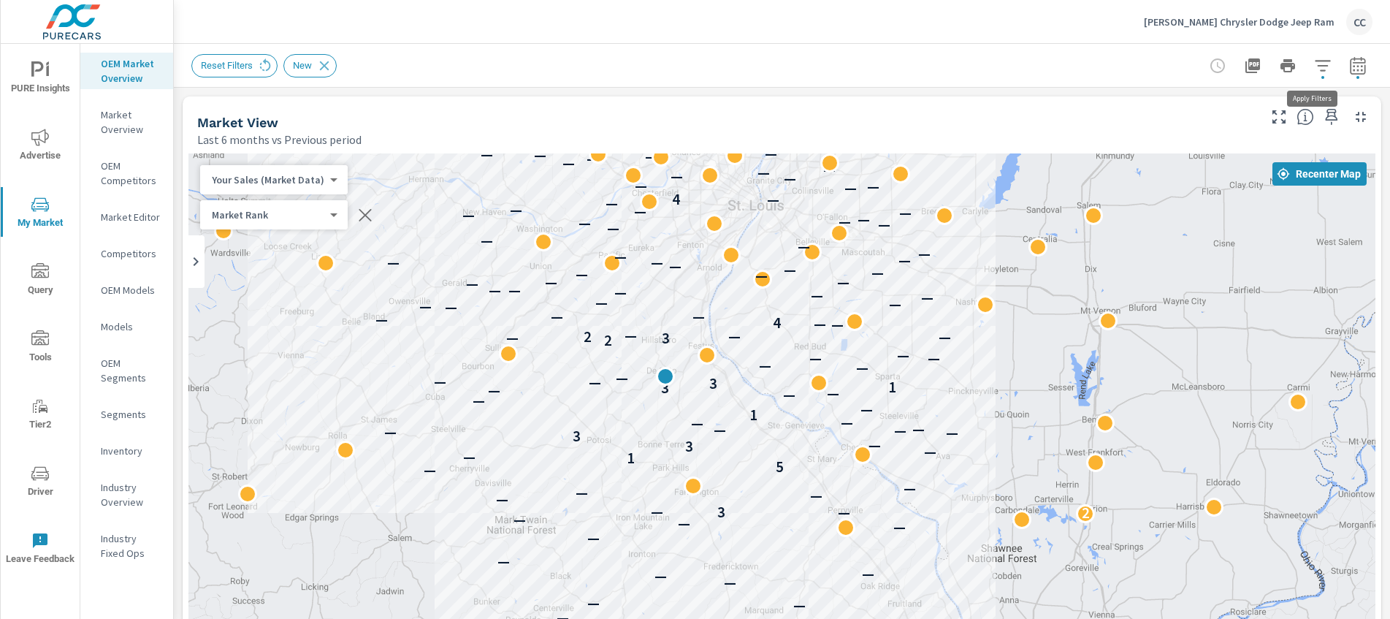
click at [1314, 66] on icon "button" at bounding box center [1323, 66] width 18 height 18
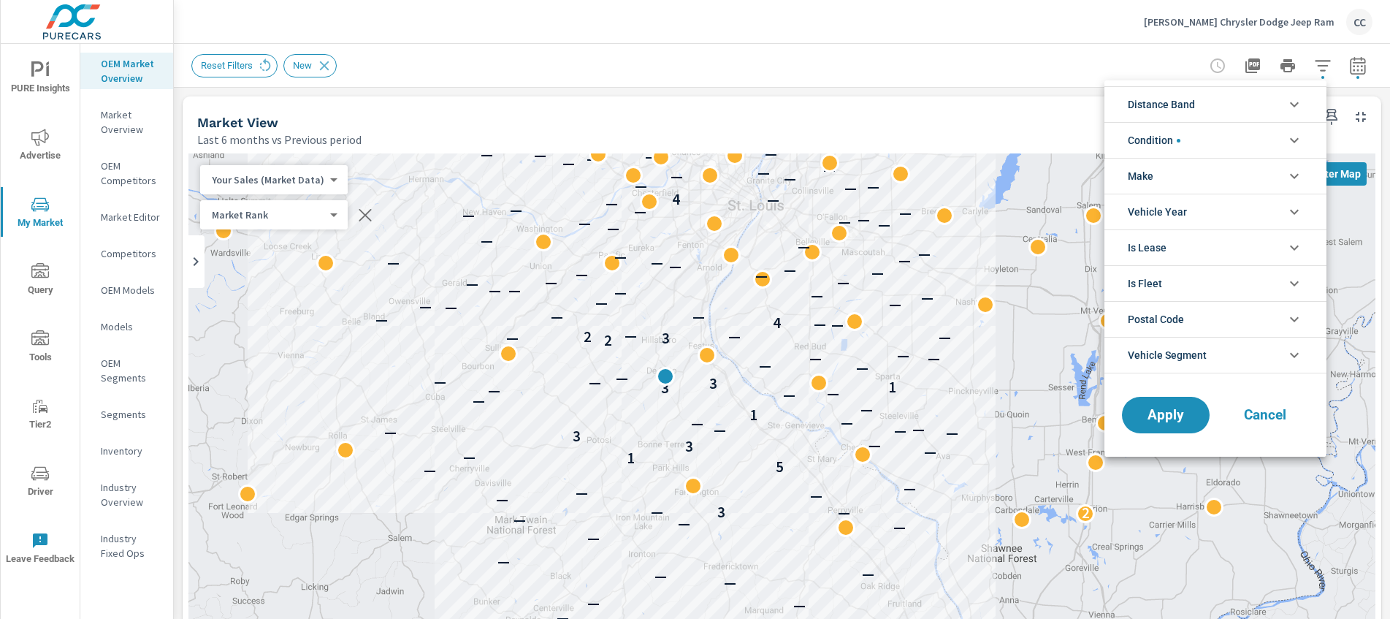
click at [1200, 178] on li "Make" at bounding box center [1216, 176] width 222 height 36
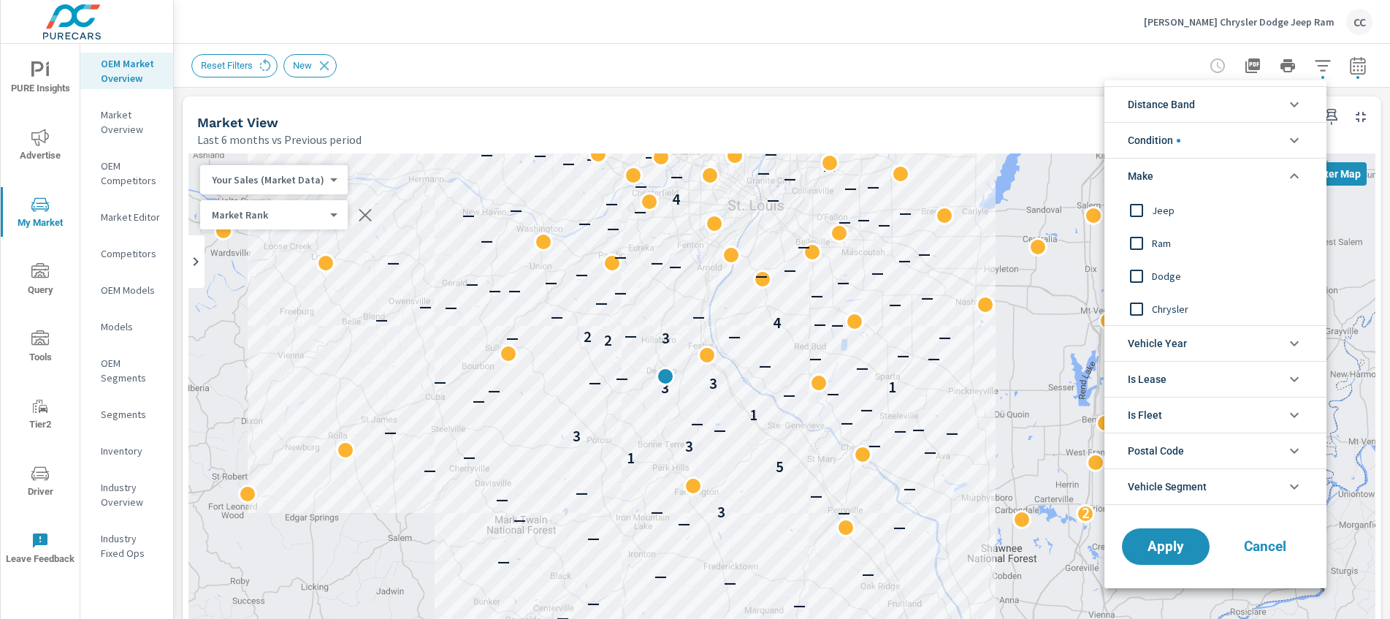
click at [1176, 212] on span "Jeep" at bounding box center [1232, 211] width 160 height 18
click at [1173, 243] on span "Ram" at bounding box center [1232, 244] width 160 height 18
click at [1176, 552] on span "Apply" at bounding box center [1166, 547] width 60 height 14
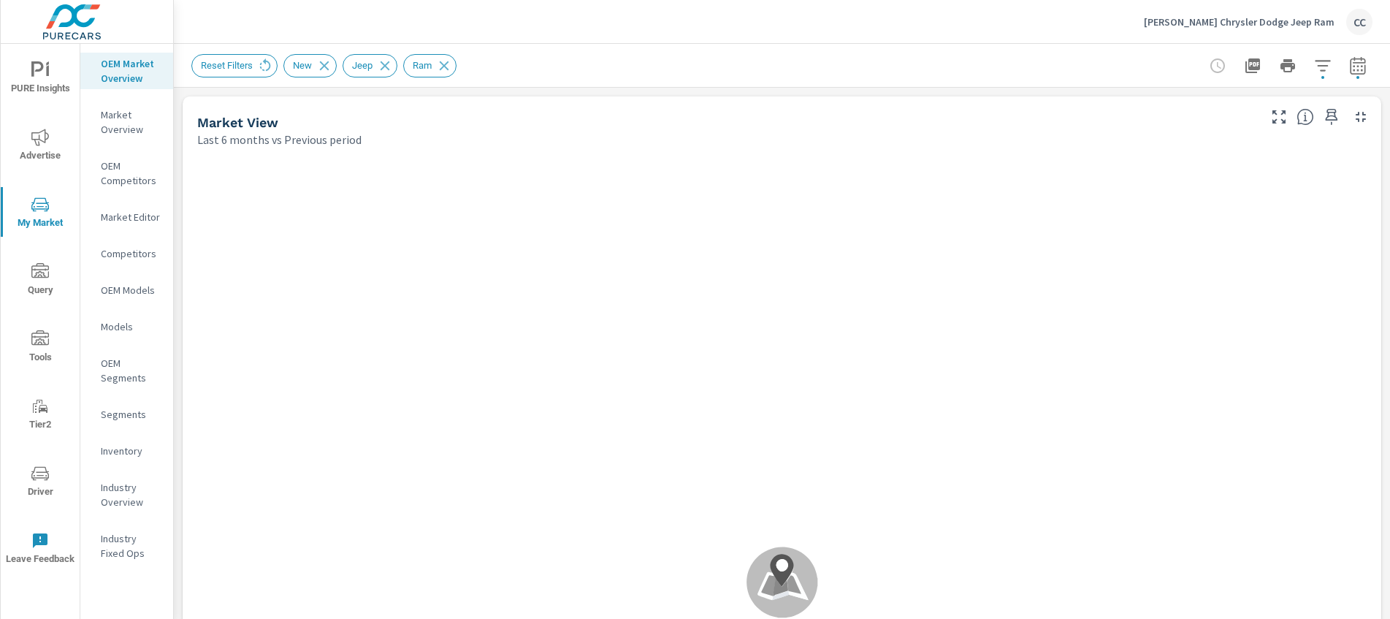
scroll to position [1, 0]
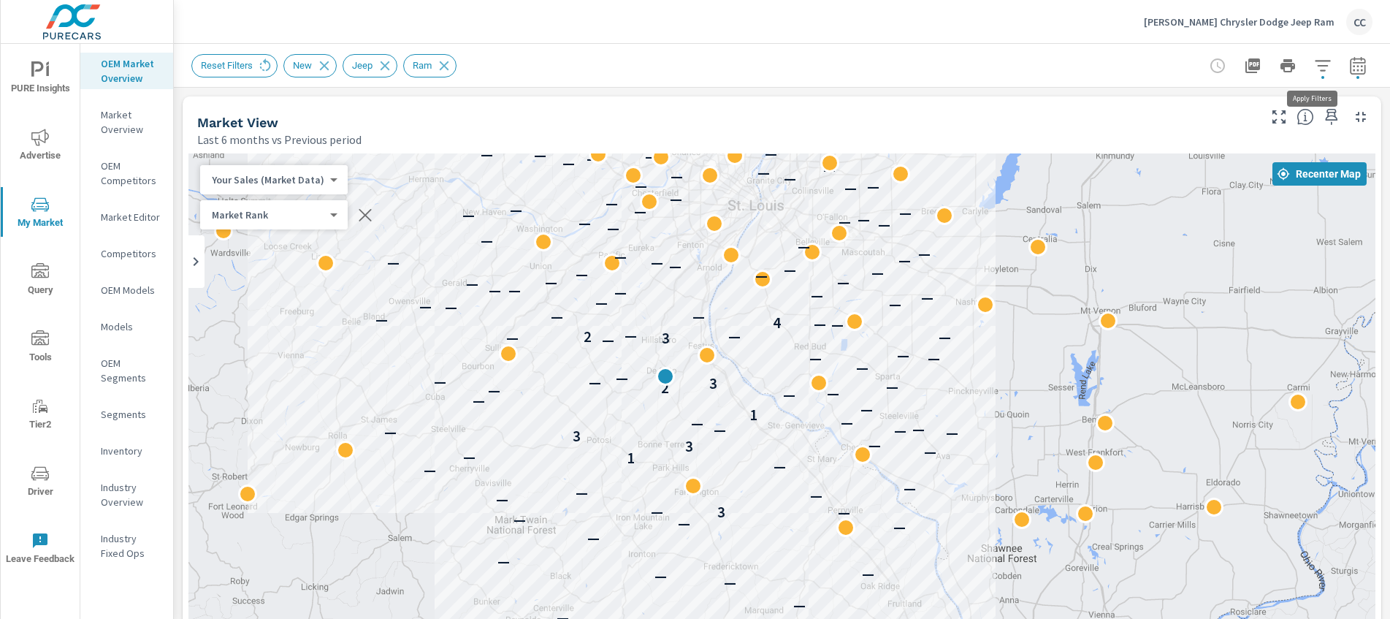
click at [1308, 63] on button "button" at bounding box center [1322, 65] width 29 height 29
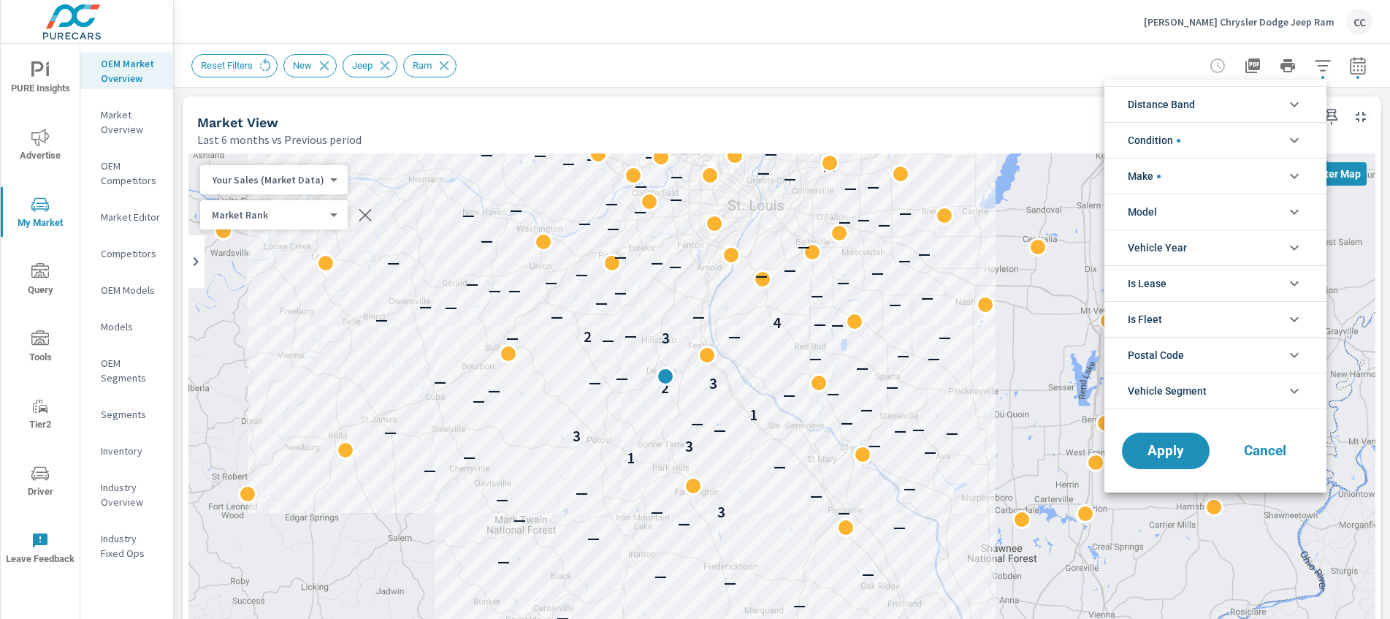
scroll to position [33, 0]
click at [1186, 104] on span "Distance Band" at bounding box center [1161, 104] width 67 height 35
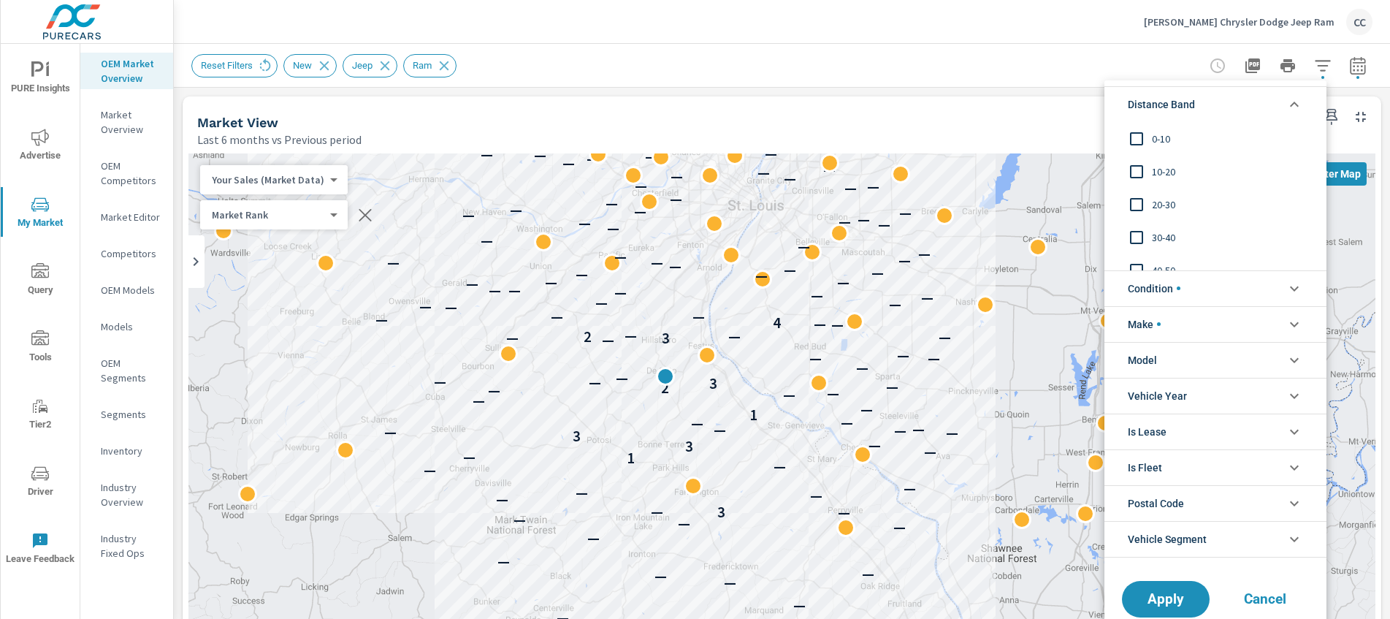
click at [1173, 139] on span "0-10" at bounding box center [1232, 139] width 160 height 18
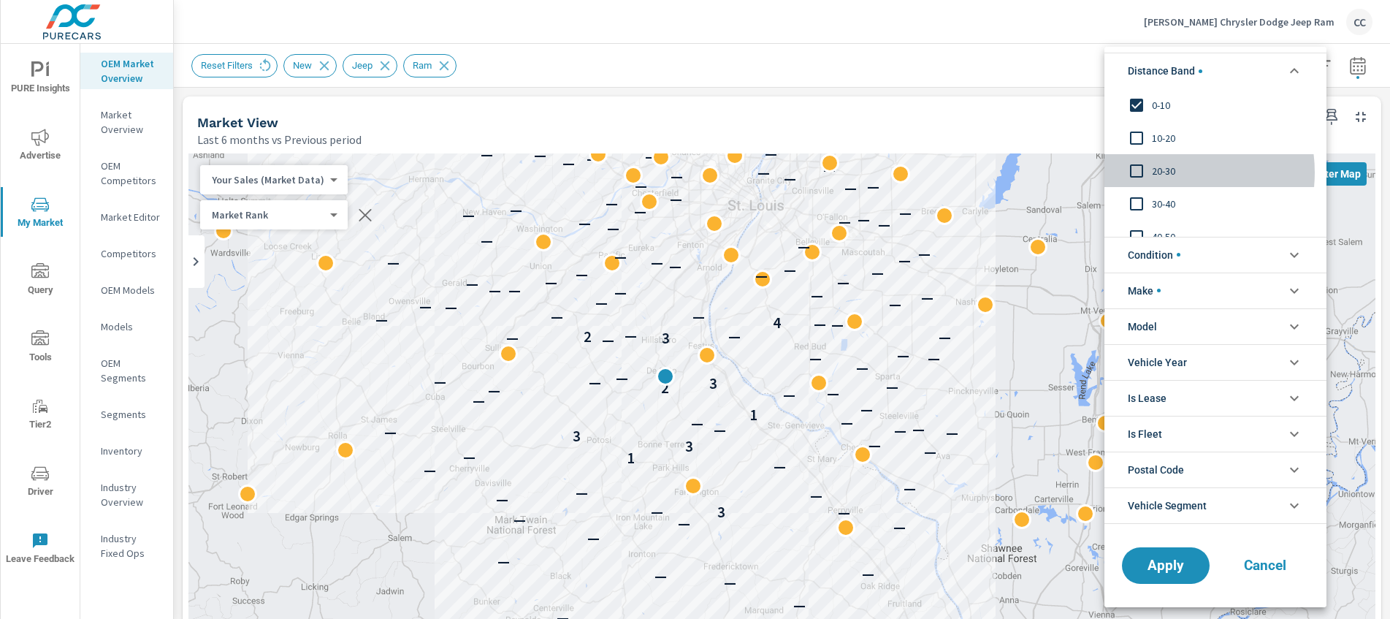
click at [1166, 172] on span "20-30" at bounding box center [1232, 171] width 160 height 18
click at [1165, 137] on span "10-20" at bounding box center [1232, 138] width 160 height 18
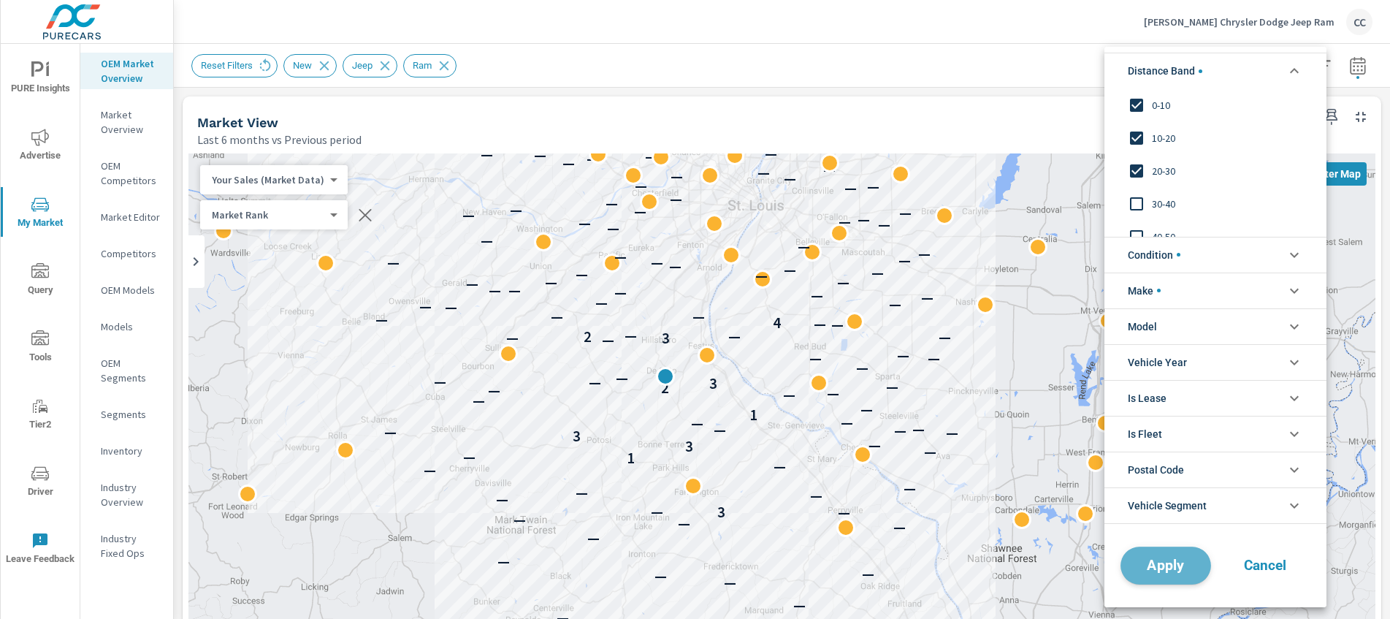
click at [1179, 572] on span "Apply" at bounding box center [1166, 565] width 60 height 14
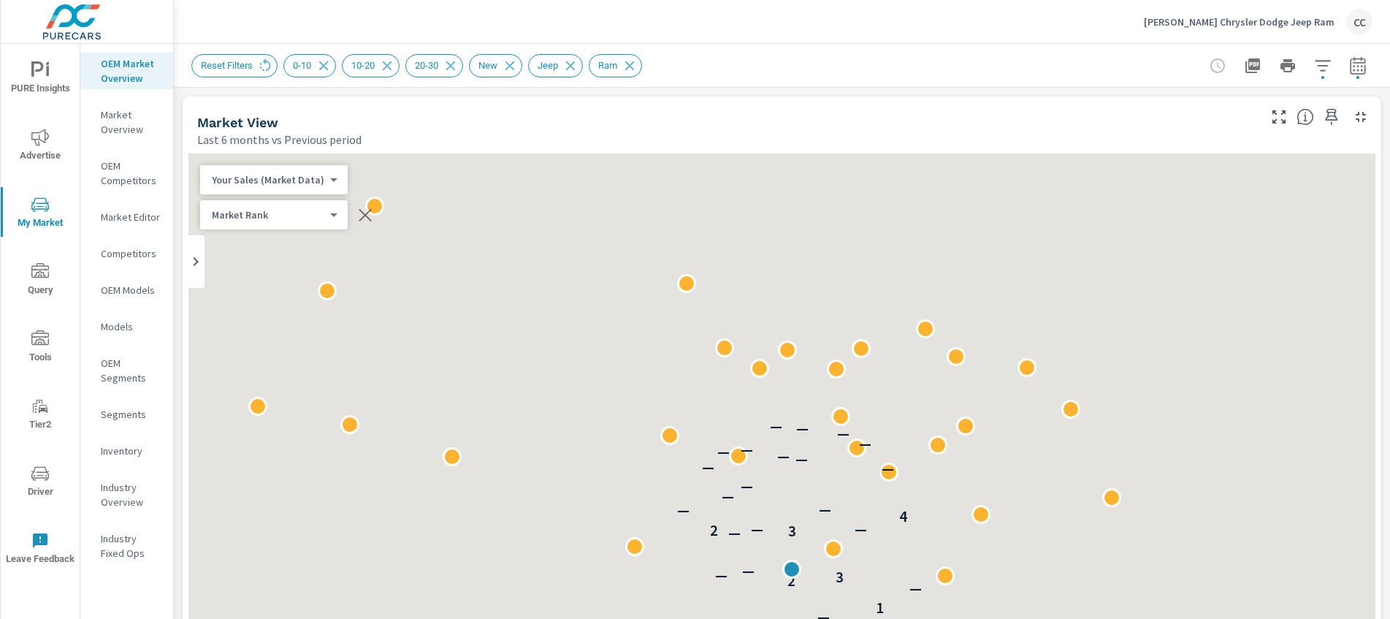
scroll to position [1, 0]
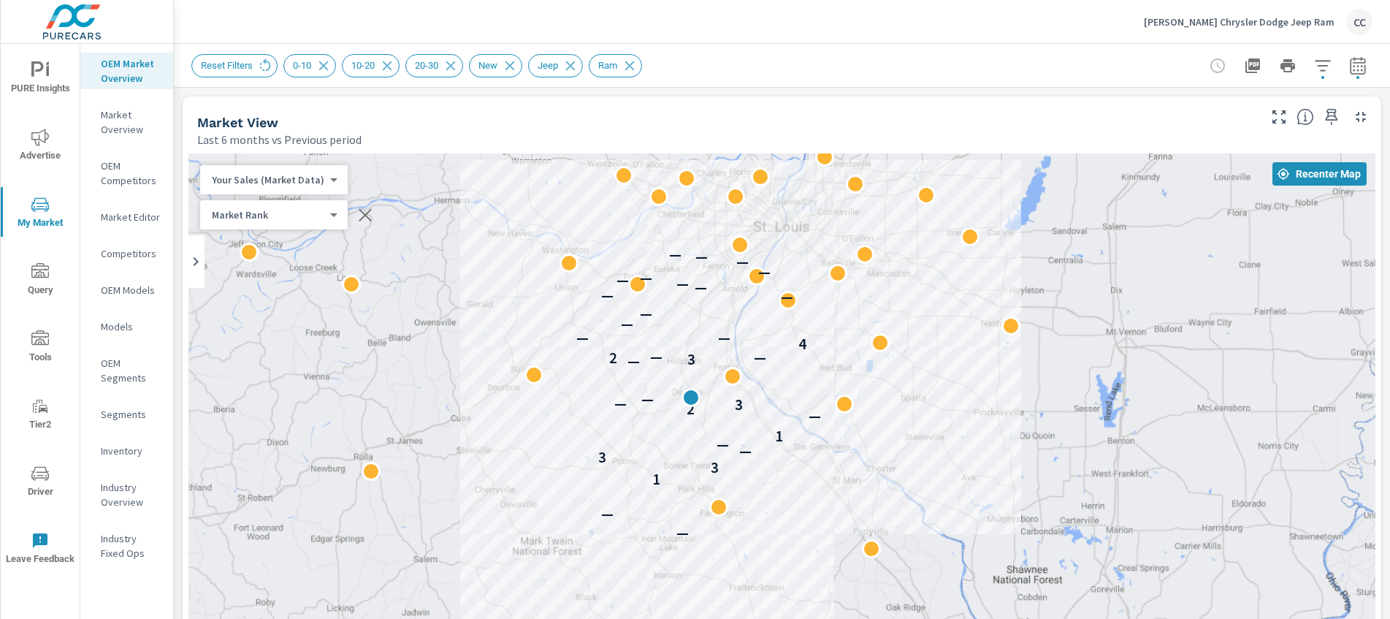
drag, startPoint x: 855, startPoint y: 394, endPoint x: 883, endPoint y: 414, distance: 34.7
click at [883, 414] on div "— — 1 3 3 — — 1 — 2 3 — — — 3 2 — — 4 — — — — — — — — — — — — — —" at bounding box center [781, 559] width 1187 height 812
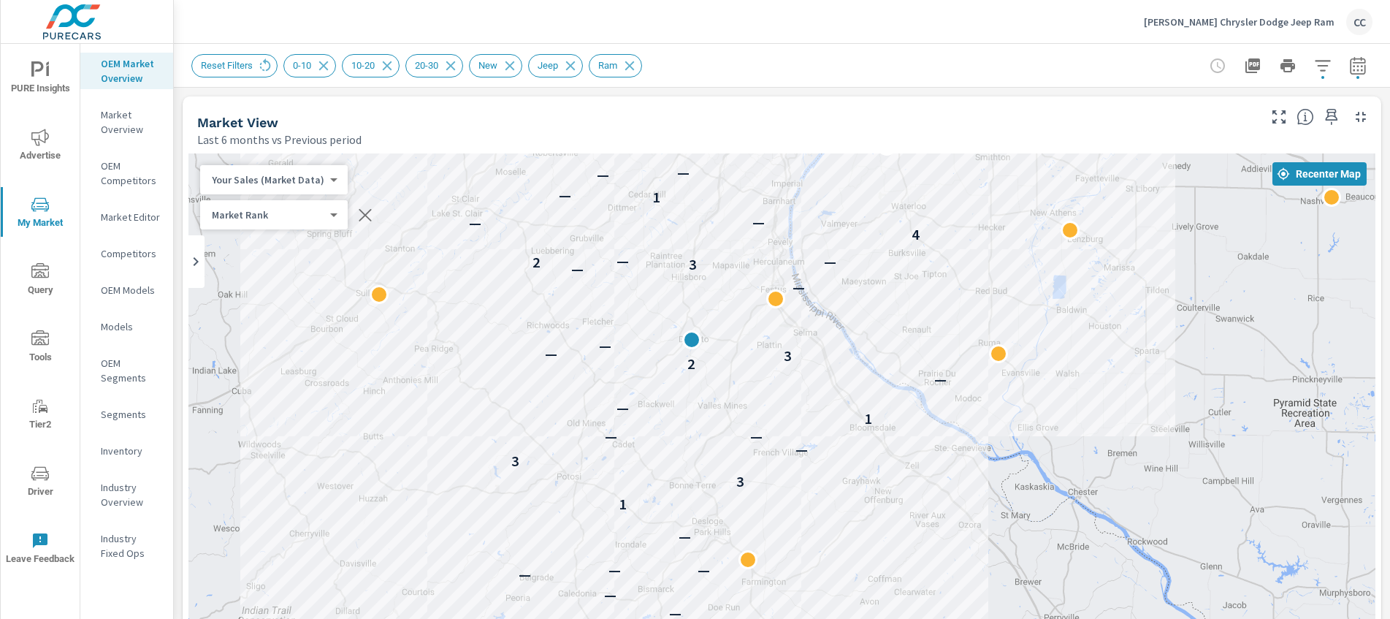
drag, startPoint x: 773, startPoint y: 454, endPoint x: 985, endPoint y: 420, distance: 214.5
click at [985, 420] on div "— — — — — — 1 3 3 — — — 1 — — 2 3 — — — — 3 2 — — 4 — — 1 — — — — — — — — — — —…" at bounding box center [781, 559] width 1187 height 812
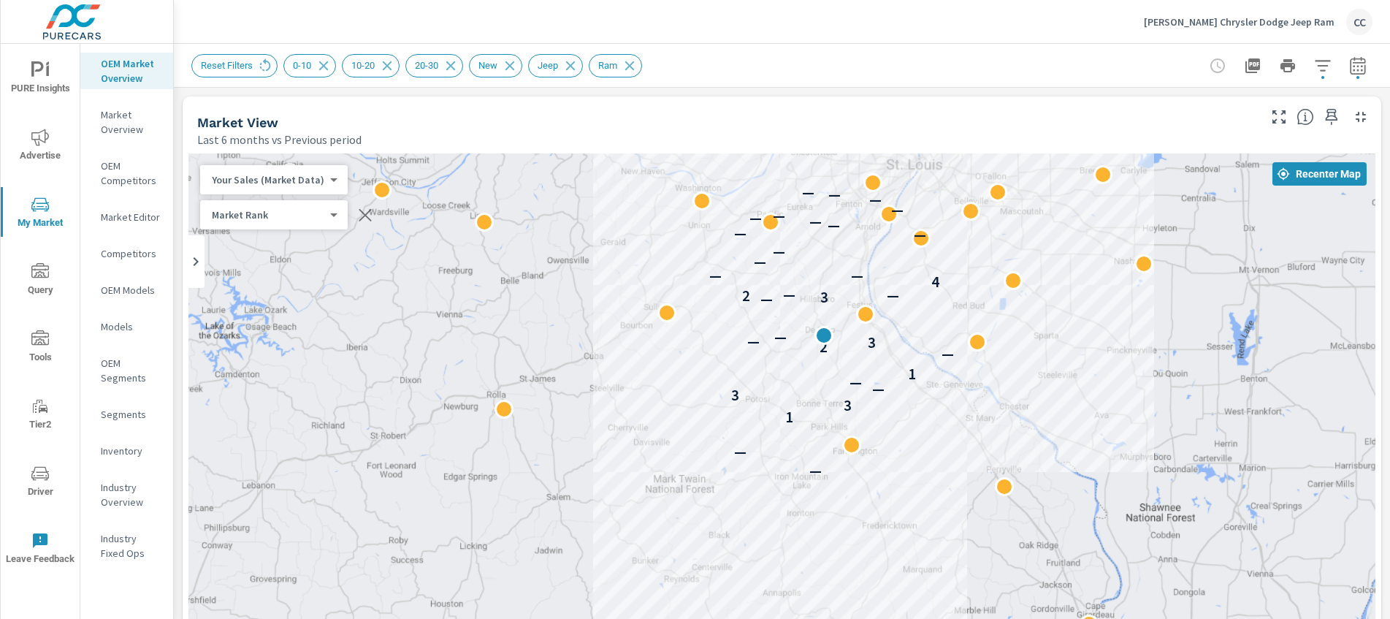
drag, startPoint x: 1061, startPoint y: 324, endPoint x: 988, endPoint y: 342, distance: 74.4
click at [1056, 326] on div "— — 1 3 3 — — 1 — 2 3 — — — 3 2 — — 4 — — — — — — — — — — — — — —" at bounding box center [781, 559] width 1187 height 812
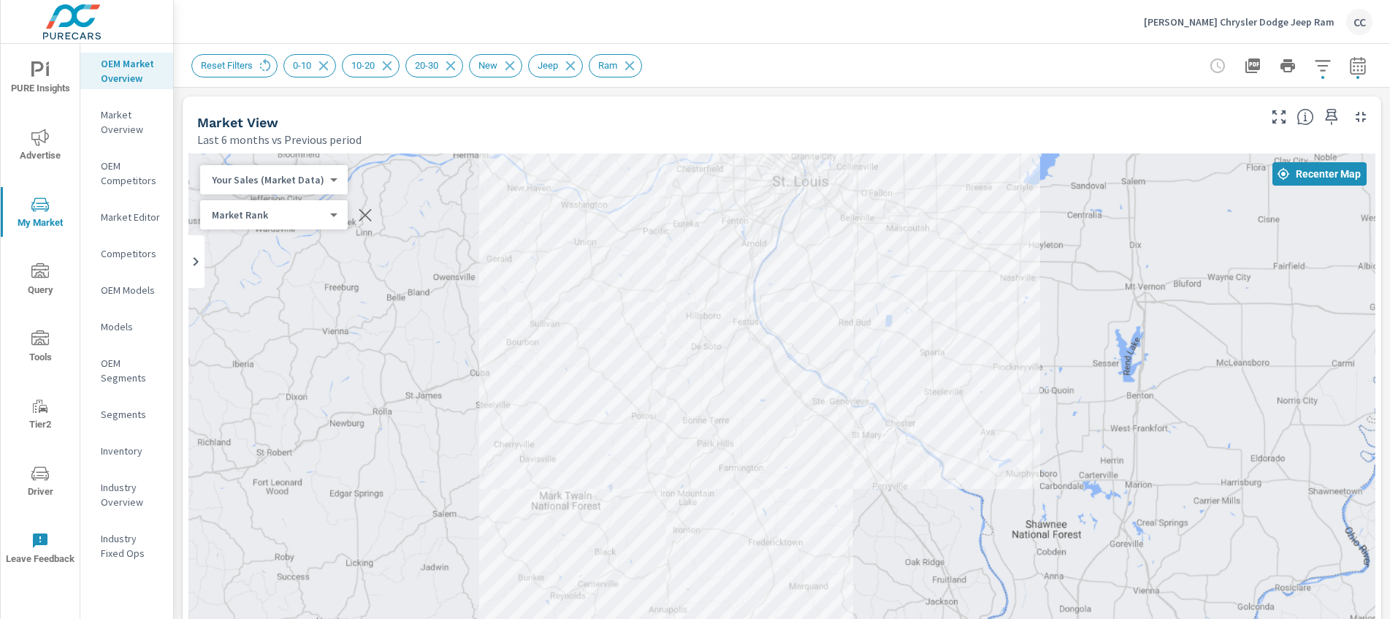
drag, startPoint x: 988, startPoint y: 342, endPoint x: 823, endPoint y: 371, distance: 167.7
click at [839, 365] on div "— — 1 3 3 — — 1 — 2 3 — — — 3 2 — — 4 — — — — — — — — — — — — — —" at bounding box center [781, 559] width 1187 height 812
click at [837, 366] on div "— — 1 3 3 — — 1 — 2 3 — — — 3 2 — — 4 — — — — — — — — — — — — — —" at bounding box center [781, 559] width 1187 height 812
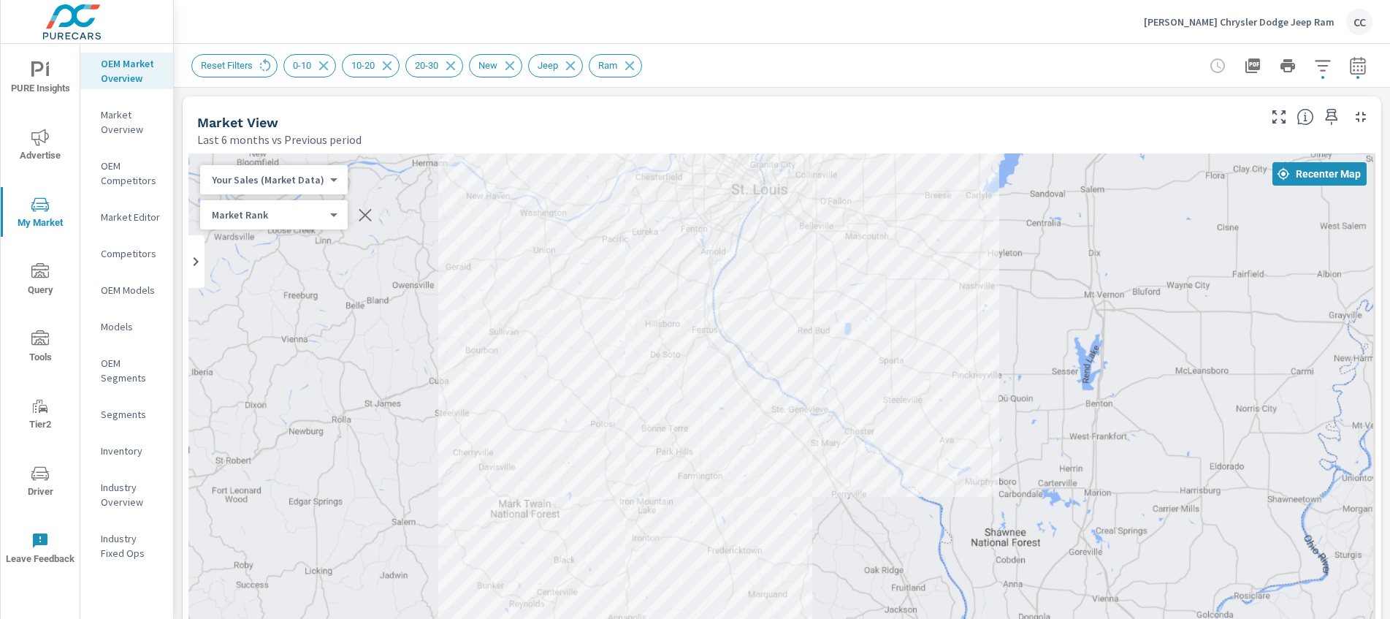
click at [823, 371] on div "— — 1 3 3 — — 1 — 2 3 — — — 3 2 — — 4 — — — — — — — — — — — — — —" at bounding box center [781, 559] width 1187 height 812
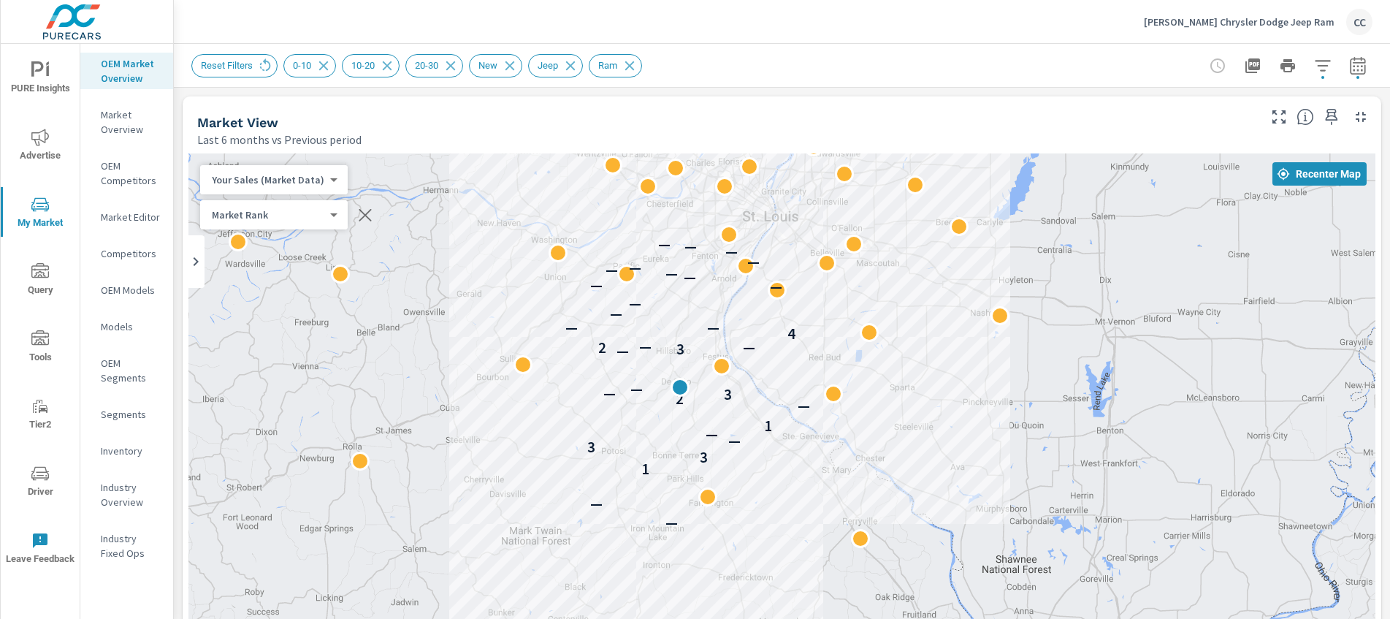
drag, startPoint x: 901, startPoint y: 322, endPoint x: 910, endPoint y: 354, distance: 32.6
click at [910, 354] on div "— — 1 3 3 — — 1 — 2 3 — — — 3 2 — — 4 — — — — — — — — — — — — — —" at bounding box center [781, 559] width 1187 height 812
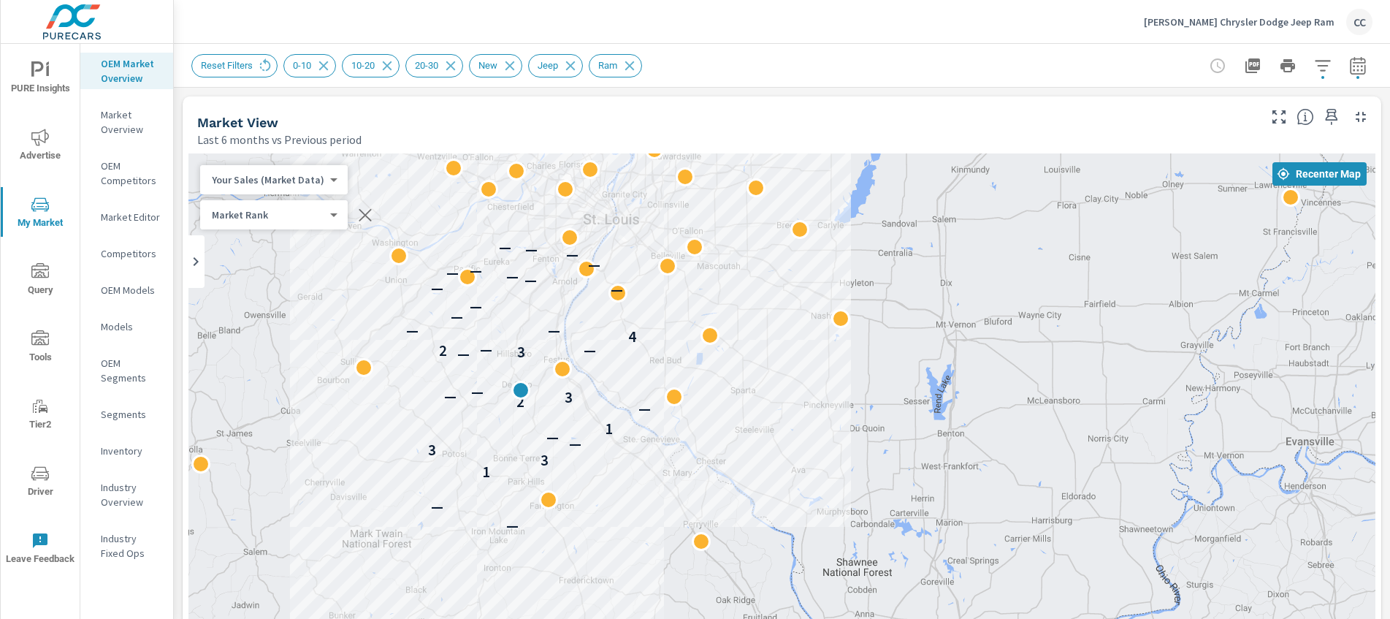
drag, startPoint x: 484, startPoint y: 282, endPoint x: 321, endPoint y: 287, distance: 163.0
click at [321, 287] on div "← Move left → Move right ↑ Move up ↓ Move down + Zoom in - Zoom out Home Jump l…" at bounding box center [781, 582] width 1187 height 858
drag, startPoint x: 720, startPoint y: 419, endPoint x: 782, endPoint y: 356, distance: 88.3
click at [744, 398] on div "— — 1 3 3 — — 1 — 2 3 — — — 3 2 — — 4 — — — — — — — — — — — — — —" at bounding box center [781, 559] width 1187 height 812
click at [768, 370] on div "— — 1 3 3 — — 1 — 2 3 — — — 3 2 — — 4 — — — — — — — — — — — — — —" at bounding box center [781, 559] width 1187 height 812
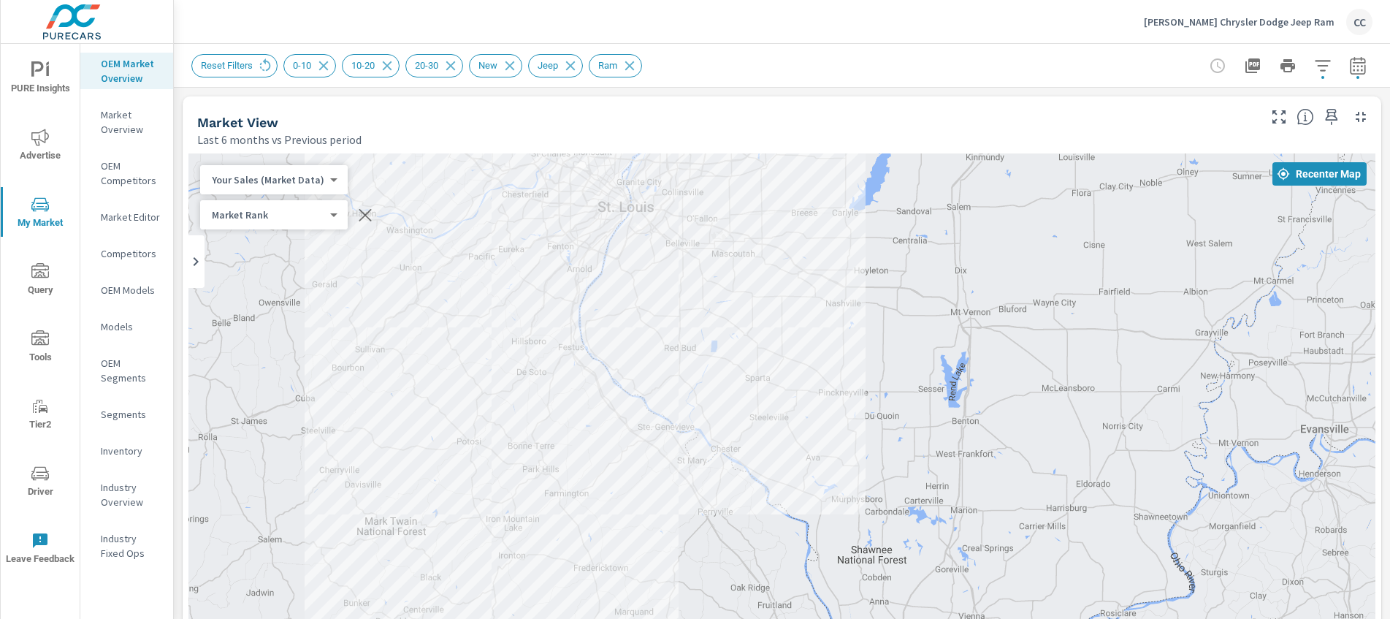
drag, startPoint x: 782, startPoint y: 356, endPoint x: 749, endPoint y: 381, distance: 41.2
click at [782, 357] on div "— — 1 3 3 — — 1 — 2 3 — — — 3 2 — — 4 — — — — — — — — — — — — — —" at bounding box center [781, 559] width 1187 height 812
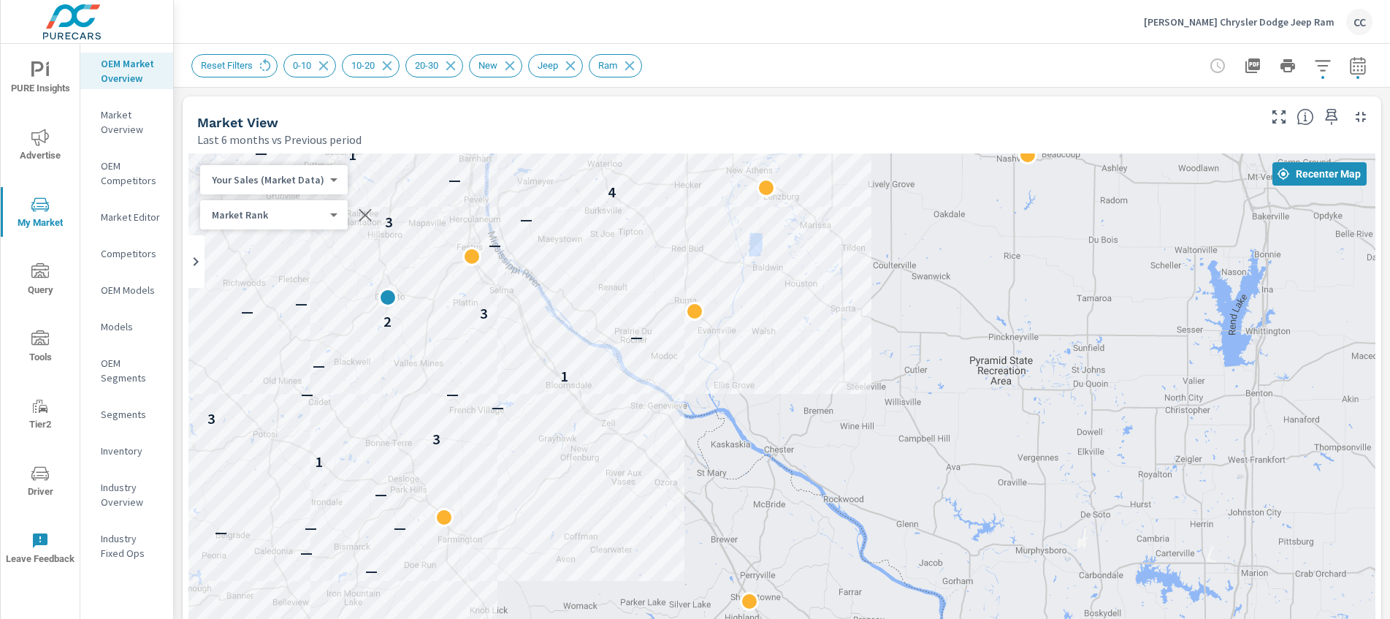
click at [692, 449] on div "— — — — — — 1 3 3 — — — 1 — — 2 3 — — — — 3 2 — — 4 — — 1 — — — — — — — — — — —…" at bounding box center [781, 559] width 1187 height 812
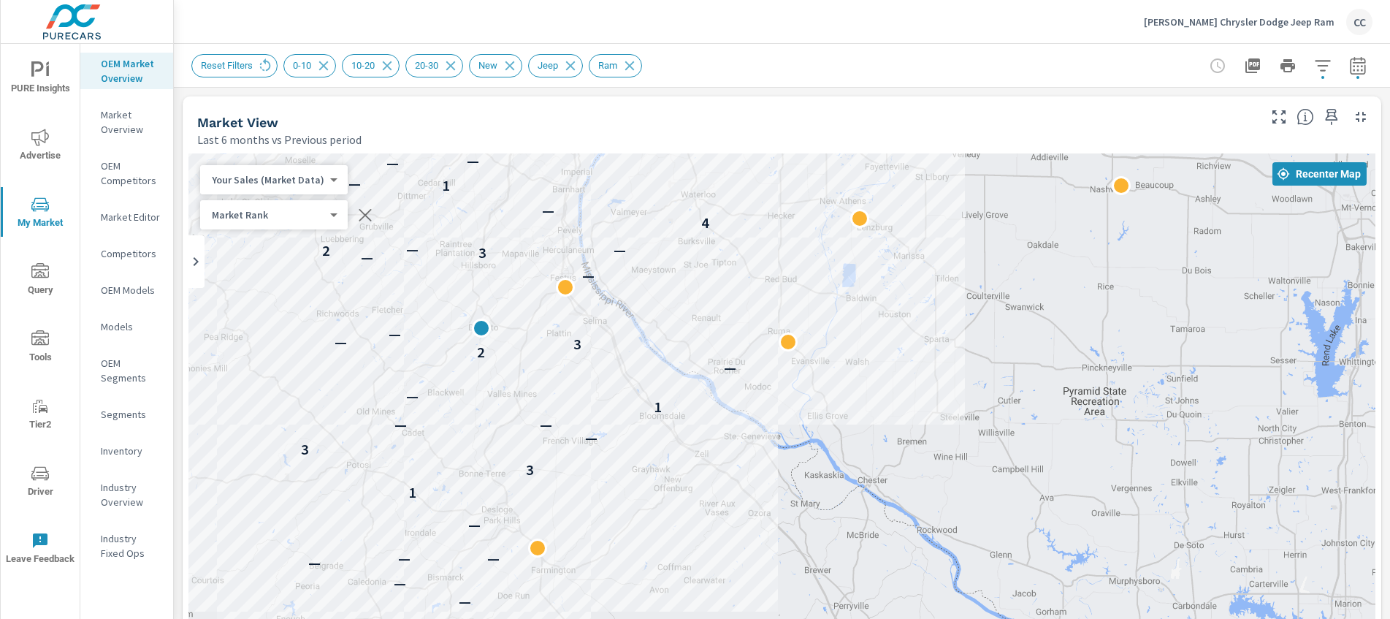
click at [877, 513] on div "— — — — — — 1 3 3 — — — 1 — — 2 3 — — — — 3 2 — — 4 — — 1 — — — — — — — — — — —…" at bounding box center [781, 559] width 1187 height 812
click at [743, 432] on div "— — — — — — 1 3 3 — — — 1 — — 2 3 — — — — 3 2 — — 4 — — 1 — — — — — — — — — — —…" at bounding box center [781, 559] width 1187 height 812
click at [767, 444] on div "— — — — — — 1 3 3 — — — 1 — — 2 3 — — — — 3 2 — — 4 — — 1 — — — — — — — — — — —…" at bounding box center [781, 559] width 1187 height 812
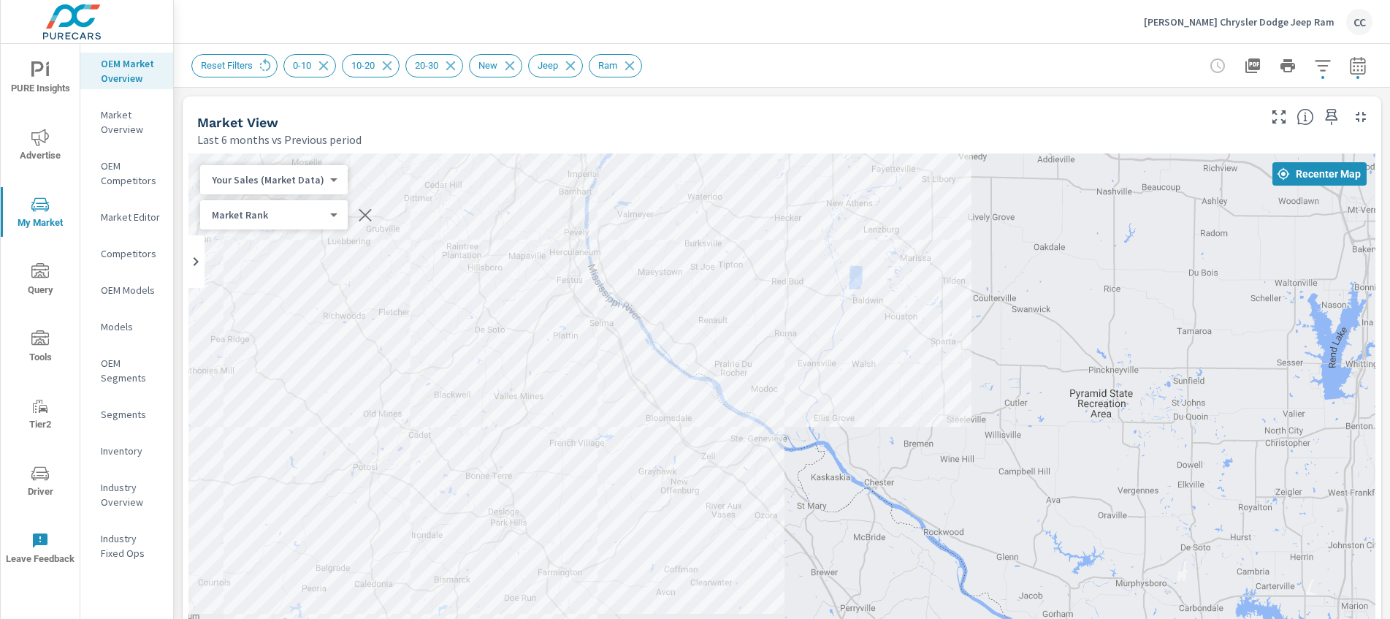
click at [802, 451] on div "— — — — — — 1 3 3 — — — 1 — — 2 3 — — — — 3 2 — — 4 — — 1 — — — — — — — — — — —…" at bounding box center [781, 559] width 1187 height 812
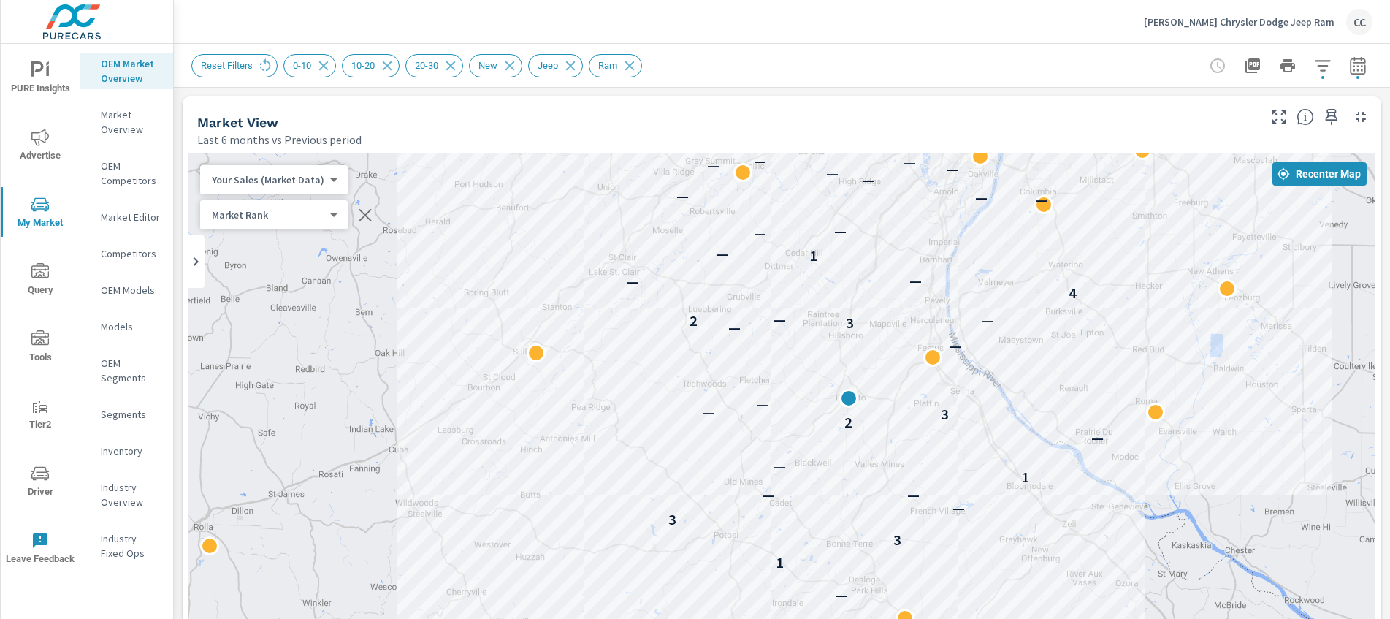
drag, startPoint x: 544, startPoint y: 415, endPoint x: 457, endPoint y: 398, distance: 89.3
click at [535, 416] on div "— — — — — — 1 3 3 — — — 1 — — 2 3 — — — — 3 2 — — 4 — — 1 — — — — — — — — — — —…" at bounding box center [781, 559] width 1187 height 812
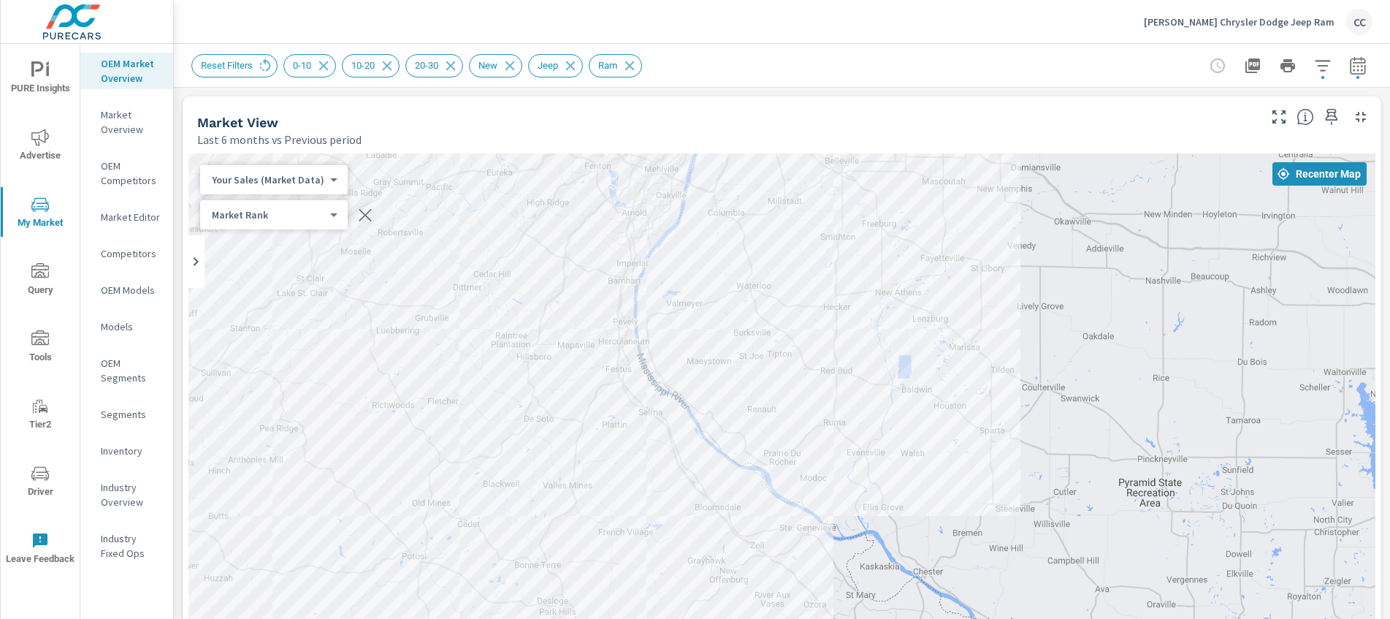
drag, startPoint x: 457, startPoint y: 398, endPoint x: 161, endPoint y: 422, distance: 296.8
click at [161, 422] on div "PURE Insights Advertise My Market Query Tools Tier2 Driver Leave Feedback OEM M…" at bounding box center [695, 309] width 1390 height 619
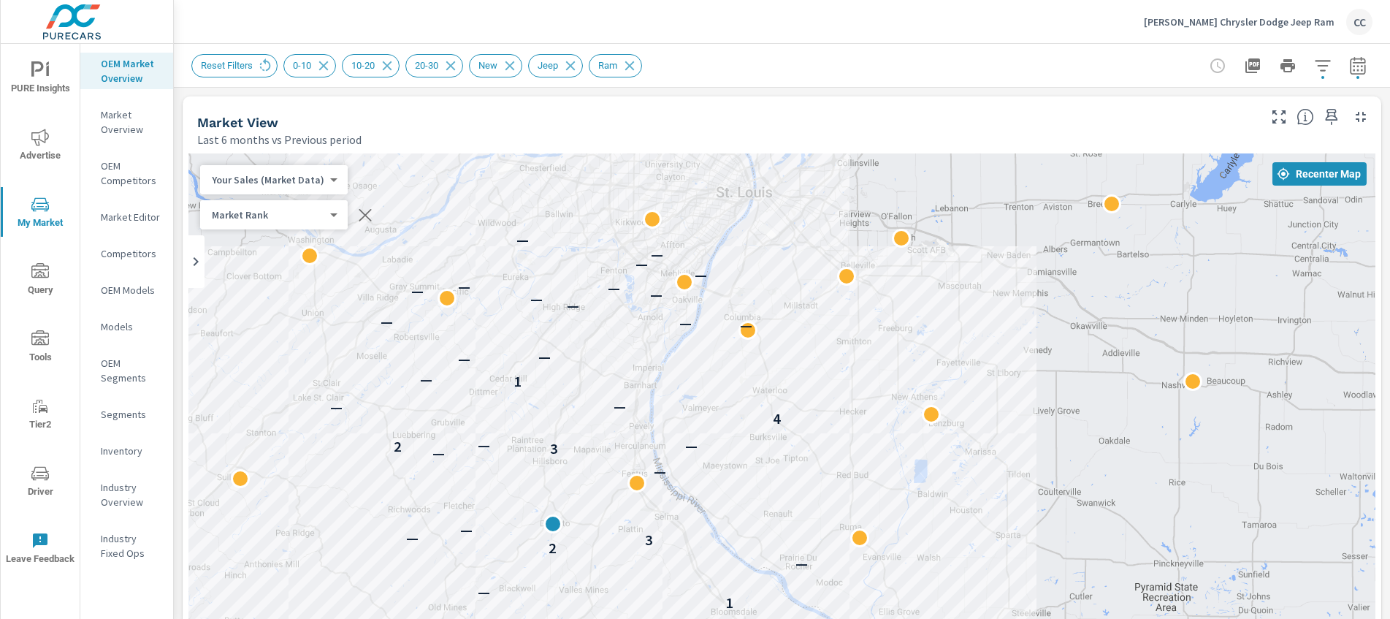
drag, startPoint x: 530, startPoint y: 219, endPoint x: 546, endPoint y: 328, distance: 110.0
click at [546, 328] on div "— — — — — — 1 3 3 — — — 1 — — 2 3 — — — — 3 2 — — 4 — — 1 — — — — — — — — — — —…" at bounding box center [781, 559] width 1187 height 812
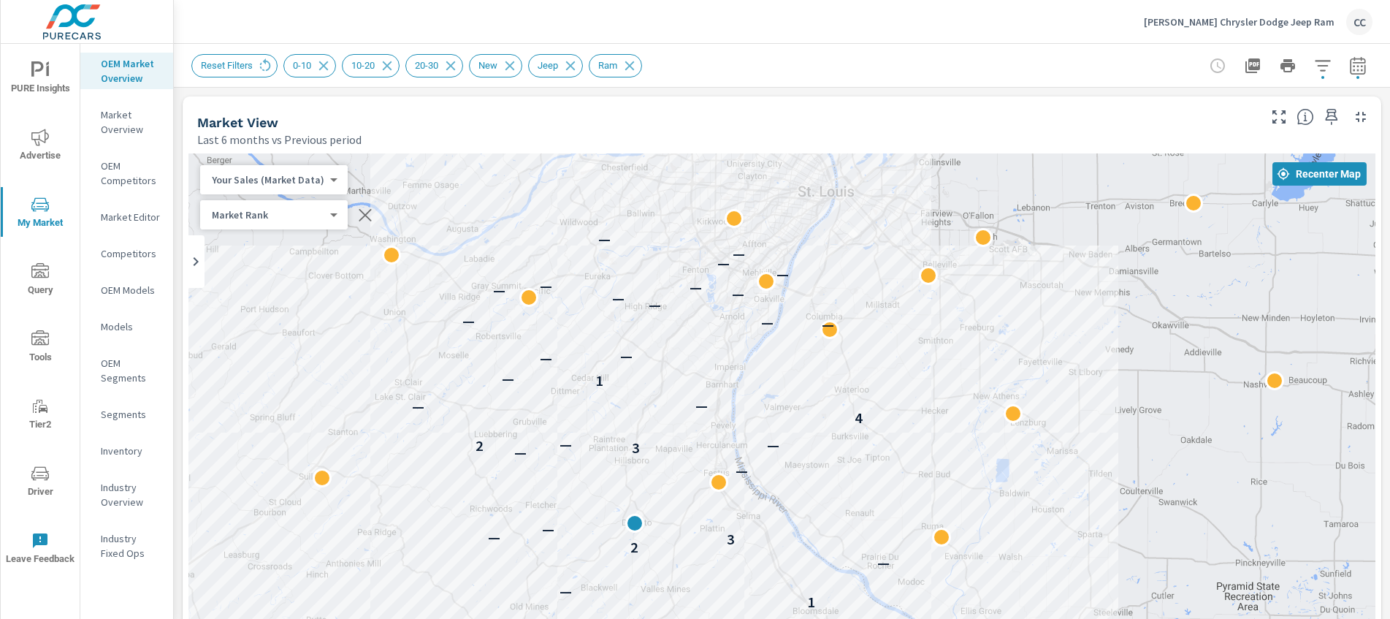
drag, startPoint x: 279, startPoint y: 481, endPoint x: 362, endPoint y: 481, distance: 83.3
click at [362, 481] on div "— — — — — — 1 3 3 — — — 1 — — 2 3 — — — — 3 2 — — 4 — — 1 — — — — — — — — — — —…" at bounding box center [781, 559] width 1187 height 812
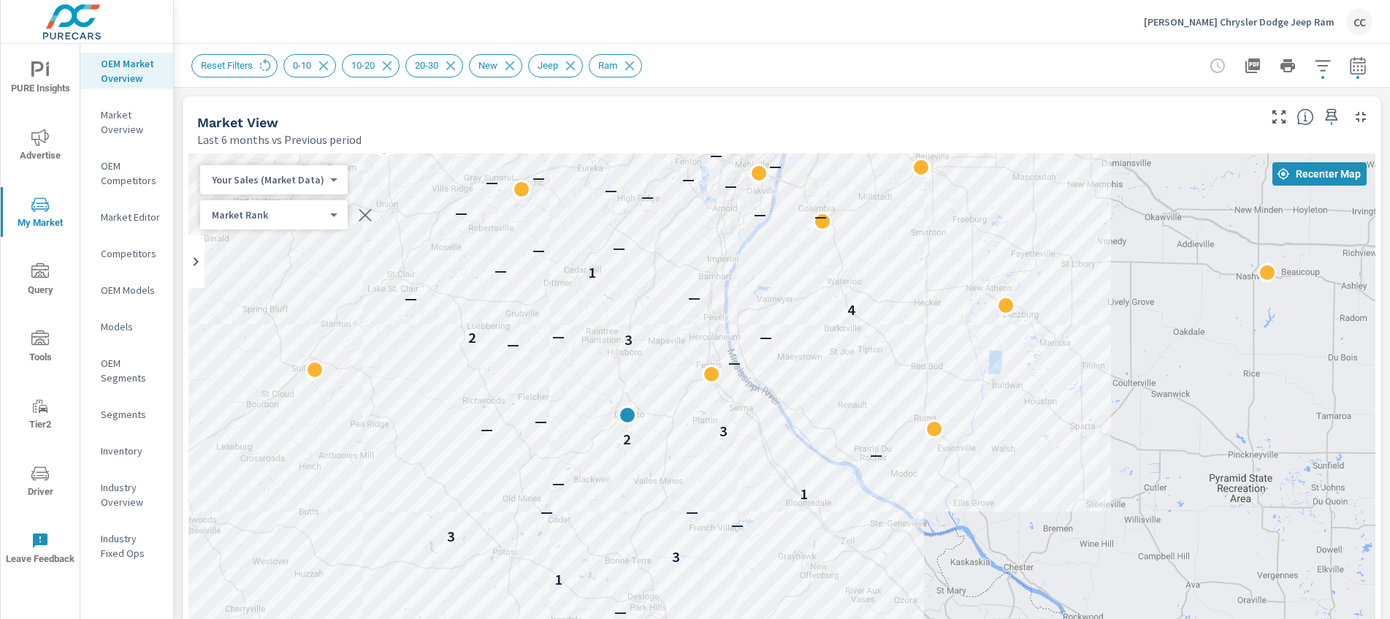
drag, startPoint x: 410, startPoint y: 525, endPoint x: 404, endPoint y: 414, distance: 111.2
click at [404, 414] on div "— — — — — — 1 3 3 — — — 1 — — 2 3 — — — — 3 2 — — 4 — — 1 — — — — — — — — — — —…" at bounding box center [781, 559] width 1187 height 812
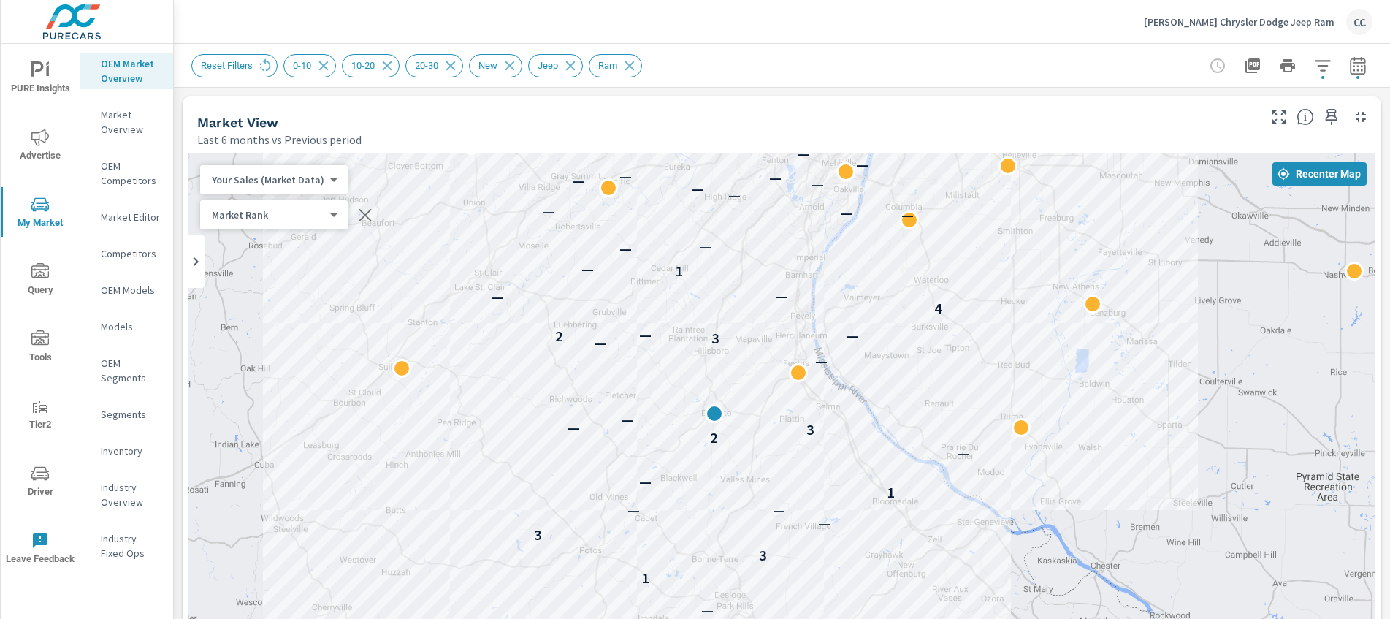
drag, startPoint x: 308, startPoint y: 421, endPoint x: 397, endPoint y: 419, distance: 88.4
click at [397, 419] on div "— — — — — — 1 3 3 — — — 1 — — 2 3 — — — — 3 2 — — 4 — — 1 — — — — — — — — — — —…" at bounding box center [781, 559] width 1187 height 812
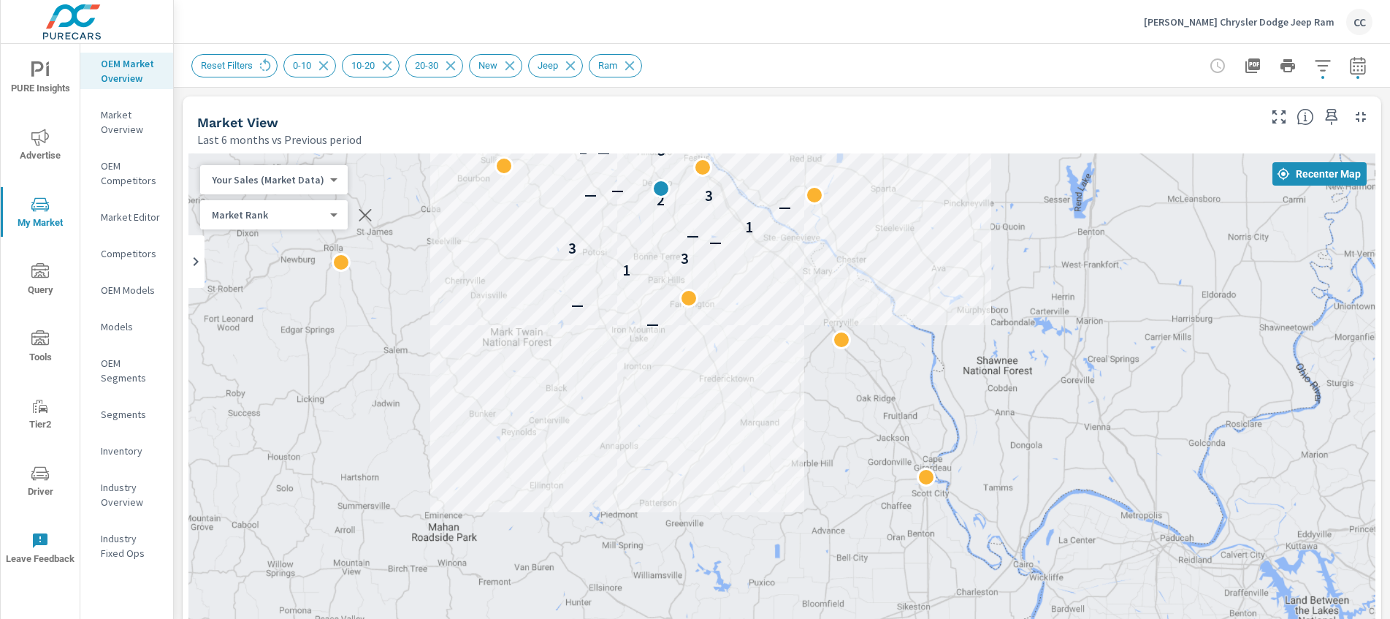
drag, startPoint x: 713, startPoint y: 421, endPoint x: 752, endPoint y: 196, distance: 228.3
click at [752, 196] on div "— — 1 3 3 — — 1 — 2 3 — — — 3 2 — — 4 — — — — — — — — — — — — — —" at bounding box center [781, 559] width 1187 height 812
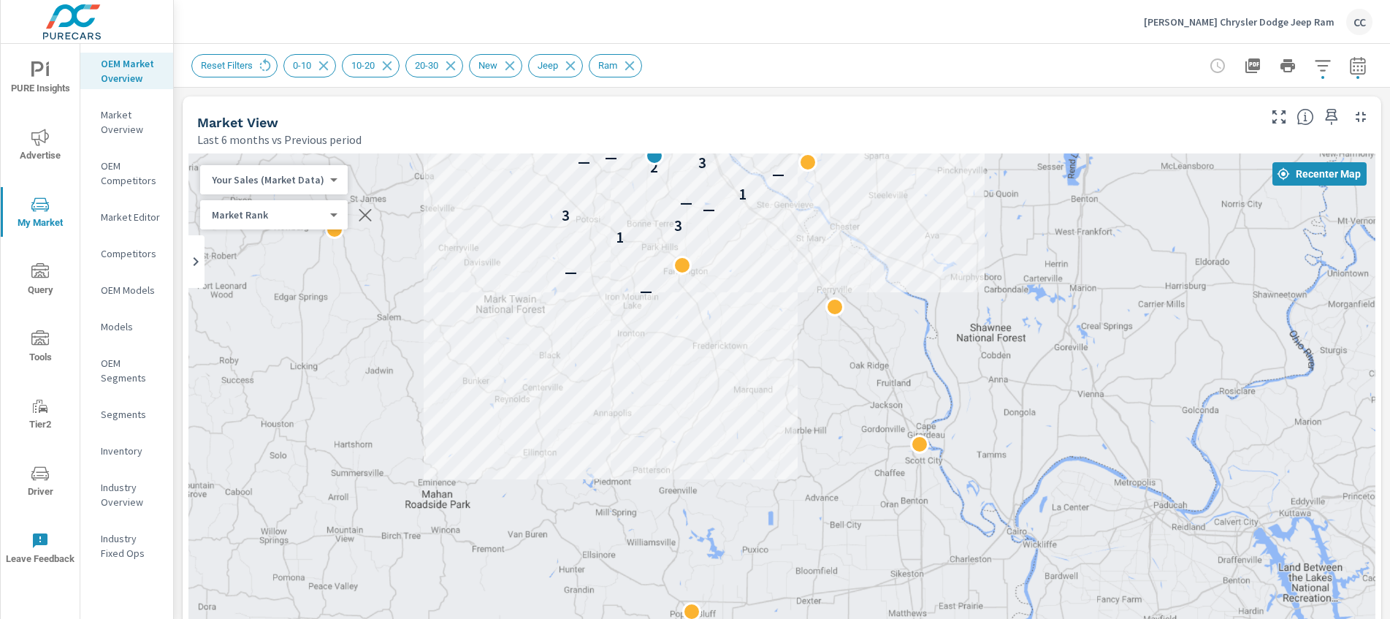
drag, startPoint x: 752, startPoint y: 196, endPoint x: 744, endPoint y: 161, distance: 35.8
click at [744, 161] on div "— — 1 3 3 — — 1 — 2 3 — — — 3 2 — — 4 — — — — — — — — — — — — — —" at bounding box center [781, 559] width 1187 height 812
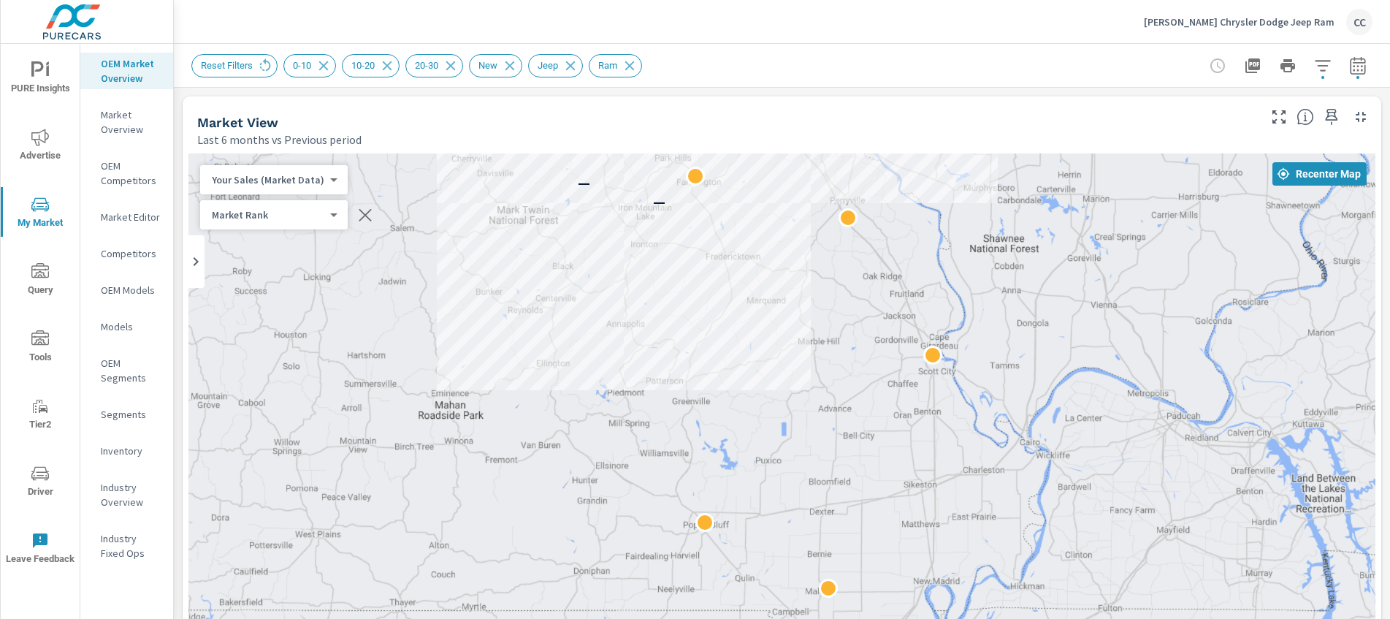
drag, startPoint x: 665, startPoint y: 413, endPoint x: 679, endPoint y: 323, distance: 91.6
click at [679, 323] on div "— — 1 3 3 — — 1 — 2 3 — — — 3 2 — — 4 — — — — — — — — — — — — — —" at bounding box center [781, 559] width 1187 height 812
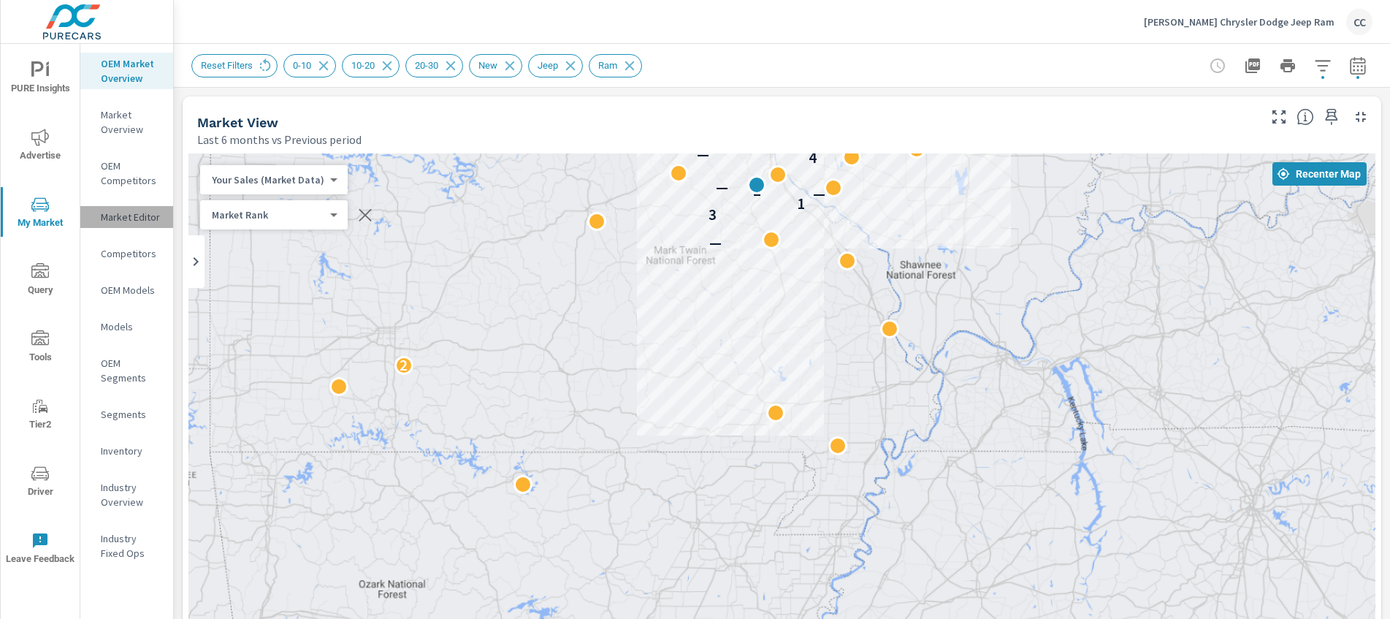
click at [136, 221] on p "Market Editor" at bounding box center [131, 217] width 61 height 15
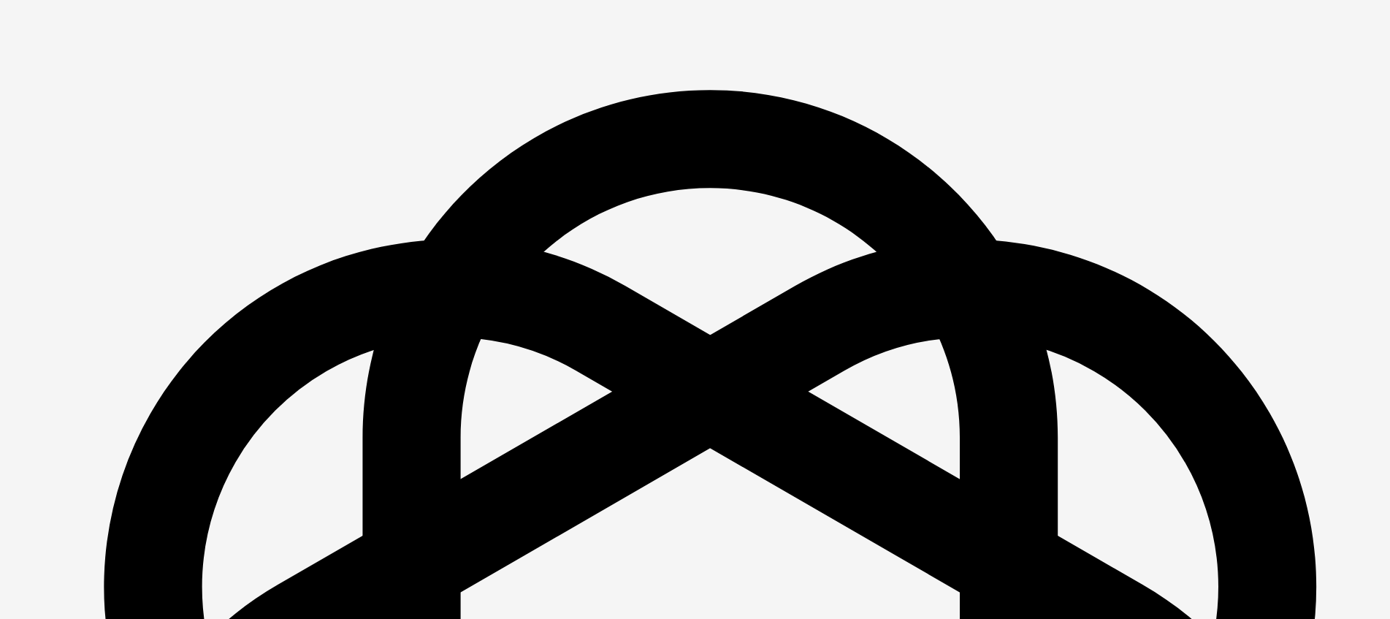
scroll to position [2107, 0]
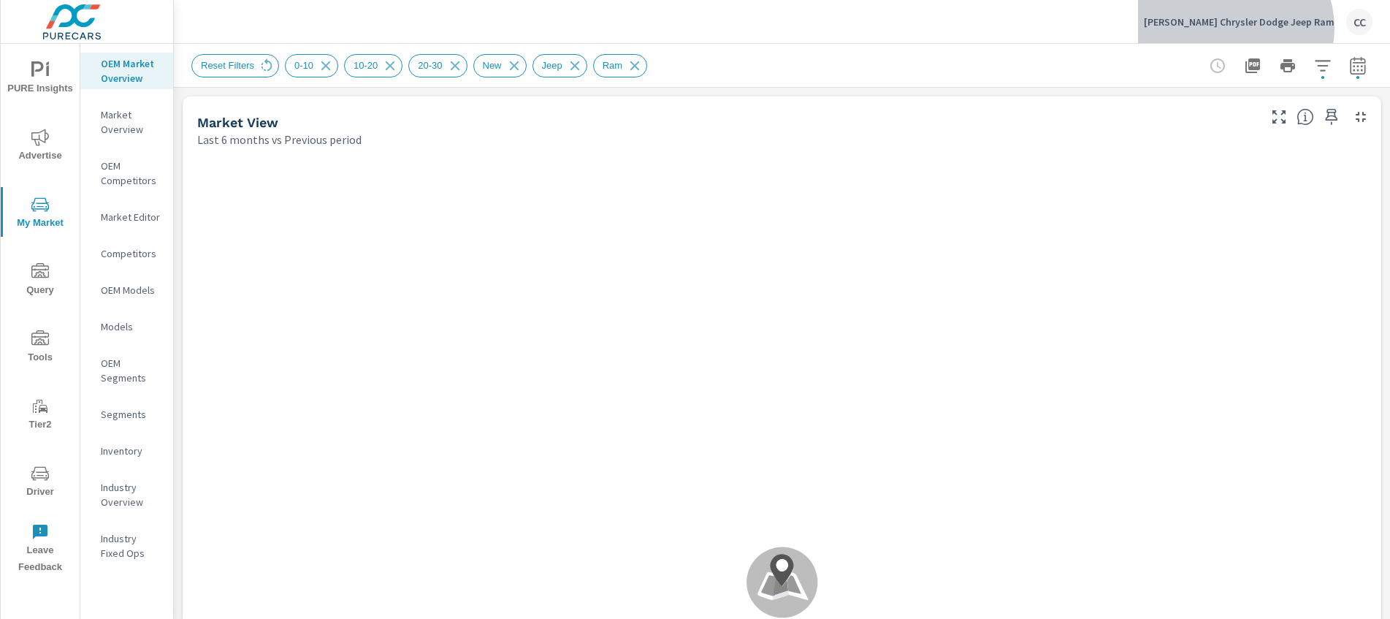
click at [1280, 28] on div "[PERSON_NAME] Chrysler Dodge Jeep Ram CC" at bounding box center [1258, 22] width 229 height 26
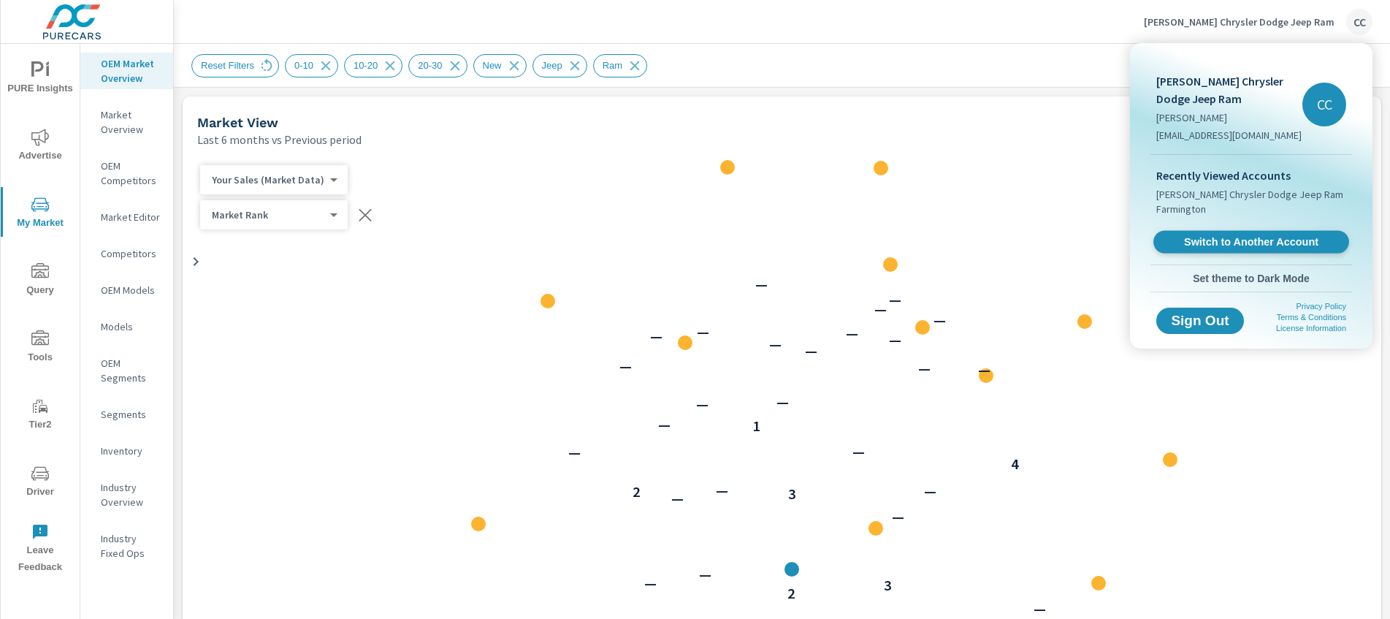
scroll to position [1, 0]
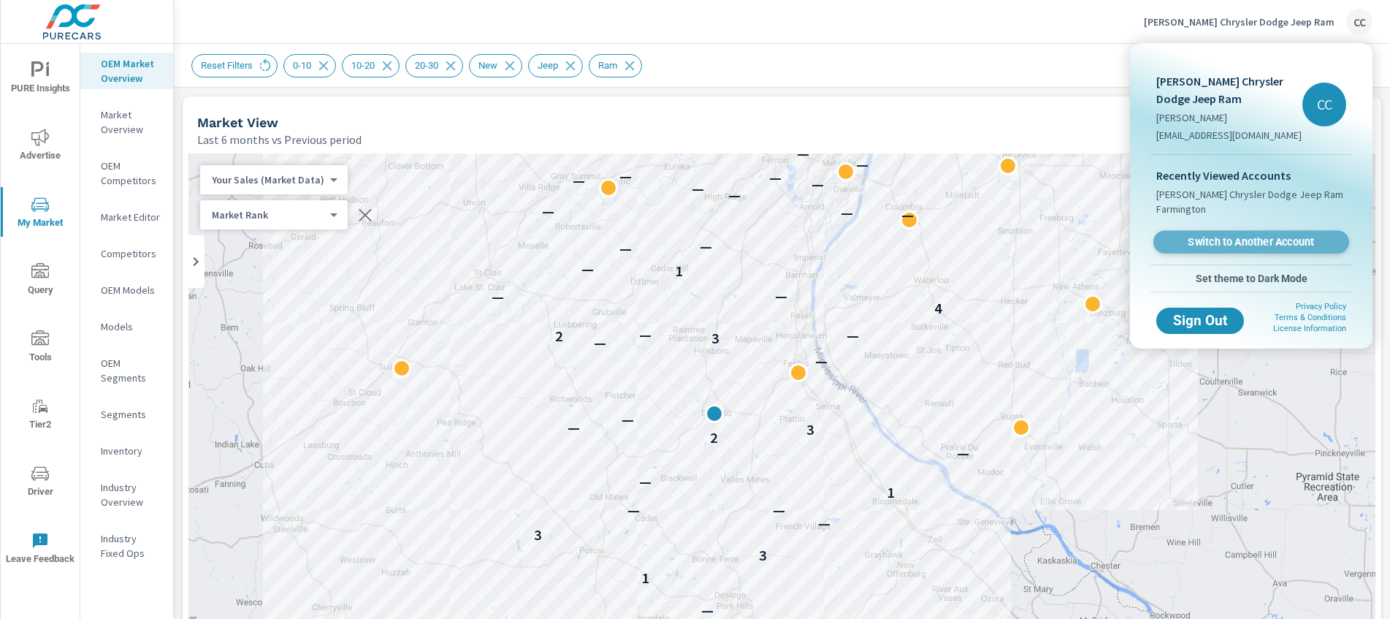
click at [1251, 243] on span "Switch to Another Account" at bounding box center [1251, 242] width 179 height 14
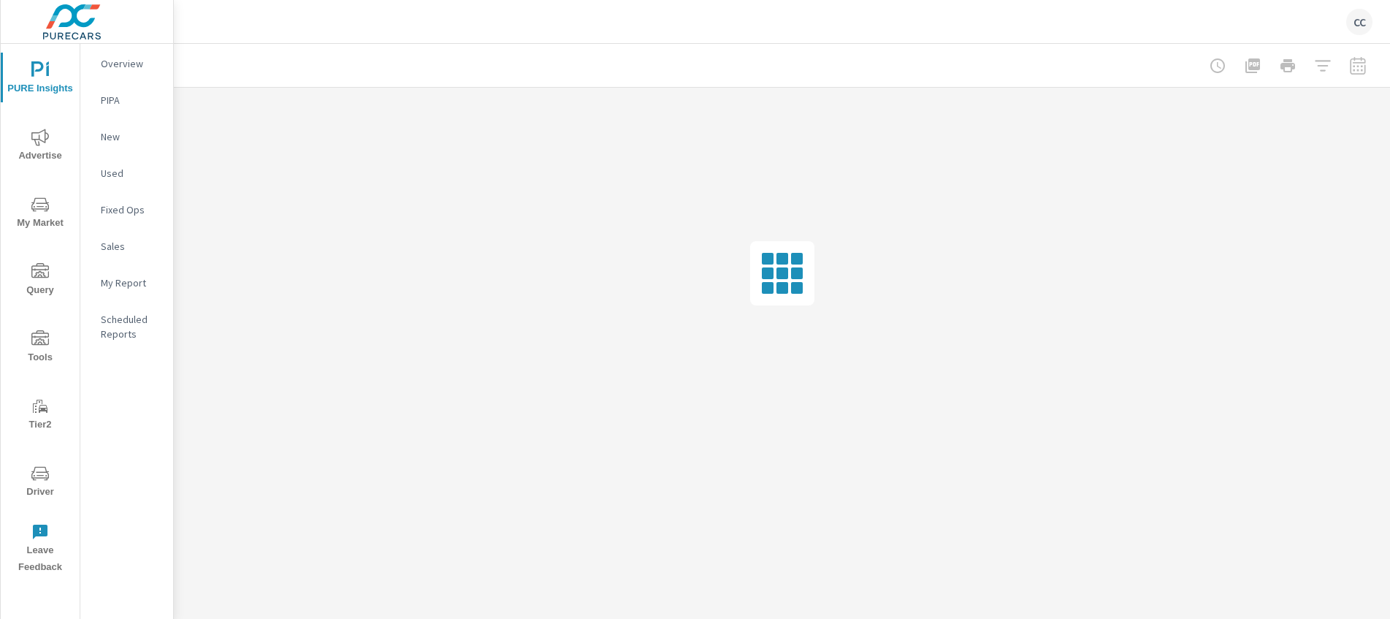
scroll to position [2107, 0]
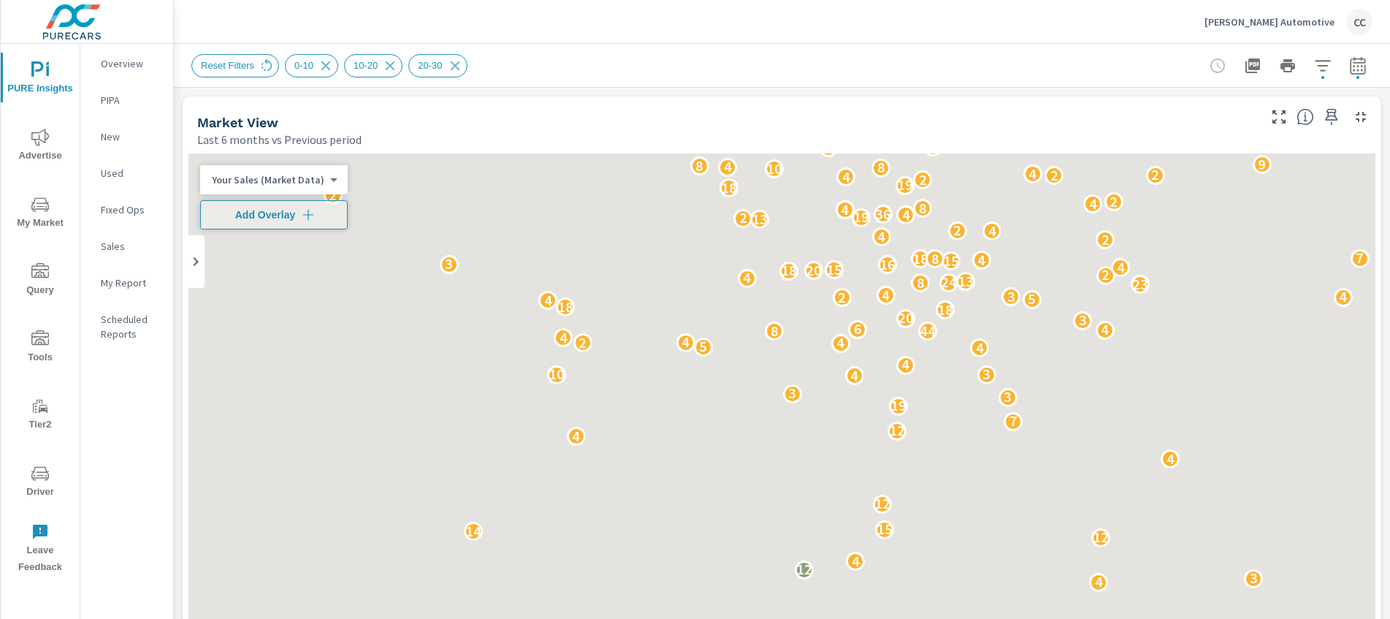
scroll to position [1, 0]
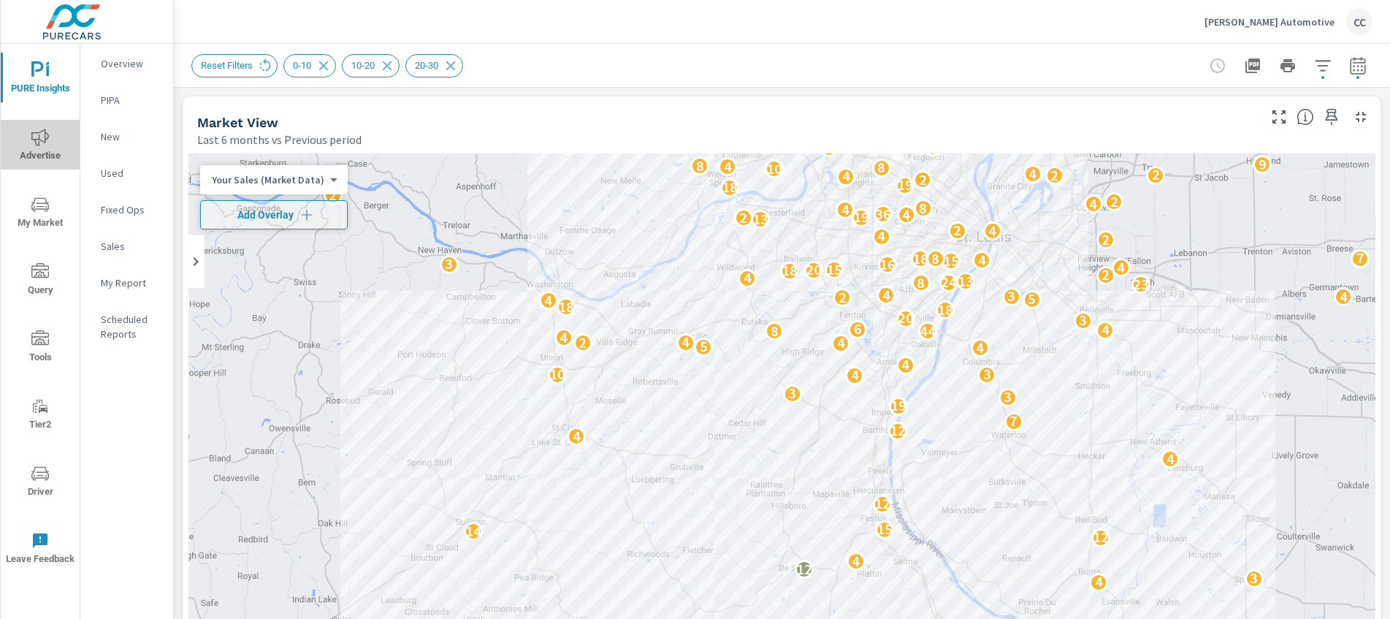
click at [47, 149] on span "Advertise" at bounding box center [40, 147] width 70 height 36
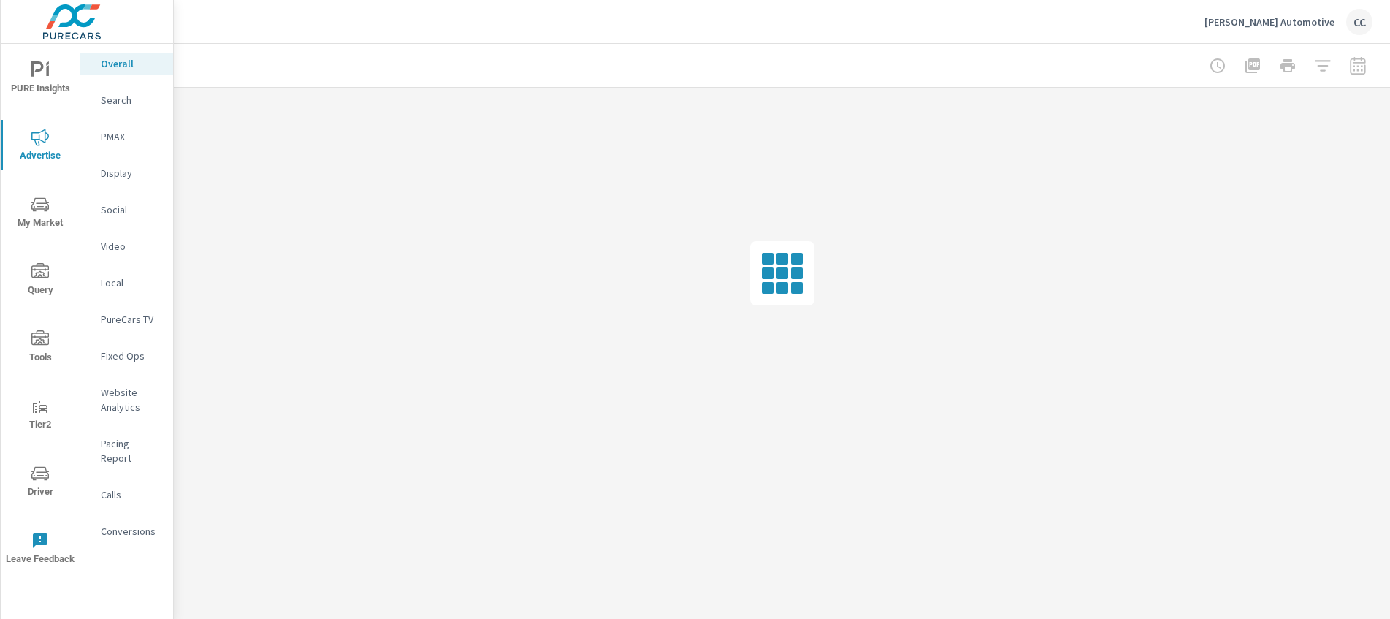
click at [46, 76] on icon "nav menu" at bounding box center [40, 70] width 18 height 18
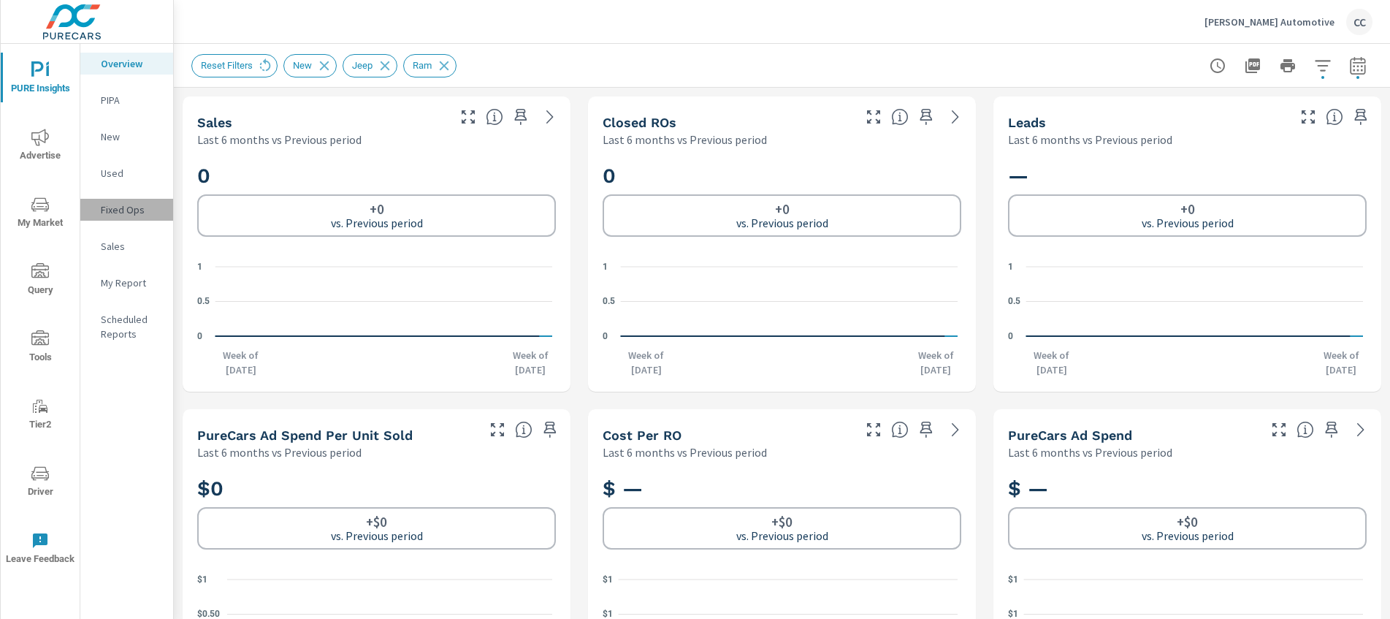
click at [139, 210] on p "Fixed Ops" at bounding box center [131, 209] width 61 height 15
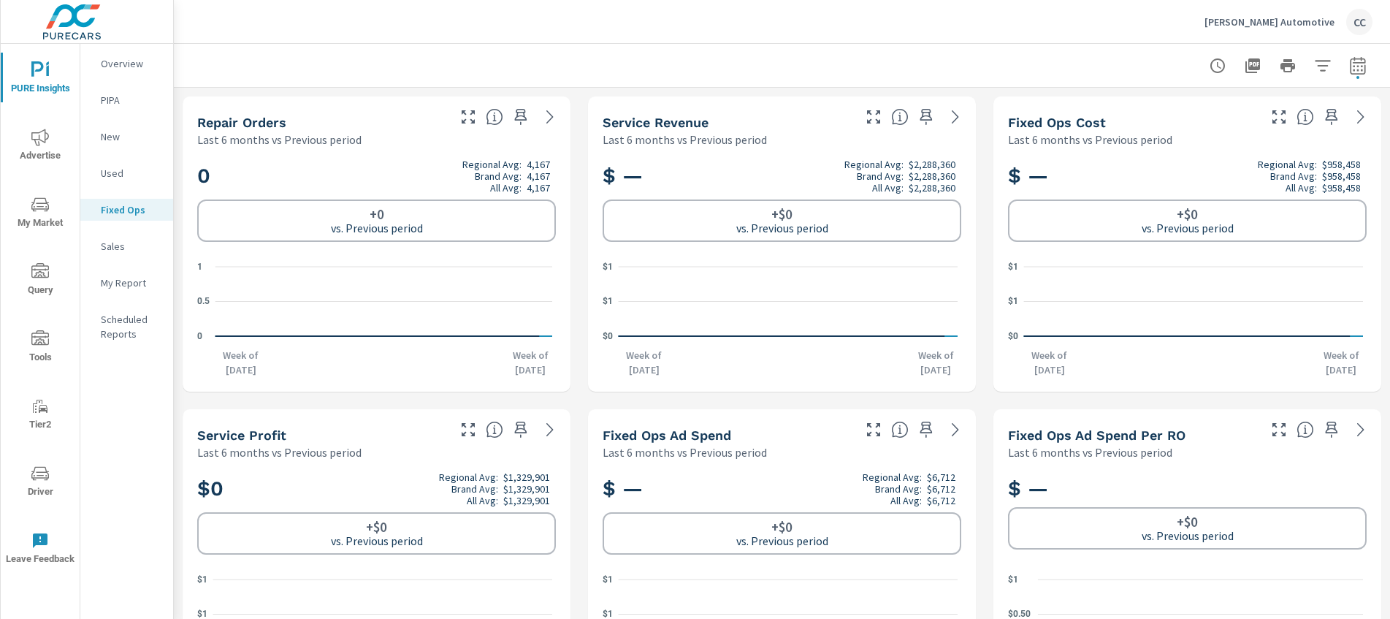
click at [1288, 24] on p "[PERSON_NAME] Automotive" at bounding box center [1270, 21] width 130 height 13
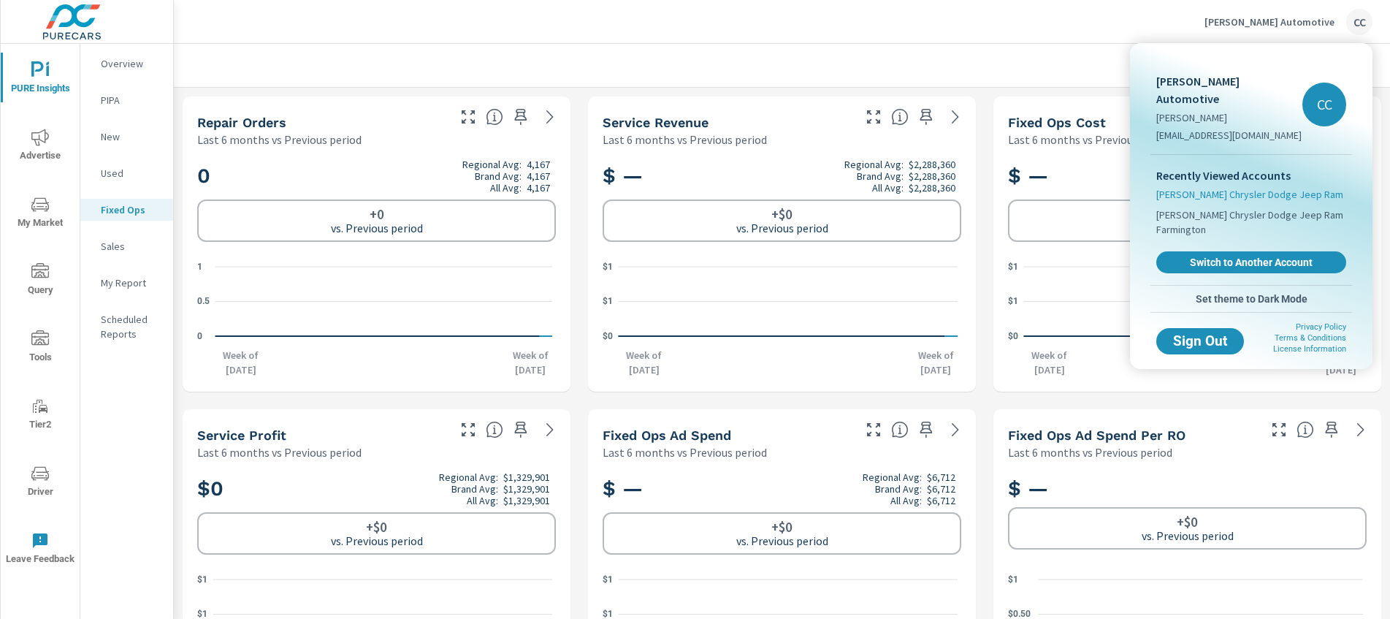
click at [1252, 187] on span "[PERSON_NAME] Chrysler Dodge Jeep Ram" at bounding box center [1249, 194] width 187 height 15
type textarea "Jeep"
click at [1252, 187] on span "[PERSON_NAME] Chrysler Dodge Jeep Ram" at bounding box center [1249, 194] width 187 height 15
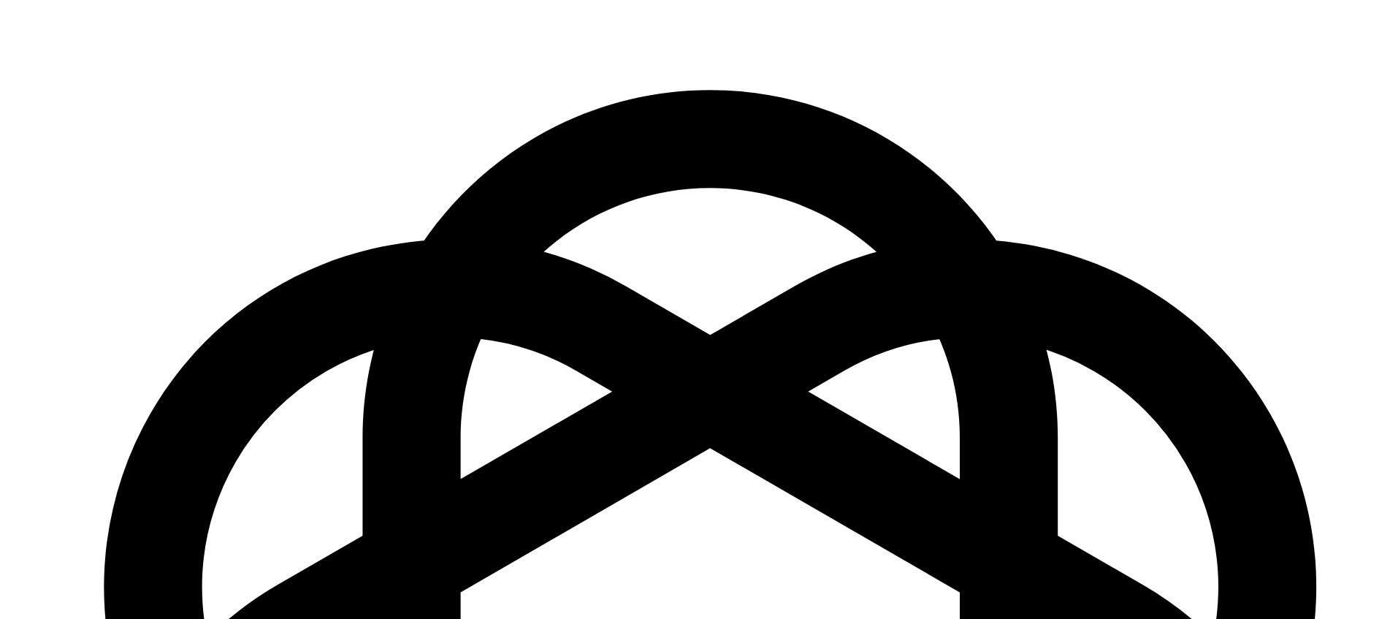
scroll to position [2107, 0]
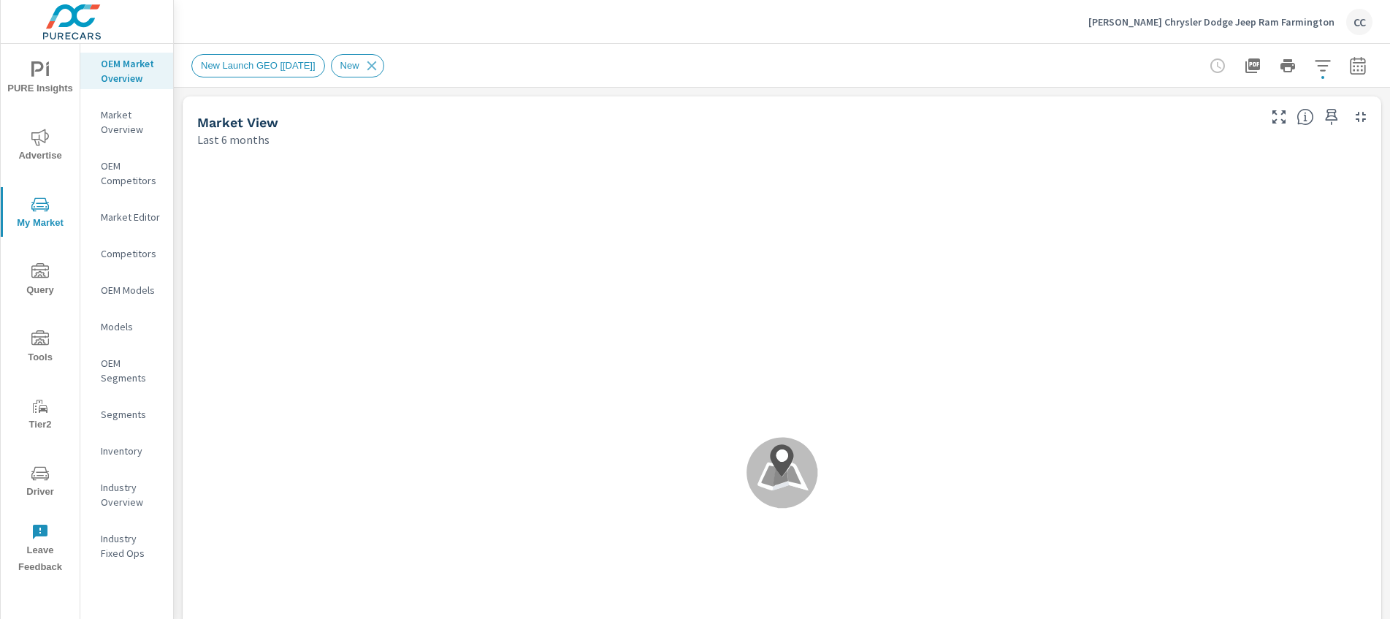
scroll to position [229, 0]
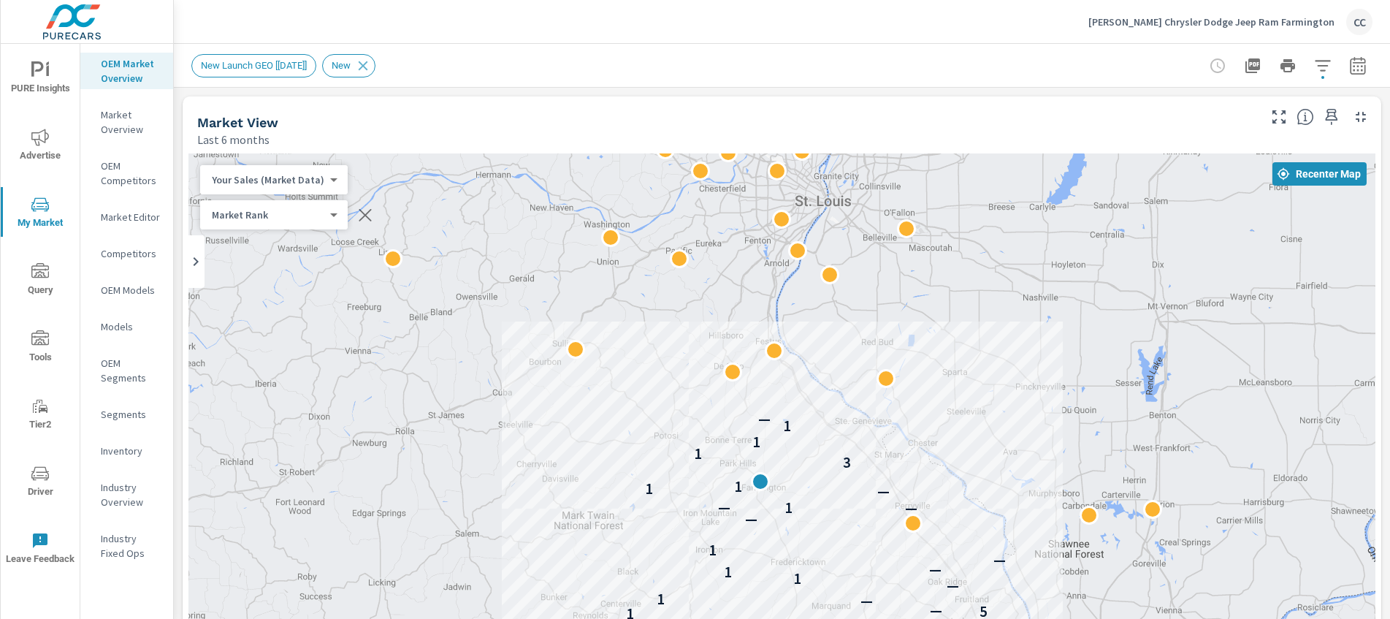
drag, startPoint x: 687, startPoint y: 339, endPoint x: 663, endPoint y: 425, distance: 89.5
click at [663, 425] on div "— 5 — — — — — — — — — — — — — — — — 2 — — — — — — — — — — 1 5 — — 1 — 1 1 — — 1…" at bounding box center [781, 449] width 1187 height 593
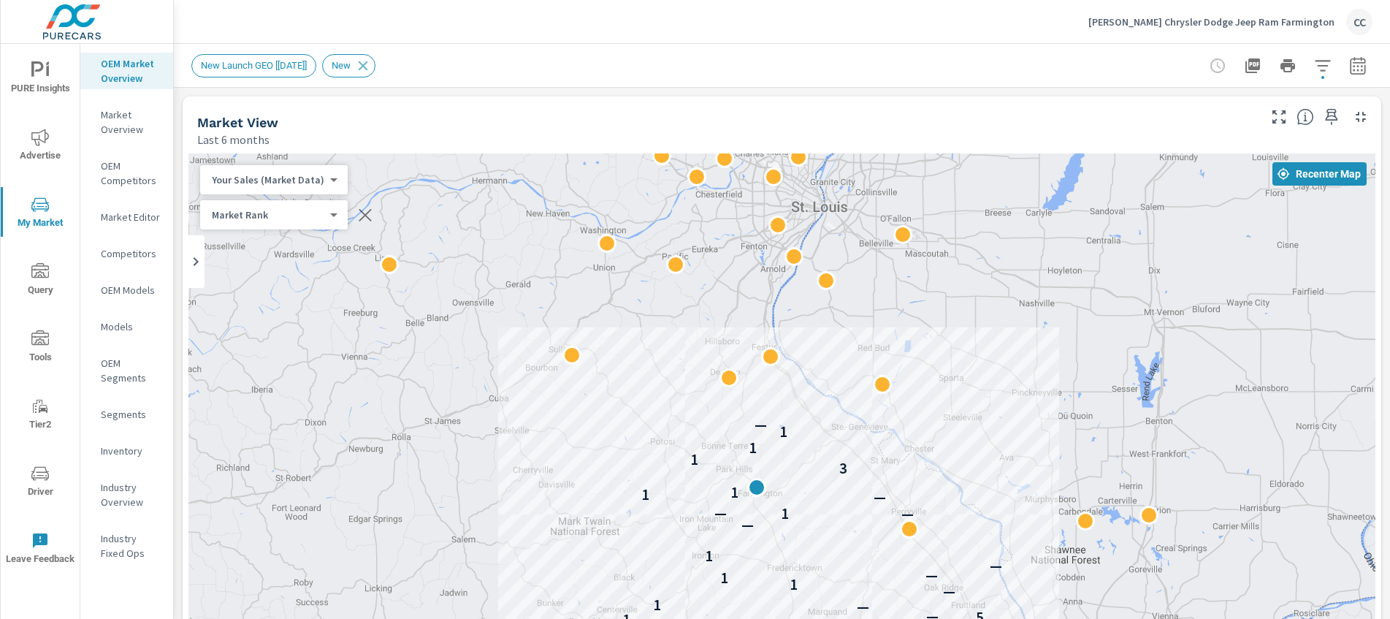
click at [132, 221] on p "Market Editor" at bounding box center [131, 217] width 61 height 15
